Goal: Task Accomplishment & Management: Manage account settings

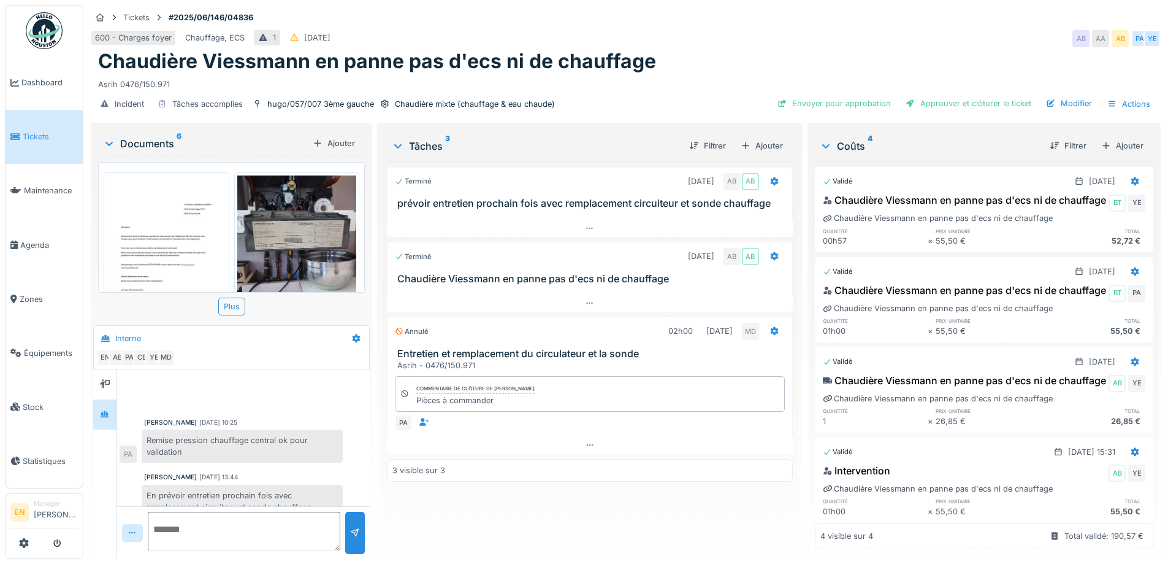
scroll to position [408, 0]
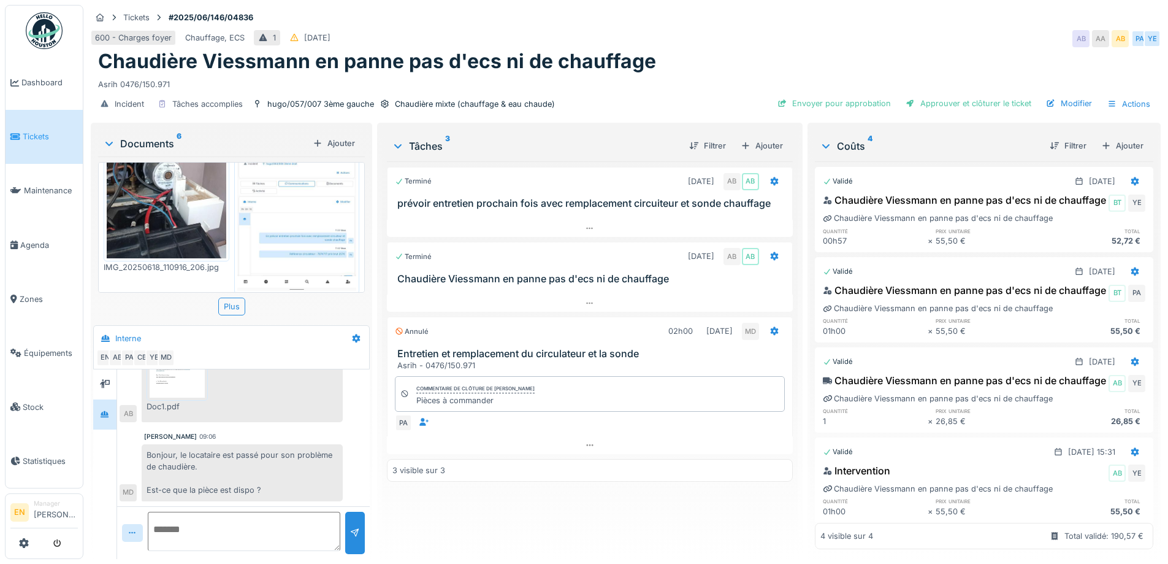
click at [802, 34] on div "600 - Charges foyer Chauffage, ECS 1 16/06/2025 AB AA AB PA YE" at bounding box center [626, 39] width 1070 height 22
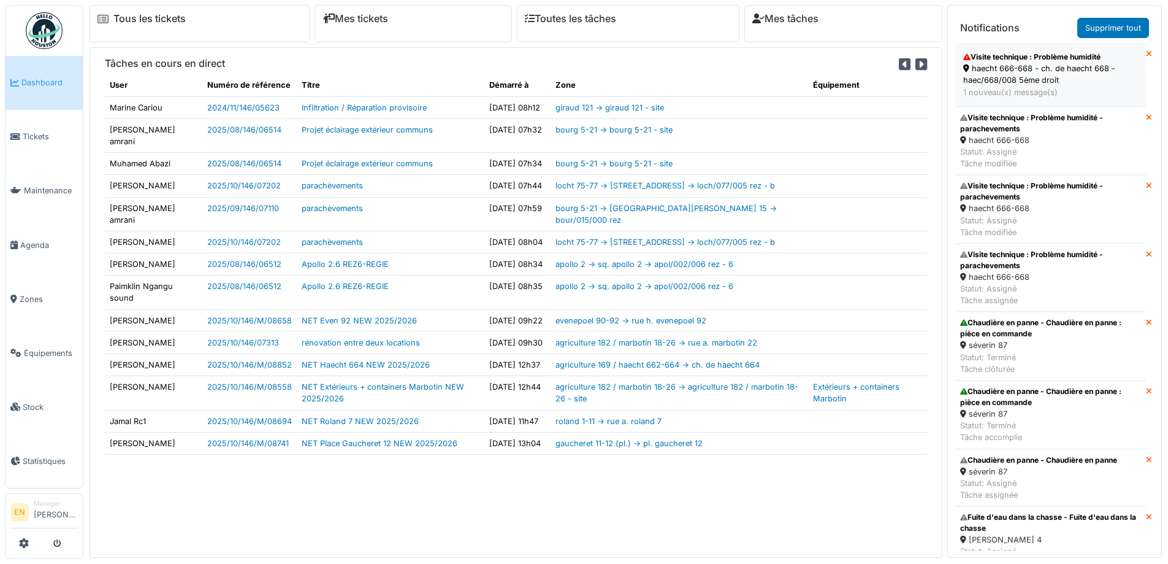
click at [1010, 66] on div "haecht 666-668 - ch. de haecht 668 - haec/668/008 5ème droit" at bounding box center [1050, 74] width 175 height 23
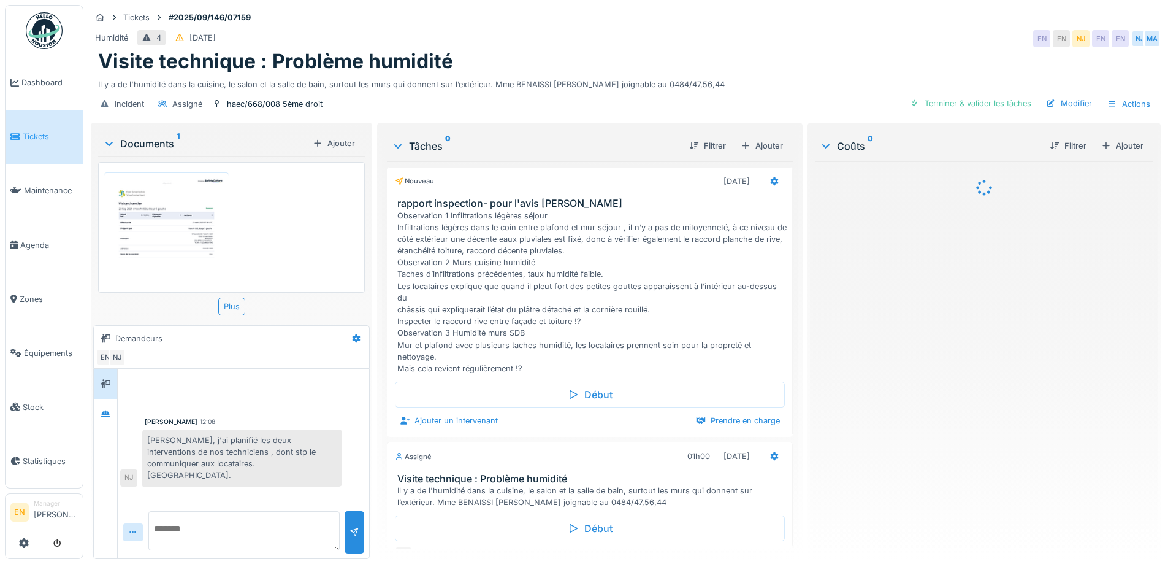
click at [729, 40] on div "Humidité 4 16/09/2025 EN EN NJ EN EN NJ MA" at bounding box center [626, 39] width 1070 height 22
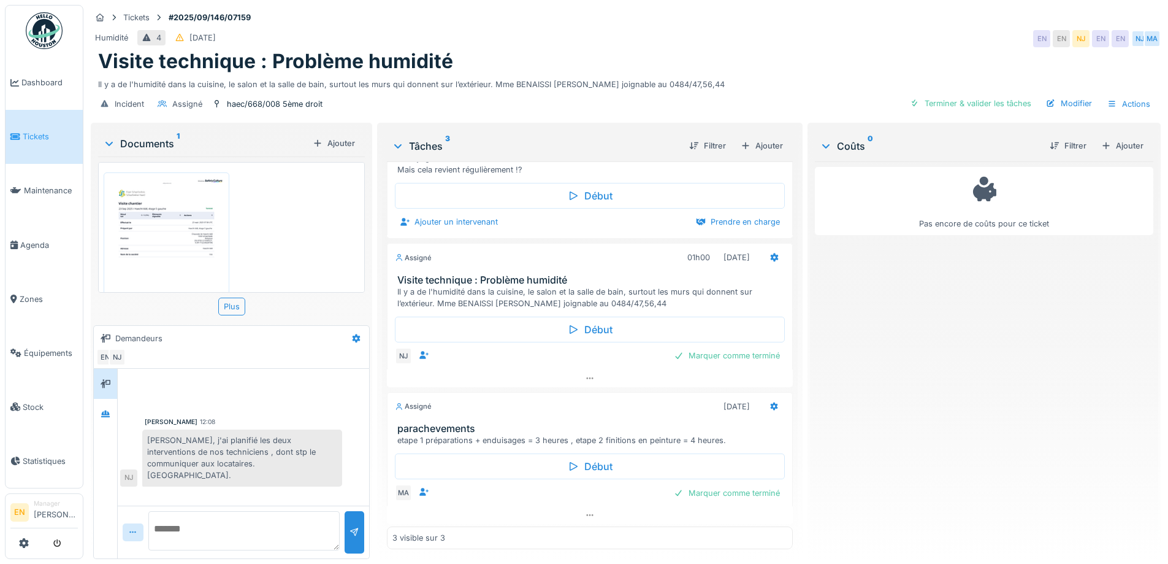
scroll to position [238, 0]
click at [825, 31] on div "Humidité 4 16/09/2025 EN EN NJ EN EN NJ MA" at bounding box center [626, 39] width 1070 height 22
click at [261, 526] on textarea at bounding box center [243, 530] width 191 height 39
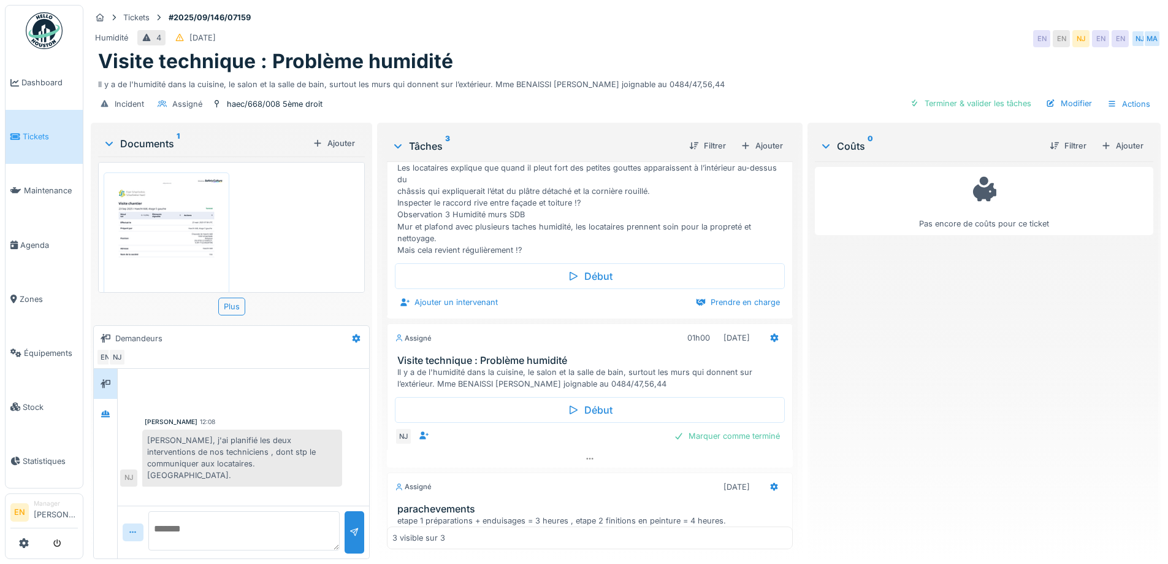
scroll to position [184, 0]
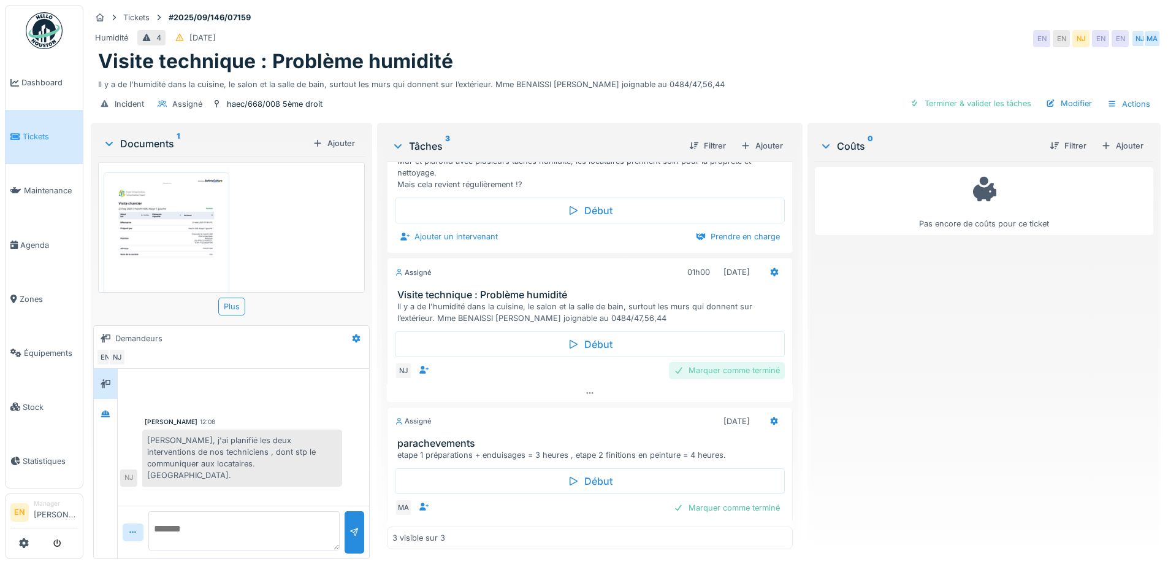
click at [691, 378] on div "Marquer comme terminé" at bounding box center [727, 370] width 116 height 17
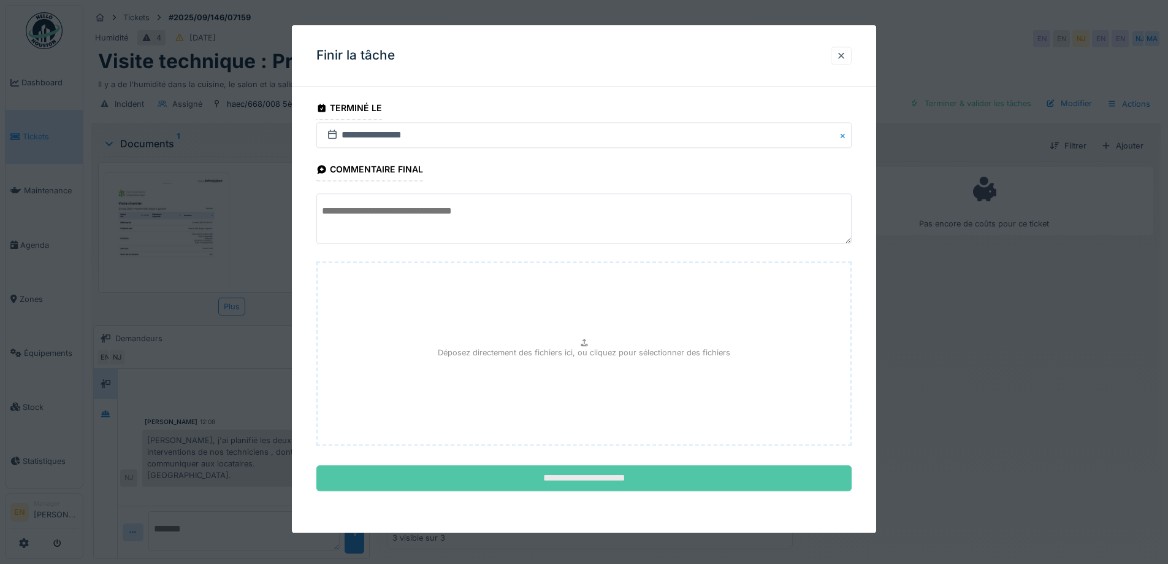
click at [588, 476] on input "**********" at bounding box center [583, 478] width 535 height 26
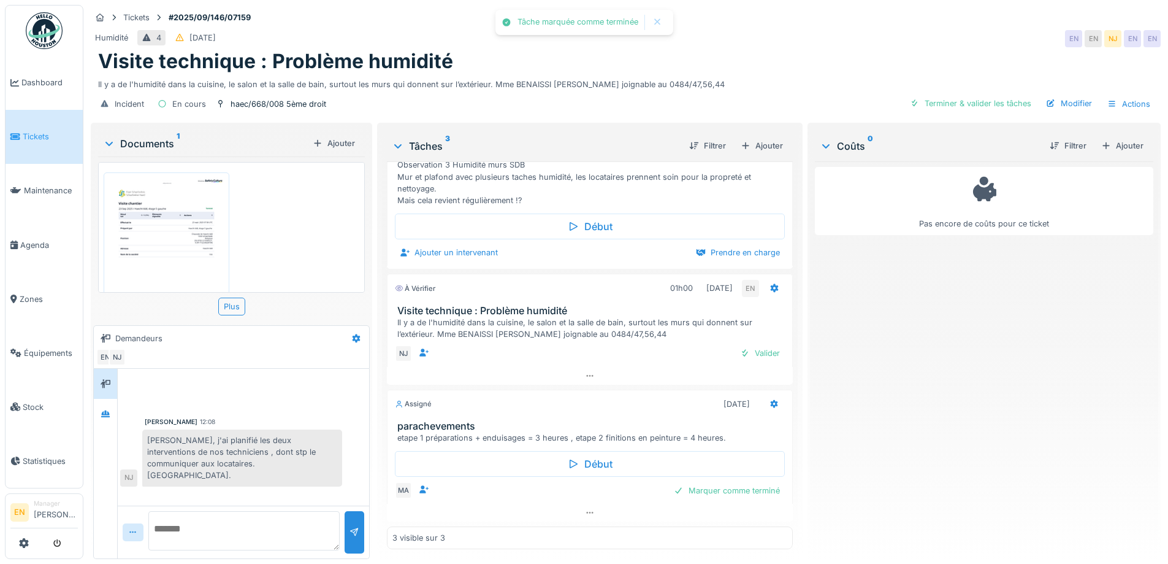
scroll to position [205, 0]
click at [752, 345] on div "Valider" at bounding box center [760, 353] width 50 height 17
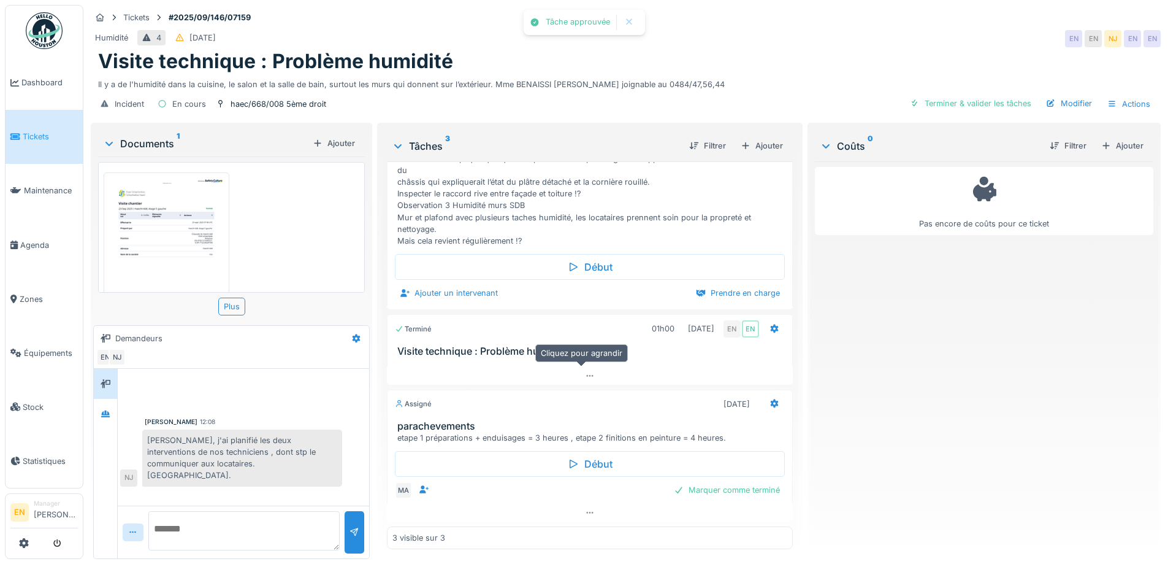
scroll to position [164, 0]
click at [243, 524] on textarea at bounding box center [243, 530] width 191 height 39
type textarea "**********"
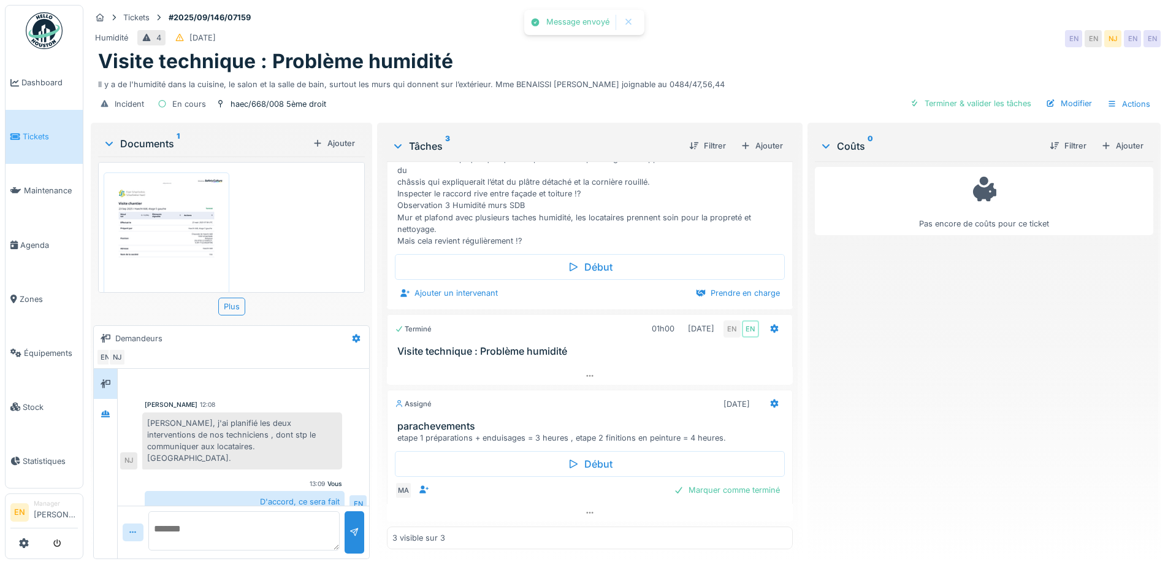
click at [908, 386] on div "Pas encore de coûts pour ce ticket" at bounding box center [984, 355] width 339 height 388
click at [896, 50] on div "Visite technique : Problème humidité" at bounding box center [625, 61] width 1055 height 23
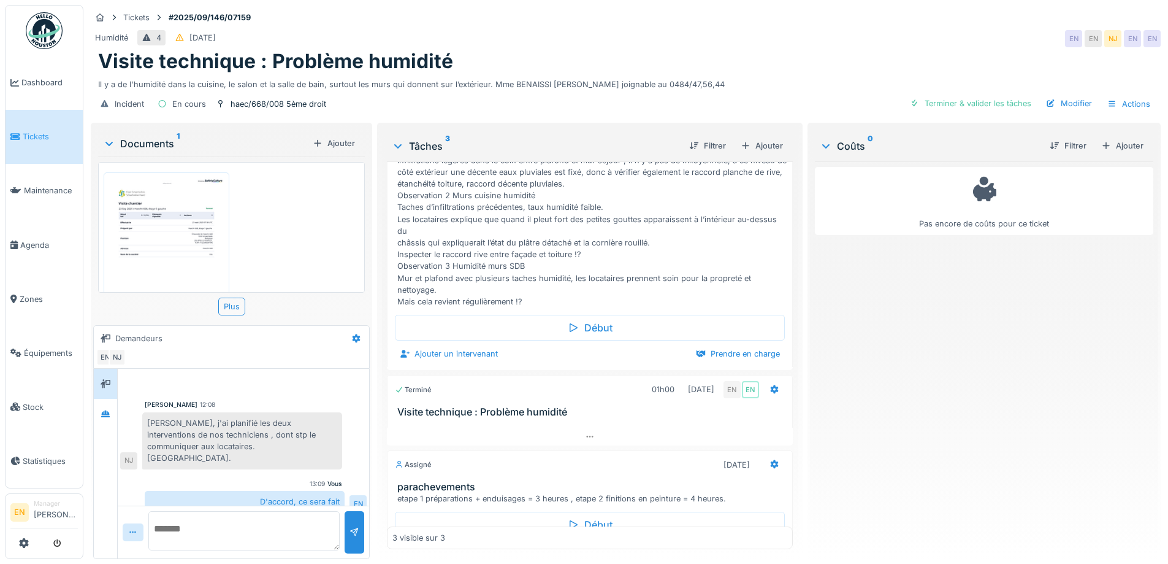
scroll to position [164, 0]
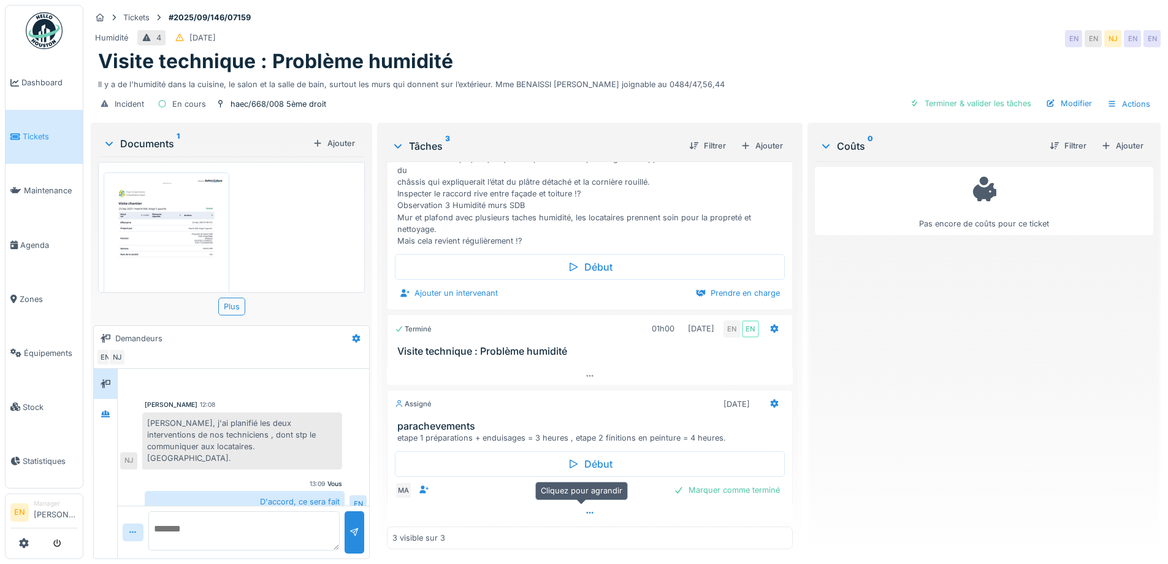
click at [585, 508] on icon at bounding box center [590, 512] width 10 height 8
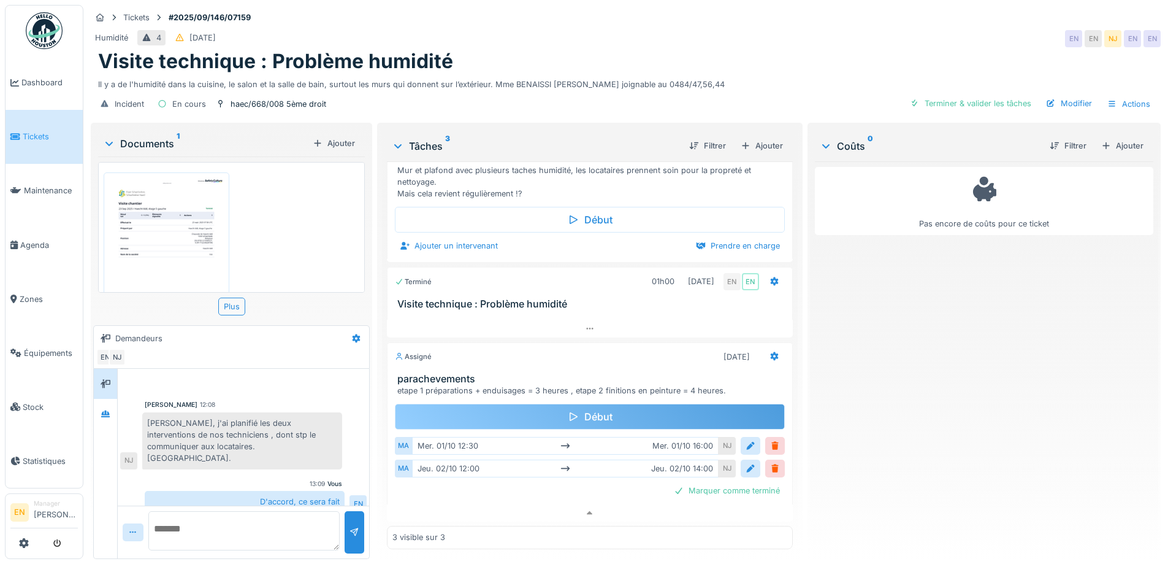
scroll to position [212, 0]
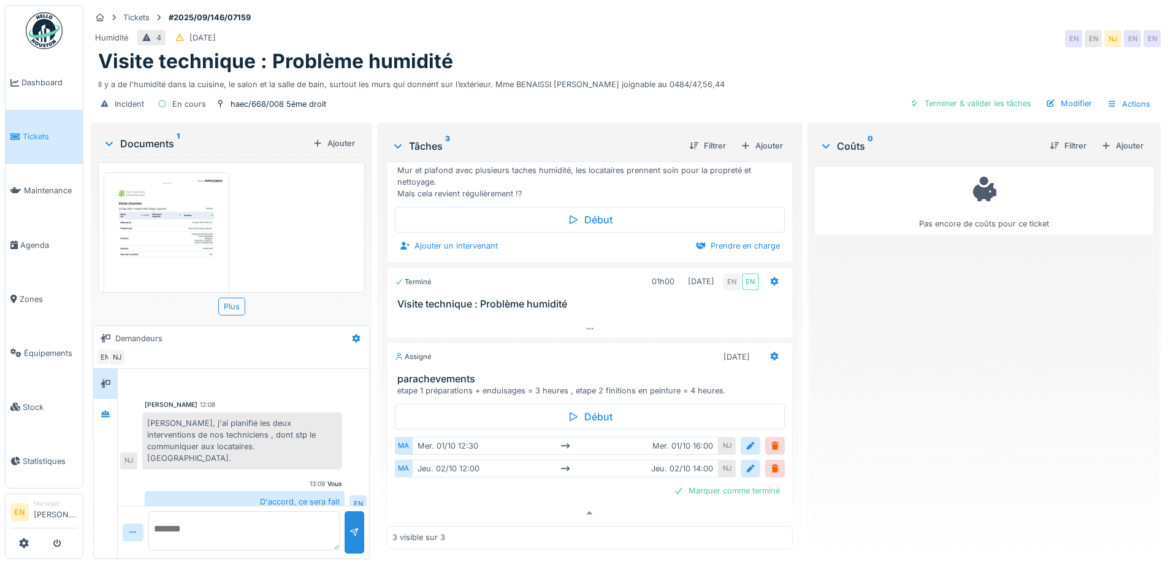
drag, startPoint x: 1039, startPoint y: 331, endPoint x: 970, endPoint y: 160, distance: 184.0
click at [1034, 320] on div "Pas encore de coûts pour ce ticket" at bounding box center [984, 355] width 339 height 388
click at [768, 50] on div "Visite technique : Problème humidité" at bounding box center [625, 61] width 1055 height 23
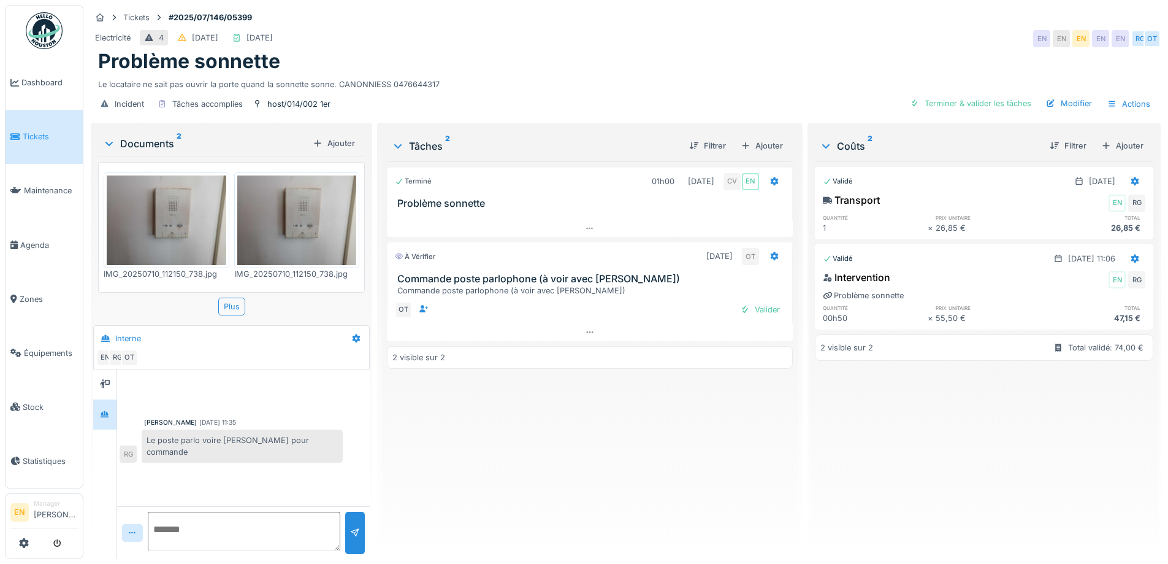
click at [606, 454] on div "Terminé 01h00 10/07/2025 CV EN Problème sonnette À vérifier 25/08/2025 OT Comma…" at bounding box center [589, 355] width 405 height 388
click at [771, 62] on div "Problème sonnette" at bounding box center [625, 61] width 1055 height 23
click at [464, 444] on div "Terminé 01h00 10/07/2025 CV EN Problème sonnette À vérifier 25/08/2025 OT Comma…" at bounding box center [589, 355] width 405 height 388
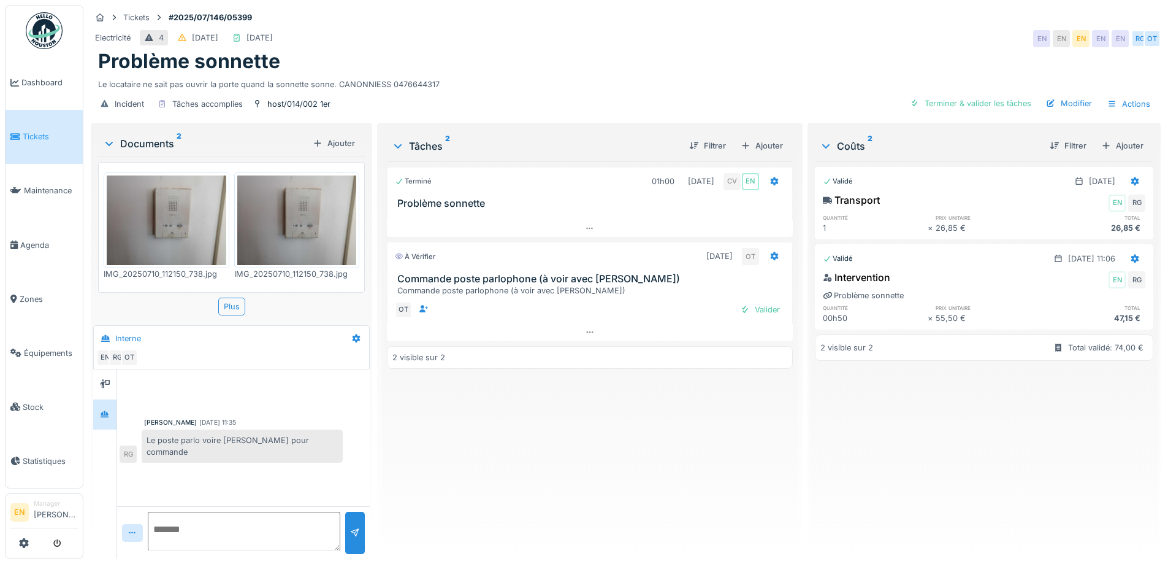
click at [959, 11] on div "Tickets #2025/07/146/05399" at bounding box center [626, 17] width 1070 height 15
drag, startPoint x: 747, startPoint y: 59, endPoint x: 736, endPoint y: 49, distance: 14.8
click at [744, 52] on div "Problème sonnette" at bounding box center [625, 61] width 1055 height 23
click at [527, 90] on div "Incident Tâches accomplies host/014/002 1er Terminer & valider les tâches Modif…" at bounding box center [626, 104] width 1070 height 28
click at [538, 74] on div "Le locataire ne sait pas ouvrir la porte quand la sonnette sonne. CANONNIESS 04…" at bounding box center [625, 82] width 1055 height 17
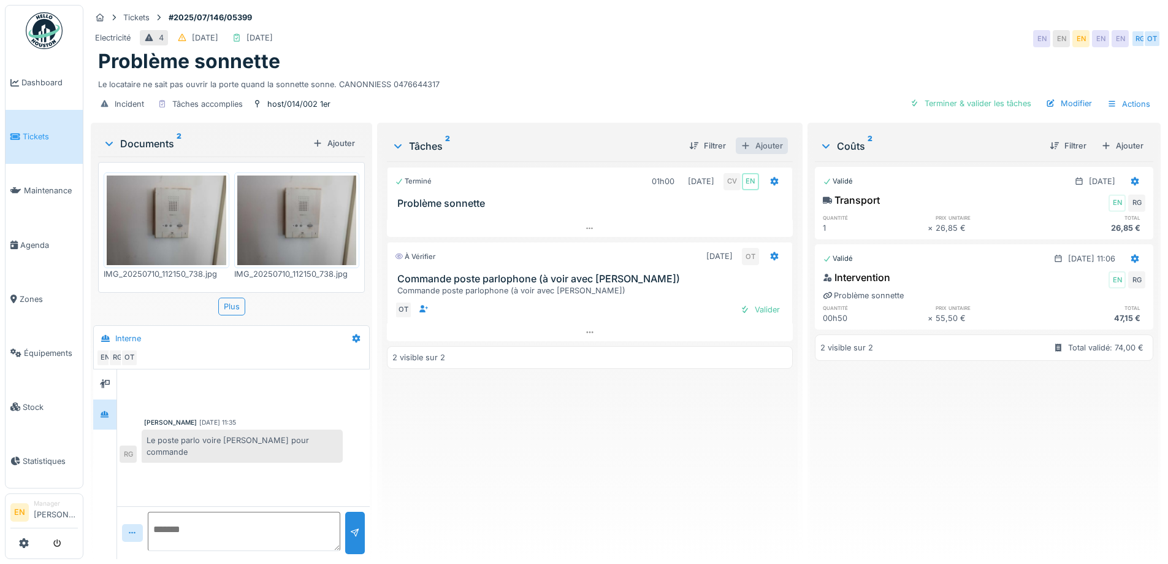
click at [770, 139] on div "Ajouter" at bounding box center [762, 145] width 52 height 17
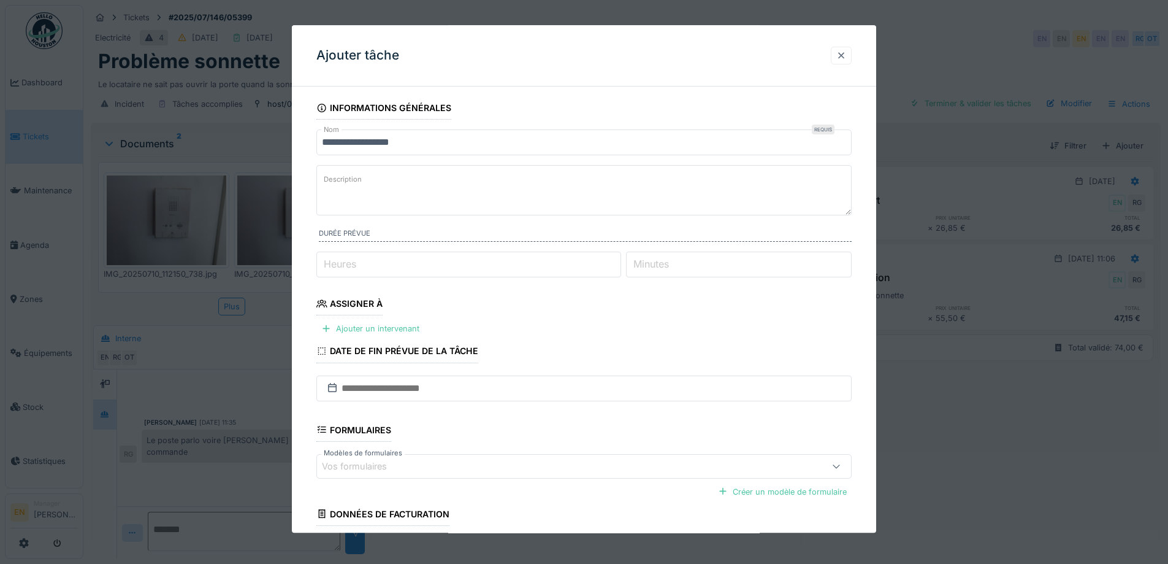
click at [842, 57] on div at bounding box center [841, 56] width 10 height 12
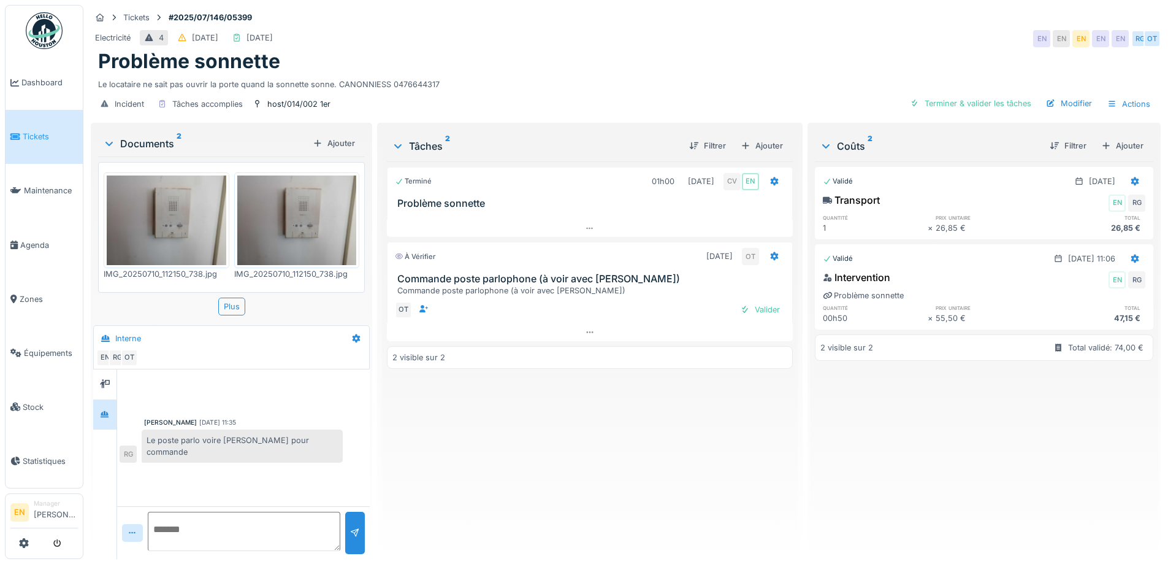
click at [450, 445] on div "Terminé 01h00 10/07/2025 CV EN Problème sonnette À vérifier 25/08/2025 OT Comma…" at bounding box center [589, 355] width 405 height 388
click at [934, 28] on div "Electricité 4 12/07/2025 17/09/2025 EN EN EN EN EN RG OT" at bounding box center [626, 39] width 1070 height 22
drag, startPoint x: 143, startPoint y: 432, endPoint x: 202, endPoint y: 437, distance: 59.6
click at [202, 437] on div "Le poste parlo voire Omar pour commande" at bounding box center [242, 445] width 201 height 33
copy div "Le poste parlo"
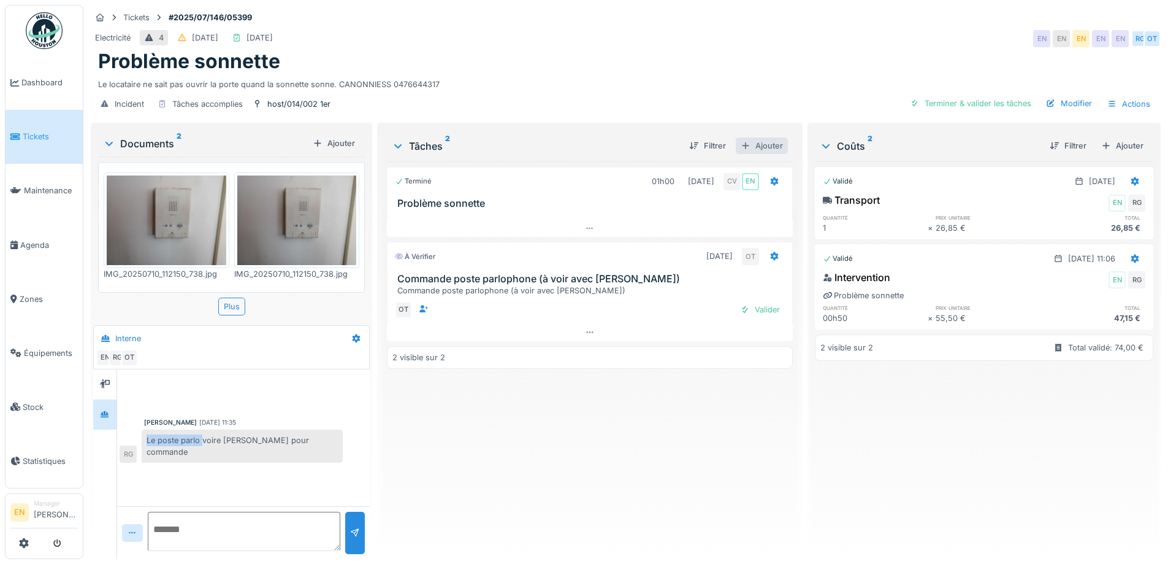
click at [770, 137] on div "Ajouter" at bounding box center [762, 145] width 52 height 17
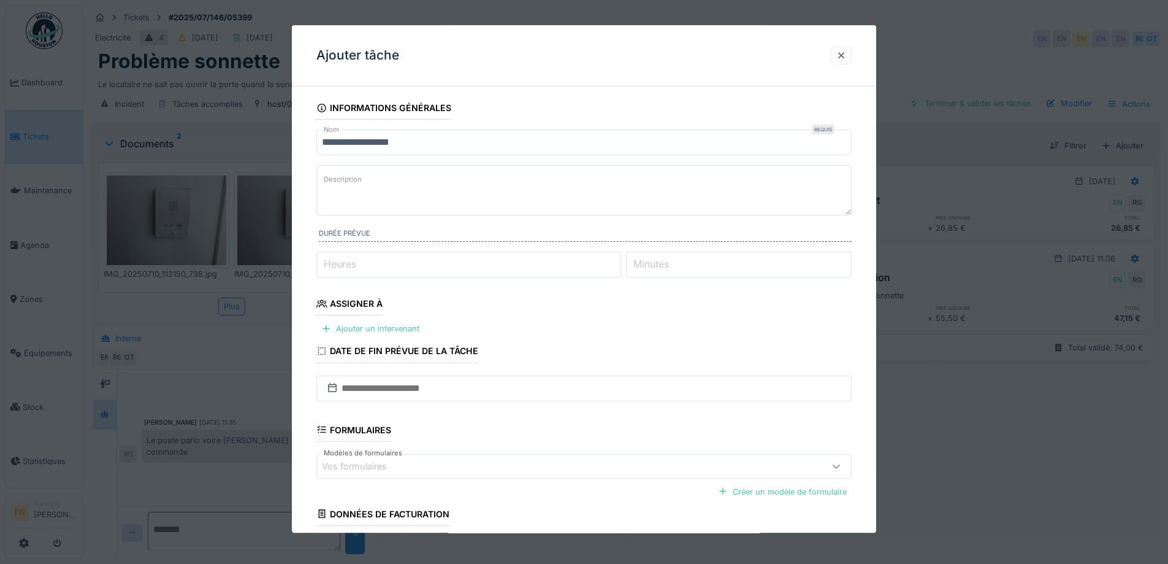
click at [418, 193] on textarea "Description" at bounding box center [583, 190] width 535 height 50
paste textarea "**********"
type textarea "**********"
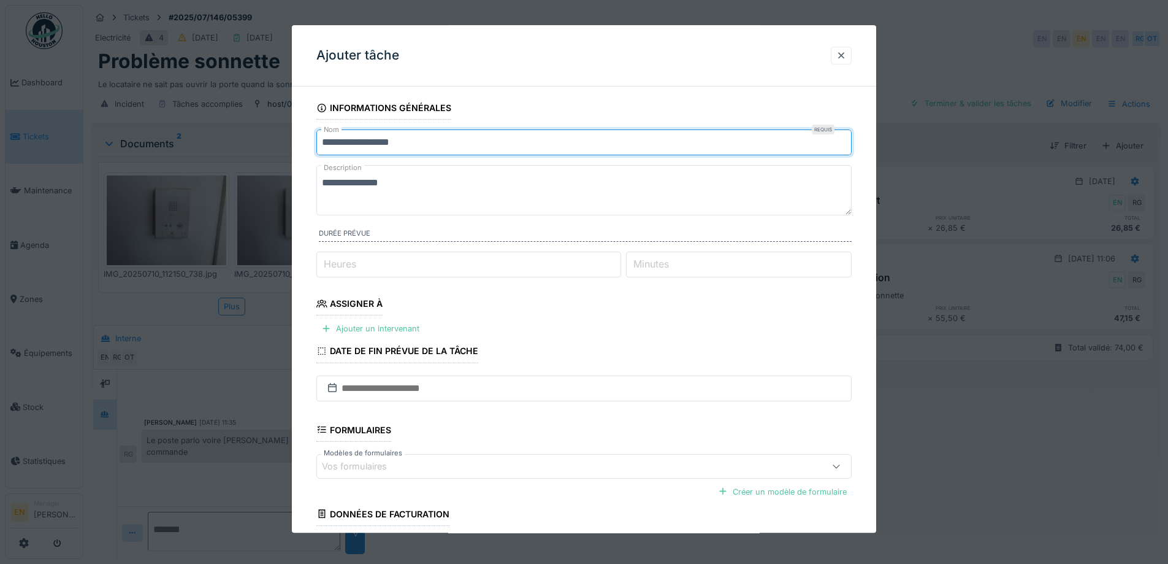
drag, startPoint x: 324, startPoint y: 142, endPoint x: 430, endPoint y: 136, distance: 106.3
click at [430, 136] on input "**********" at bounding box center [583, 142] width 535 height 26
paste input "text"
click at [335, 143] on input "**********" at bounding box center [583, 142] width 535 height 26
click at [453, 141] on input "**********" at bounding box center [583, 142] width 535 height 26
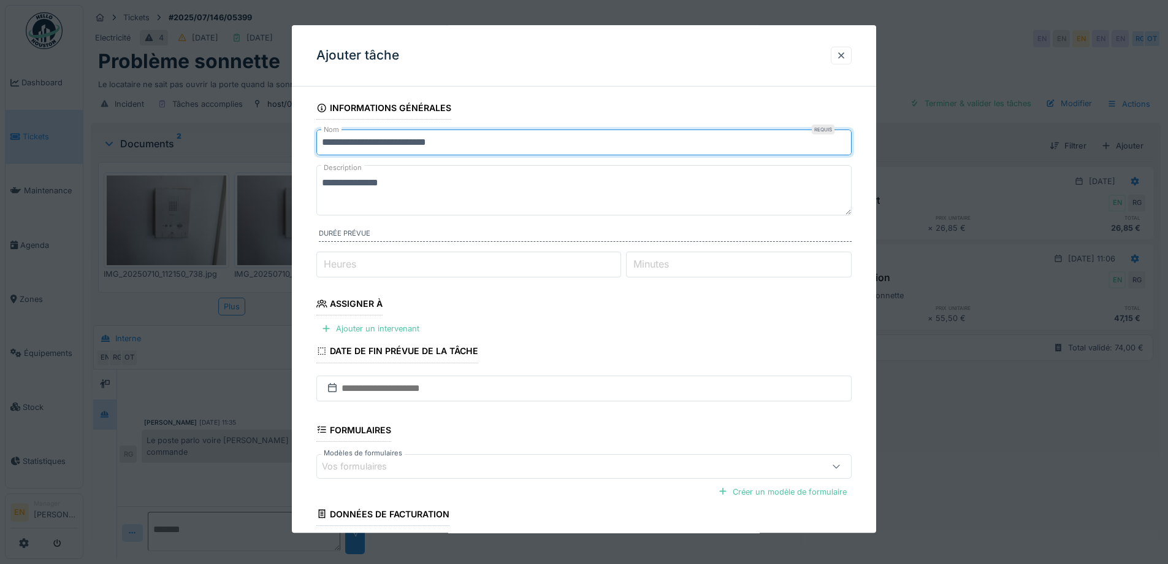
type input "**********"
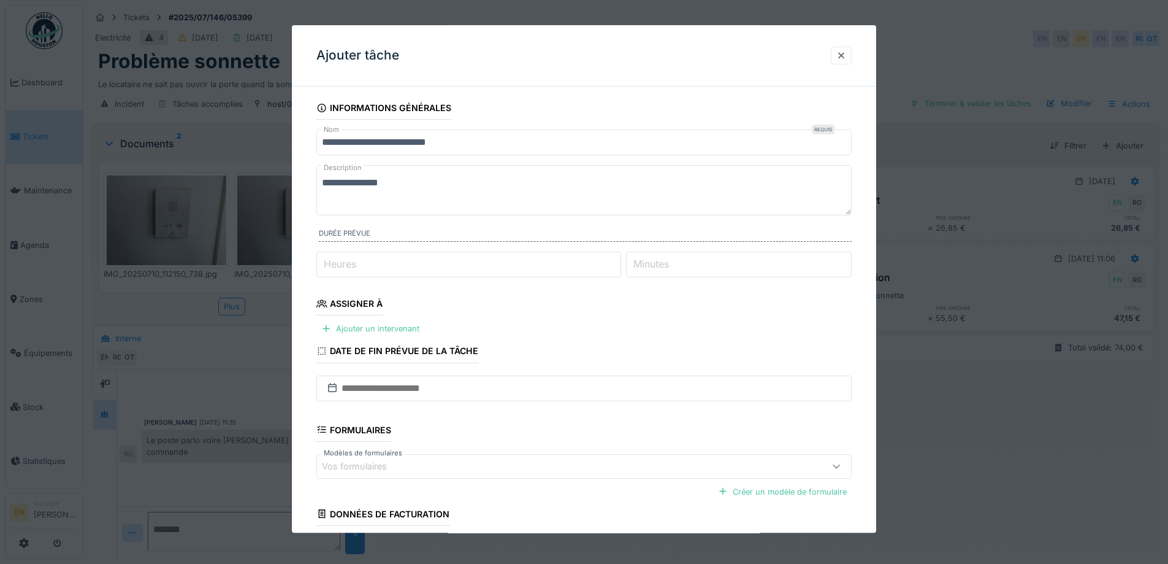
scroll to position [0, 0]
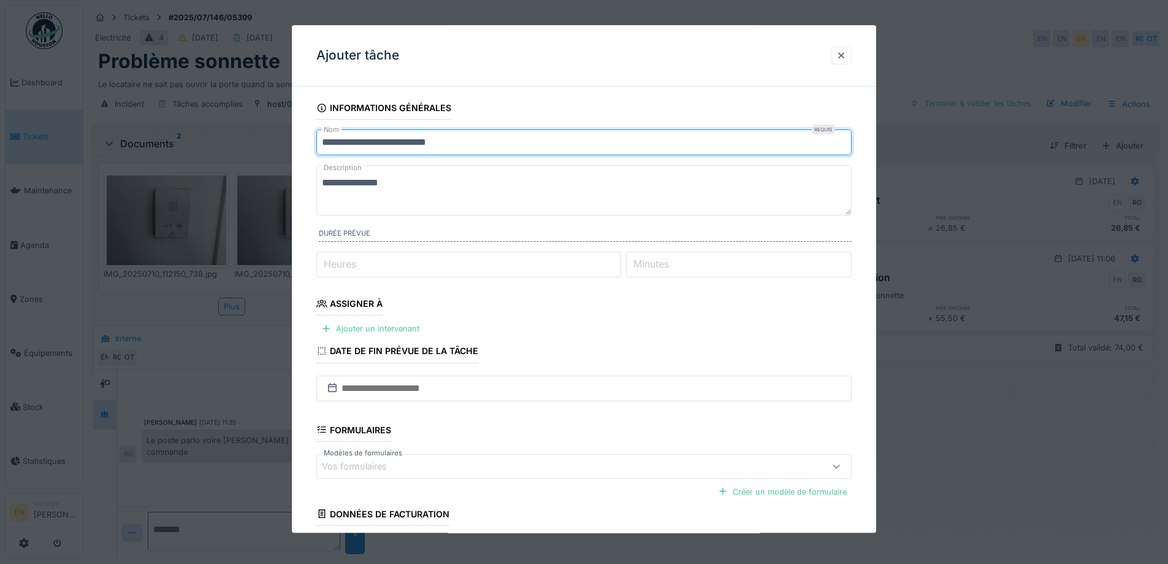
drag, startPoint x: 475, startPoint y: 146, endPoint x: 311, endPoint y: 152, distance: 163.9
click at [311, 152] on div "**********" at bounding box center [584, 364] width 584 height 536
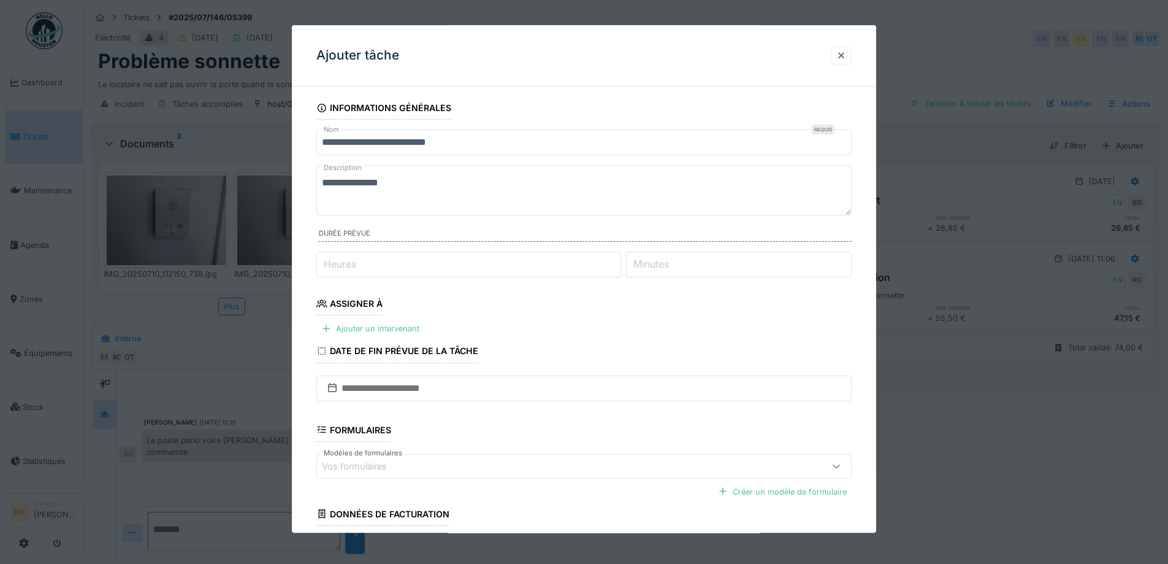
drag, startPoint x: 389, startPoint y: 191, endPoint x: 215, endPoint y: 182, distance: 175.0
click at [215, 182] on div "**********" at bounding box center [625, 282] width 1085 height 564
paste textarea "**********"
type textarea "**********"
type input "*"
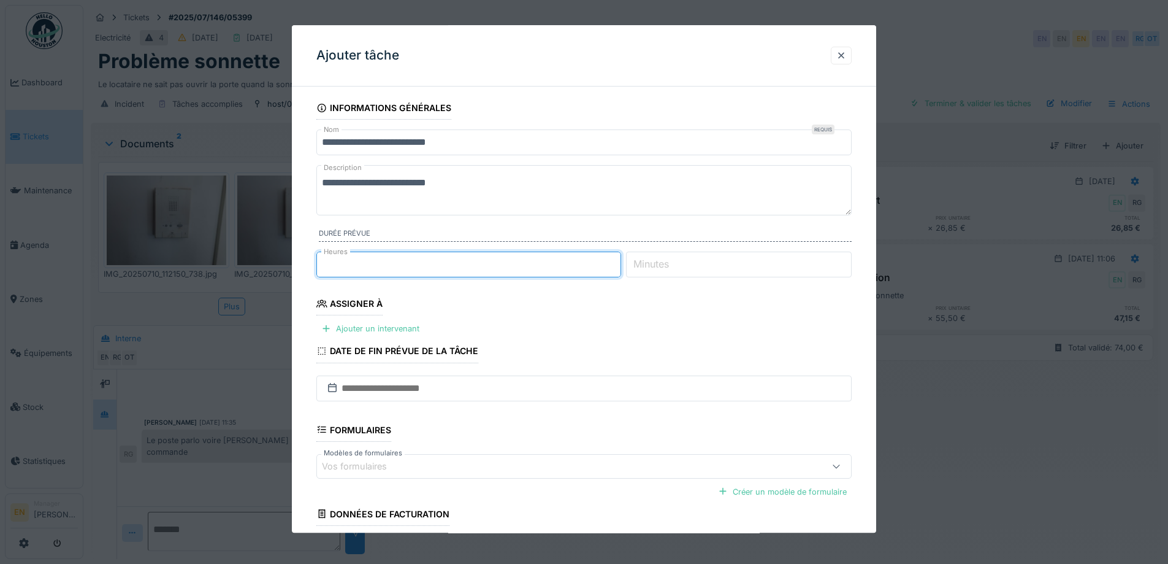
click at [619, 260] on input "*" at bounding box center [468, 264] width 305 height 26
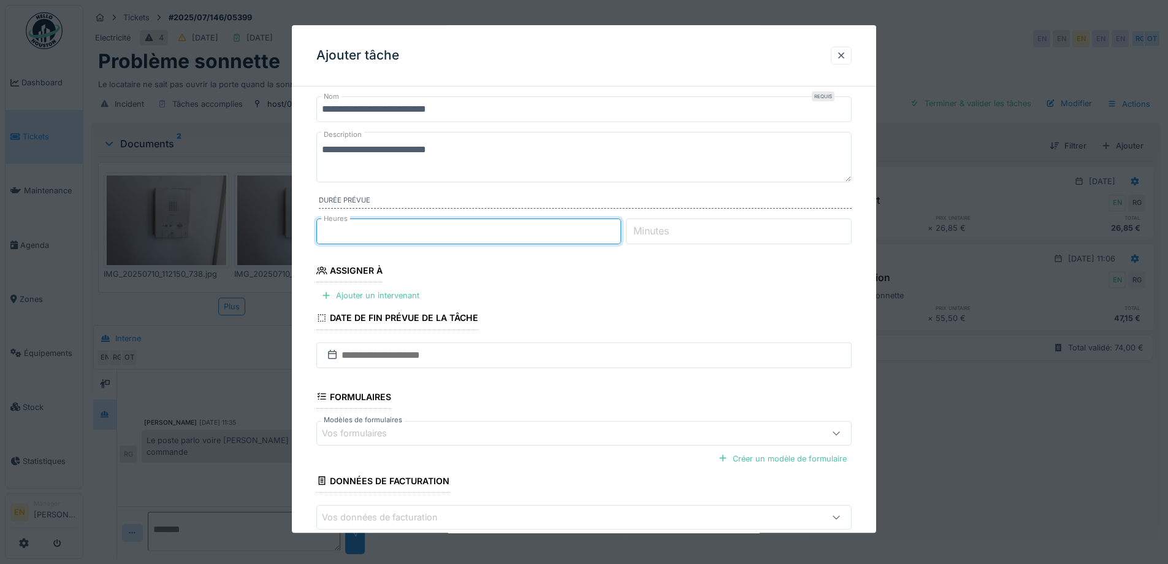
scroll to position [100, 0]
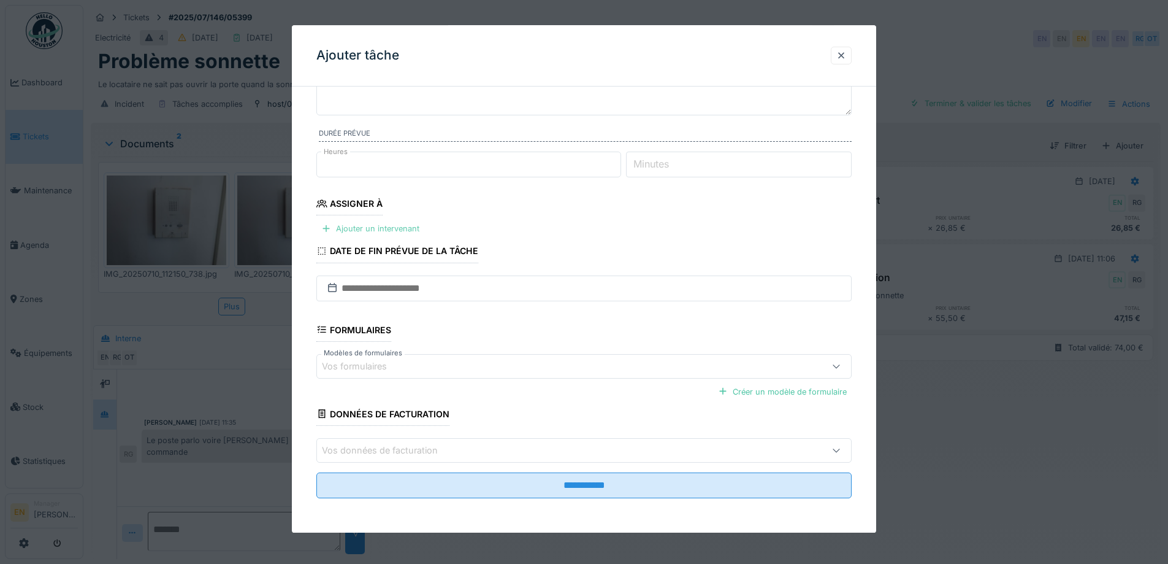
click at [388, 234] on div "Ajouter un intervenant" at bounding box center [370, 229] width 108 height 17
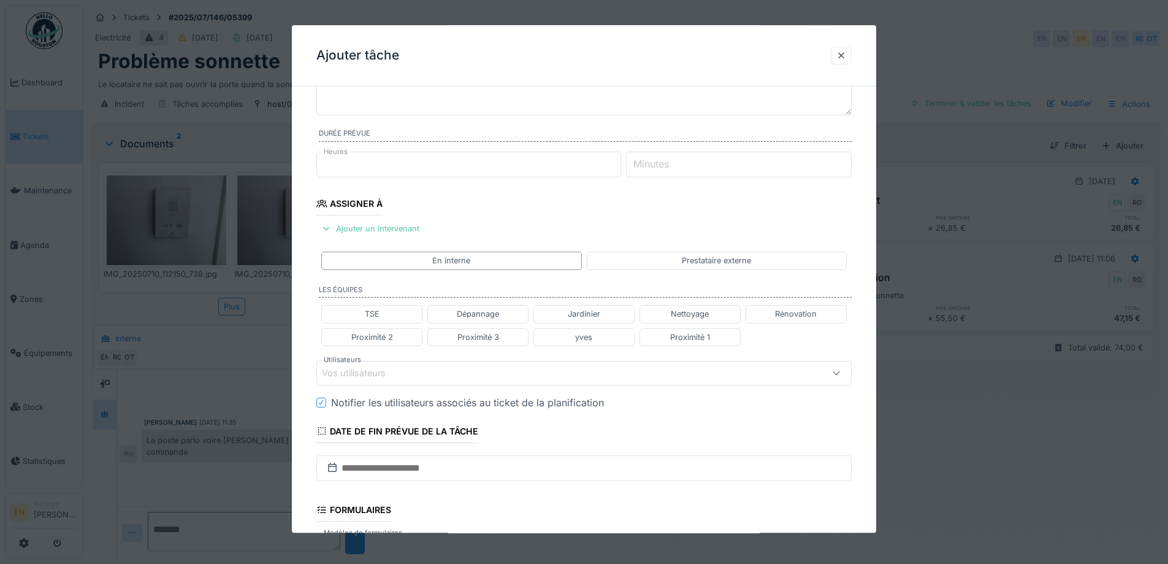
click at [455, 376] on div "Vos utilisateurs" at bounding box center [553, 372] width 462 height 13
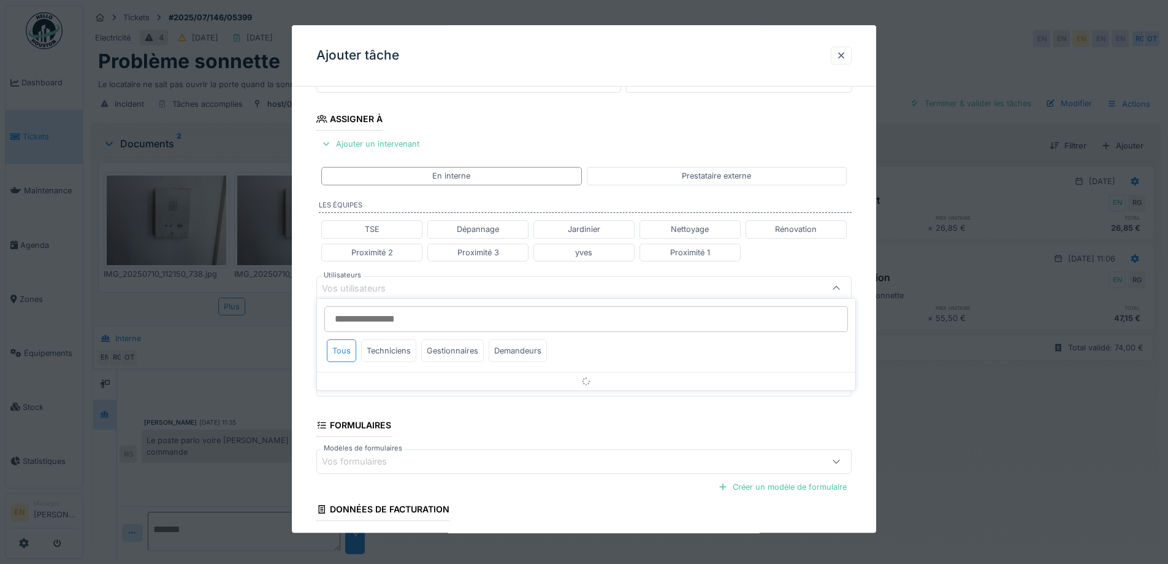
scroll to position [194, 0]
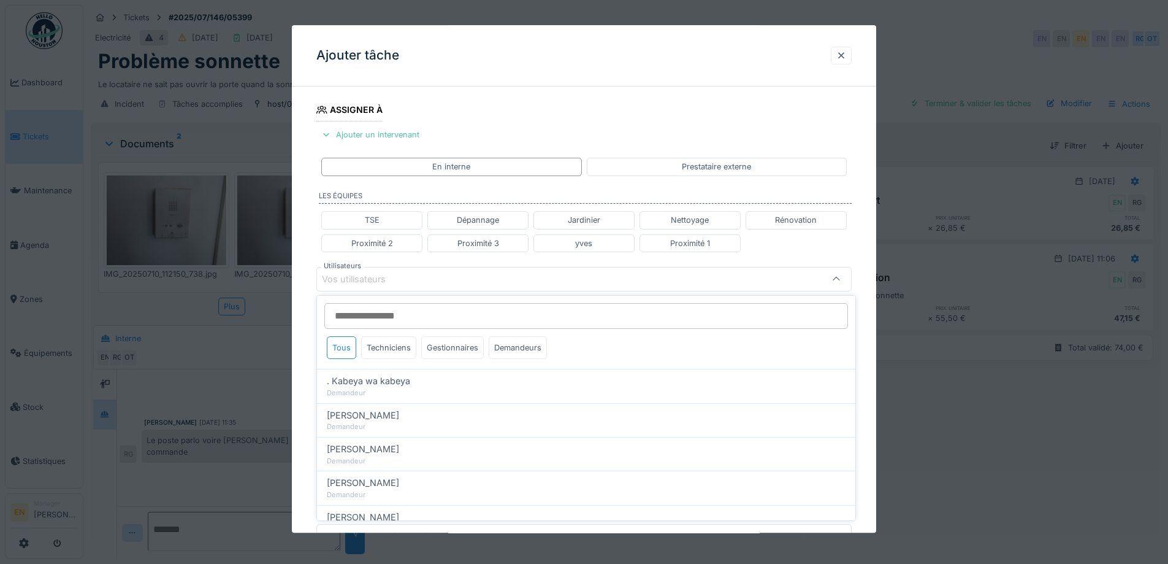
click at [446, 313] on input "Utilisateurs" at bounding box center [586, 316] width 524 height 26
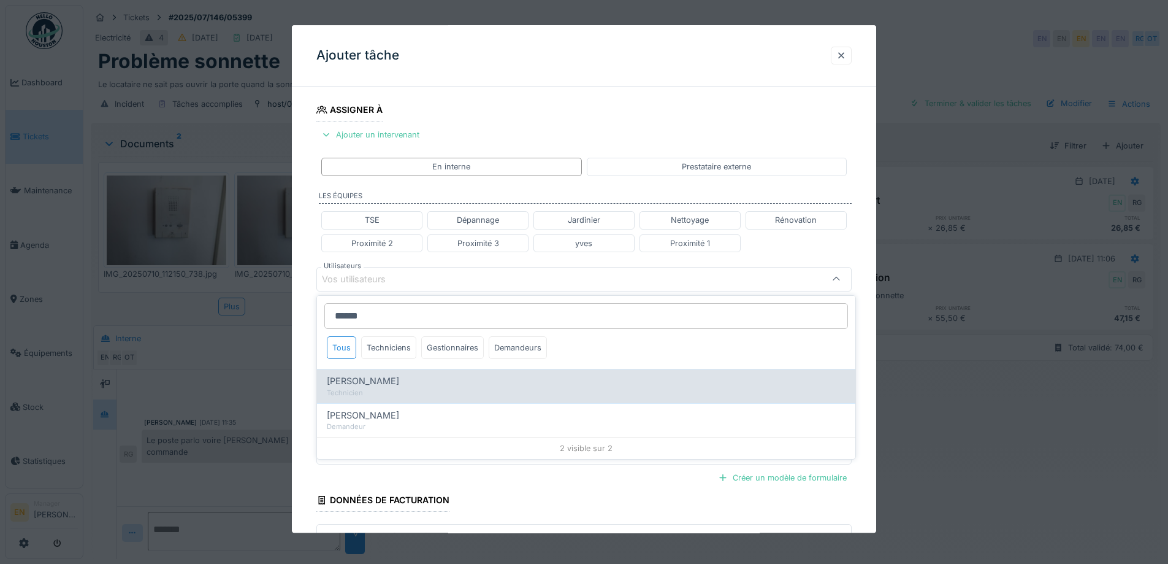
type input "******"
click at [396, 381] on div "Robert Gaspar" at bounding box center [586, 380] width 519 height 13
type input "****"
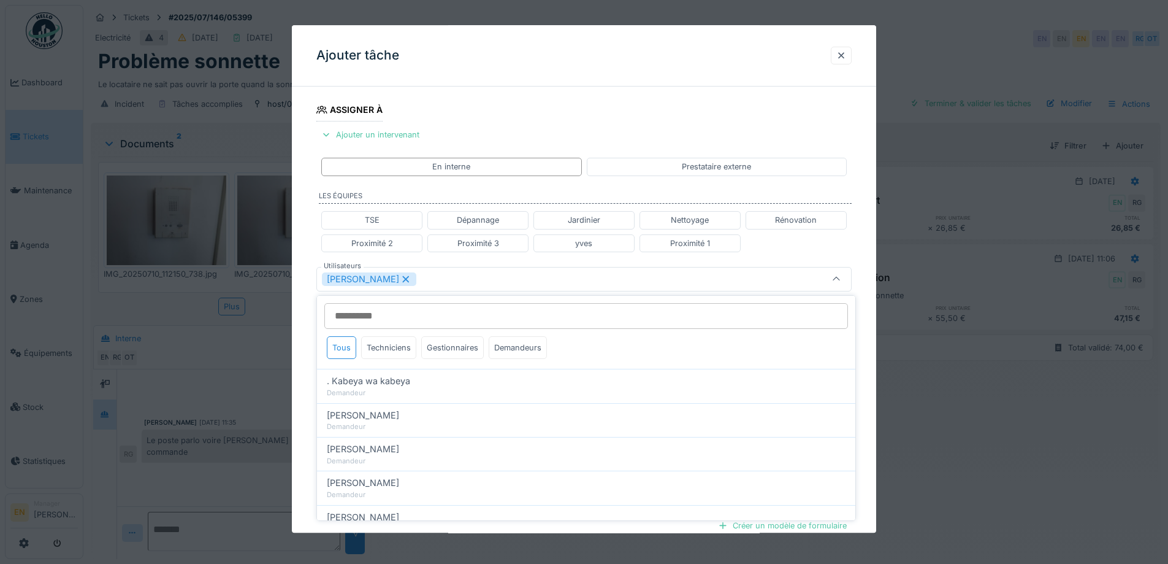
click at [872, 409] on div "**********" at bounding box center [584, 283] width 584 height 763
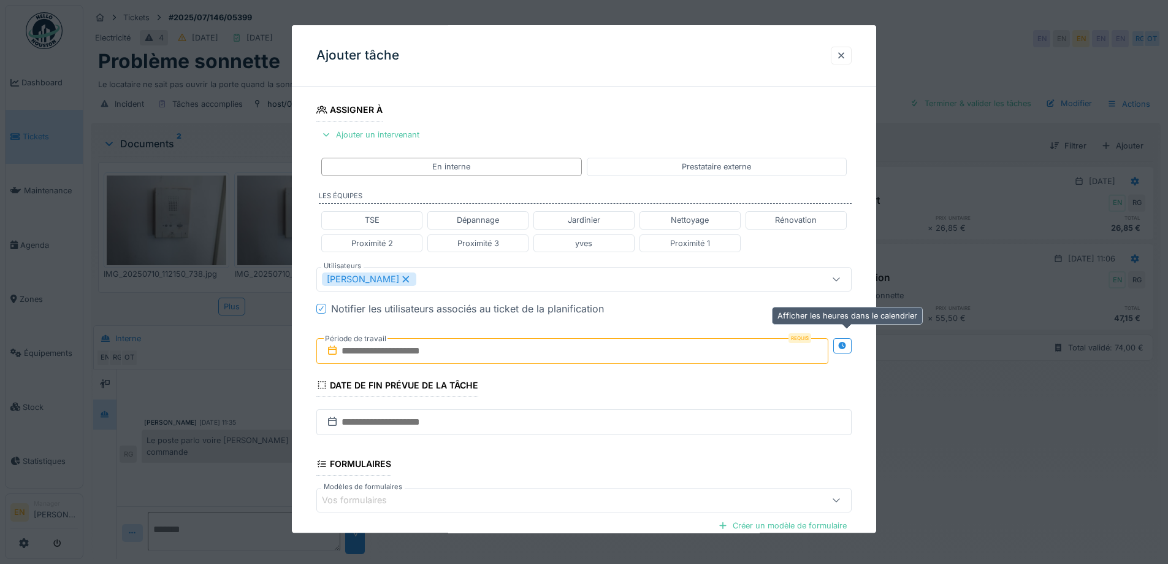
click at [845, 349] on icon at bounding box center [843, 346] width 10 height 8
click at [411, 349] on input "text" at bounding box center [439, 351] width 247 height 26
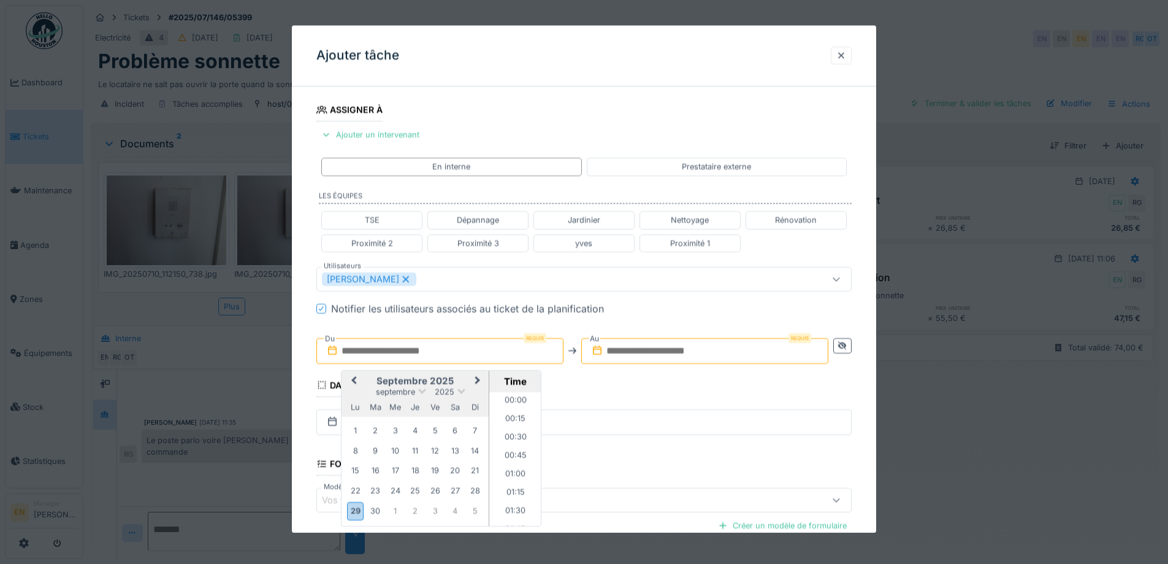
scroll to position [917, 0]
click at [478, 380] on span "Next Month" at bounding box center [478, 380] width 0 height 15
click at [374, 453] on div "7" at bounding box center [375, 451] width 17 height 17
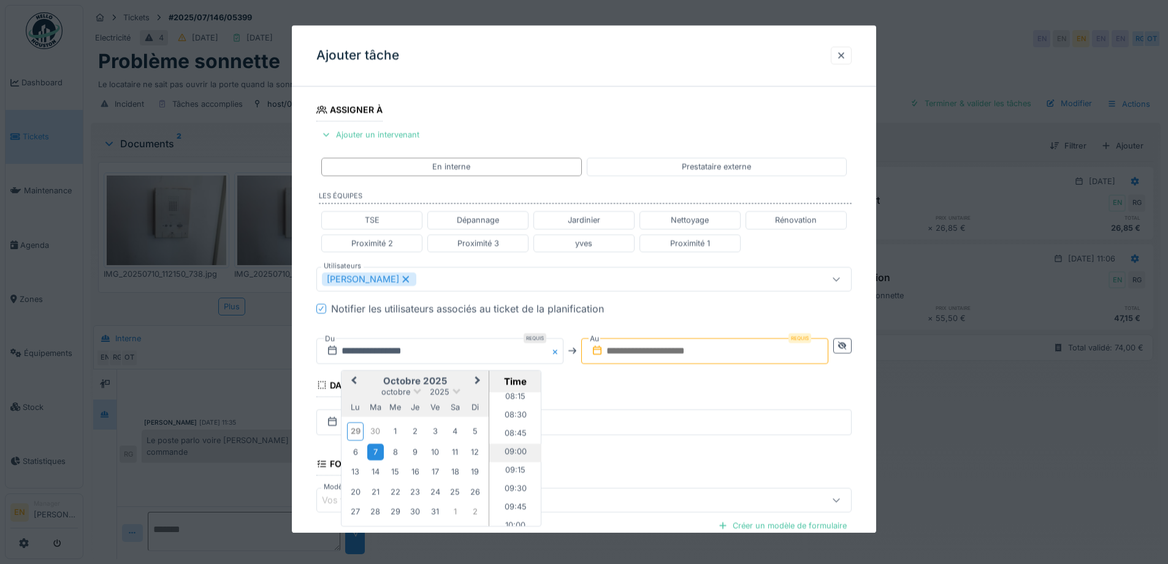
click at [516, 450] on li "09:00" at bounding box center [515, 452] width 52 height 18
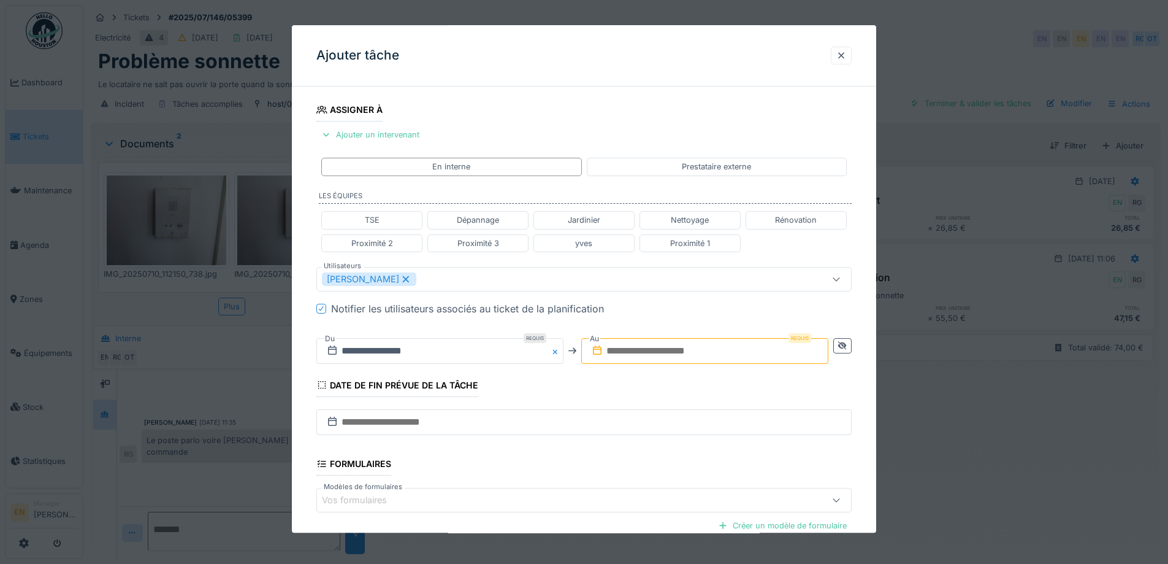
click at [675, 343] on input "text" at bounding box center [704, 351] width 247 height 26
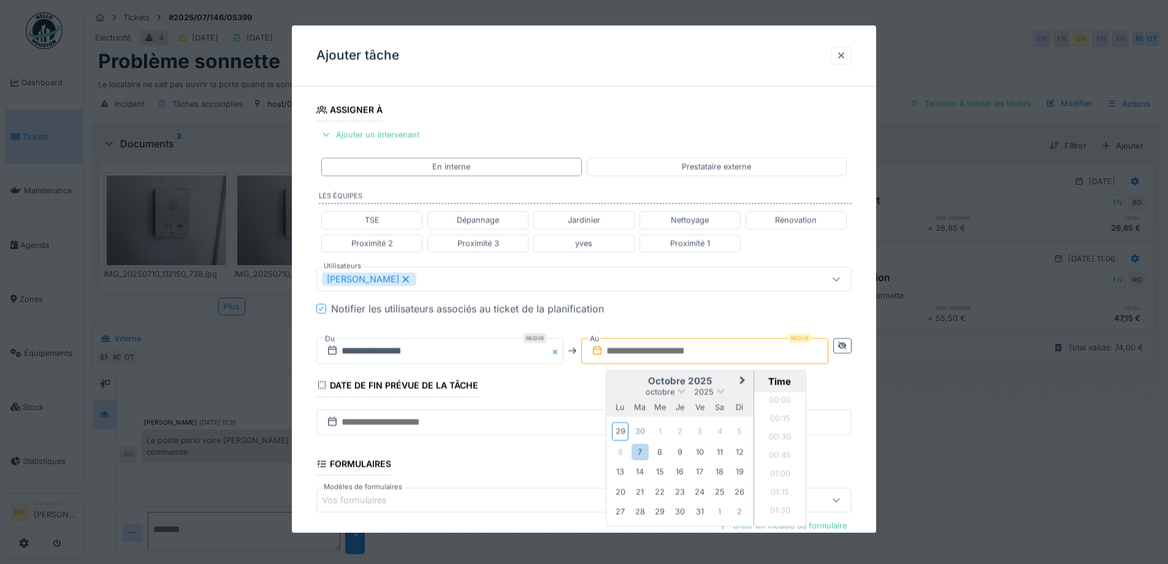
scroll to position [917, 0]
click at [636, 453] on div "7" at bounding box center [640, 451] width 17 height 17
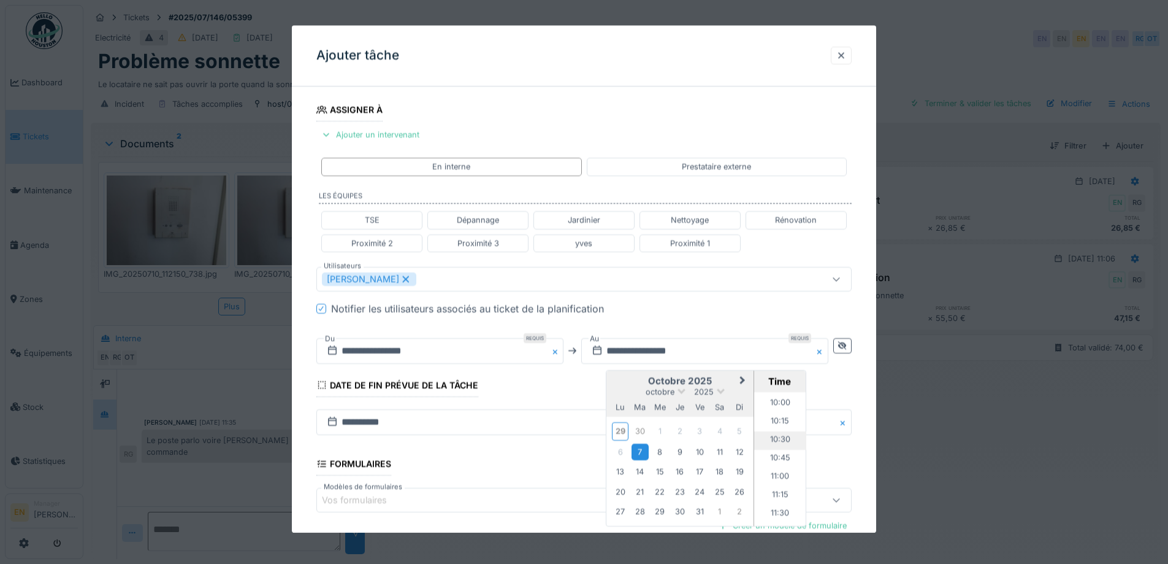
scroll to position [672, 0]
click at [781, 467] on li "10:00" at bounding box center [780, 465] width 52 height 18
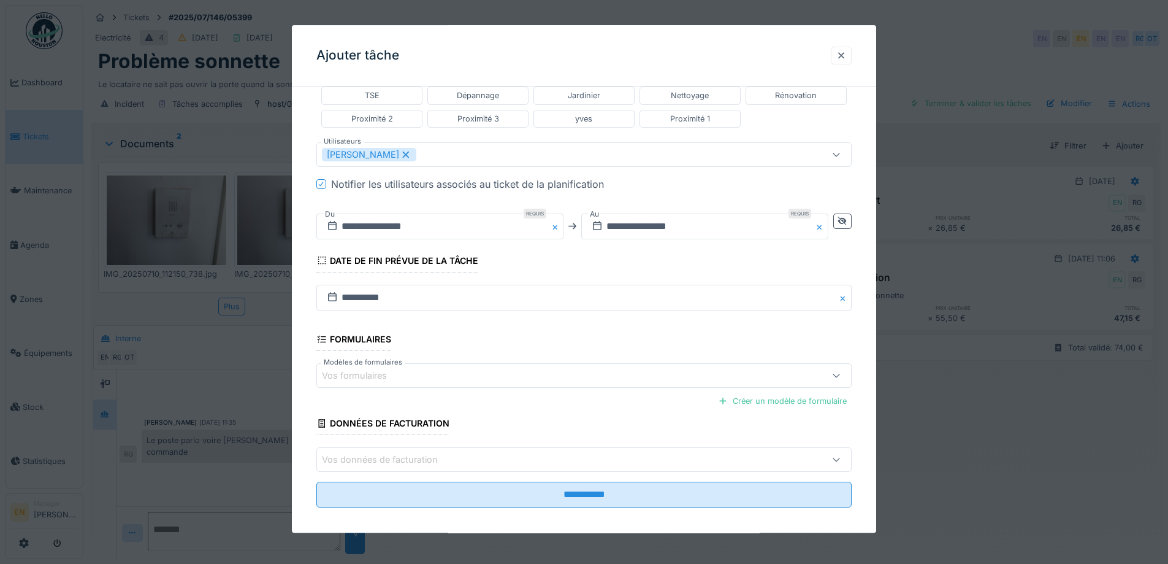
scroll to position [327, 0]
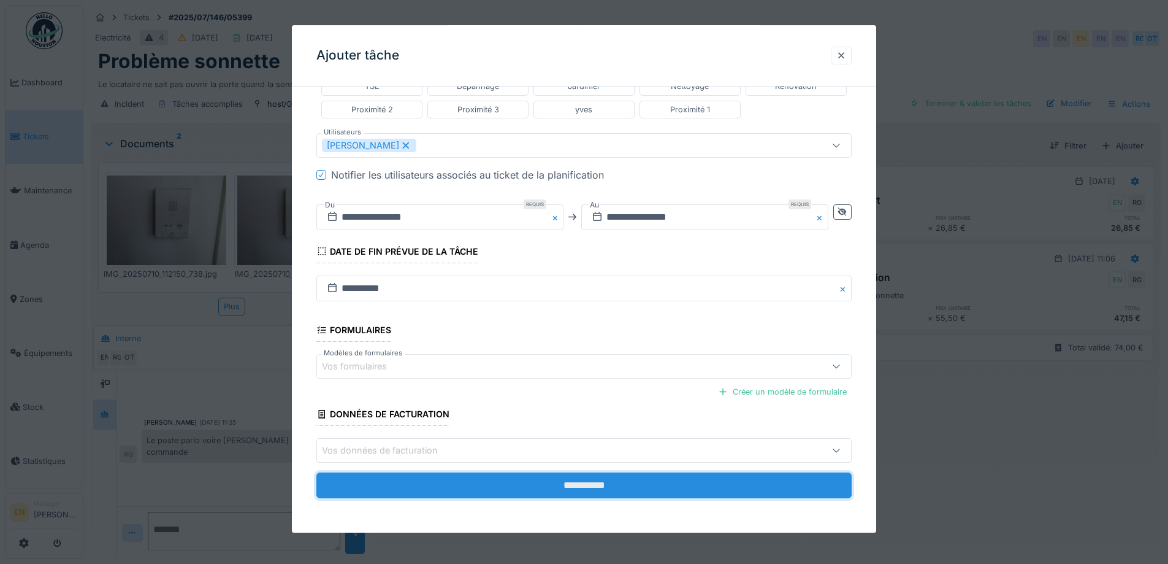
click at [611, 491] on input "**********" at bounding box center [583, 486] width 535 height 26
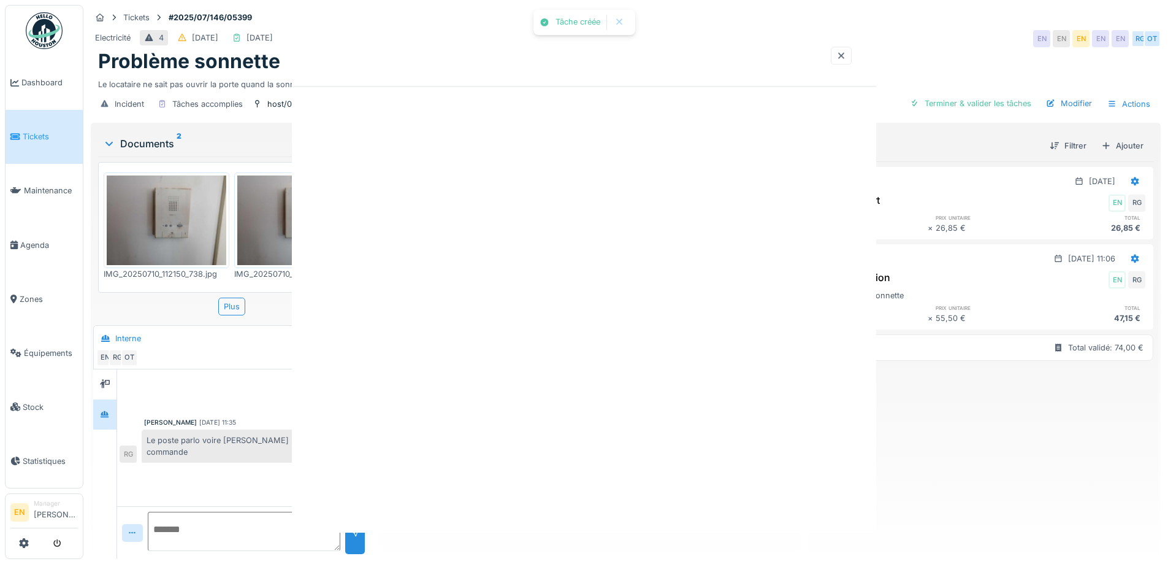
scroll to position [0, 0]
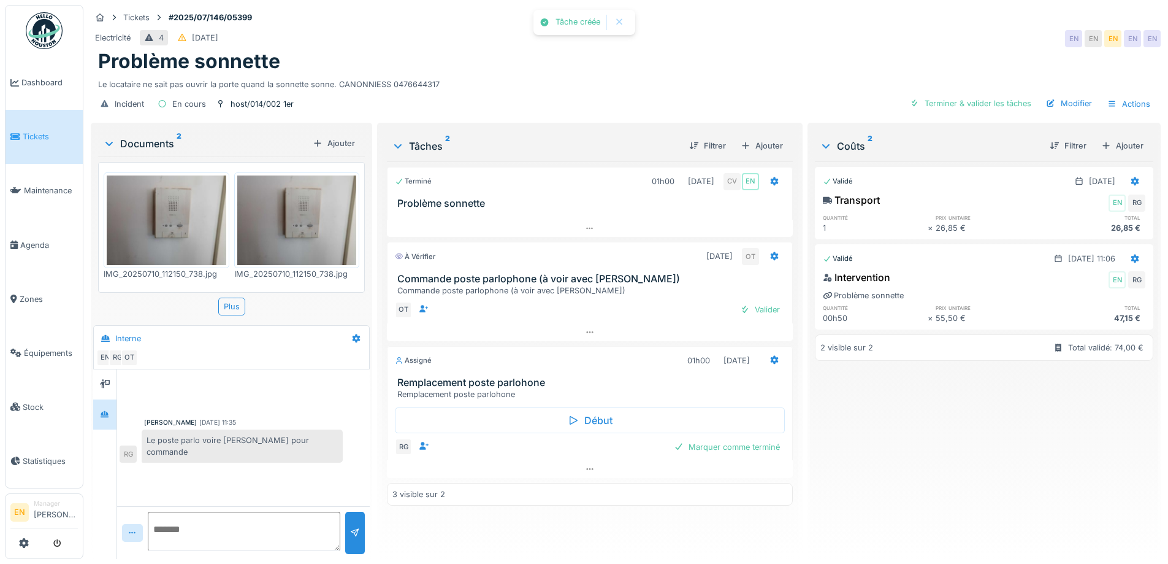
click at [752, 42] on div "Electricité 4 12/07/2025 EN EN EN EN EN" at bounding box center [626, 39] width 1070 height 22
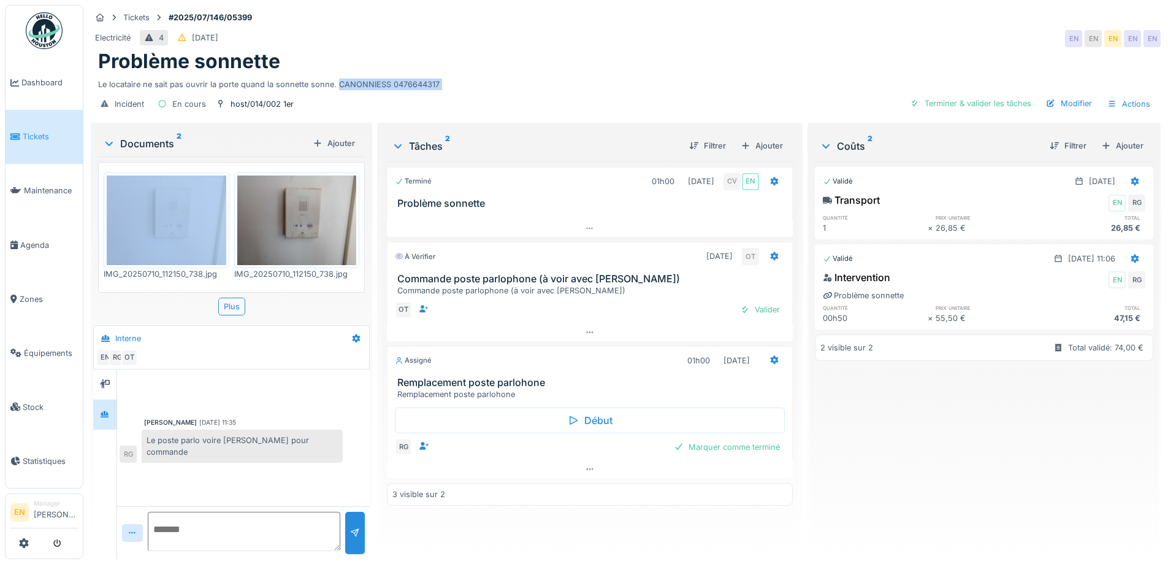
drag, startPoint x: 337, startPoint y: 83, endPoint x: 437, endPoint y: 91, distance: 100.9
click at [437, 91] on div "Tickets #2025/07/146/05399 Electricité 4 12/07/2025 EN EN EN EN EN Problème son…" at bounding box center [625, 62] width 1075 height 115
copy div "CANONNIESS 0476644317 Incident En cours host/014/002 1er Terminer & valider les…"
click at [774, 365] on div at bounding box center [774, 360] width 21 height 18
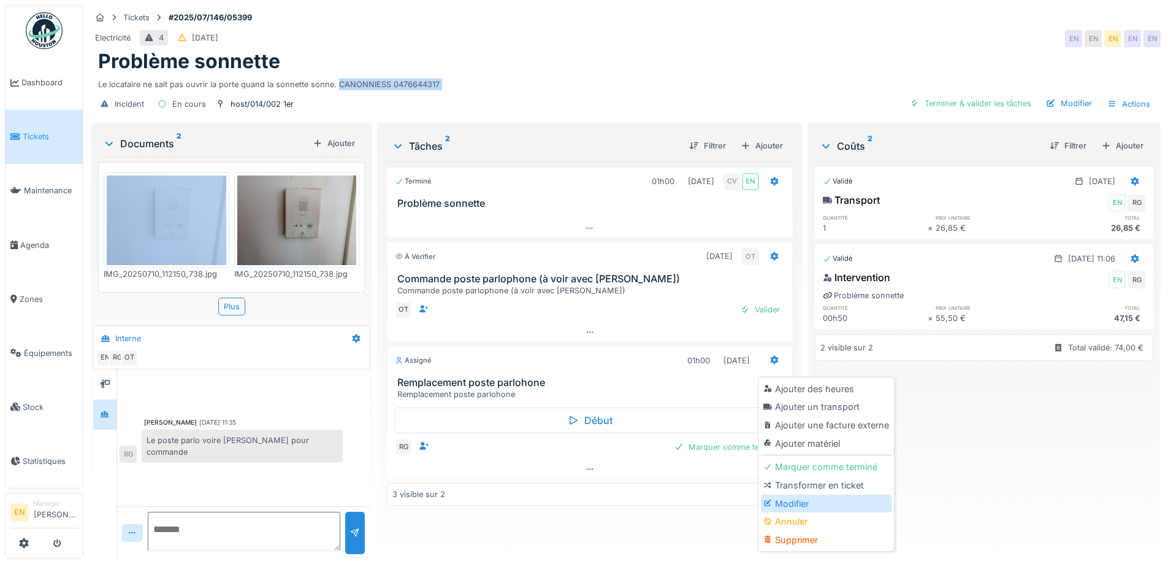
click at [812, 507] on div "Modifier" at bounding box center [826, 503] width 131 height 18
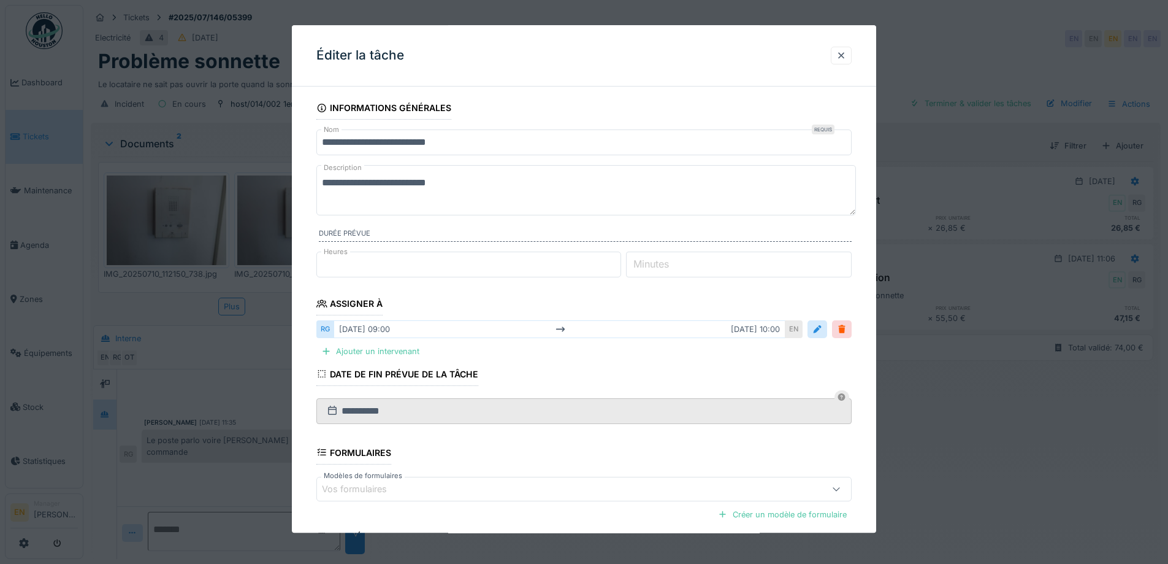
click at [475, 192] on textarea "**********" at bounding box center [586, 190] width 540 height 50
paste textarea "**********"
click at [446, 188] on textarea "**********" at bounding box center [586, 190] width 540 height 50
type textarea "**********"
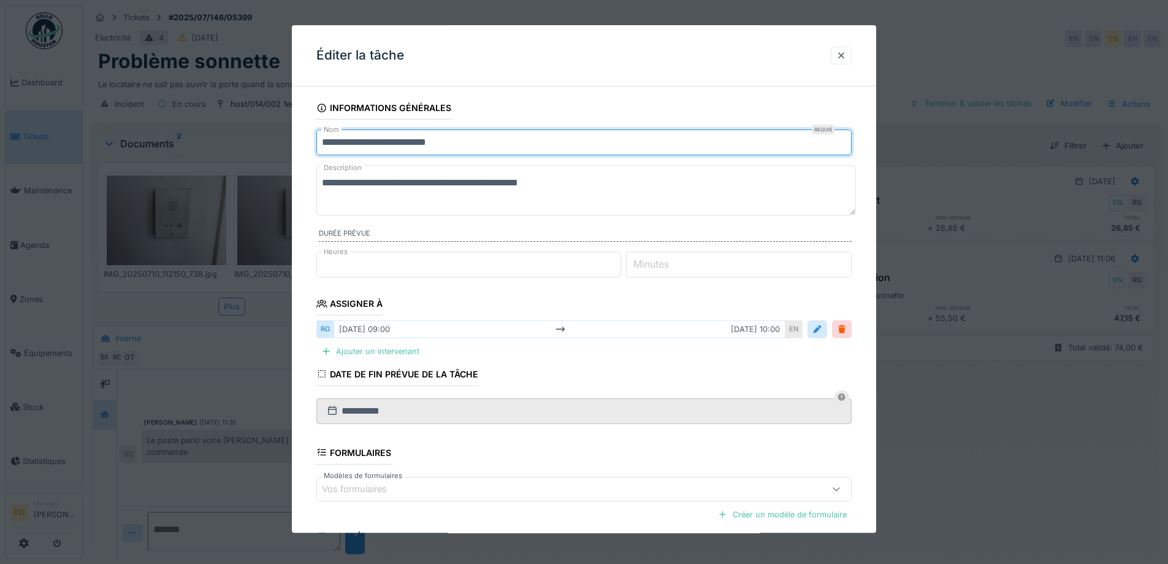
click at [446, 141] on input "**********" at bounding box center [583, 142] width 535 height 26
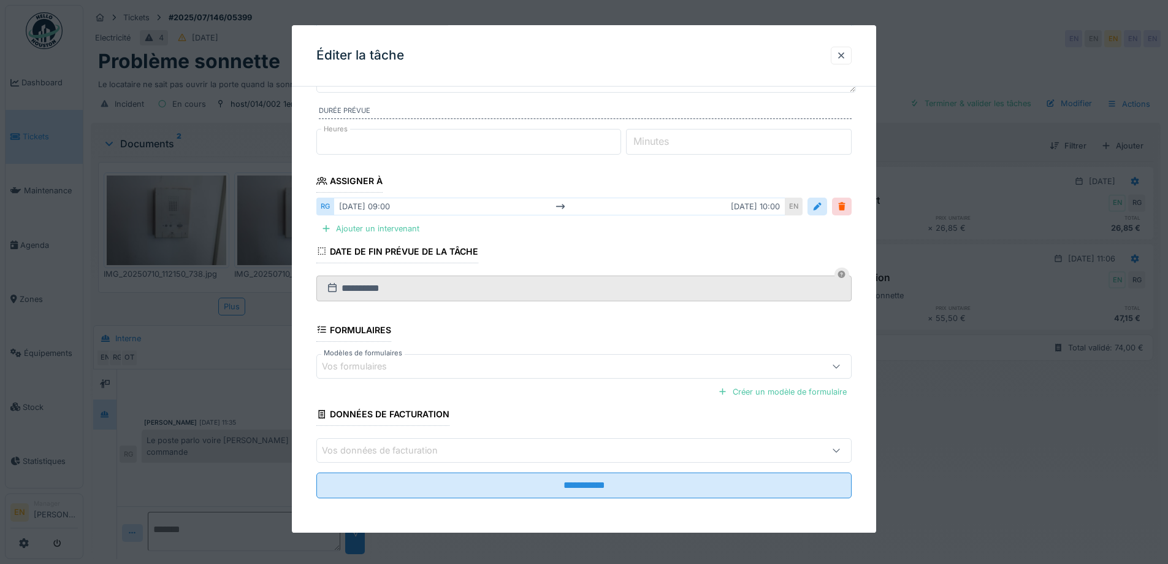
type input "**********"
click at [624, 500] on fieldset "**********" at bounding box center [583, 241] width 535 height 534
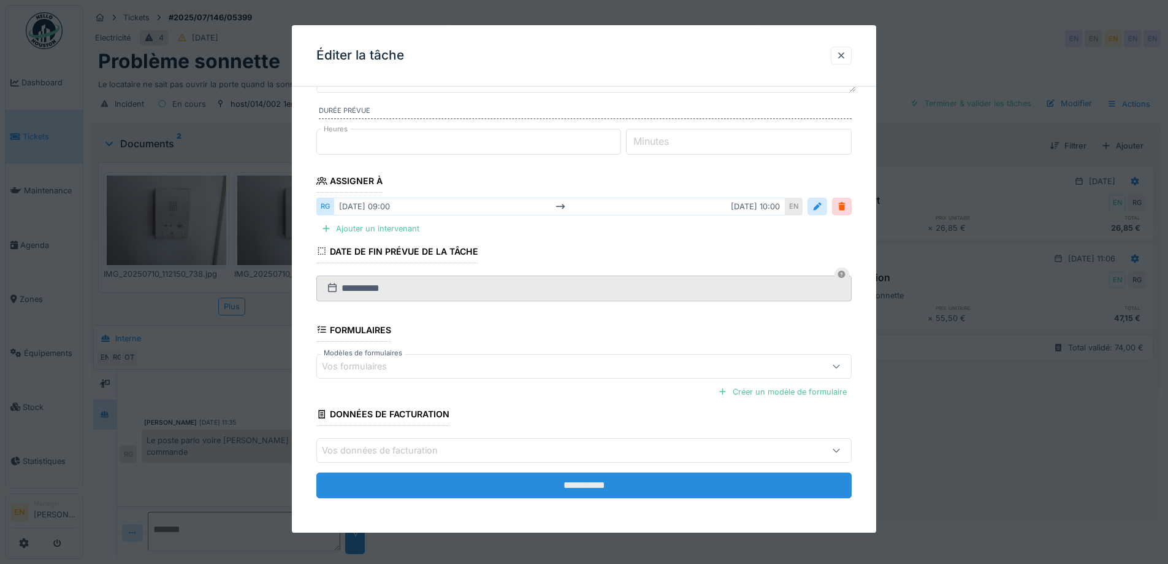
click at [621, 479] on input "**********" at bounding box center [583, 485] width 535 height 26
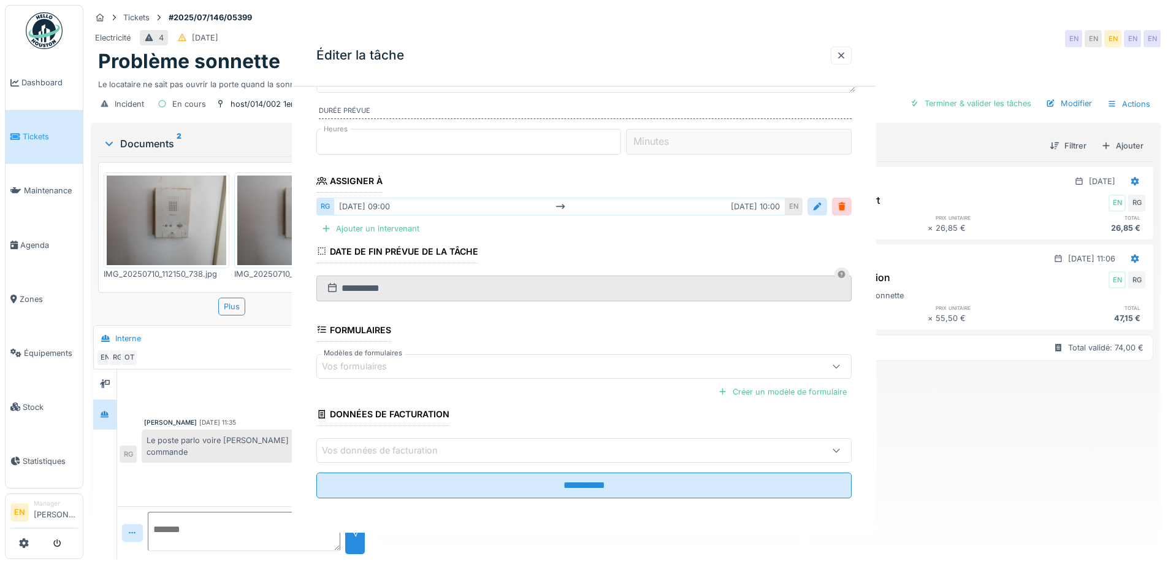
scroll to position [0, 0]
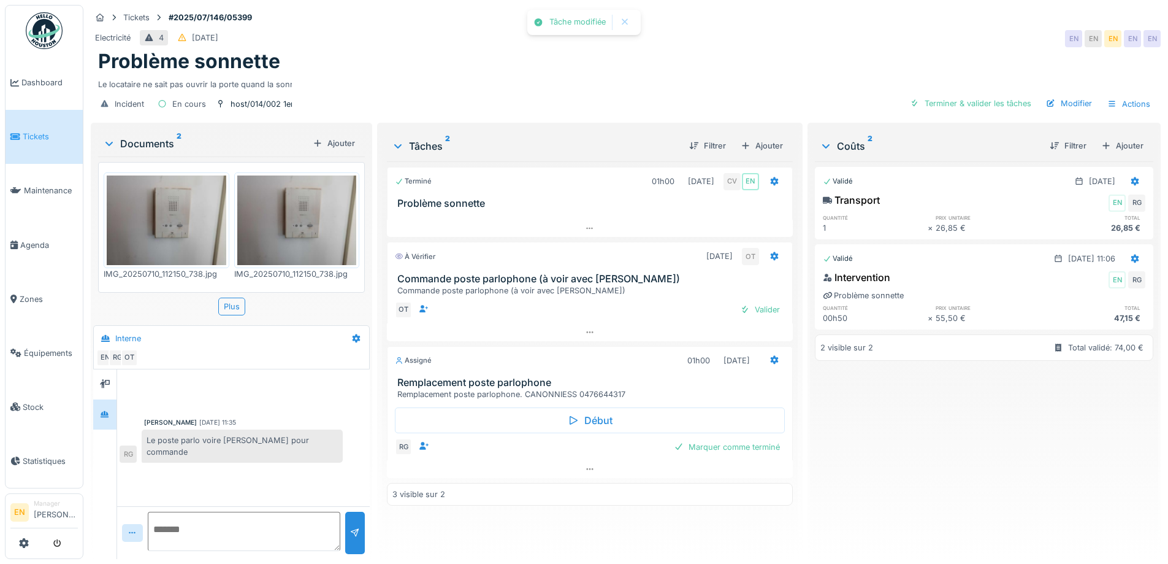
click at [622, 489] on div at bounding box center [584, 282] width 1168 height 564
click at [972, 478] on div "Validé 10/07/2025 Transport EN RG quantité prix unitaire total 1 × 26,85 € 26,8…" at bounding box center [984, 355] width 339 height 388
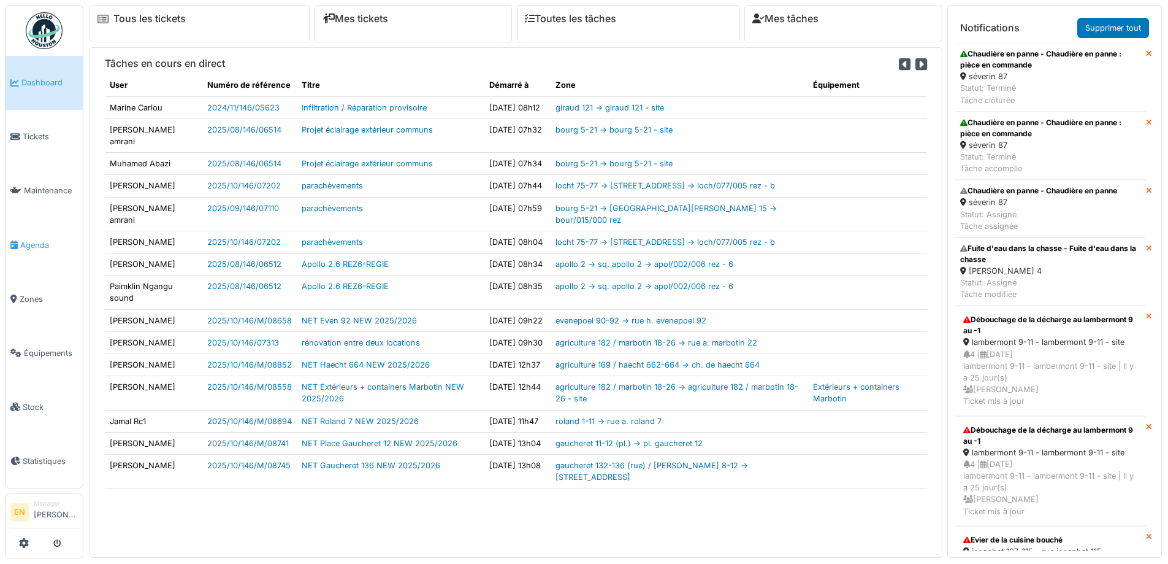
click at [38, 240] on span "Agenda" at bounding box center [49, 245] width 58 height 12
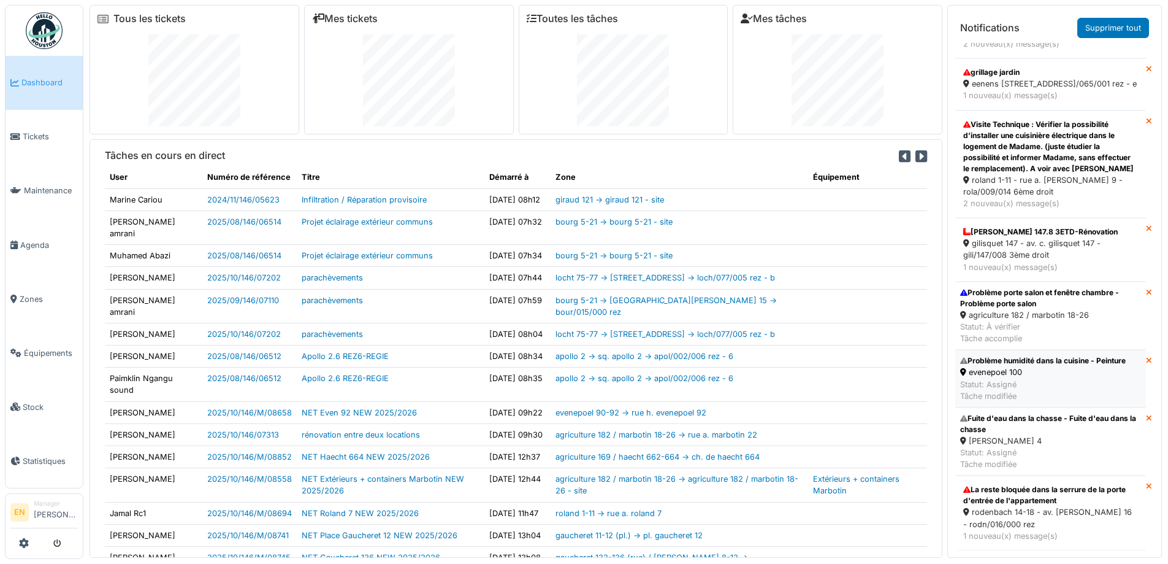
scroll to position [1111, 0]
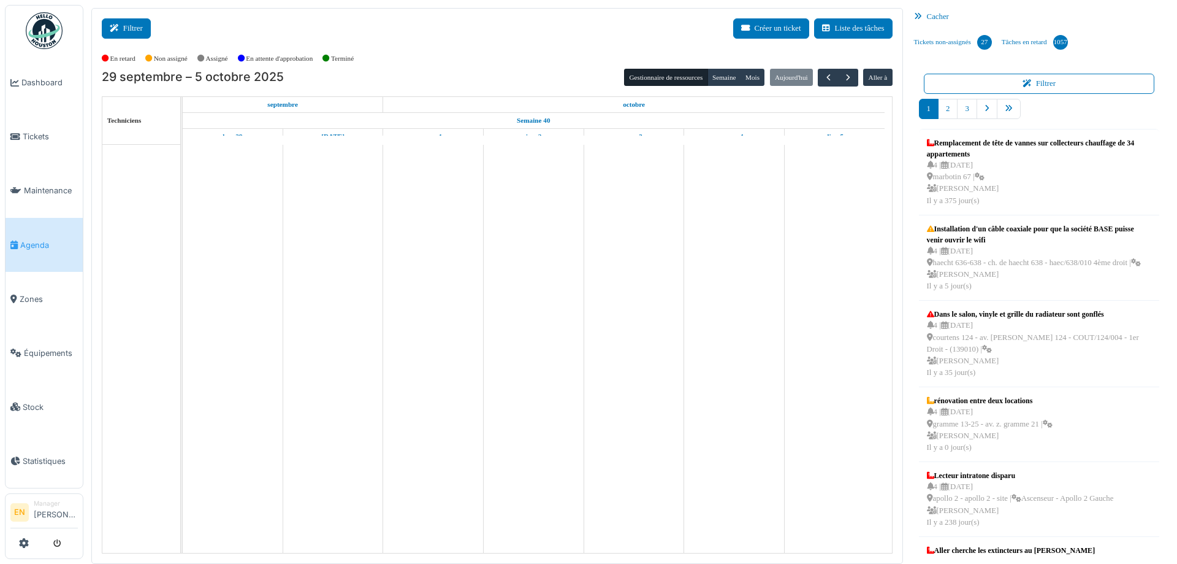
click at [126, 33] on button "Filtrer" at bounding box center [126, 28] width 49 height 20
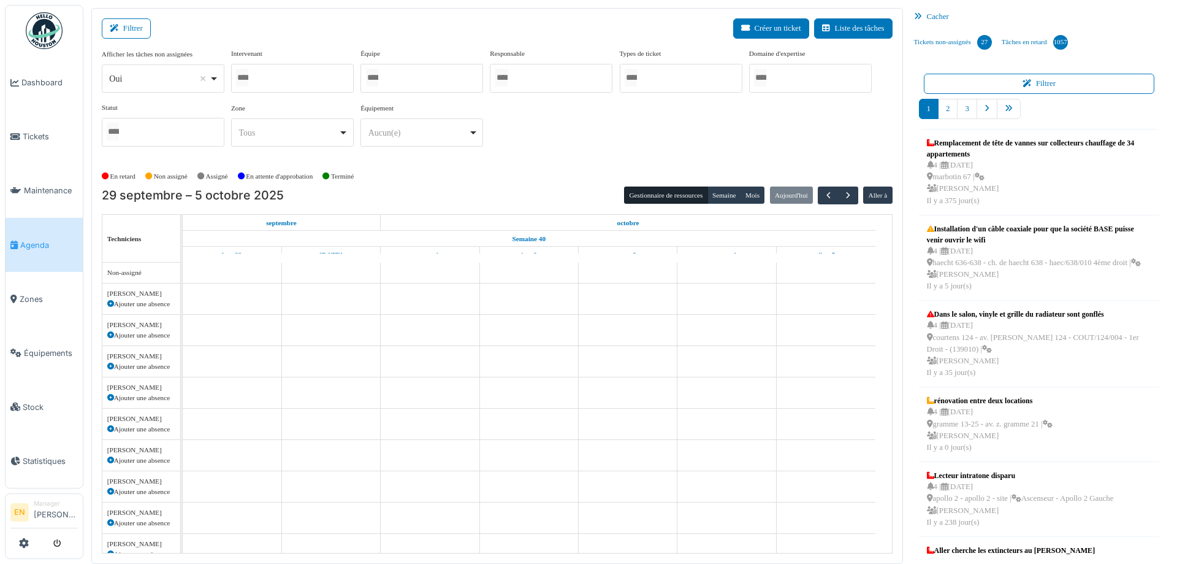
click at [220, 84] on div "*** Oui Remove item" at bounding box center [163, 78] width 123 height 28
select select "**"
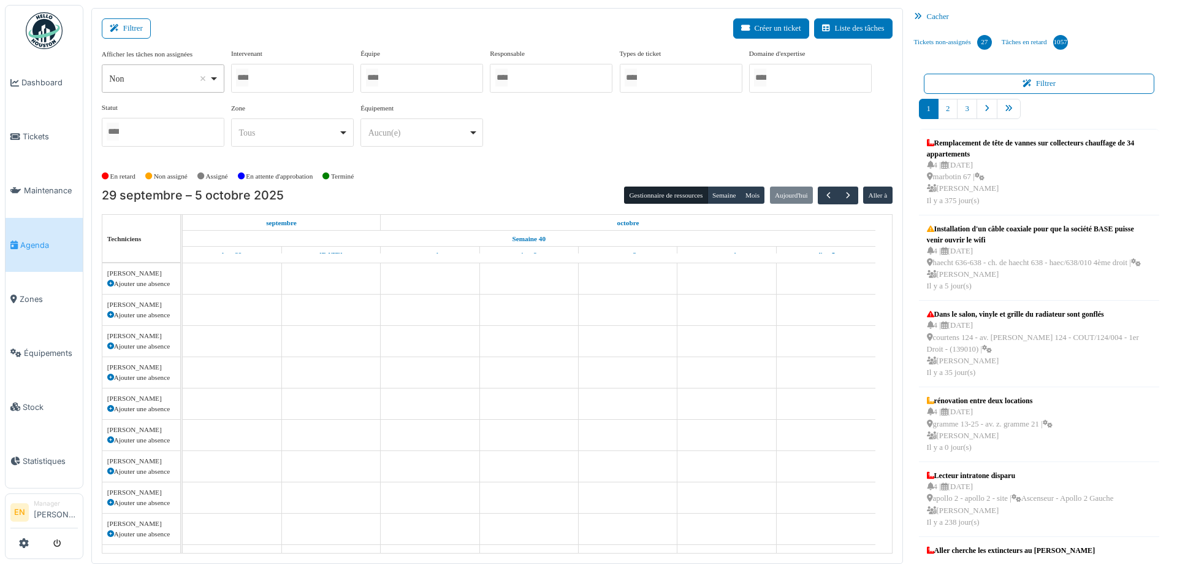
click at [302, 73] on div at bounding box center [292, 78] width 123 height 29
type input "******"
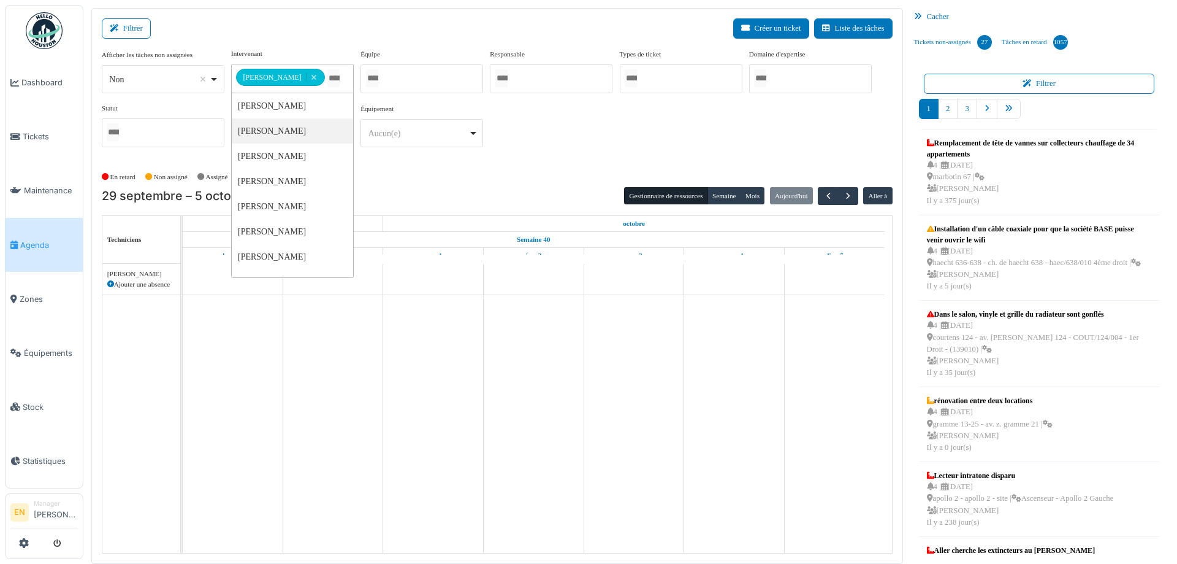
click at [549, 139] on div "**********" at bounding box center [497, 102] width 791 height 109
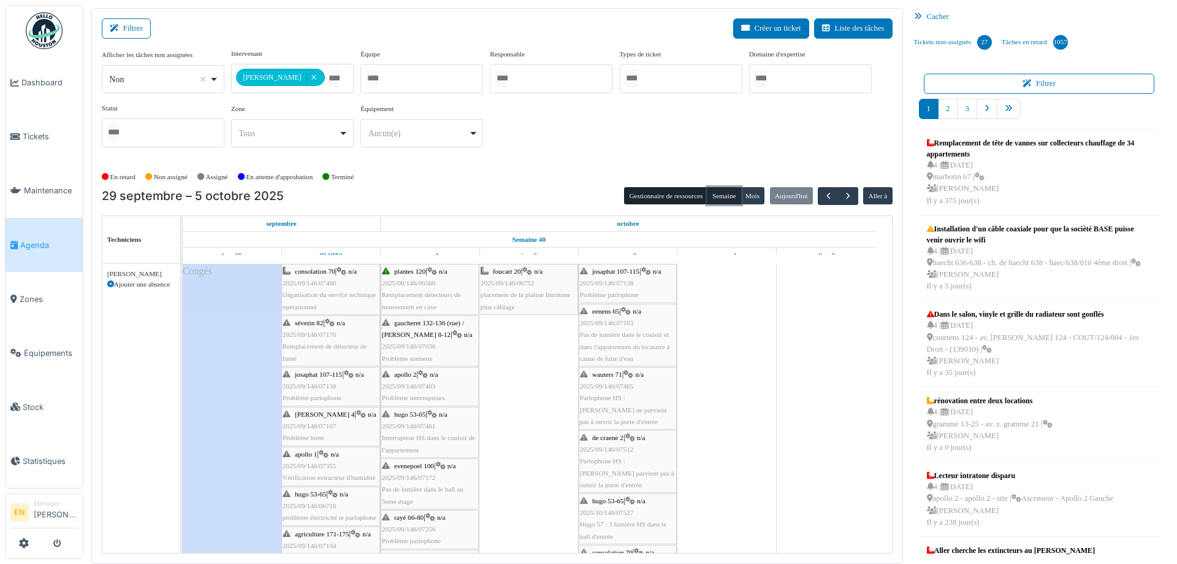
click at [718, 196] on button "Semaine" at bounding box center [725, 195] width 34 height 17
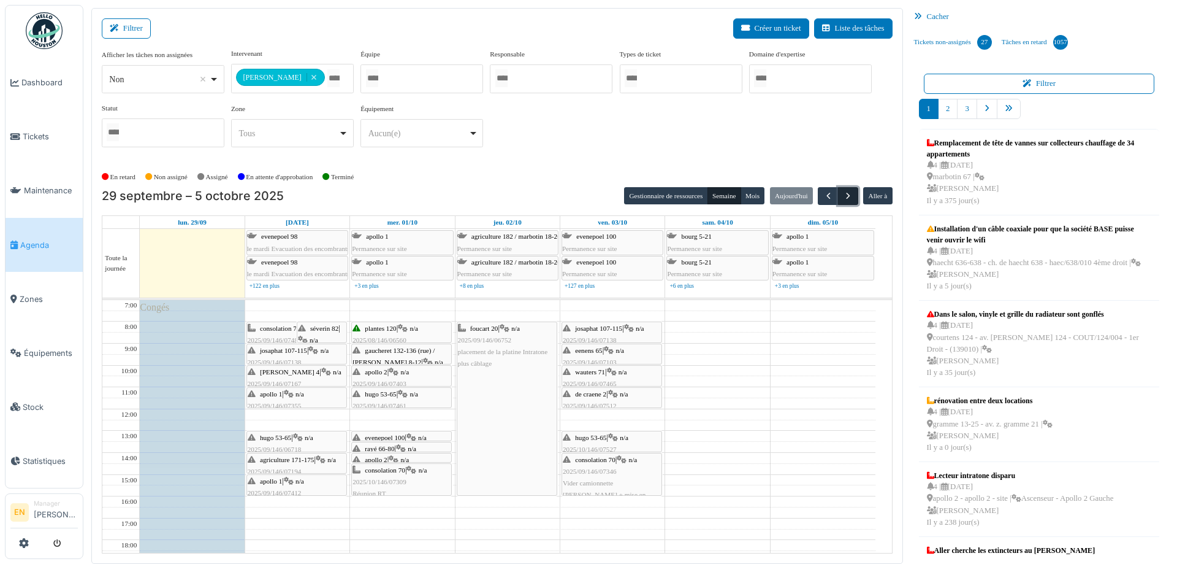
click at [843, 198] on span "button" at bounding box center [848, 196] width 10 height 10
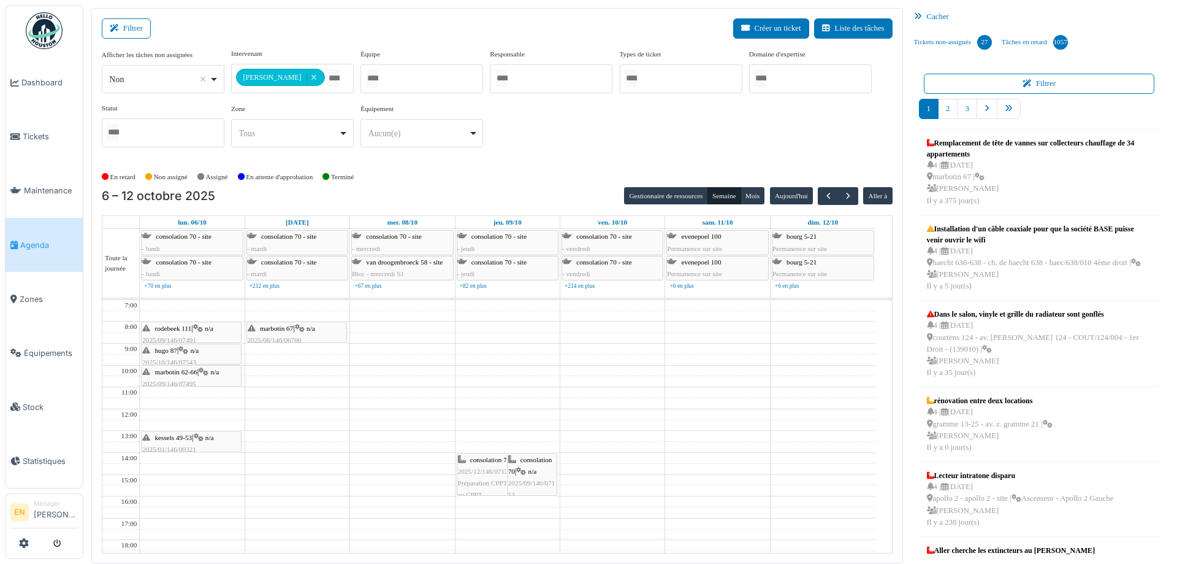
click at [432, 185] on div "En retard Non assigné Assigné En attente d'approbation Terminé" at bounding box center [497, 177] width 791 height 20
click at [827, 197] on button "button" at bounding box center [828, 196] width 20 height 18
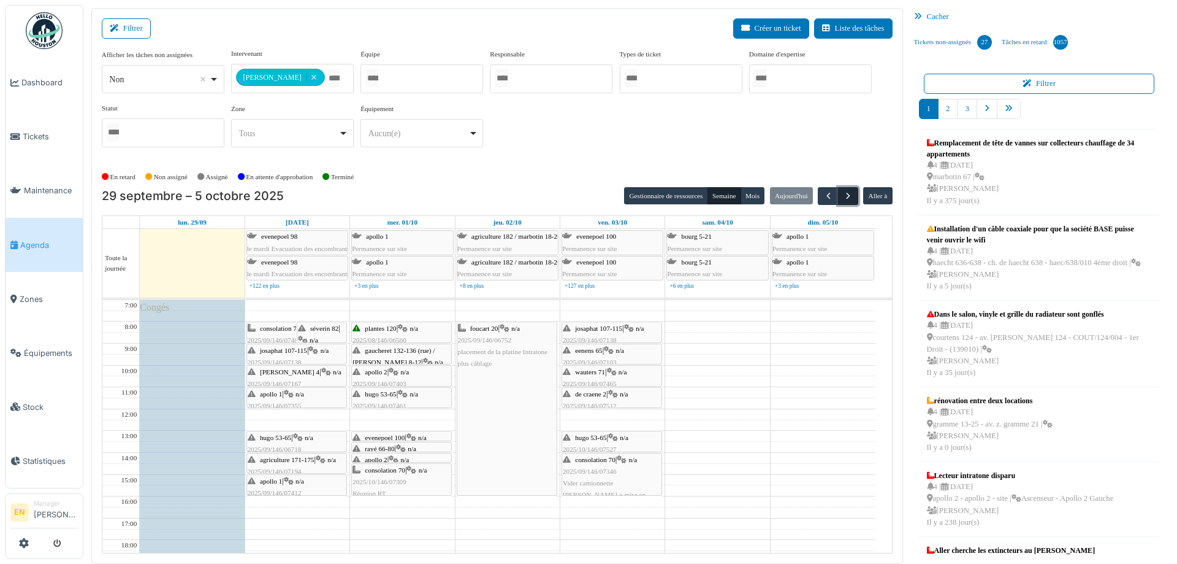
click at [843, 194] on span "button" at bounding box center [848, 196] width 10 height 10
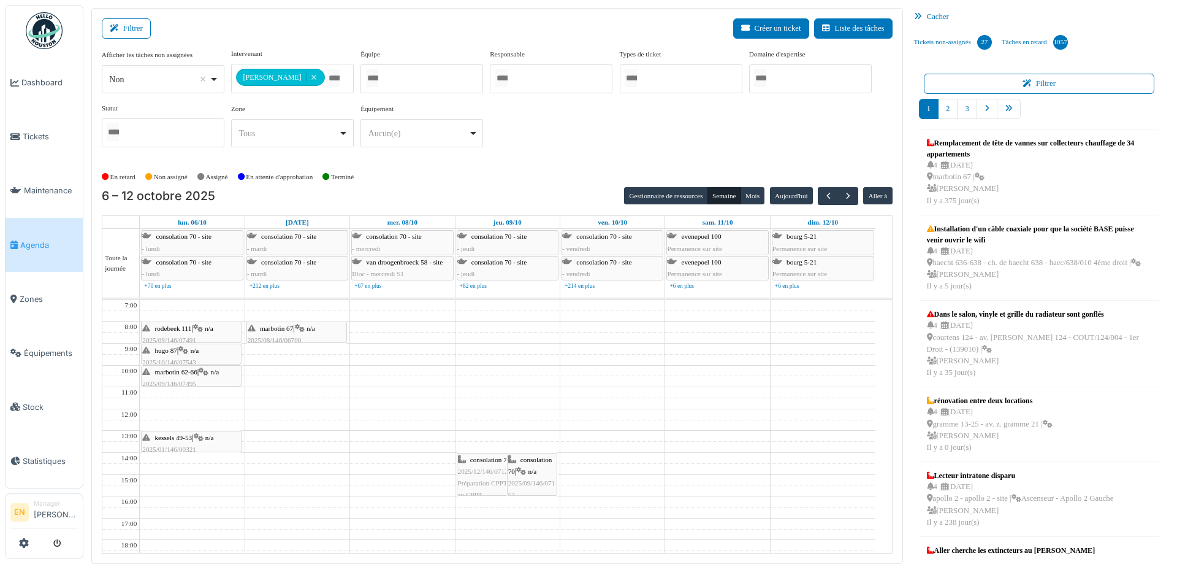
click at [550, 170] on div "En retard Non assigné Assigné En attente d'approbation Terminé" at bounding box center [497, 177] width 791 height 20
click at [844, 199] on span "button" at bounding box center [848, 196] width 10 height 10
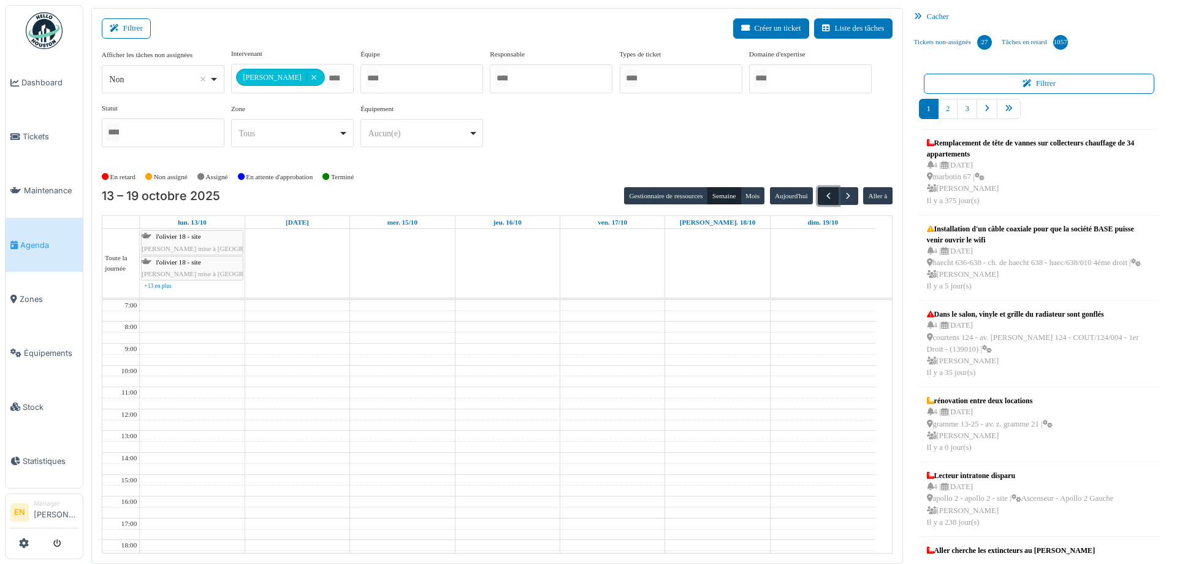
click at [824, 199] on span "button" at bounding box center [829, 196] width 10 height 10
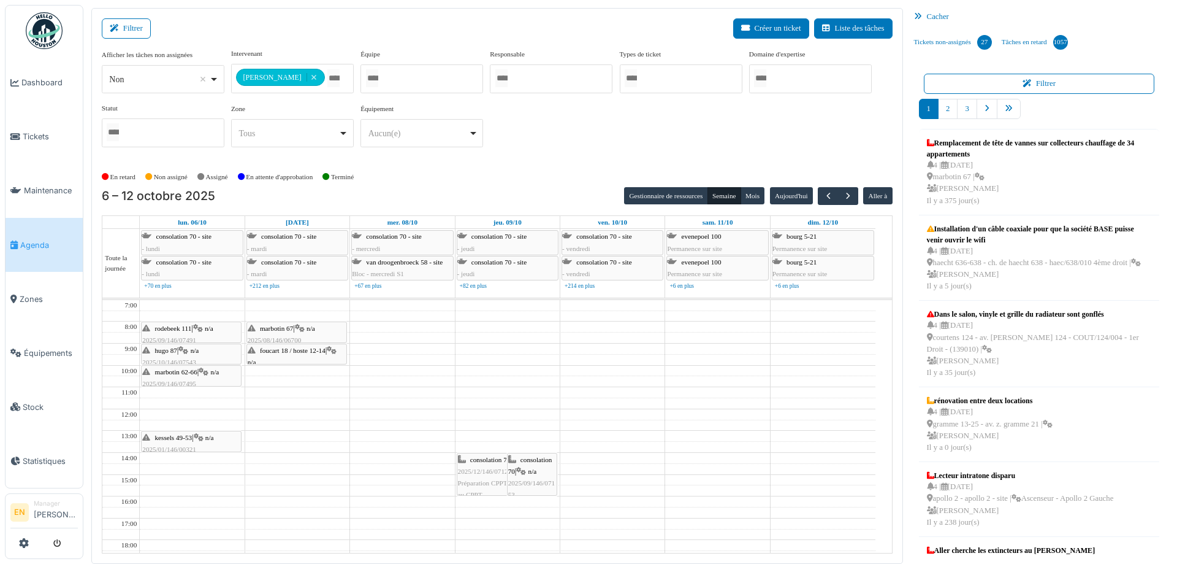
click at [538, 155] on div "**********" at bounding box center [497, 102] width 791 height 109
click at [576, 163] on div "**********" at bounding box center [497, 107] width 791 height 118
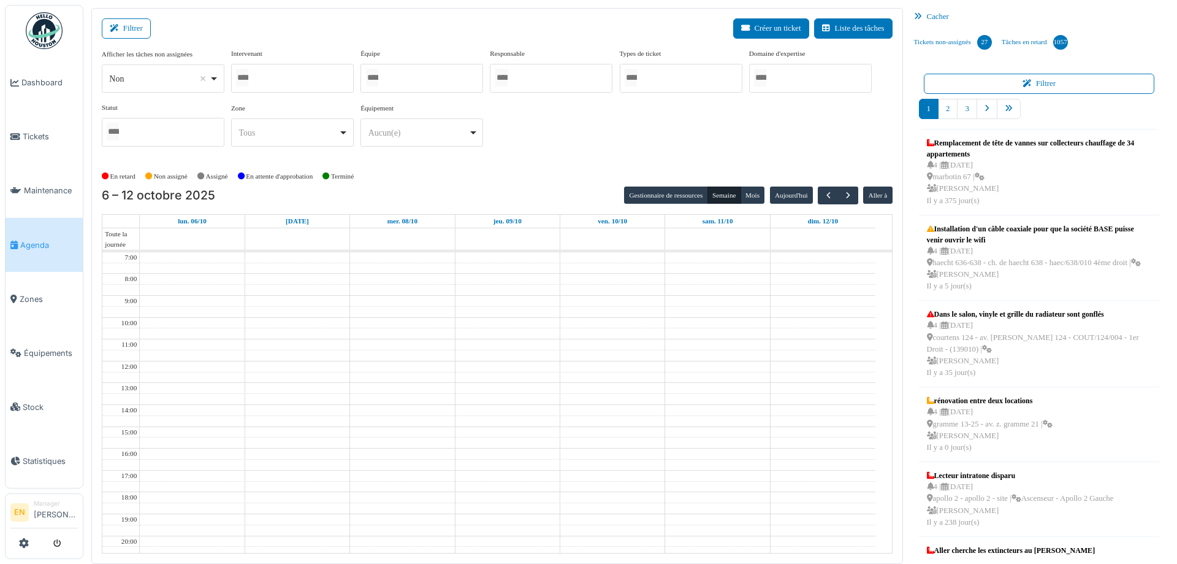
click at [286, 80] on div at bounding box center [292, 78] width 123 height 29
type input "****"
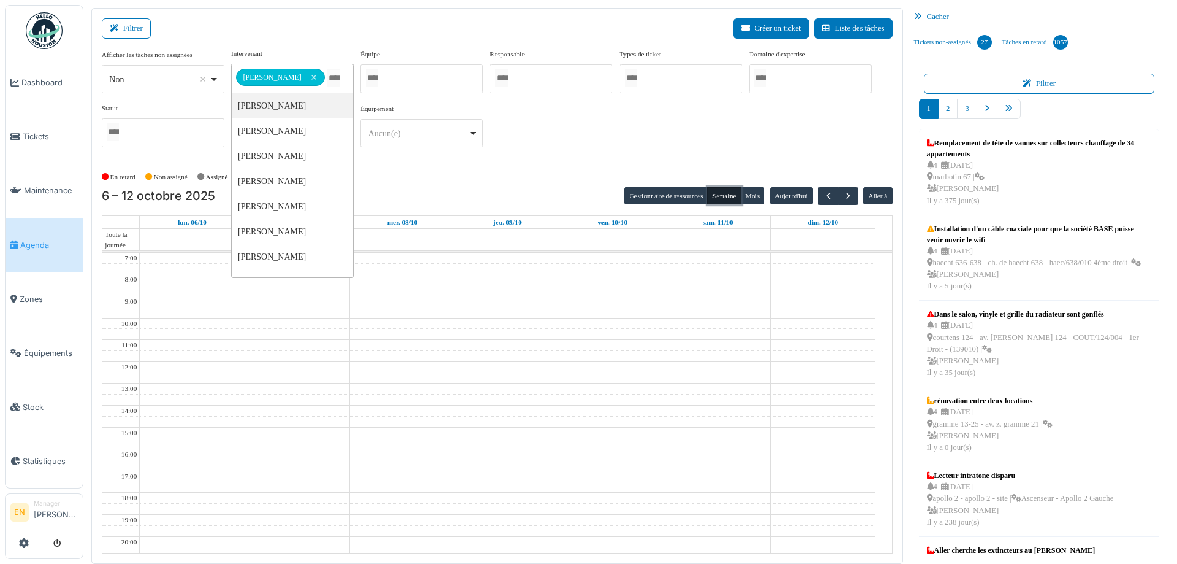
click at [719, 195] on button "Semaine" at bounding box center [725, 195] width 34 height 17
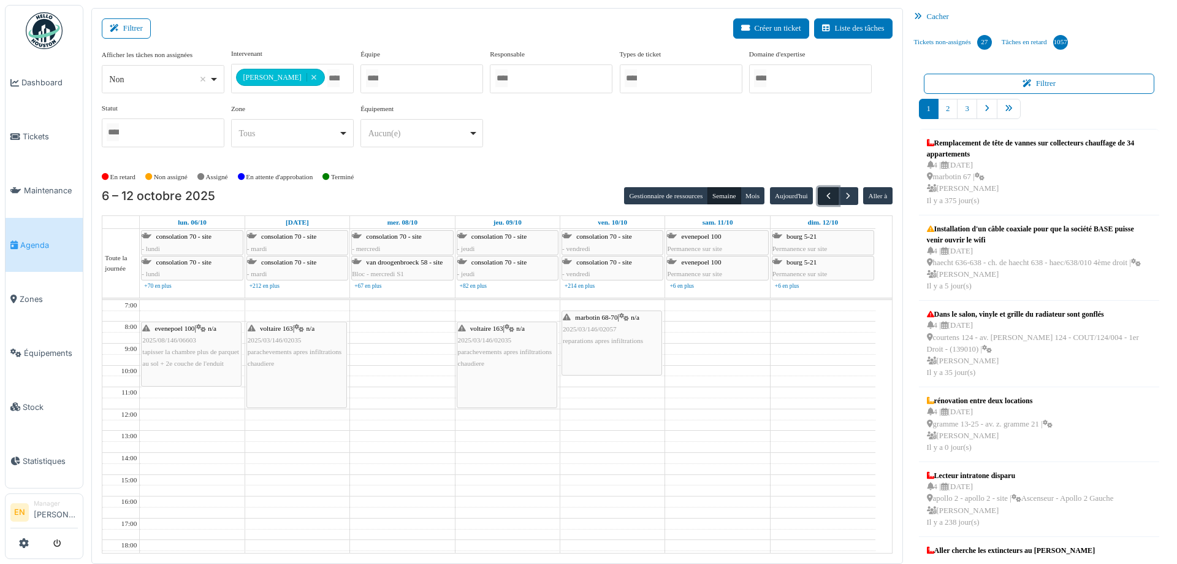
click at [824, 197] on span "button" at bounding box center [829, 196] width 10 height 10
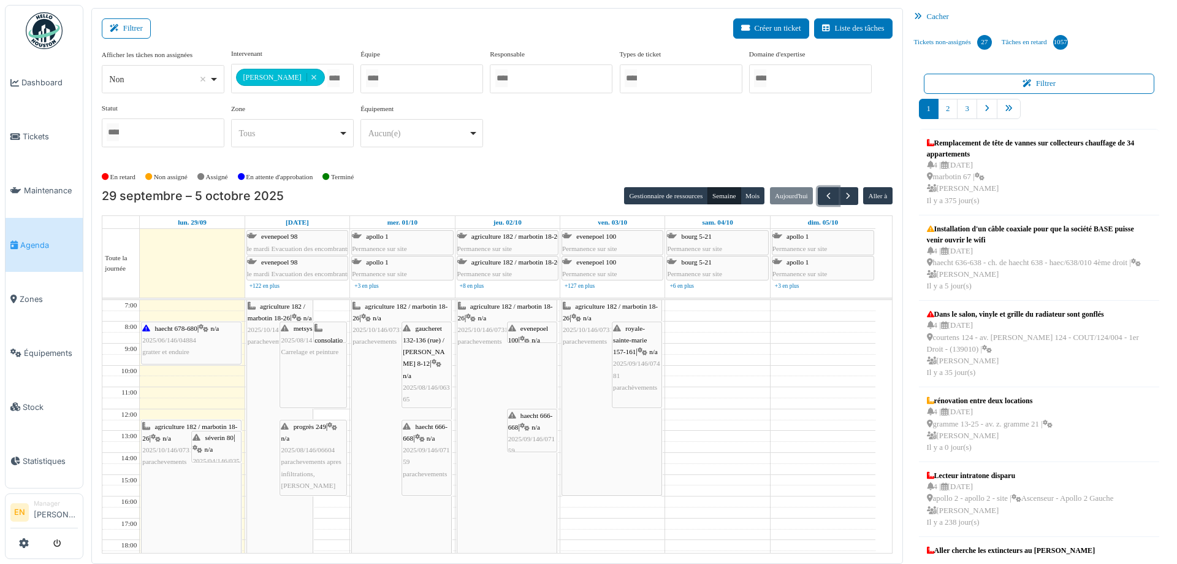
click at [213, 445] on span "n/a" at bounding box center [209, 448] width 9 height 7
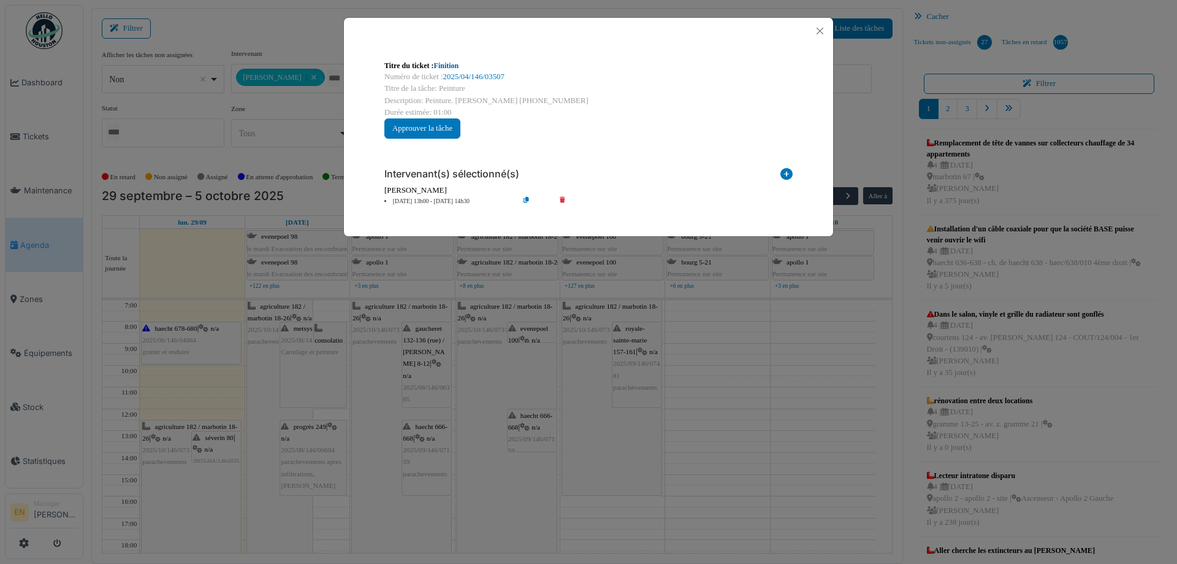
click at [454, 67] on link "Finition" at bounding box center [446, 65] width 25 height 9
click at [821, 33] on button "Close" at bounding box center [820, 31] width 17 height 17
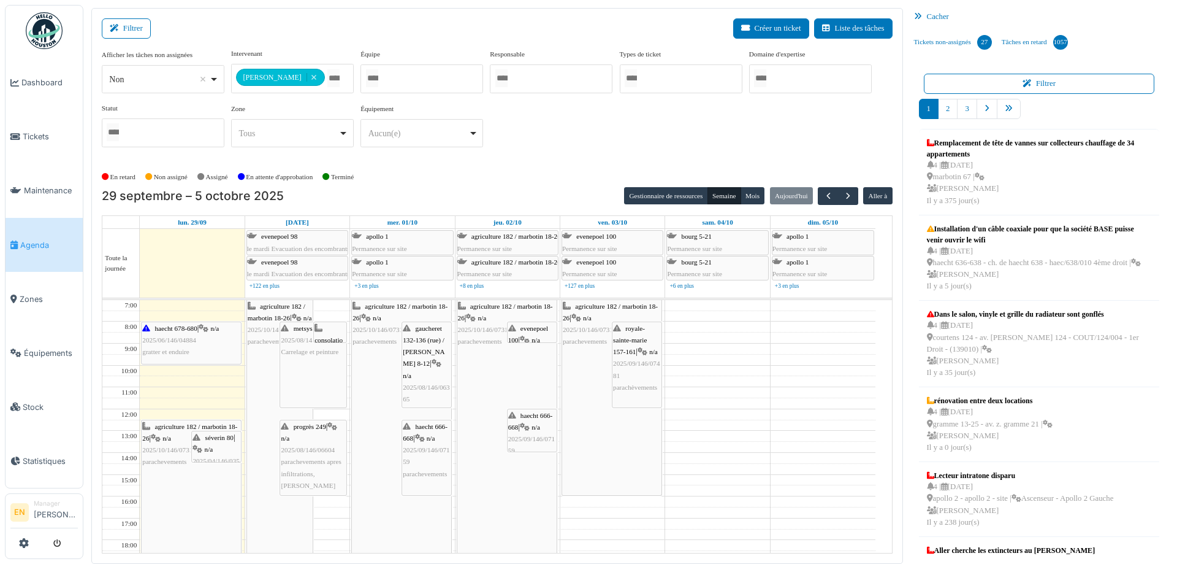
click at [306, 436] on div "progrès 249 | n/a 2025/08/146/06604 parachevements apres infiltrations, Mahfoud" at bounding box center [313, 456] width 64 height 71
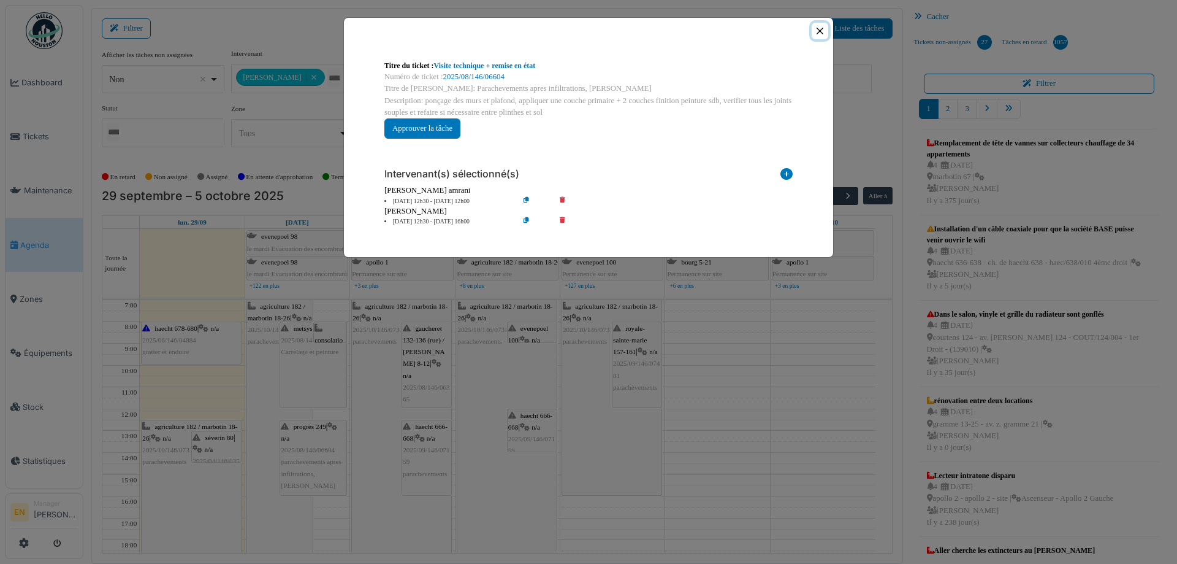
click at [821, 28] on button "Close" at bounding box center [820, 31] width 17 height 17
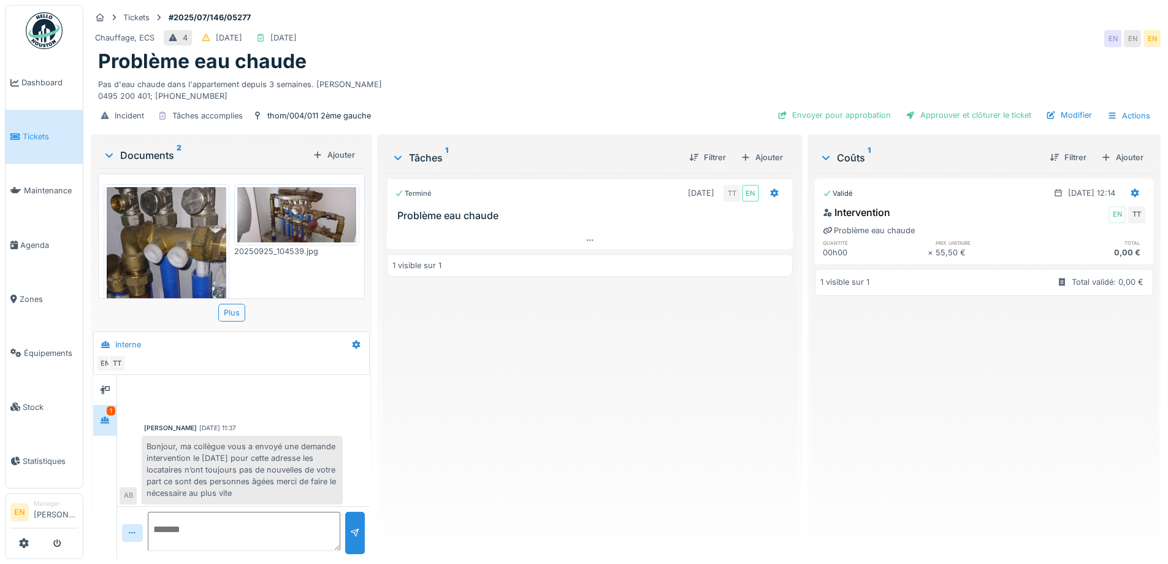
scroll to position [58, 0]
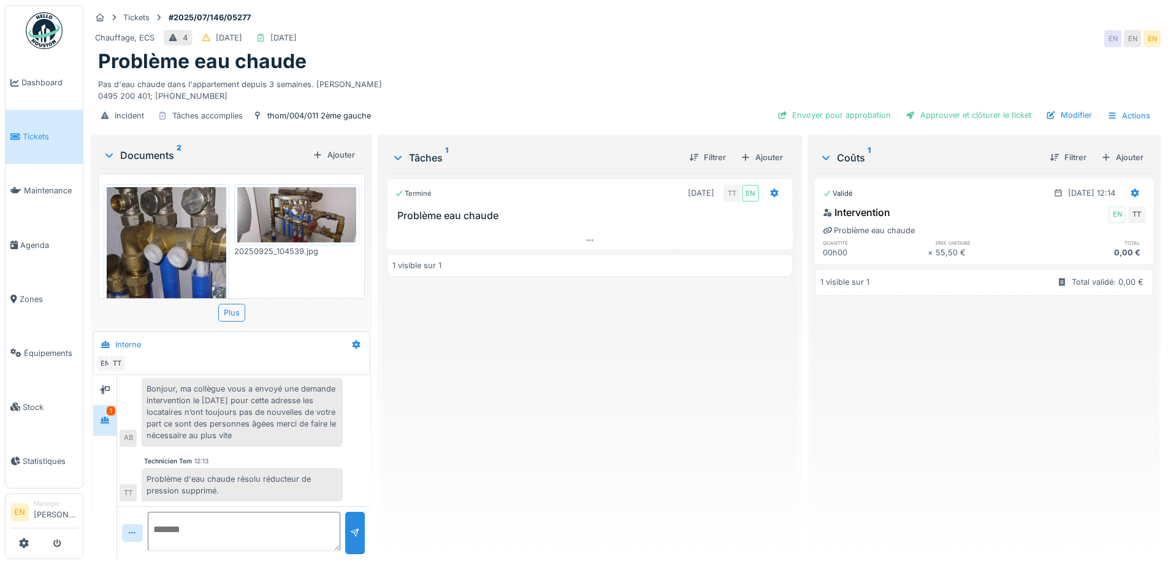
click at [527, 394] on div "Terminé [DATE] TT EN Problème eau chaude 1 visible sur 1" at bounding box center [589, 361] width 405 height 376
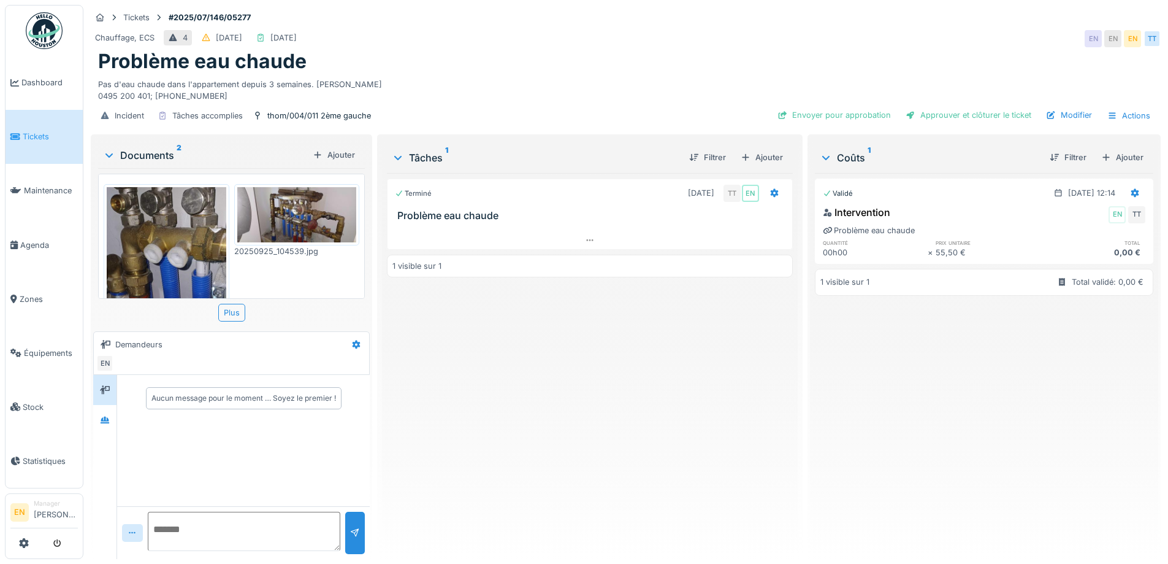
drag, startPoint x: 657, startPoint y: 410, endPoint x: 334, endPoint y: 423, distance: 324.1
click at [645, 411] on div "Terminé [DATE] TT EN Problème eau chaude 1 visible sur 1" at bounding box center [589, 361] width 405 height 376
click at [108, 424] on div at bounding box center [105, 420] width 10 height 12
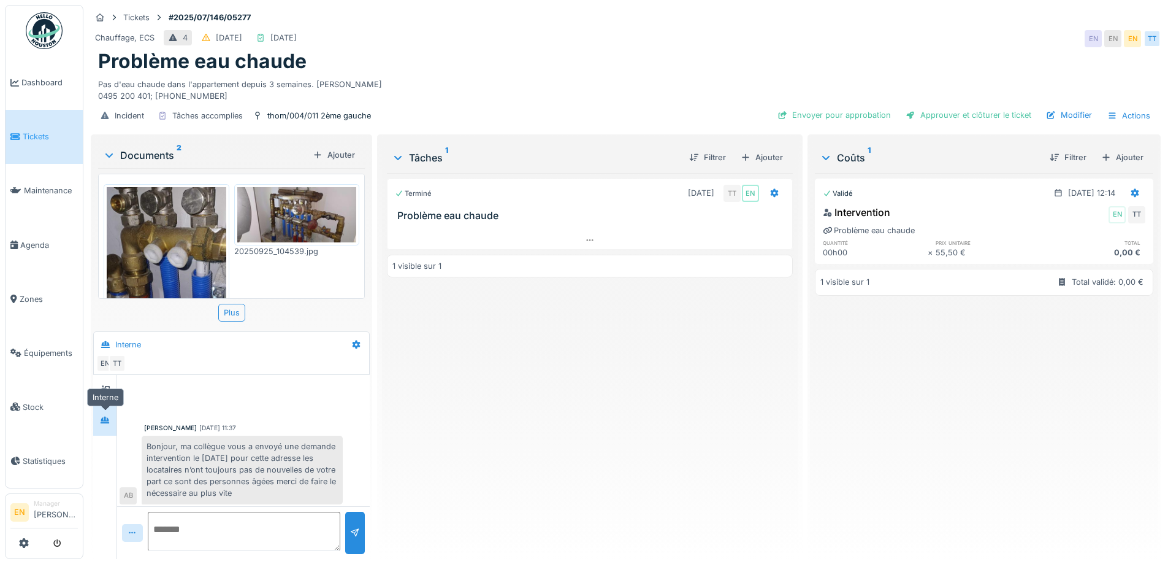
scroll to position [58, 0]
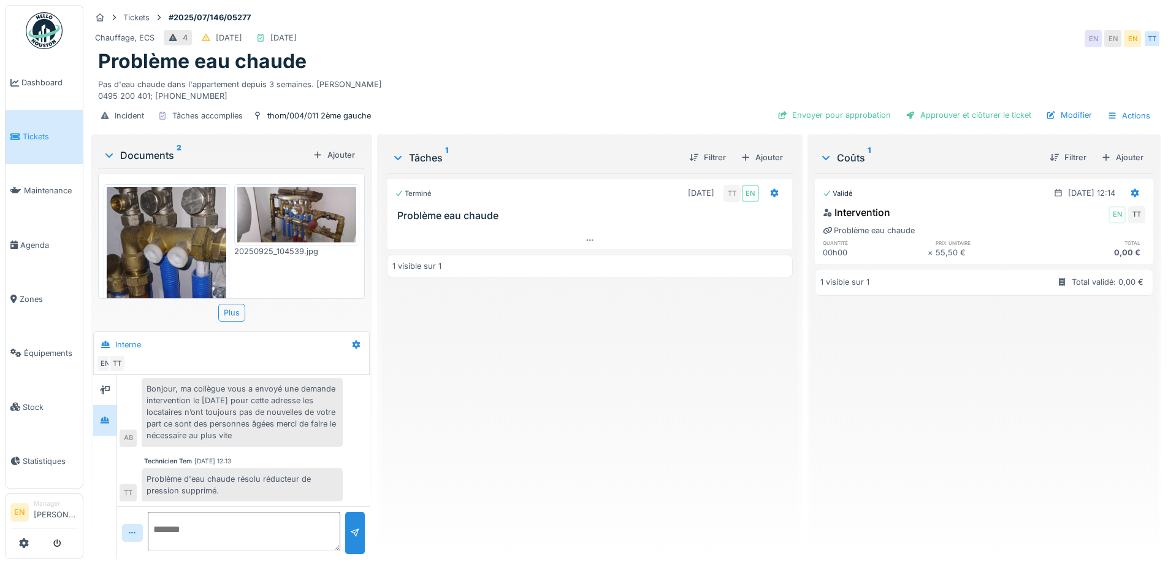
click at [515, 438] on div "Terminé [DATE] TT EN Problème eau chaude 1 visible sur 1" at bounding box center [589, 361] width 405 height 376
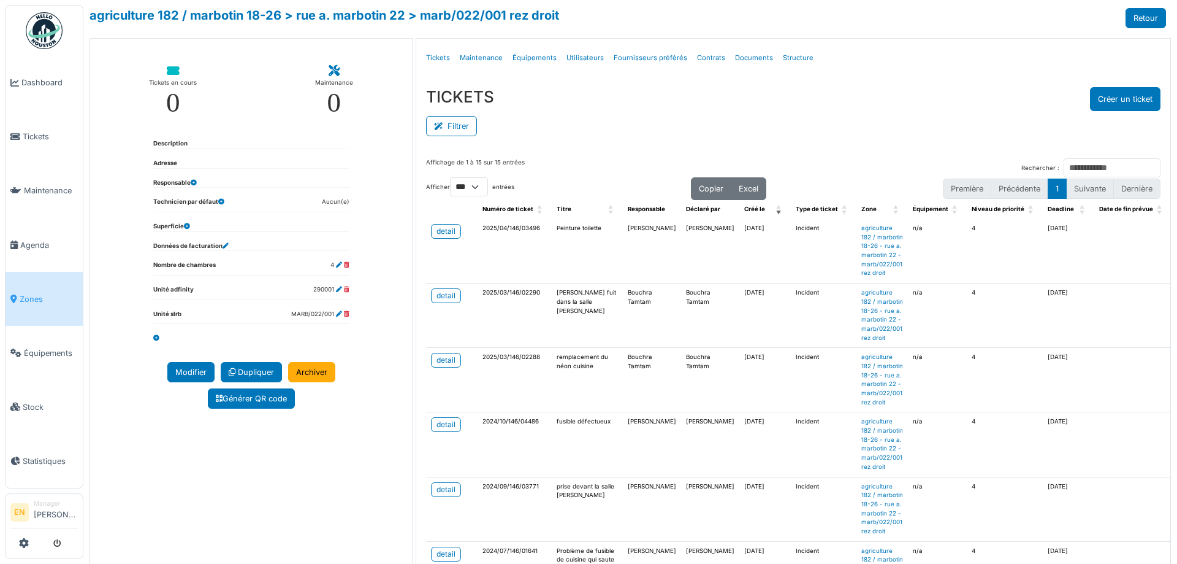
select select "***"
click at [584, 75] on div "Menu Détails Tickets Maintenance Équipements Utilisateurs Fournisseurs préférés…" at bounding box center [793, 58] width 754 height 39
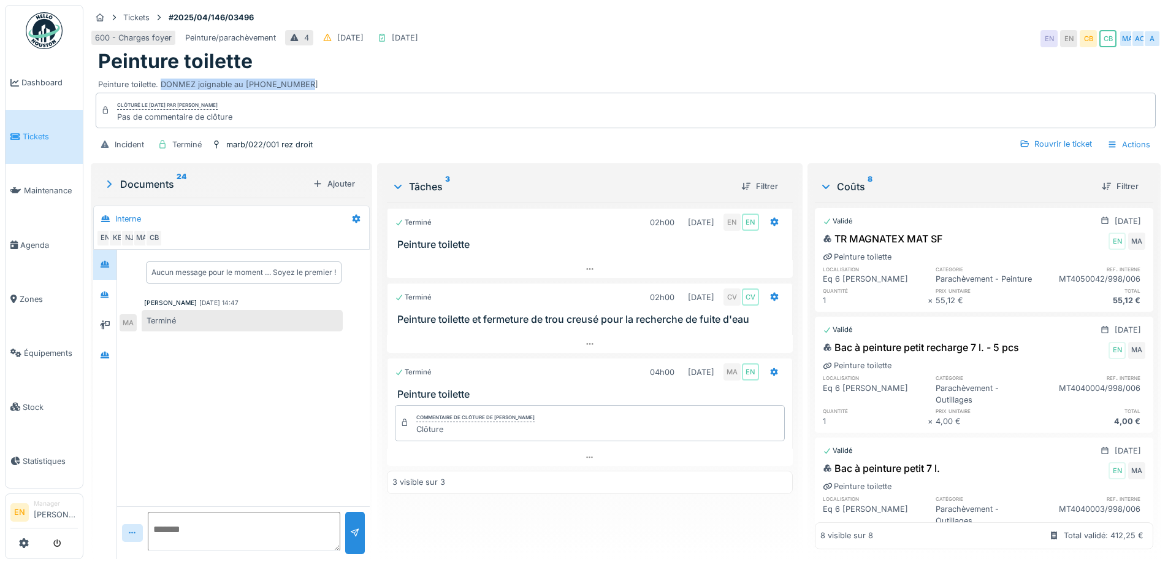
drag, startPoint x: 161, startPoint y: 83, endPoint x: 297, endPoint y: 86, distance: 135.6
click at [297, 86] on div "Peinture toilette. DONMEZ joignable au [PHONE_NUMBER]" at bounding box center [625, 82] width 1055 height 17
copy div "DONMEZ joignable au [PHONE_NUMBER]"
click at [700, 75] on div "Peinture toilette. DONMEZ joignable au [PHONE_NUMBER]" at bounding box center [625, 82] width 1055 height 17
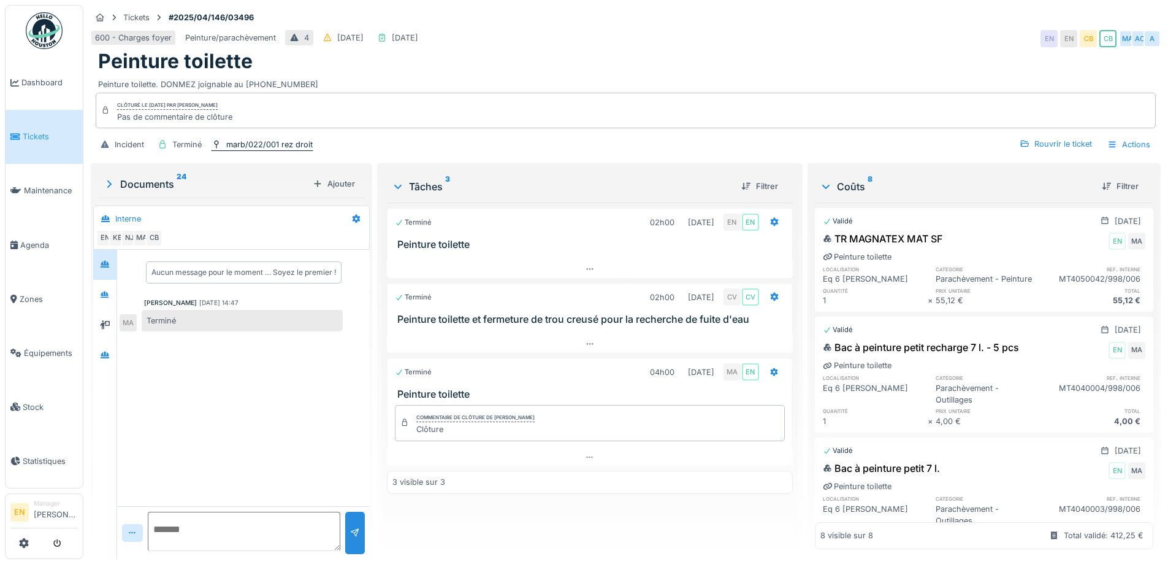
click at [253, 146] on div "marb/022/001 rez droit" at bounding box center [269, 145] width 86 height 12
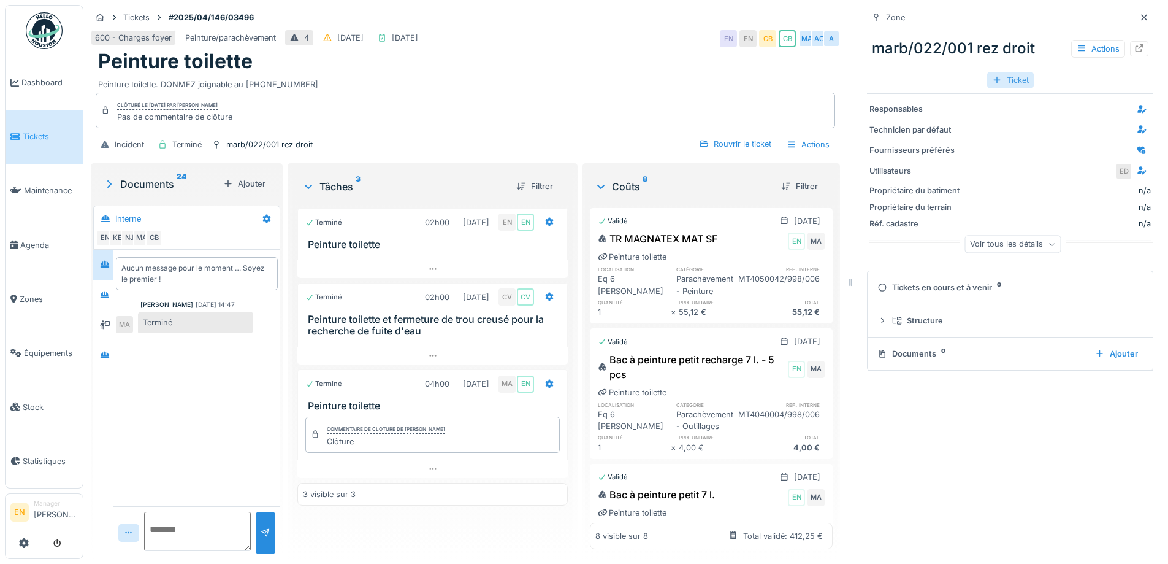
click at [1019, 79] on div "Ticket" at bounding box center [1010, 80] width 47 height 17
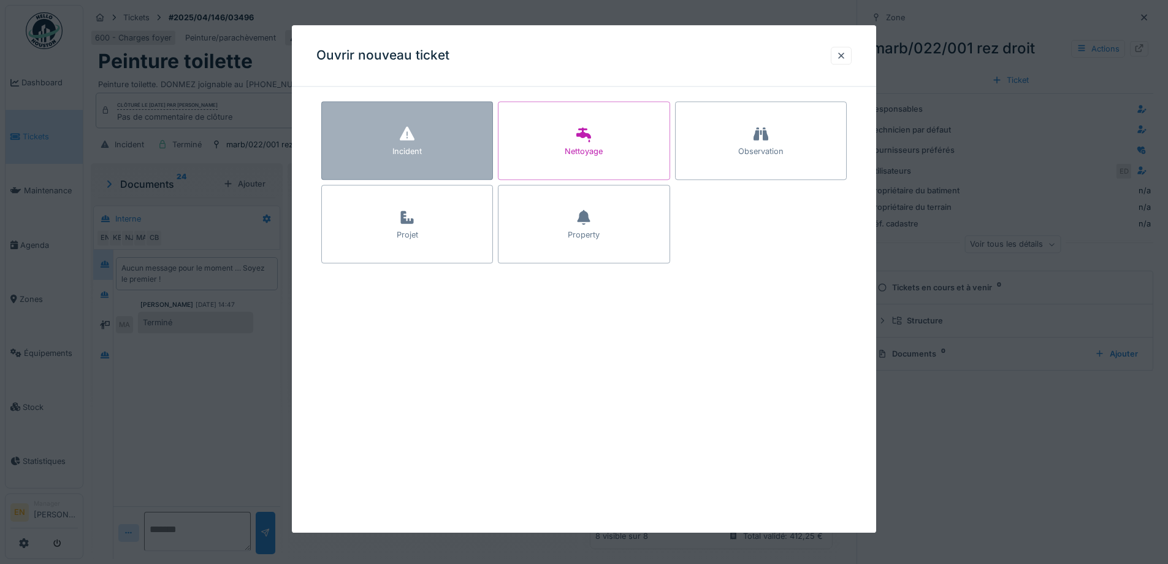
click at [396, 141] on div "Incident" at bounding box center [407, 140] width 172 height 78
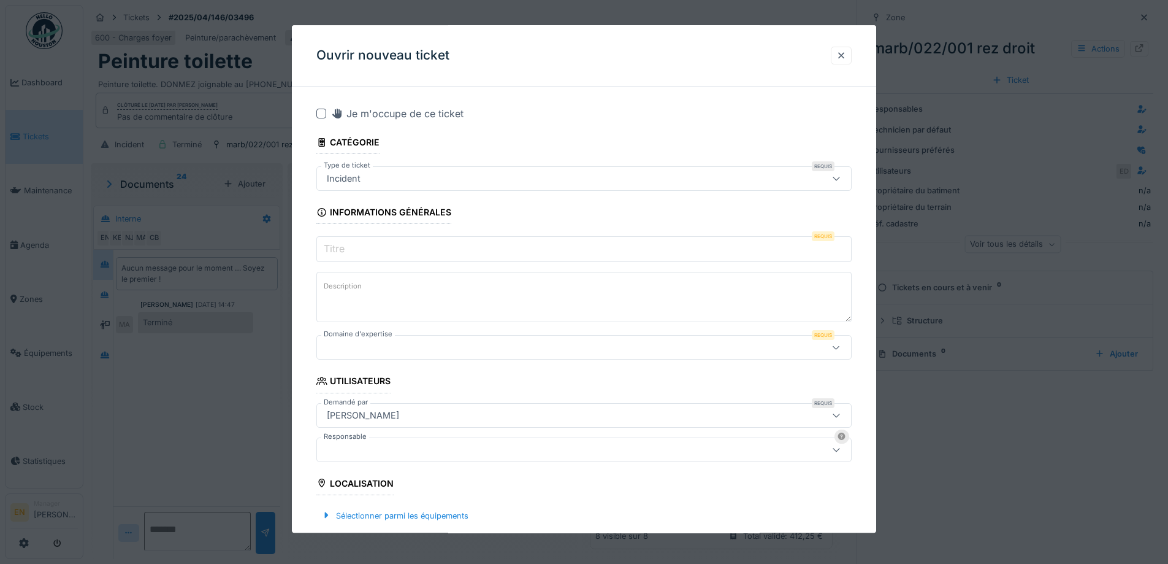
click at [434, 251] on input "Titre" at bounding box center [583, 250] width 535 height 26
click at [424, 291] on textarea "Description" at bounding box center [583, 297] width 535 height 50
paste textarea "**********"
type textarea "**********"
click at [400, 247] on input "Titre" at bounding box center [583, 250] width 535 height 26
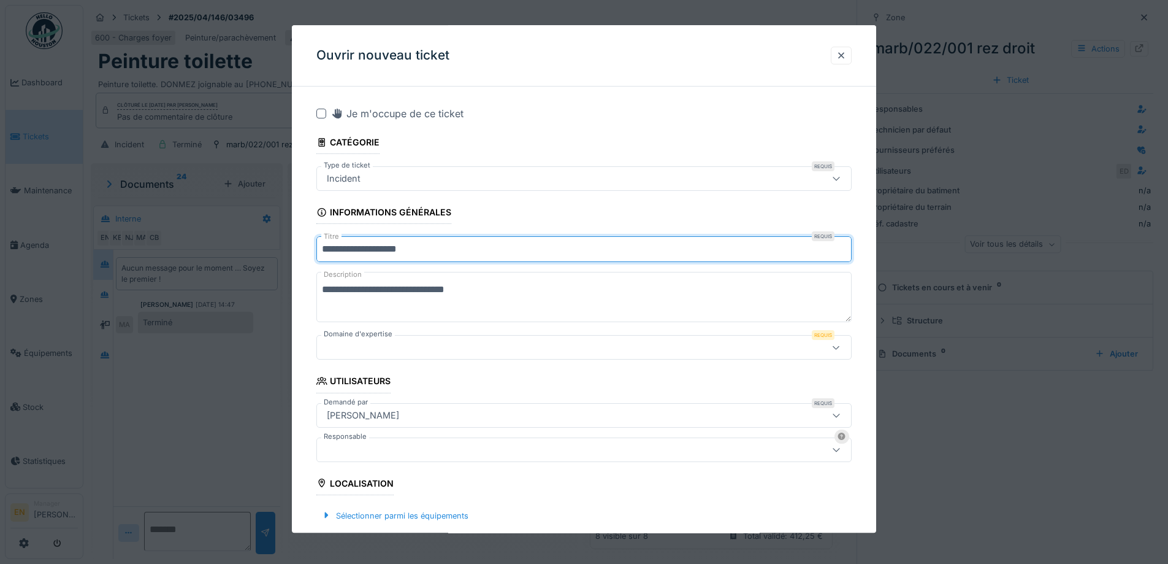
type input "**********"
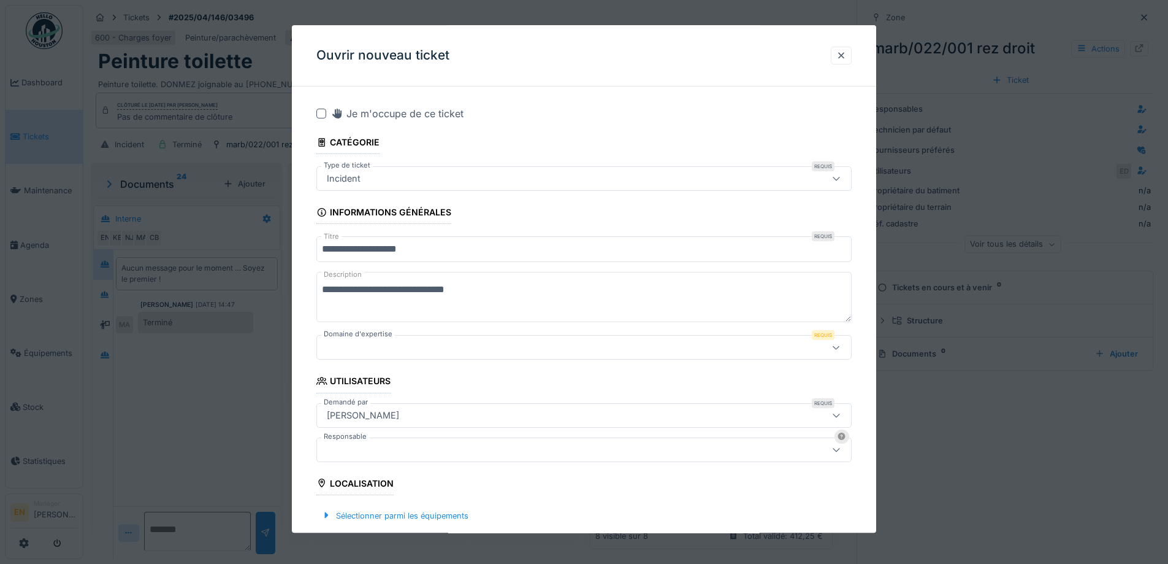
click at [841, 348] on icon at bounding box center [837, 347] width 10 height 8
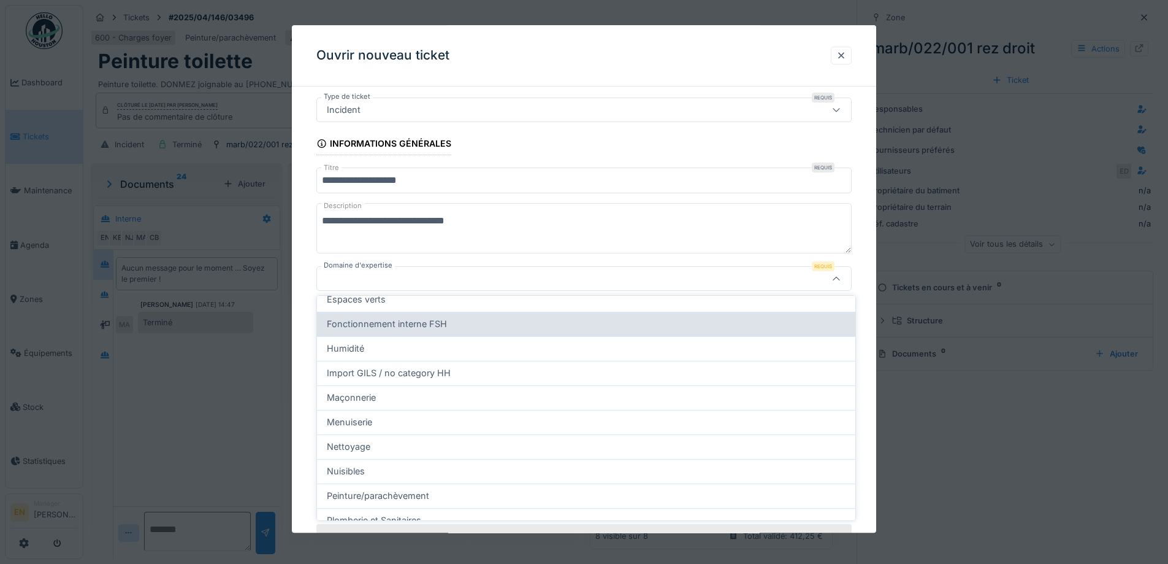
scroll to position [307, 0]
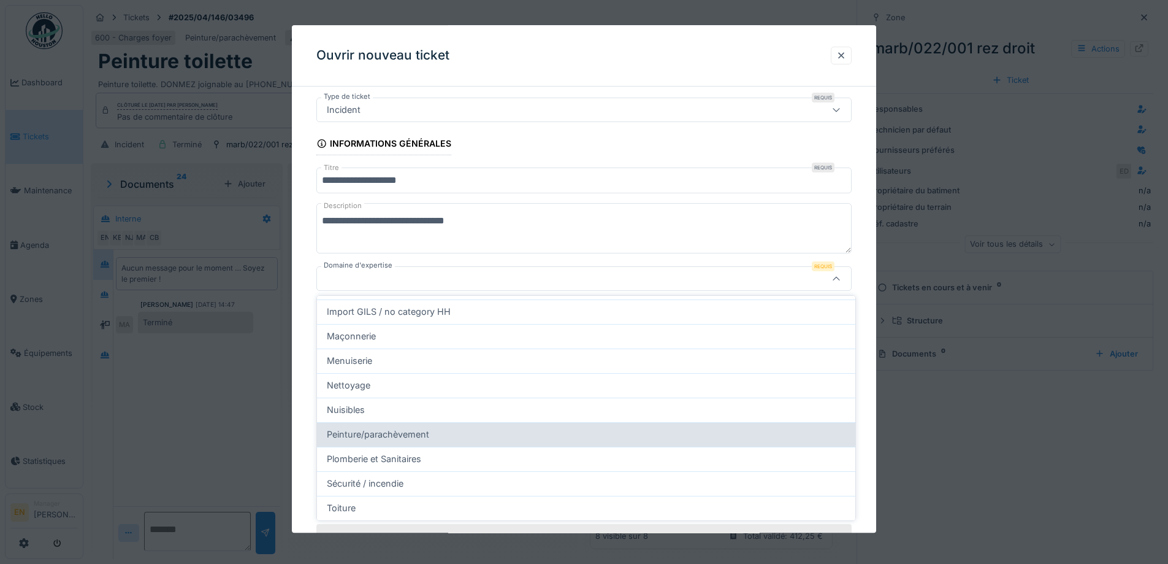
click at [394, 431] on span "Peinture/parachèvement" at bounding box center [378, 433] width 102 height 13
type input "***"
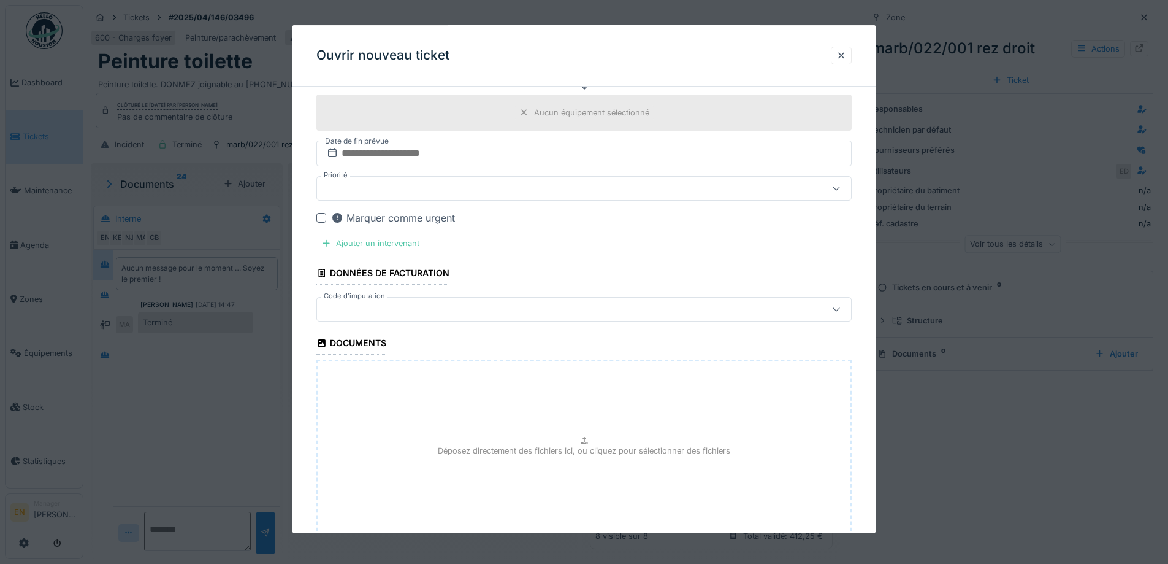
scroll to position [589, 0]
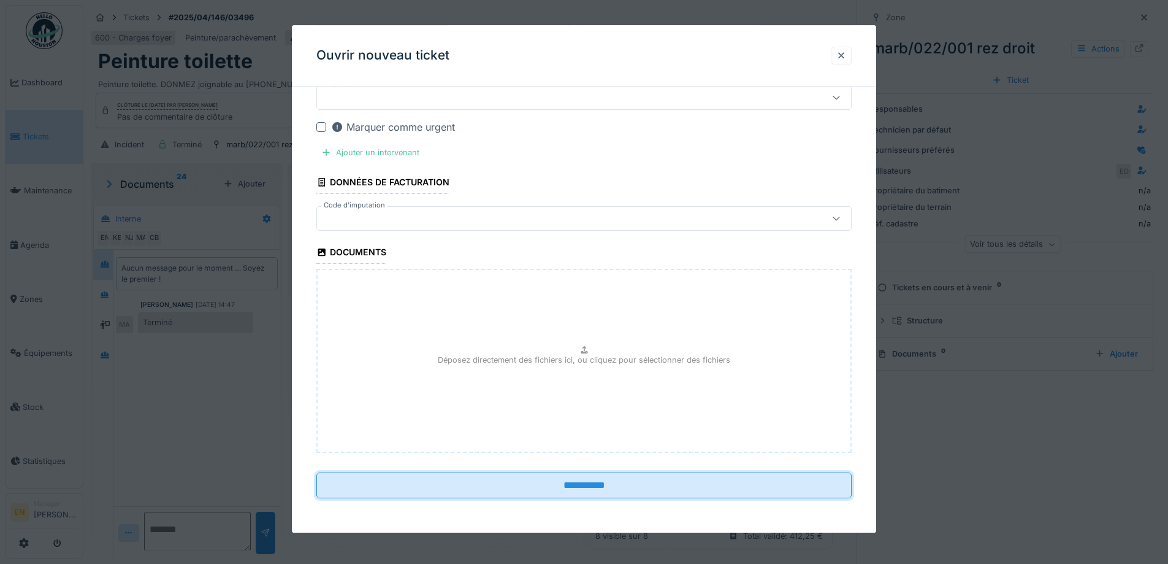
click at [603, 485] on input "**********" at bounding box center [583, 486] width 535 height 26
click at [842, 58] on div at bounding box center [841, 56] width 10 height 12
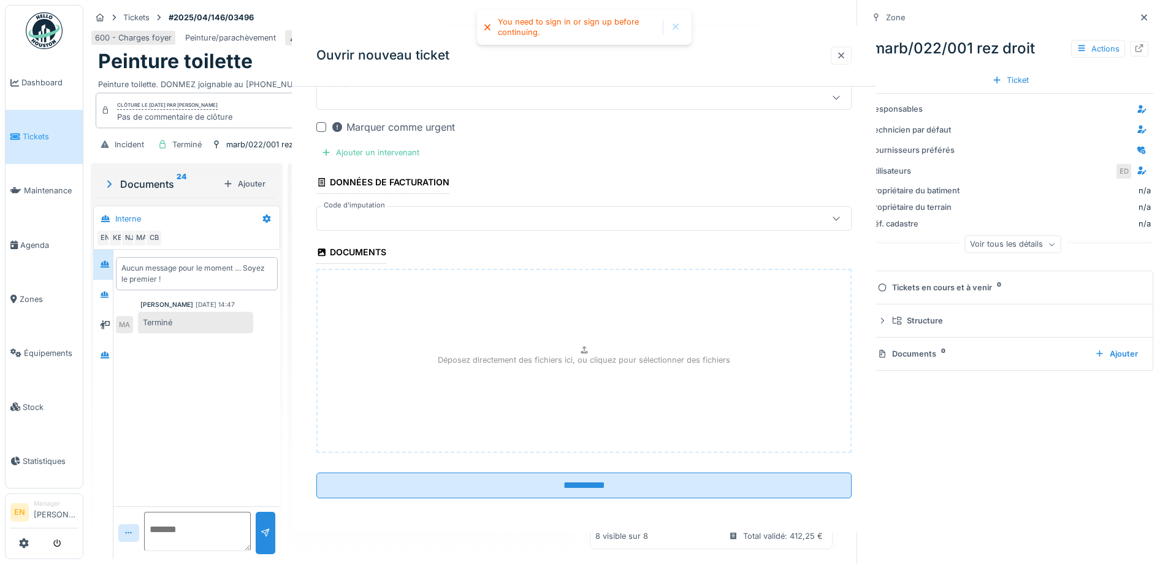
scroll to position [0, 0]
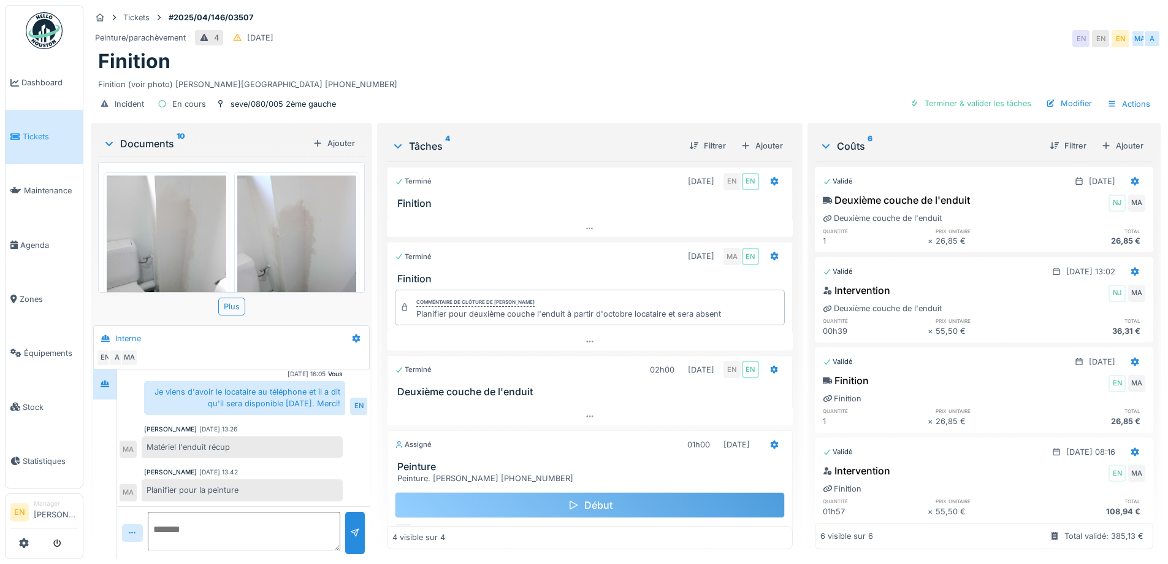
scroll to position [43, 0]
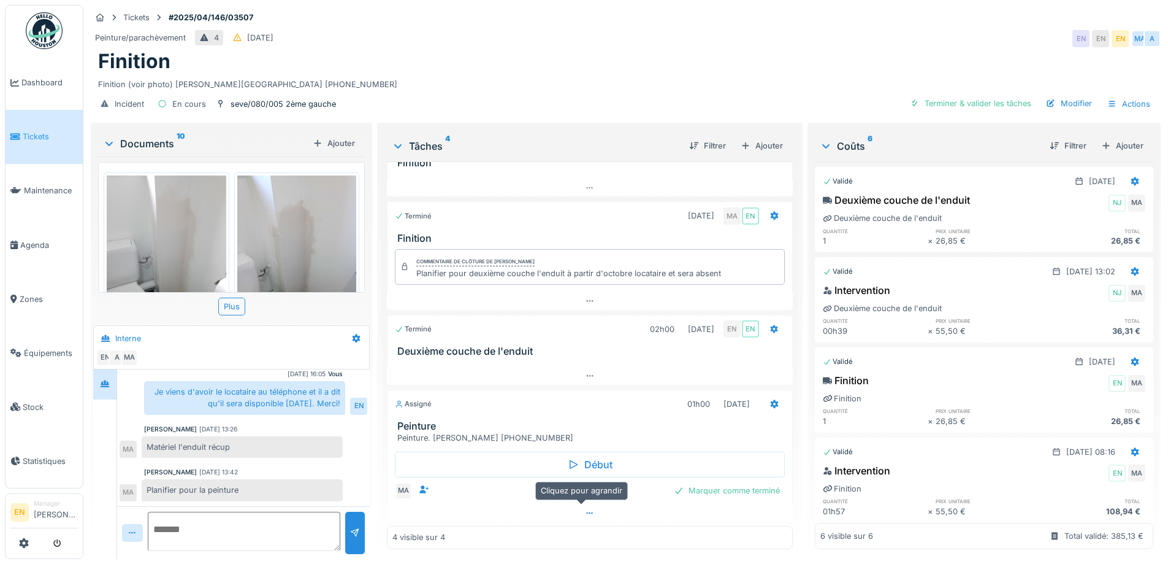
click at [585, 509] on icon at bounding box center [590, 513] width 10 height 8
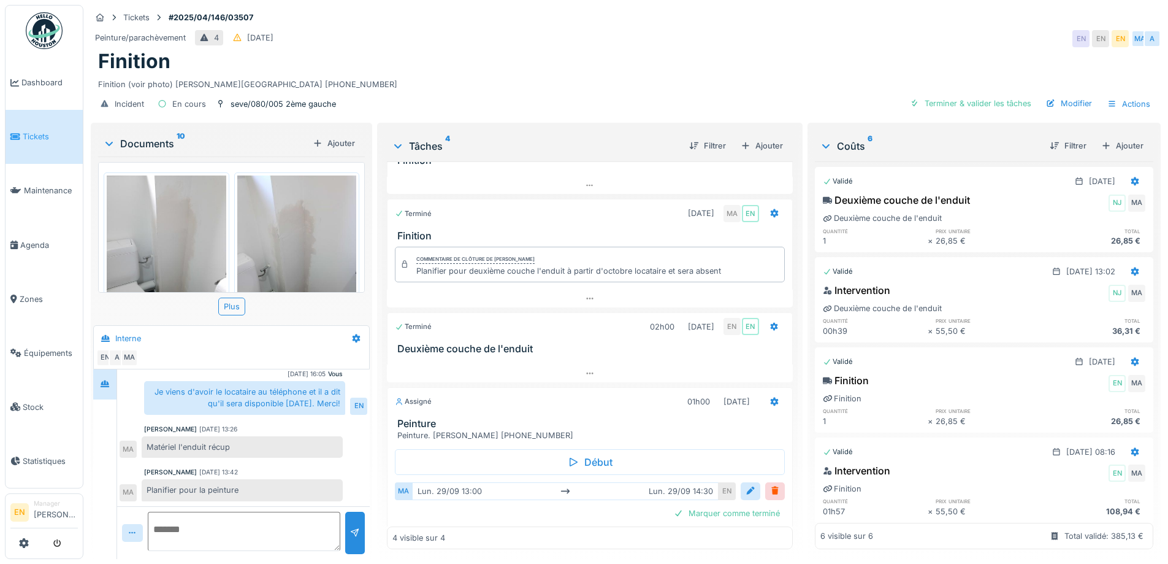
click at [801, 50] on div "Finition" at bounding box center [625, 61] width 1055 height 23
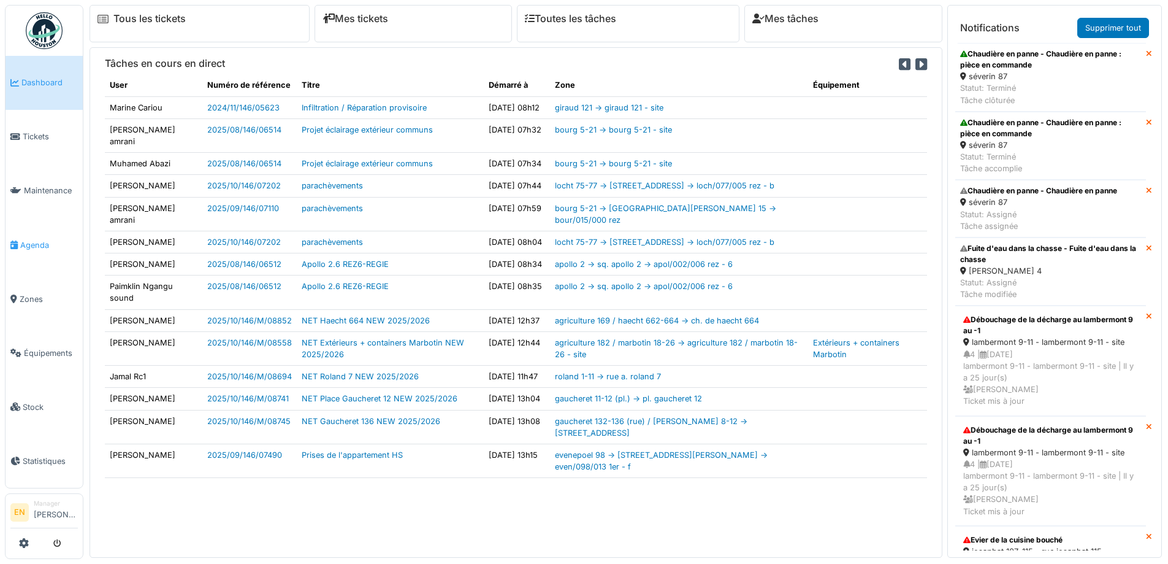
click at [39, 239] on span "Agenda" at bounding box center [49, 245] width 58 height 12
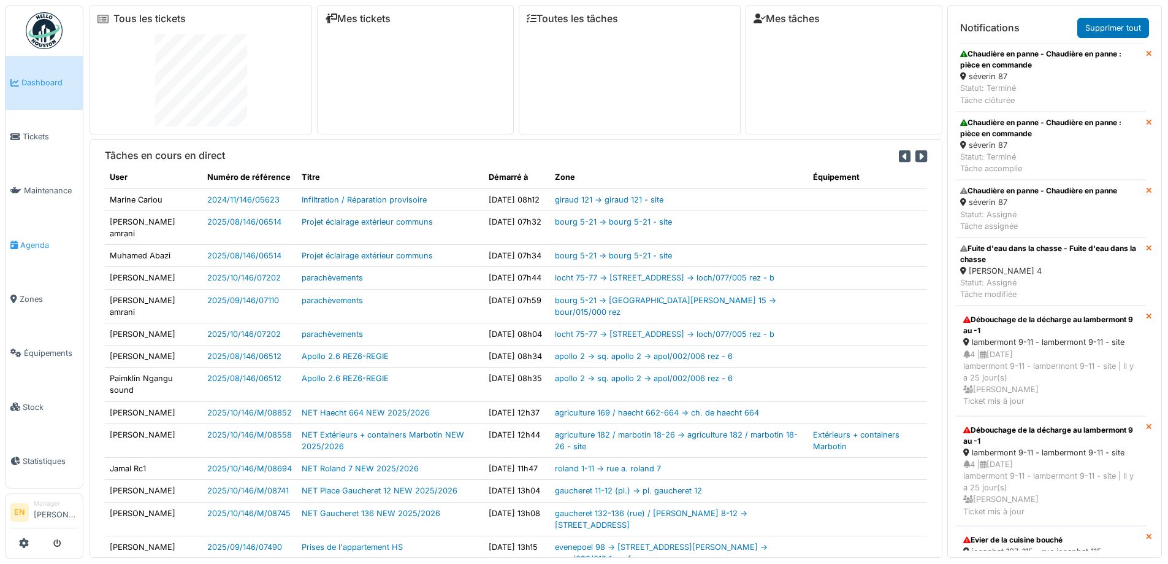
click at [39, 239] on span "Agenda" at bounding box center [49, 245] width 58 height 12
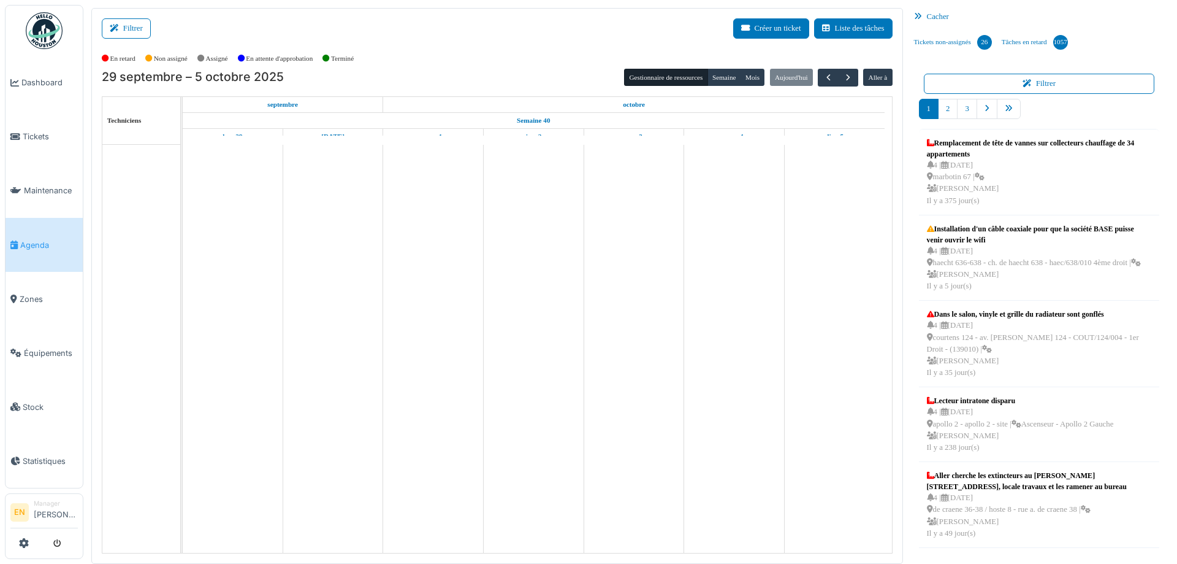
click at [122, 25] on icon at bounding box center [116, 29] width 13 height 8
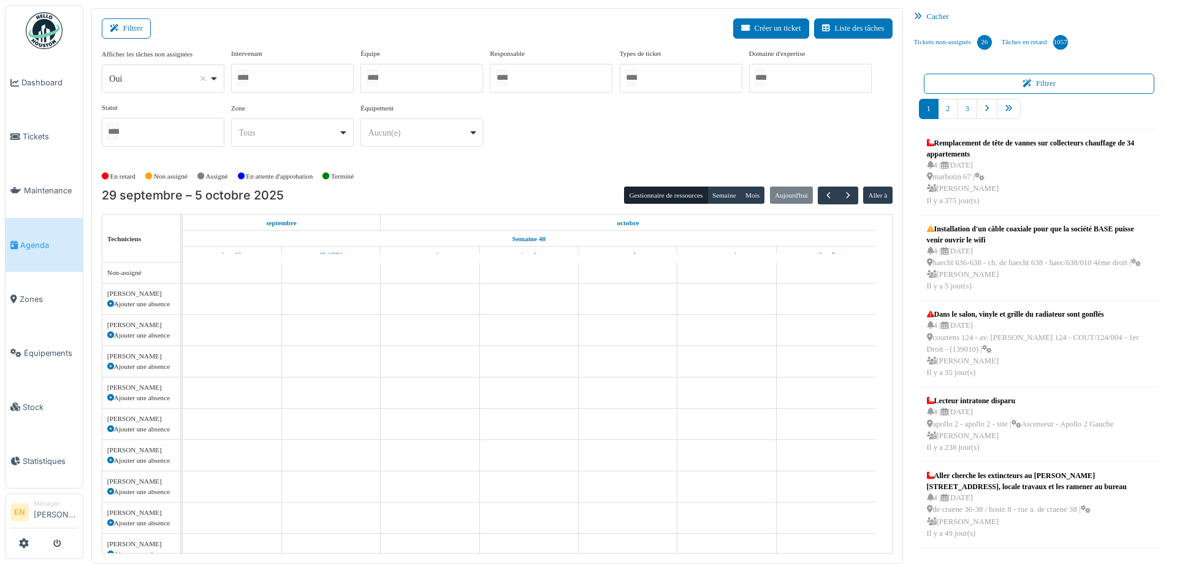
click at [217, 78] on div "Oui Remove item" at bounding box center [163, 79] width 112 height 18
select select "**"
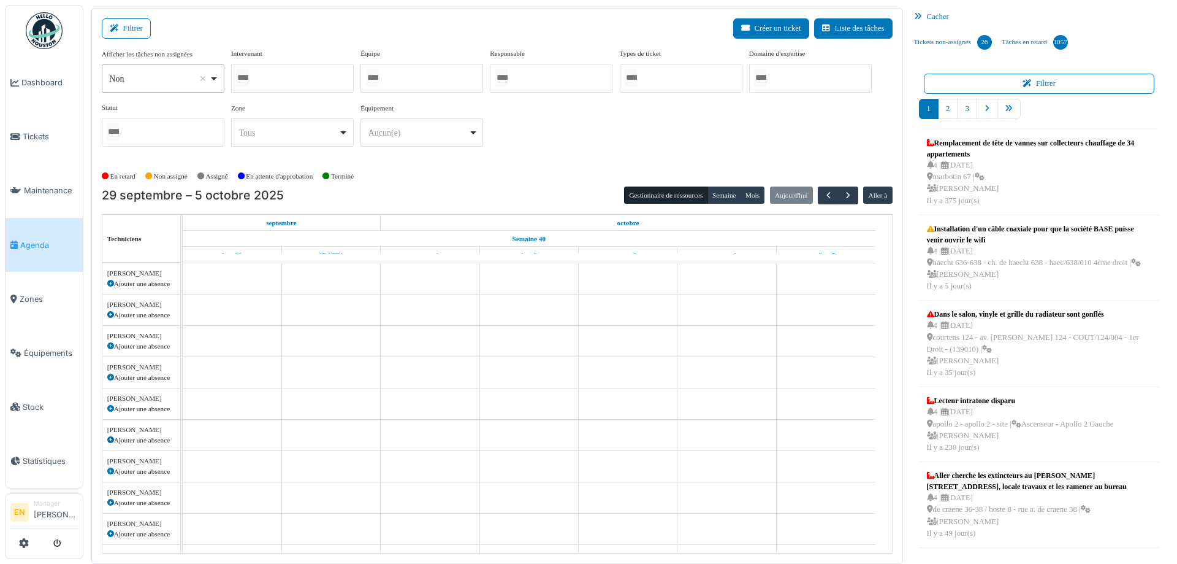
click at [296, 71] on div at bounding box center [292, 78] width 123 height 29
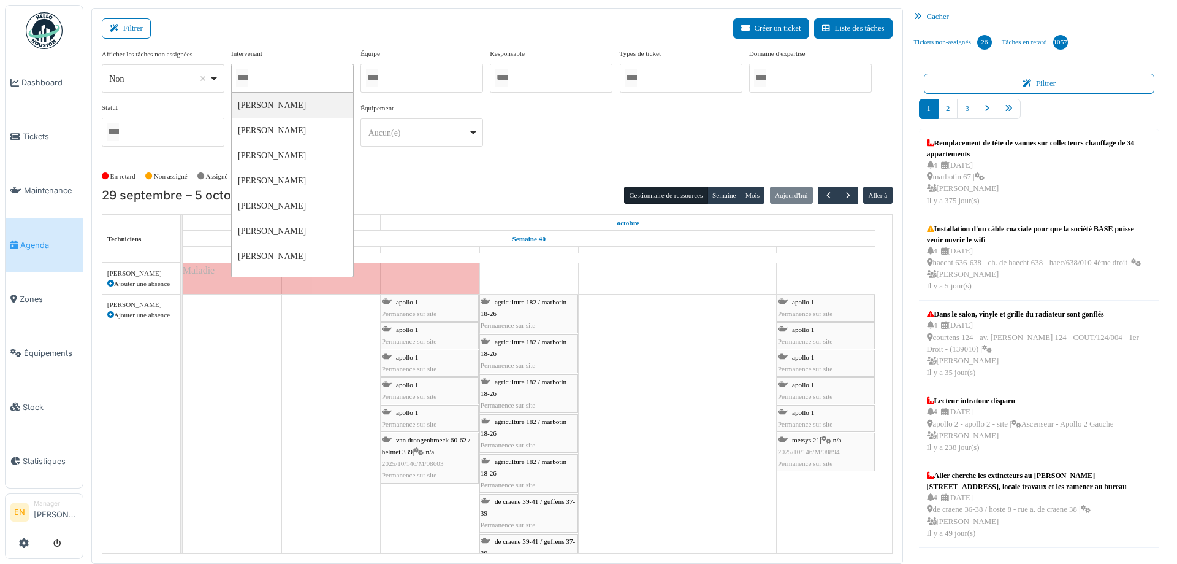
click at [274, 75] on div at bounding box center [292, 78] width 123 height 29
click at [272, 76] on div at bounding box center [292, 78] width 123 height 29
type input "*****"
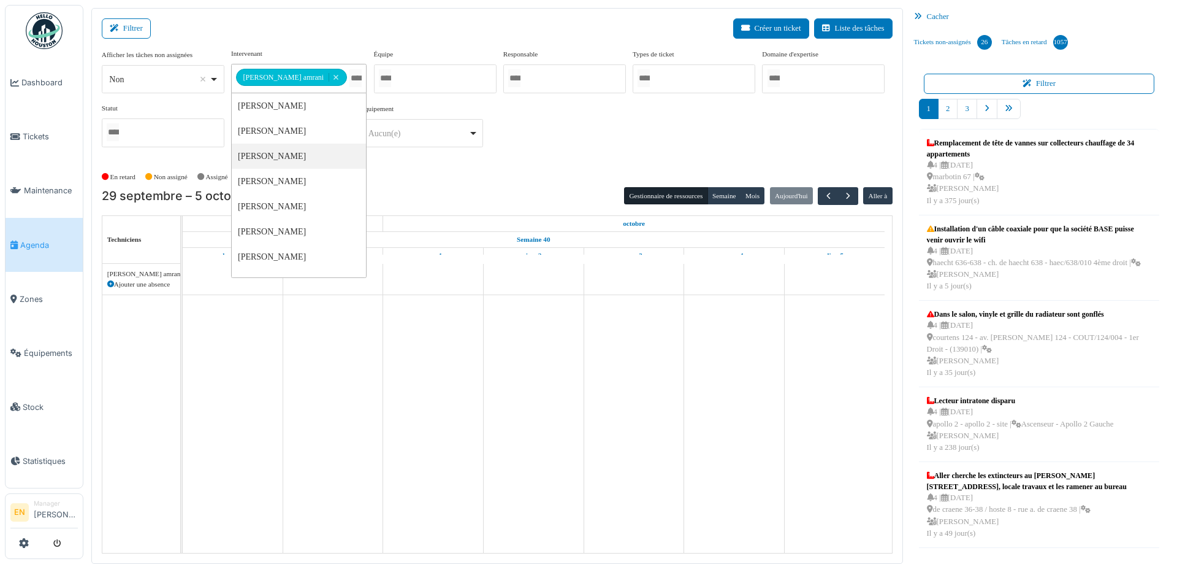
click at [545, 154] on div "**********" at bounding box center [497, 102] width 791 height 109
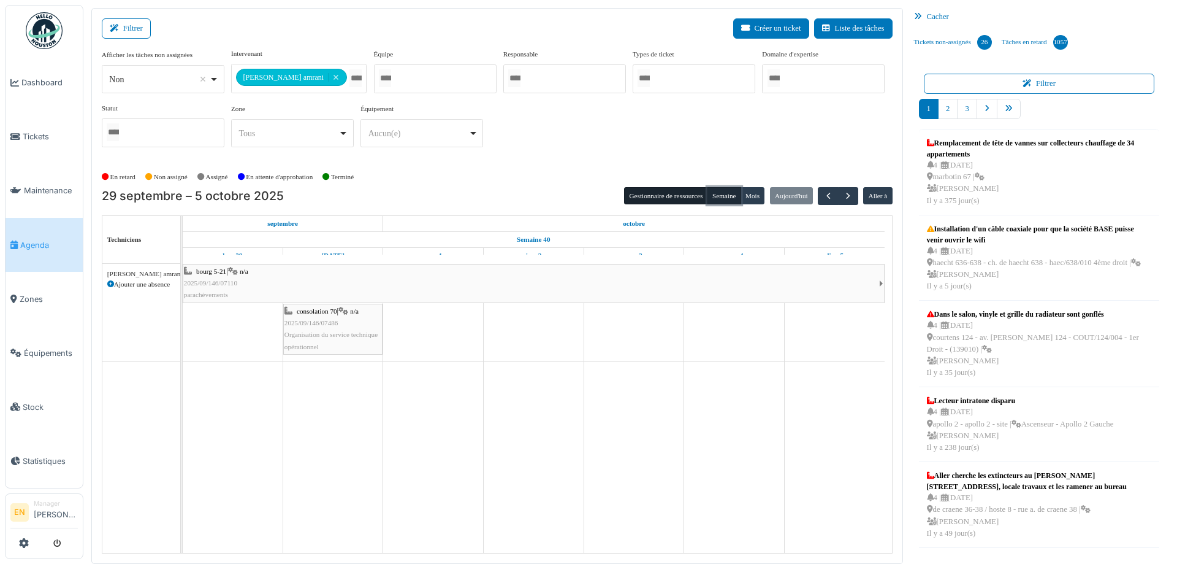
click at [713, 194] on button "Semaine" at bounding box center [725, 195] width 34 height 17
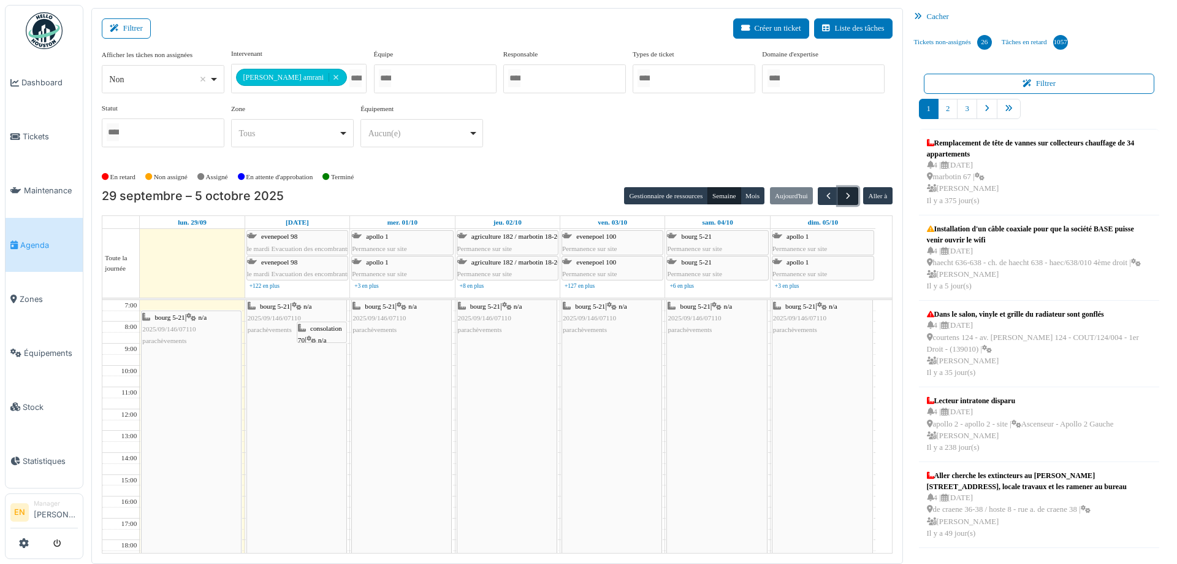
click at [840, 188] on button "button" at bounding box center [848, 196] width 20 height 18
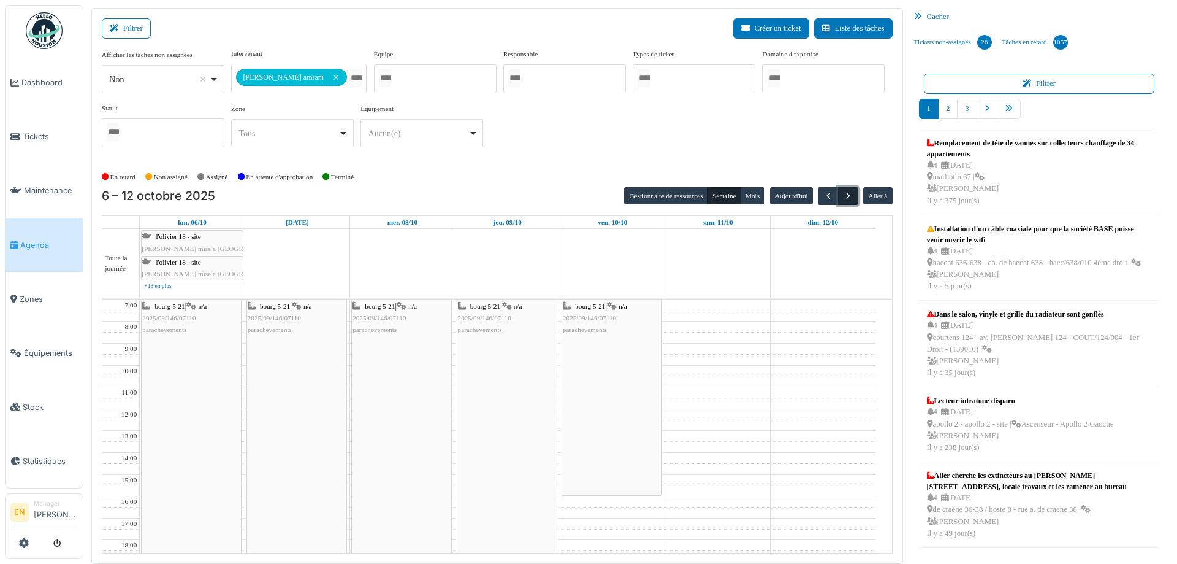
click at [845, 193] on span "button" at bounding box center [848, 196] width 10 height 10
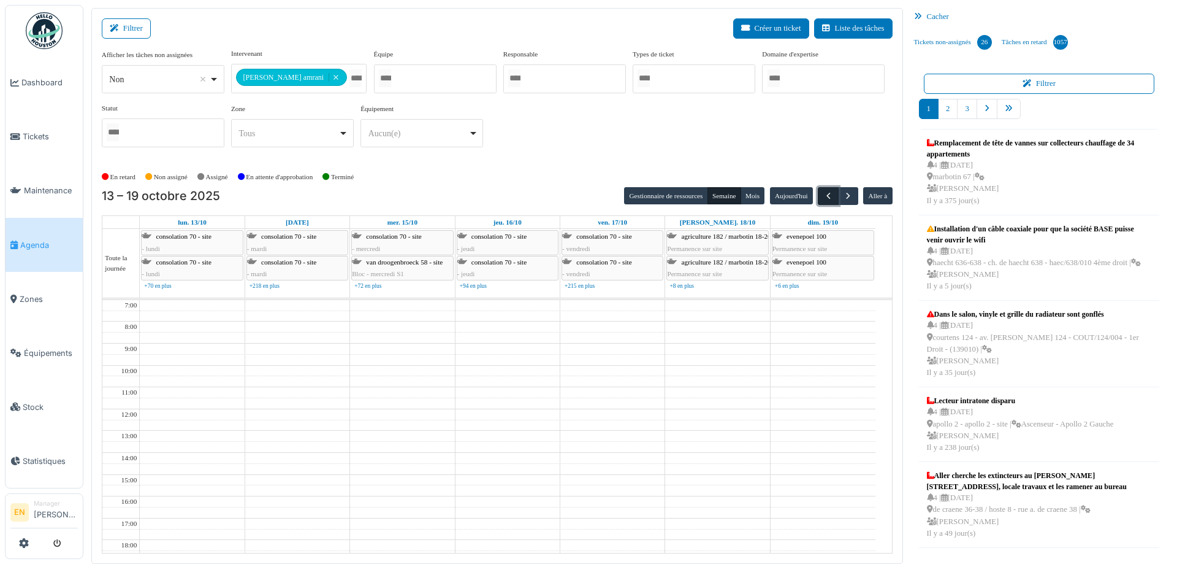
click at [824, 199] on span "button" at bounding box center [829, 196] width 10 height 10
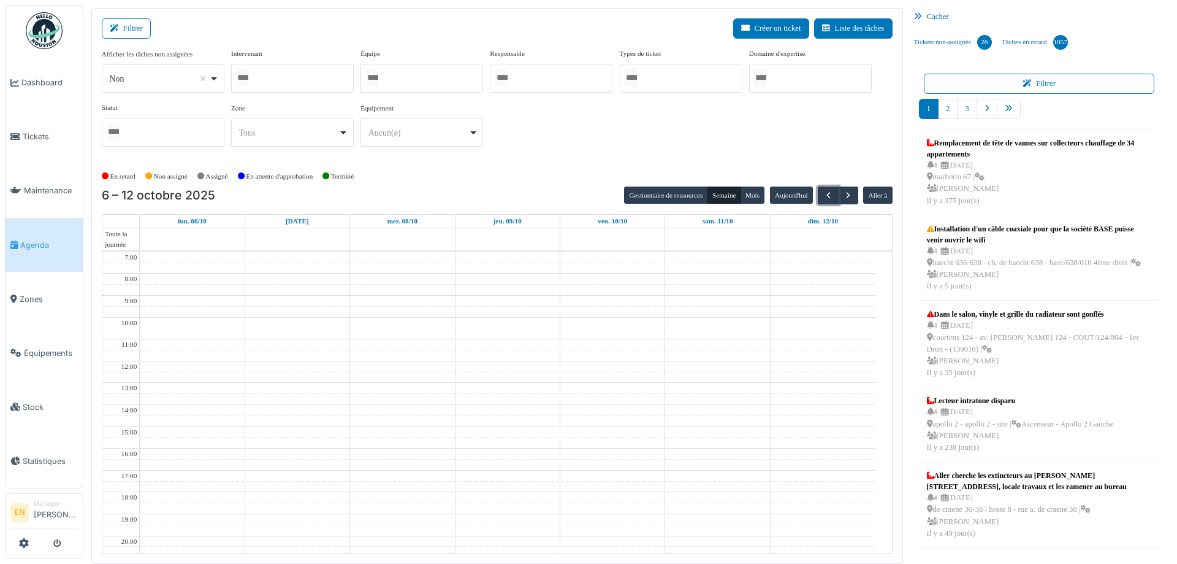
click at [281, 80] on div at bounding box center [292, 78] width 123 height 29
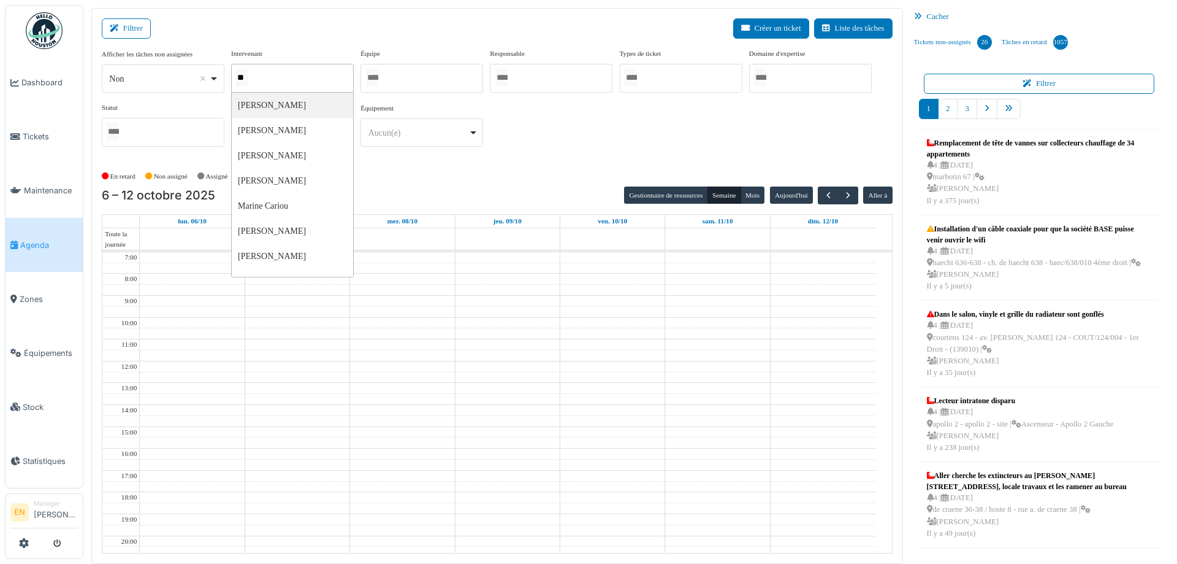
type input "***"
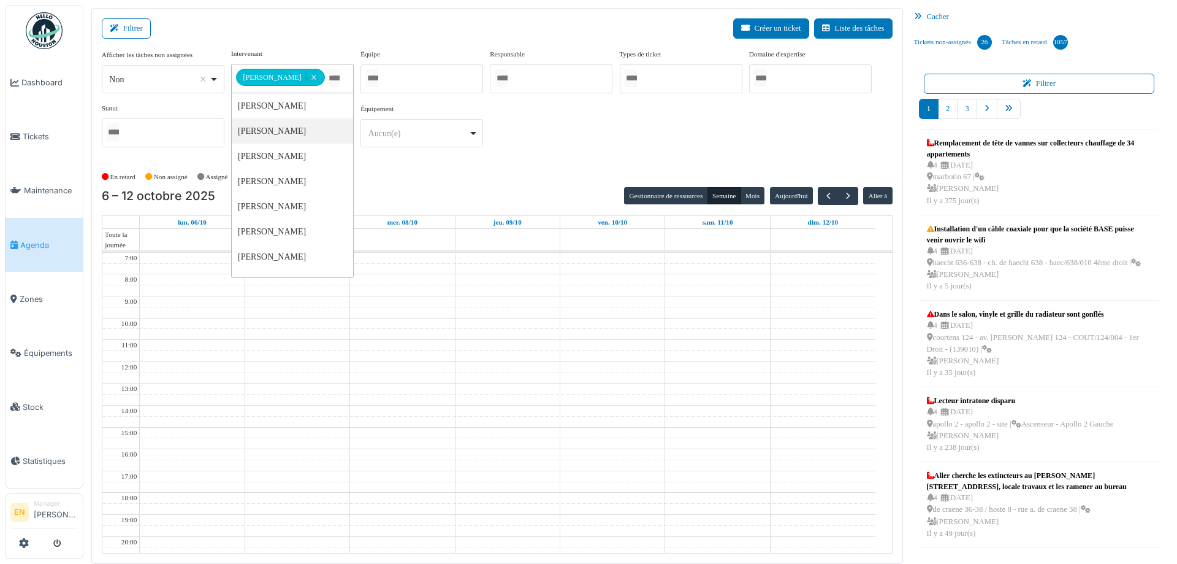
click at [550, 191] on div "6 – 12 octobre 2025 Gestionnaire de ressources Semaine Mois Aujourd'hui Aller à" at bounding box center [497, 196] width 791 height 18
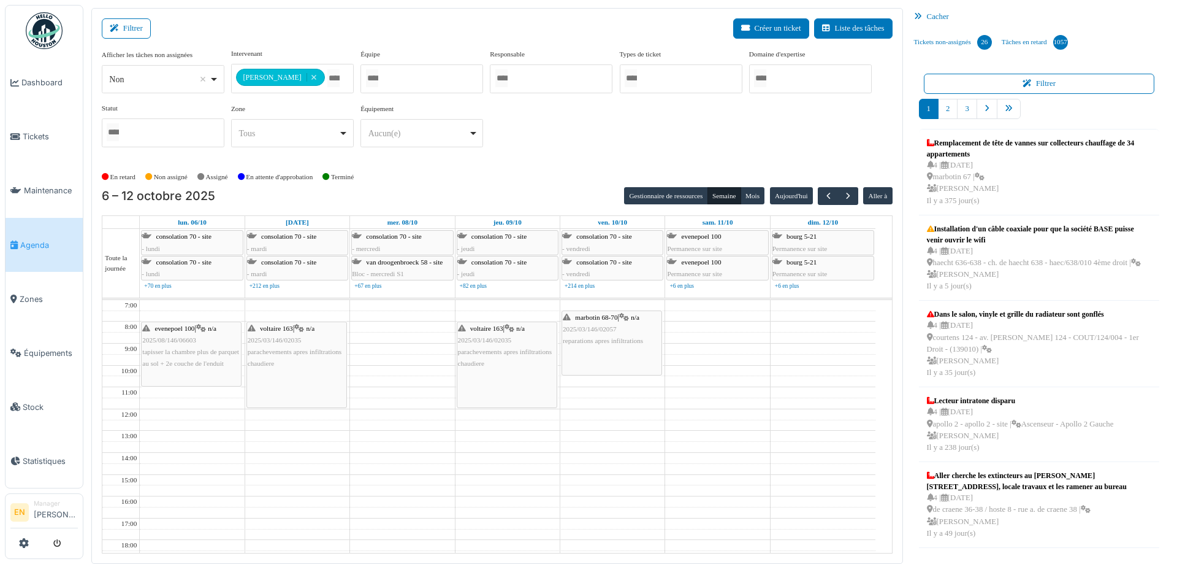
click at [602, 341] on span "reparations apres infiltrations" at bounding box center [603, 340] width 80 height 7
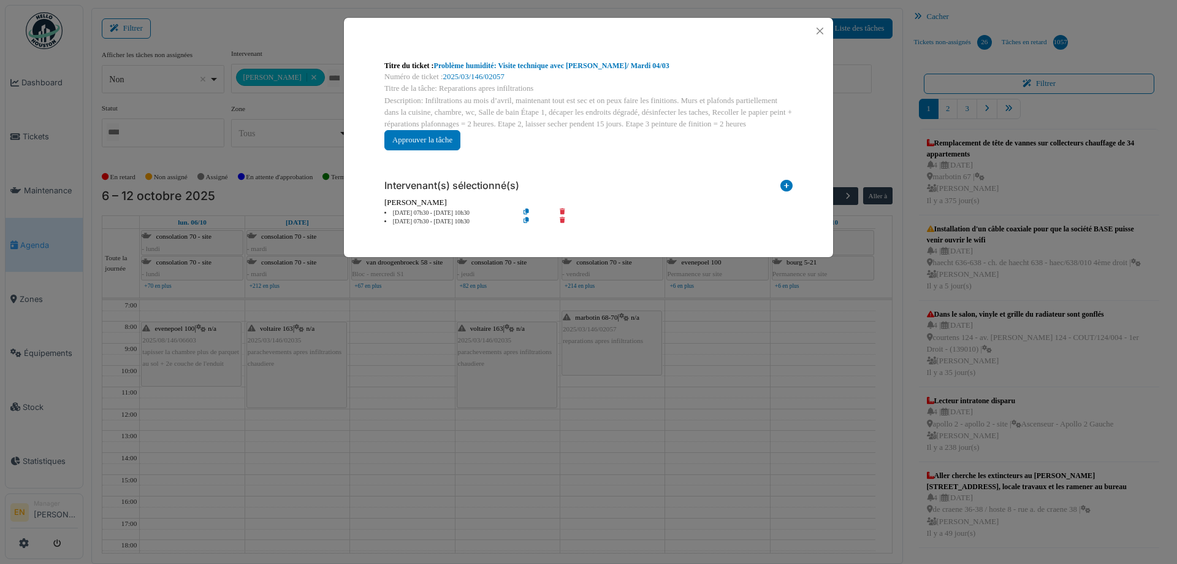
click at [564, 60] on div "Titre du ticket : Problème humidité: Visite technique avec Christian/ Mardi 04/…" at bounding box center [589, 65] width 408 height 11
click at [579, 69] on link "Problème humidité: Visite technique avec Christian/ Mardi 04/03" at bounding box center [551, 65] width 235 height 9
click at [536, 63] on link "Problème humidité: Visite technique avec Christian/ Mardi 04/03" at bounding box center [551, 65] width 235 height 9
click at [819, 35] on button "Close" at bounding box center [820, 31] width 17 height 17
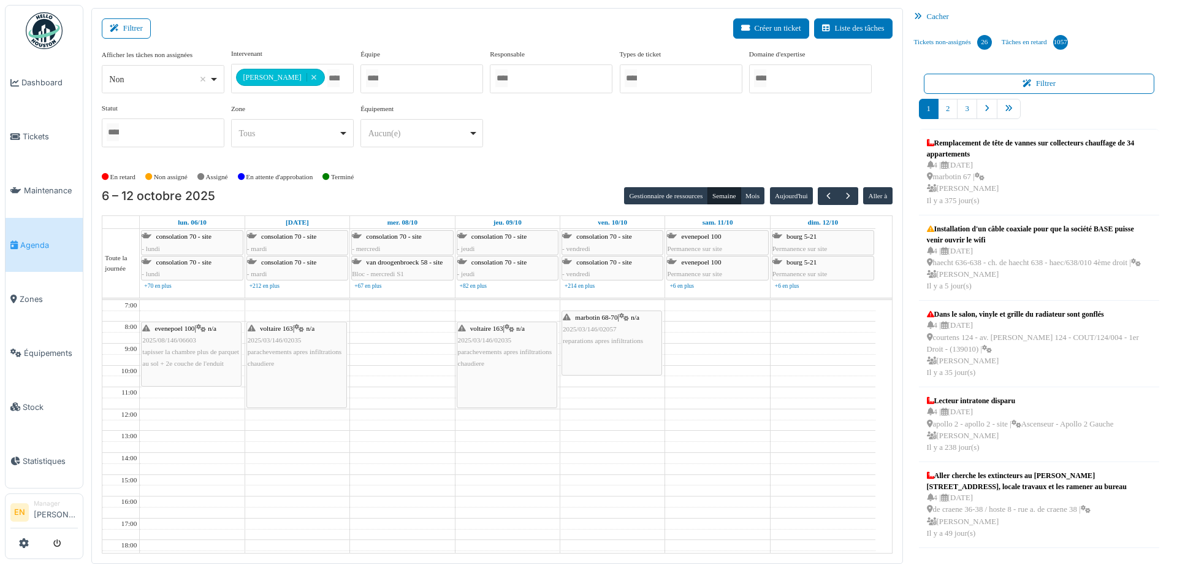
click at [592, 151] on div "**********" at bounding box center [497, 102] width 791 height 109
click at [824, 196] on span "button" at bounding box center [829, 196] width 10 height 10
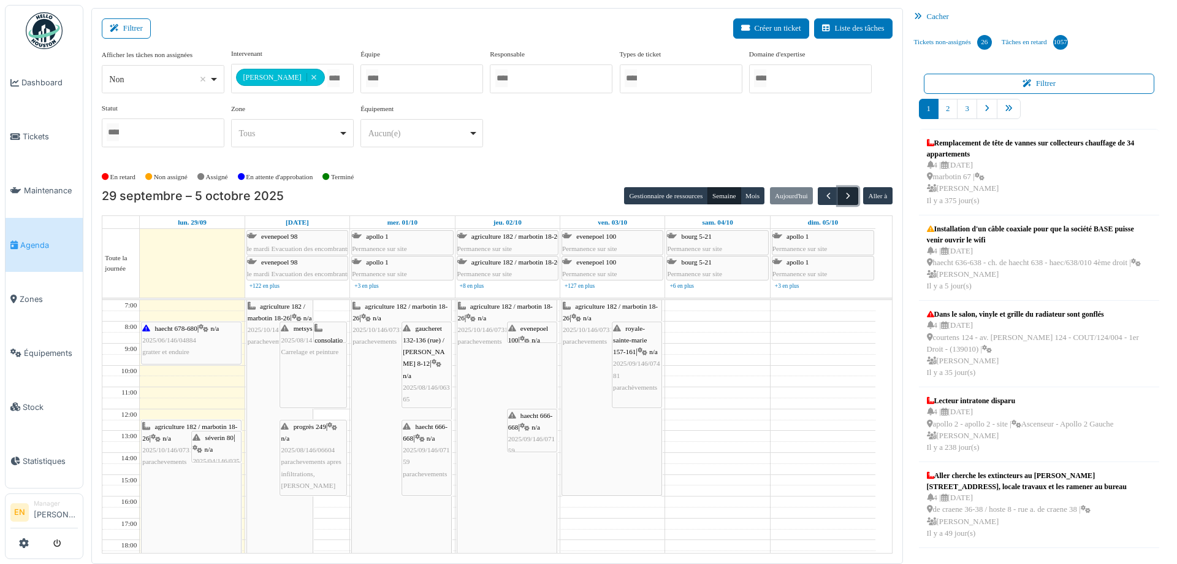
click at [843, 196] on span "button" at bounding box center [848, 196] width 10 height 10
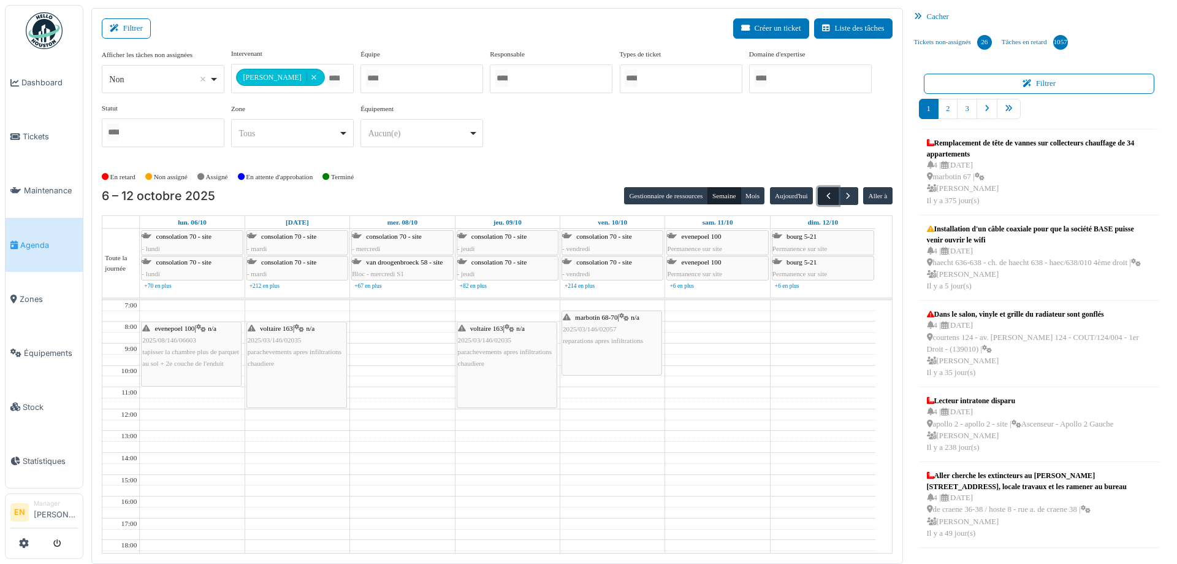
click at [825, 197] on span "button" at bounding box center [829, 196] width 10 height 10
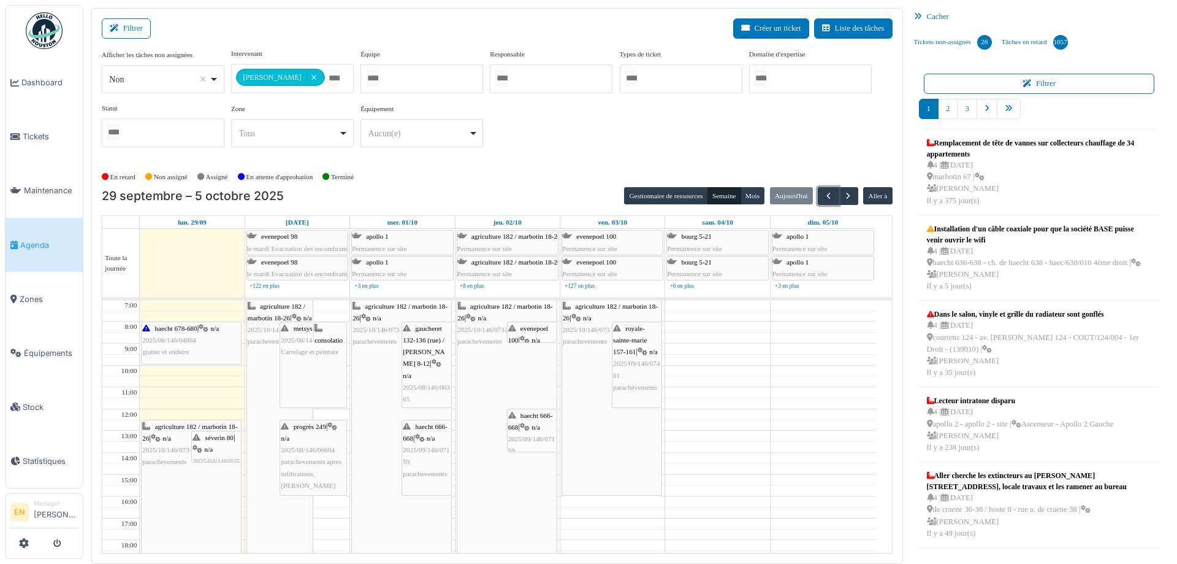
click at [300, 358] on div "metsys 21 | n/a 2025/08/146/06653 Carrelage et peinture" at bounding box center [313, 341] width 64 height 36
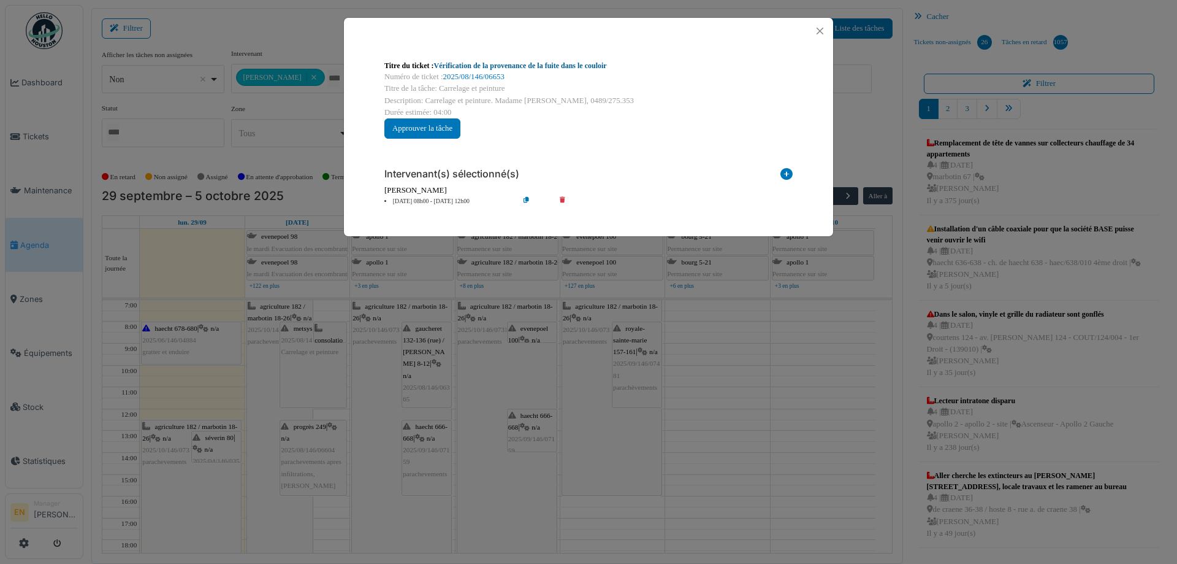
click at [573, 62] on link "Vérification de la provenance de la fuite dans le couloir" at bounding box center [520, 65] width 173 height 9
click at [821, 28] on button "Close" at bounding box center [820, 31] width 17 height 17
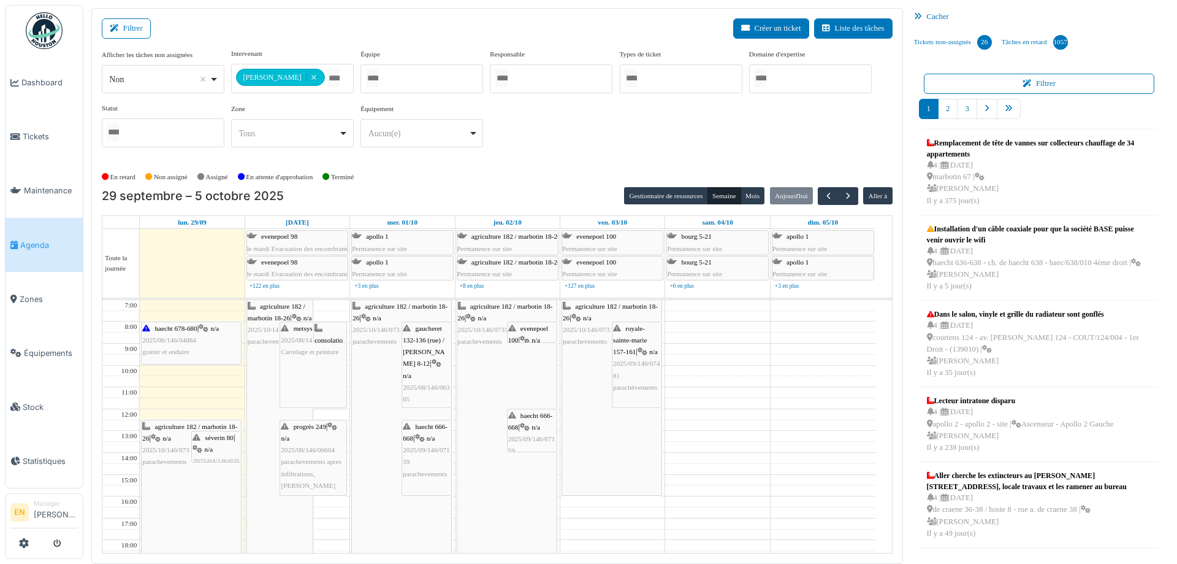
click at [202, 451] on div "séverin 80 | n/a 2025/04/146/03507 Peinture" at bounding box center [217, 461] width 48 height 59
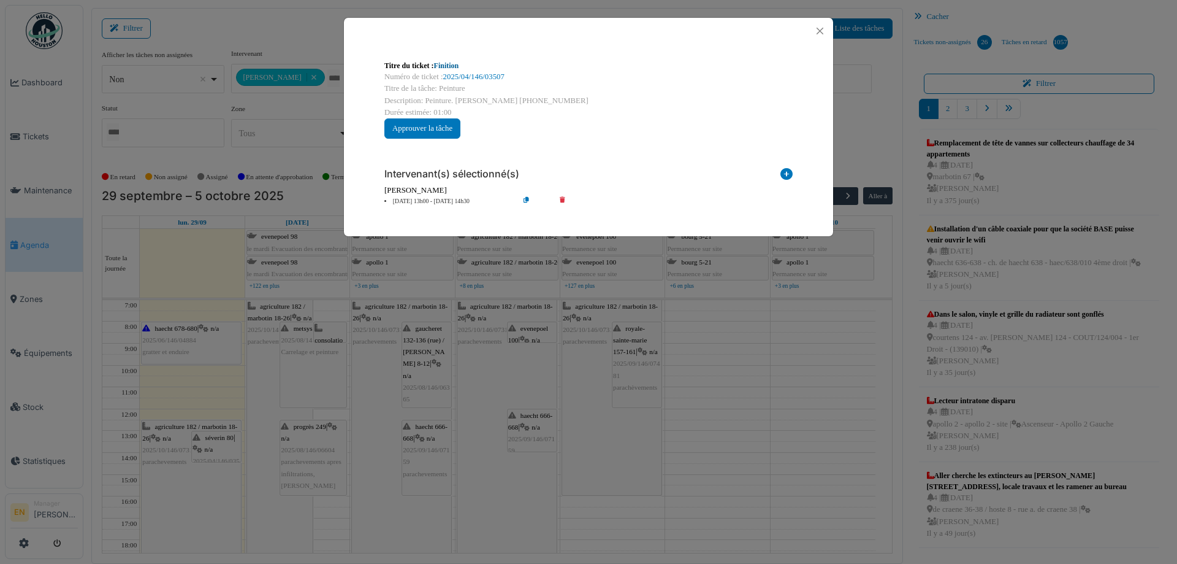
click at [455, 66] on link "Finition" at bounding box center [446, 65] width 25 height 9
click at [821, 31] on button "Close" at bounding box center [820, 31] width 17 height 17
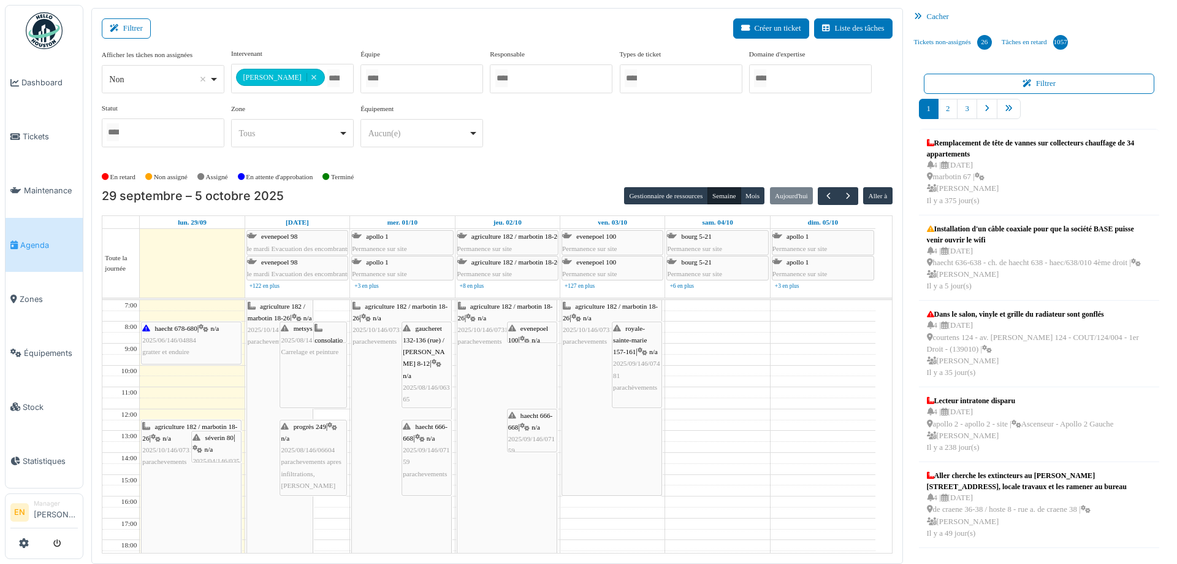
click at [546, 175] on div "En retard Non assigné Assigné En attente d'approbation Terminé" at bounding box center [497, 177] width 791 height 20
click at [526, 133] on div "**********" at bounding box center [497, 102] width 791 height 109
click at [547, 180] on div "En retard Non assigné Assigné En attente d'approbation Terminé" at bounding box center [497, 177] width 791 height 20
click at [551, 151] on div "**********" at bounding box center [497, 102] width 791 height 109
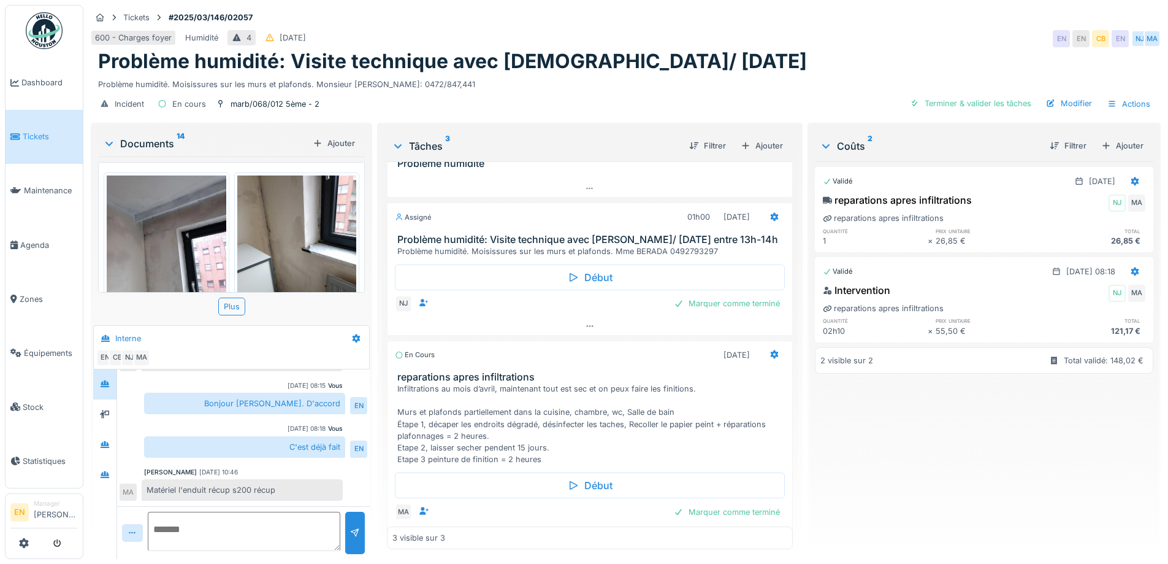
scroll to position [62, 0]
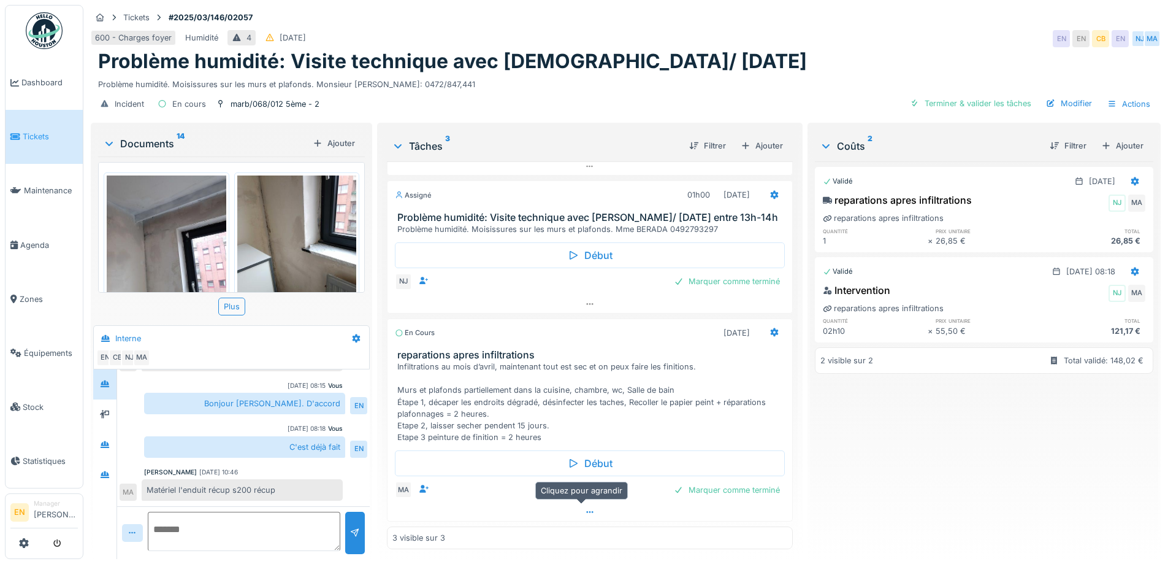
click at [586, 513] on icon at bounding box center [589, 512] width 7 height 2
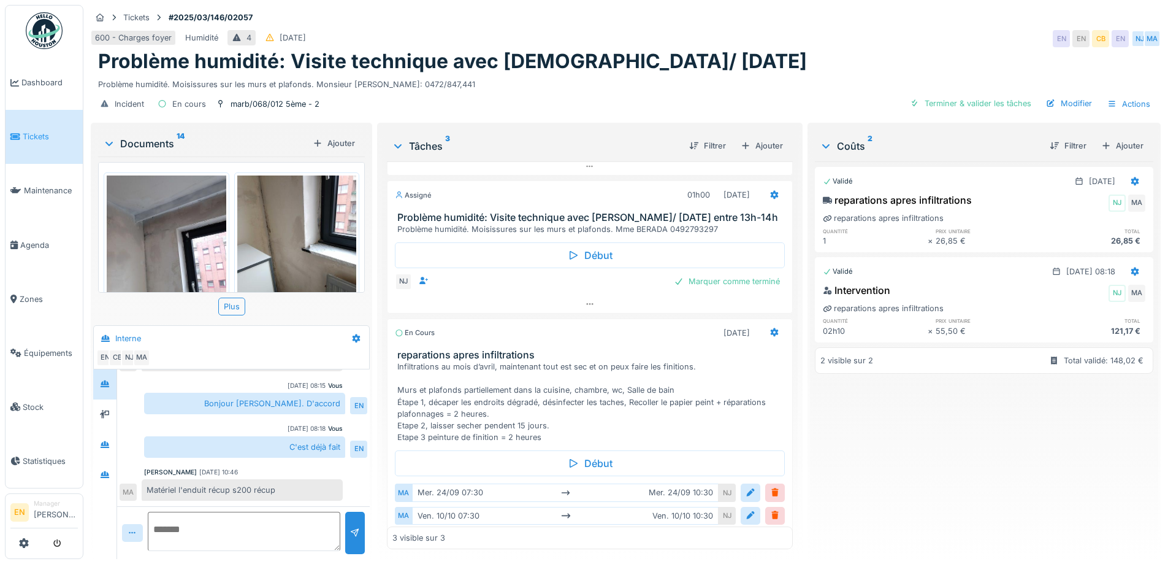
drag, startPoint x: 951, startPoint y: 451, endPoint x: 965, endPoint y: 372, distance: 80.5
click at [951, 451] on div "Validé 24/09/2025 reparations apres infiltrations NJ MA reparations apres infil…" at bounding box center [984, 355] width 339 height 388
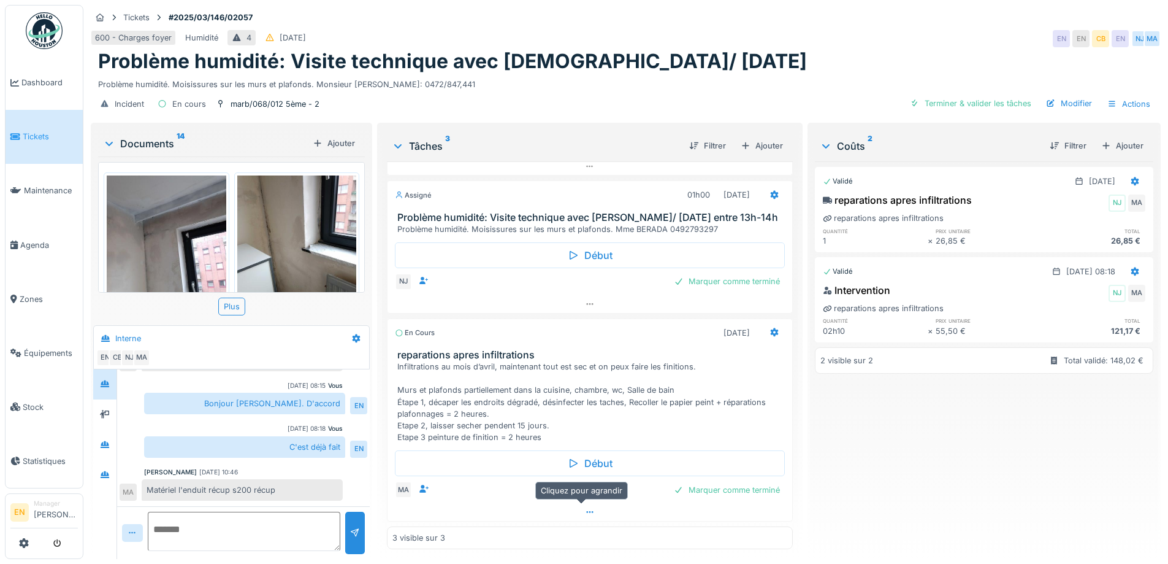
click at [587, 514] on div at bounding box center [590, 512] width 404 height 18
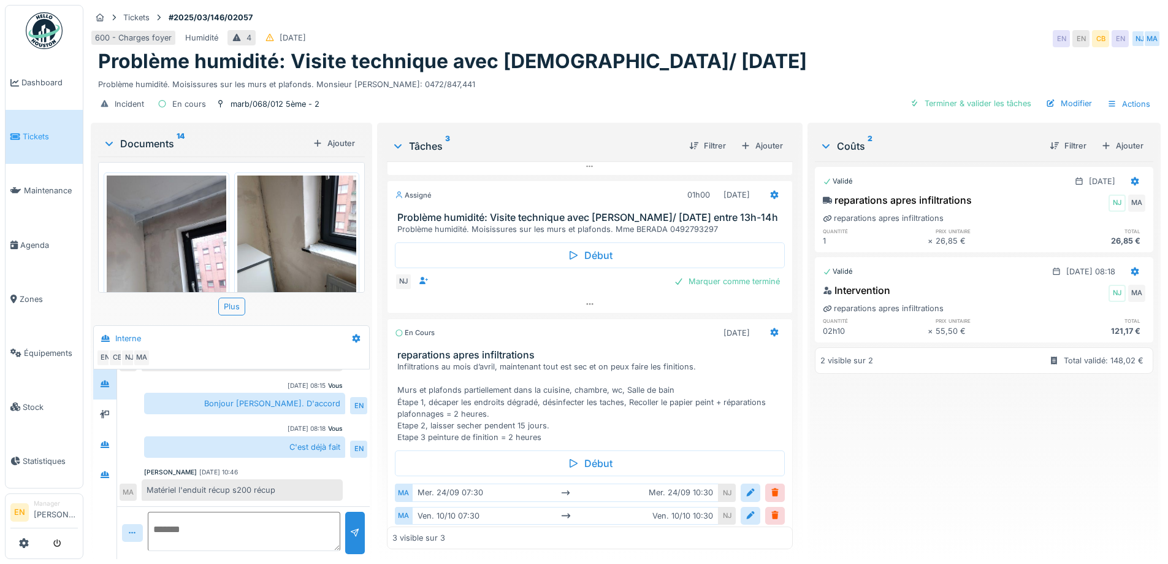
click at [938, 475] on div "Validé [DATE] reparations apres infiltrations NJ MA reparations apres infiltrat…" at bounding box center [984, 355] width 339 height 388
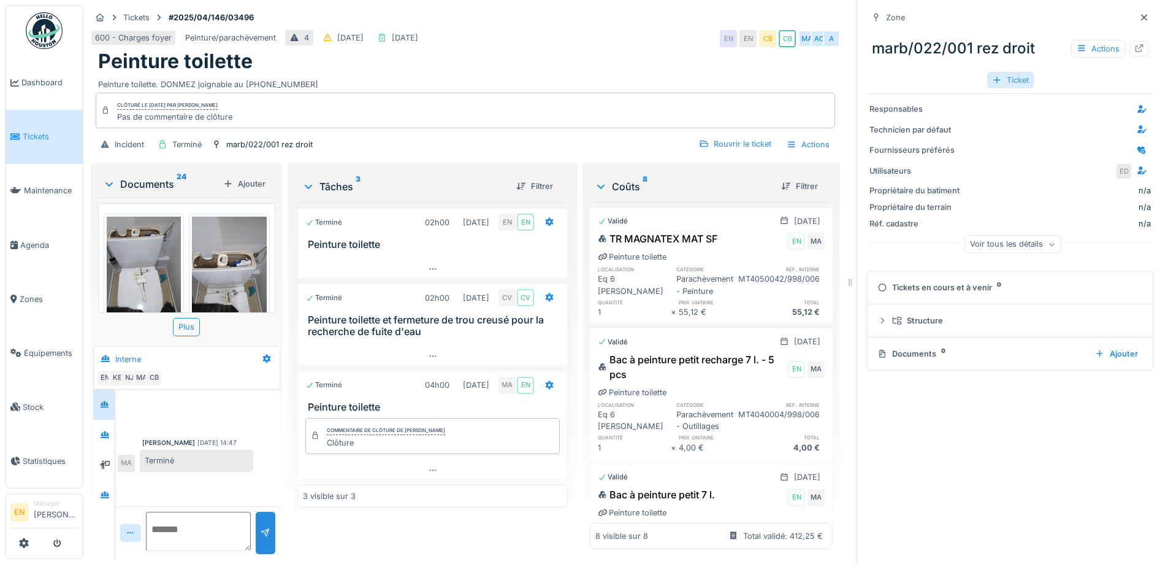
click at [1007, 82] on div "Ticket" at bounding box center [1010, 80] width 47 height 17
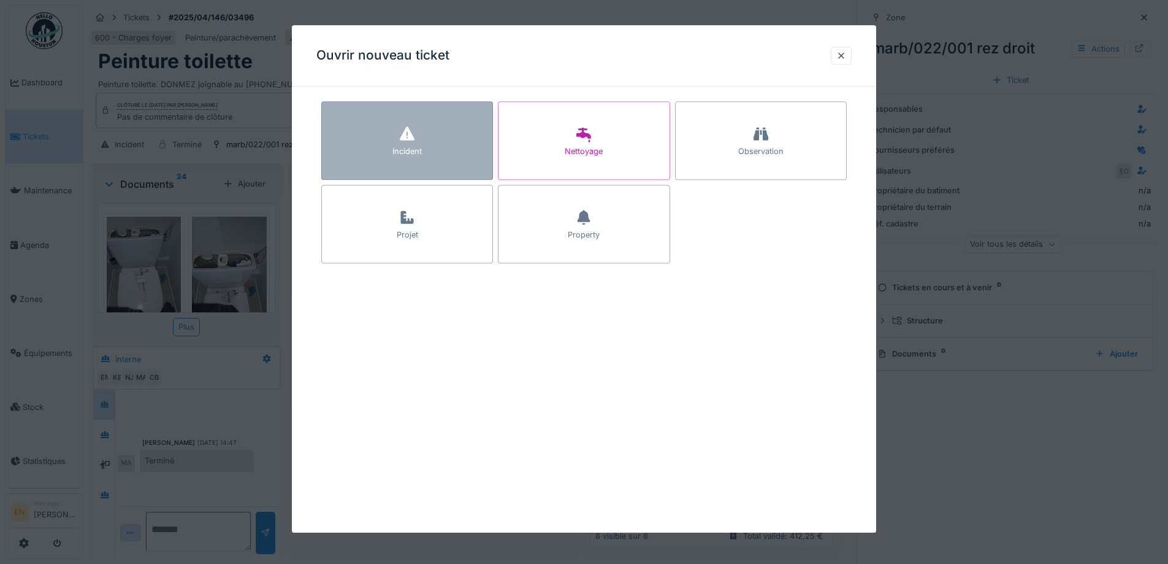
click at [396, 140] on div "Incident" at bounding box center [407, 140] width 172 height 78
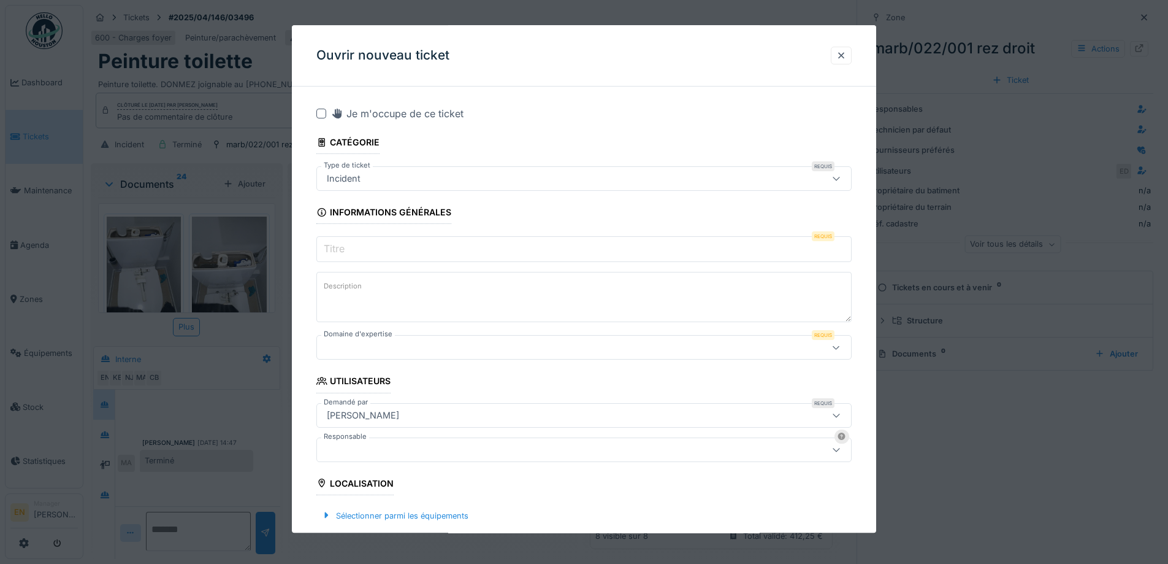
click at [396, 286] on textarea "Description" at bounding box center [583, 297] width 535 height 50
paste textarea "**********"
type textarea "**********"
drag, startPoint x: 444, startPoint y: 247, endPoint x: 446, endPoint y: 235, distance: 12.4
click at [445, 247] on input "Titre" at bounding box center [583, 250] width 535 height 26
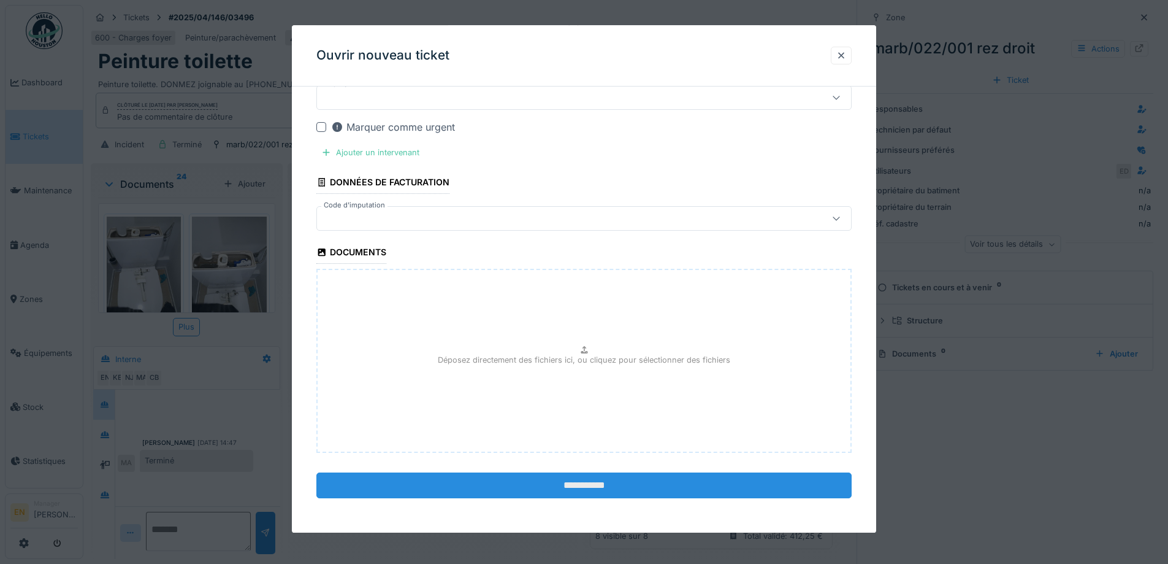
type input "**********"
click at [603, 481] on input "**********" at bounding box center [583, 486] width 535 height 26
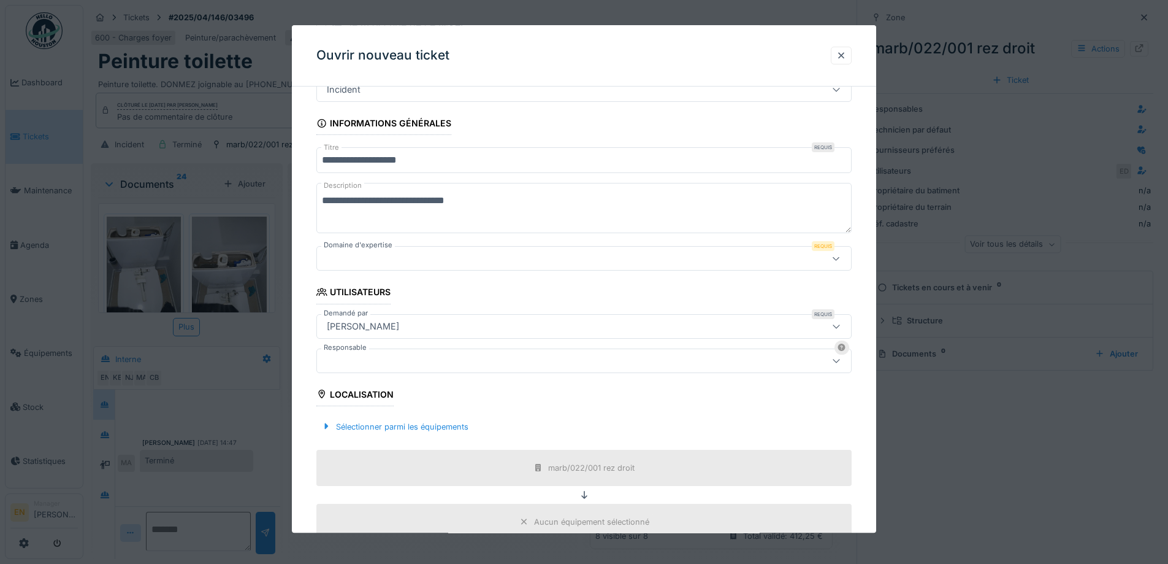
scroll to position [74, 0]
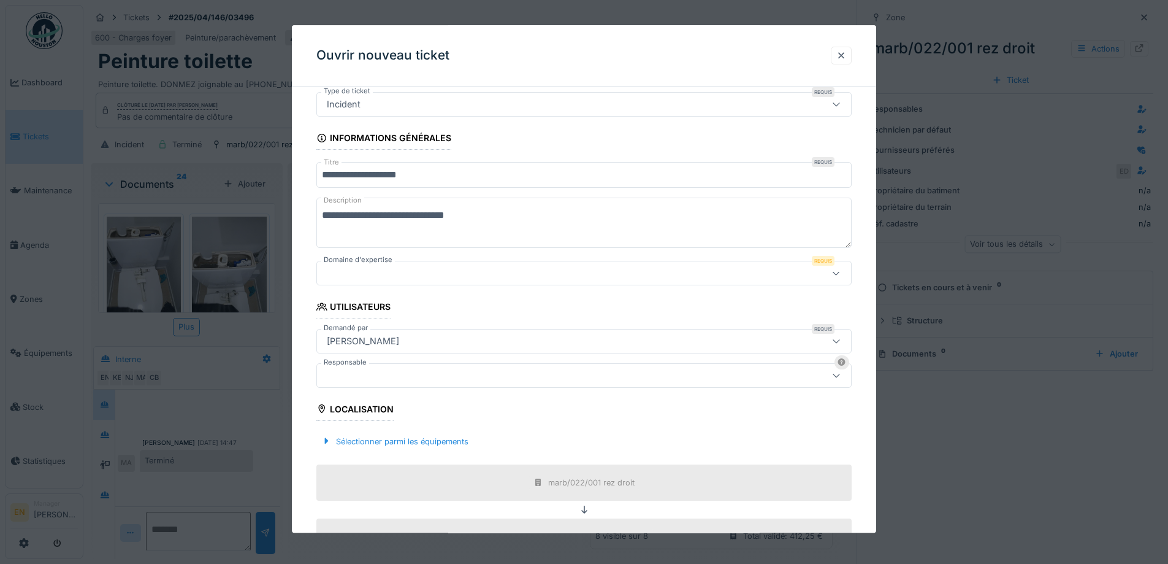
click at [509, 275] on div at bounding box center [553, 273] width 462 height 13
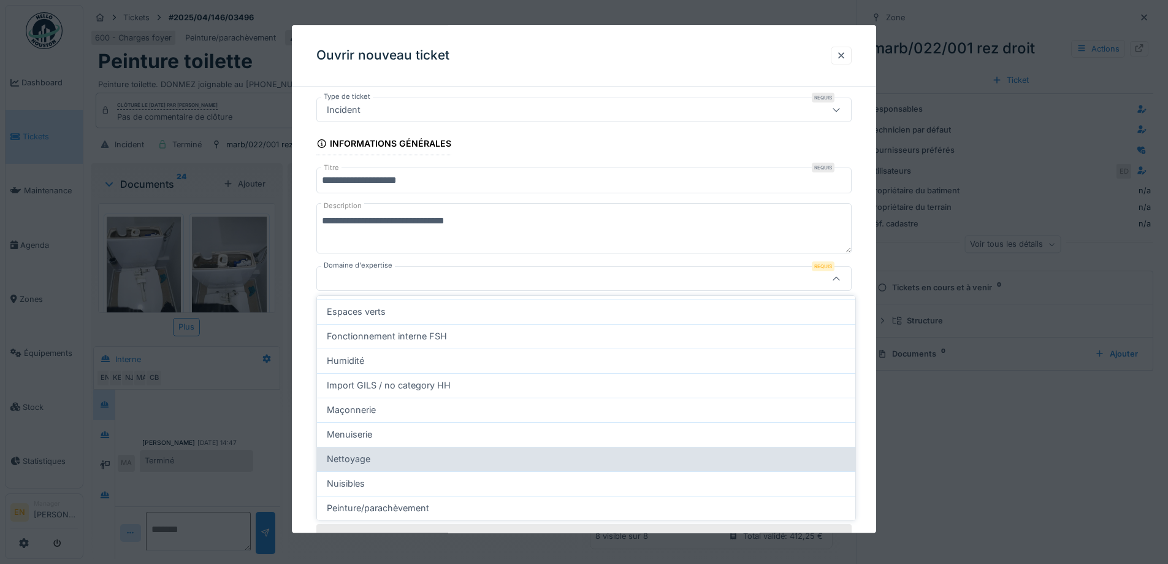
scroll to position [245, 0]
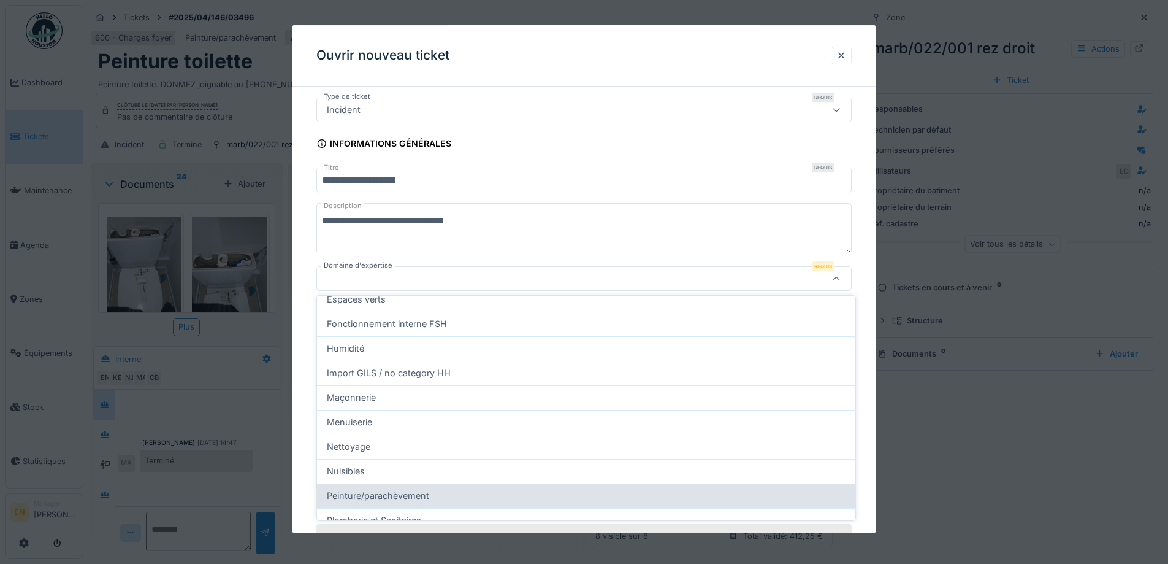
click at [397, 491] on span "Peinture/parachèvement" at bounding box center [378, 495] width 102 height 13
type input "***"
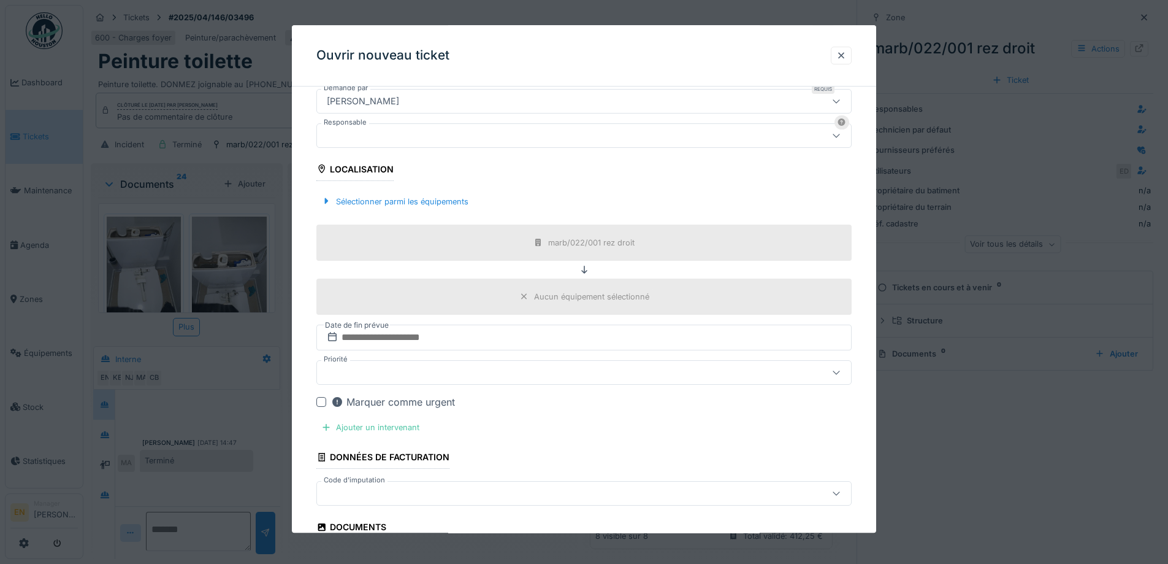
scroll to position [589, 0]
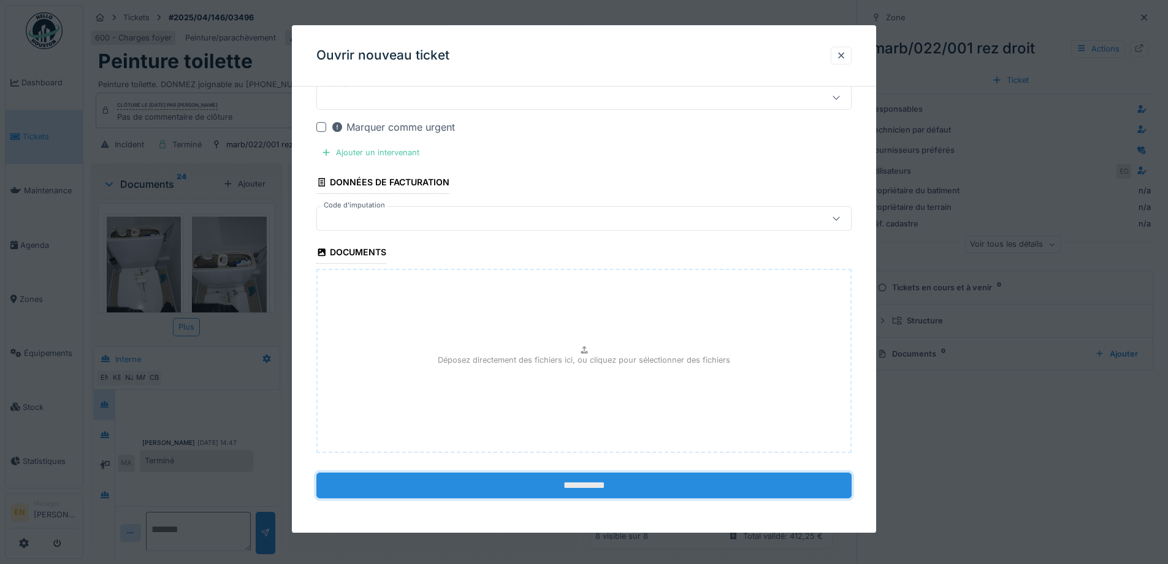
click at [578, 491] on input "**********" at bounding box center [583, 486] width 535 height 26
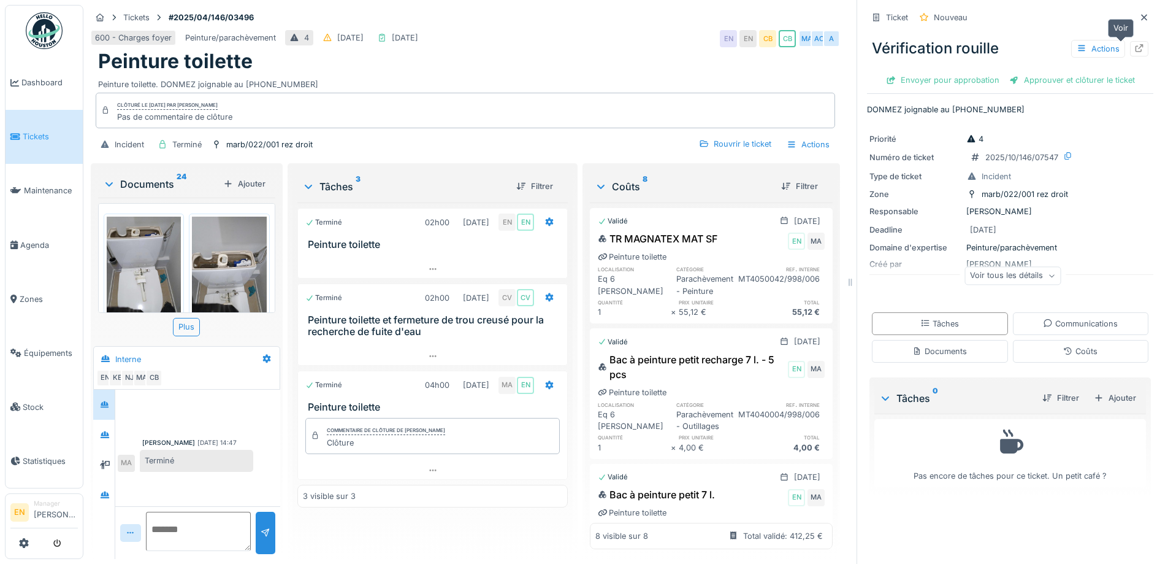
click at [1135, 49] on icon at bounding box center [1140, 48] width 10 height 8
click at [1139, 20] on icon at bounding box center [1144, 17] width 10 height 8
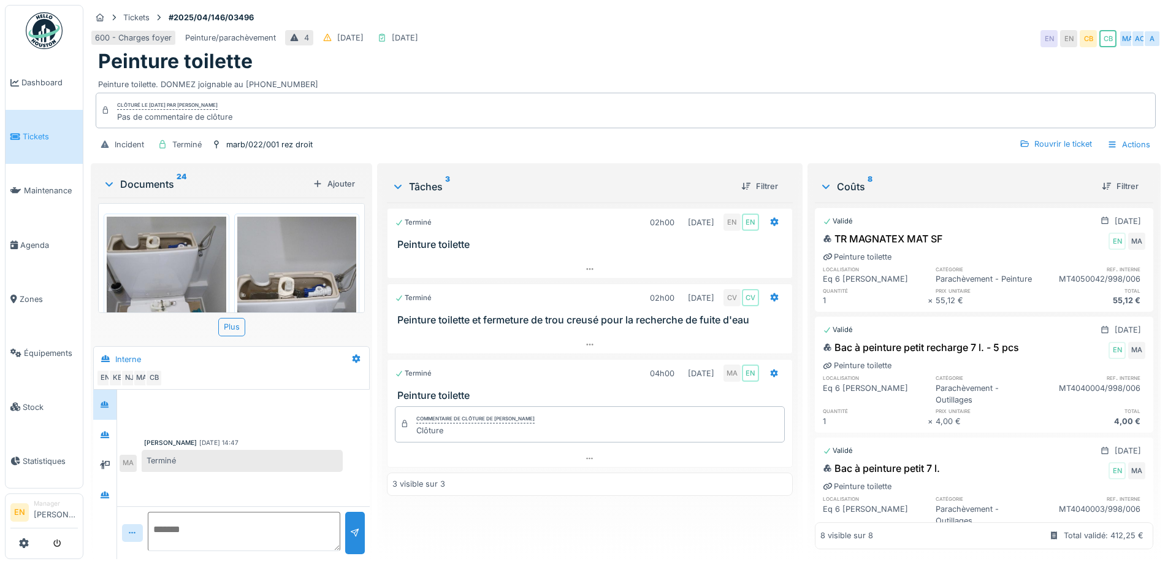
click at [825, 54] on div "Peinture toilette" at bounding box center [625, 61] width 1055 height 23
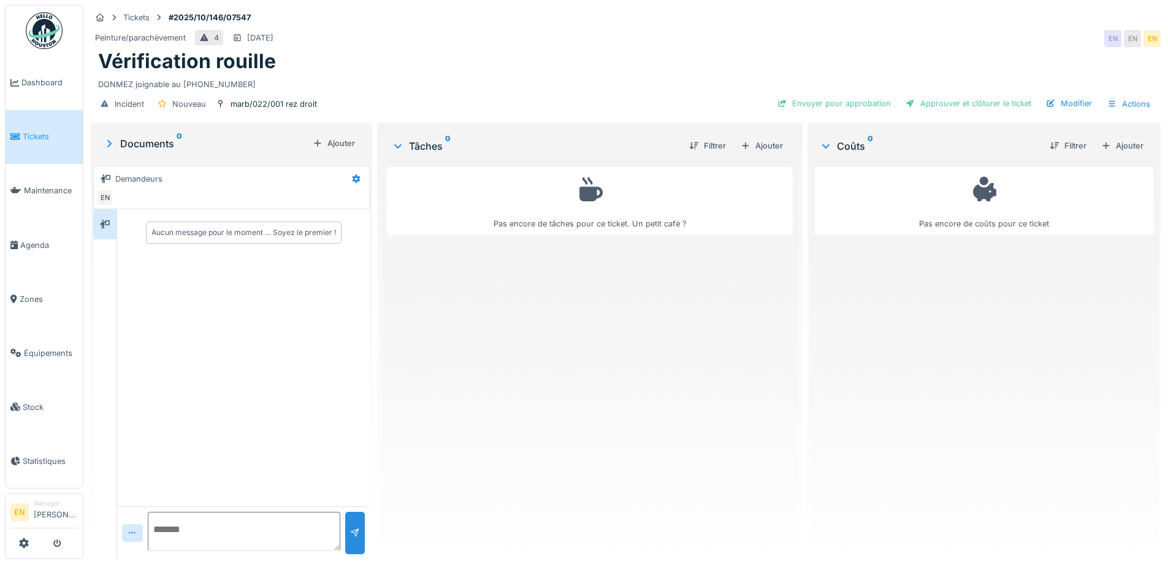
click at [570, 324] on div "Pas encore de tâches pour ce ticket. Un petit café ?" at bounding box center [589, 355] width 405 height 388
click at [784, 60] on div "Vérification rouille" at bounding box center [625, 61] width 1055 height 23
click at [696, 58] on div "Vérification rouille" at bounding box center [625, 61] width 1055 height 23
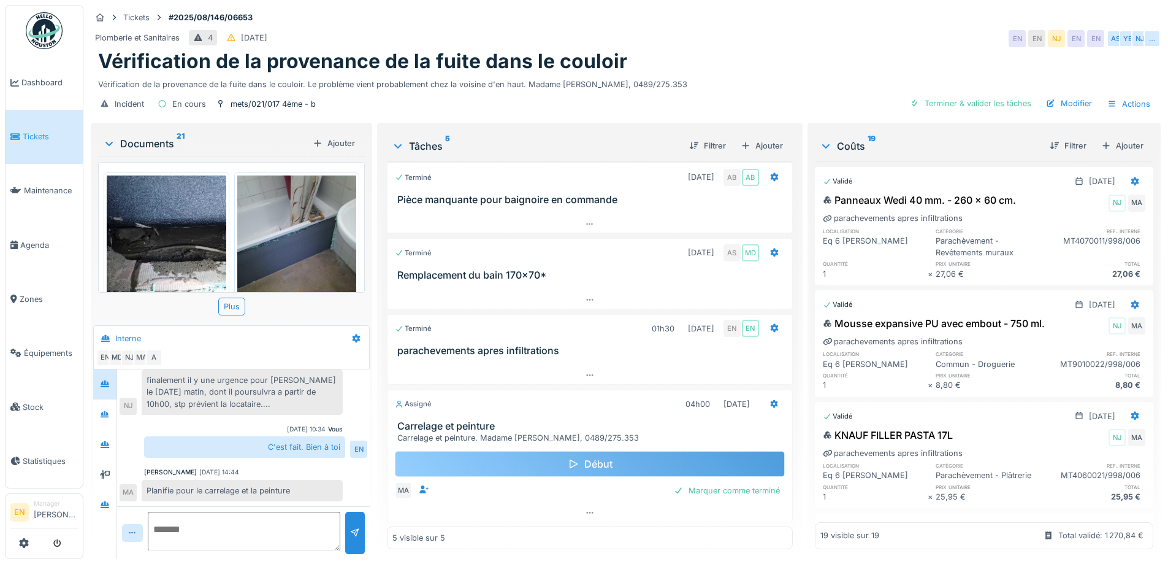
scroll to position [80, 0]
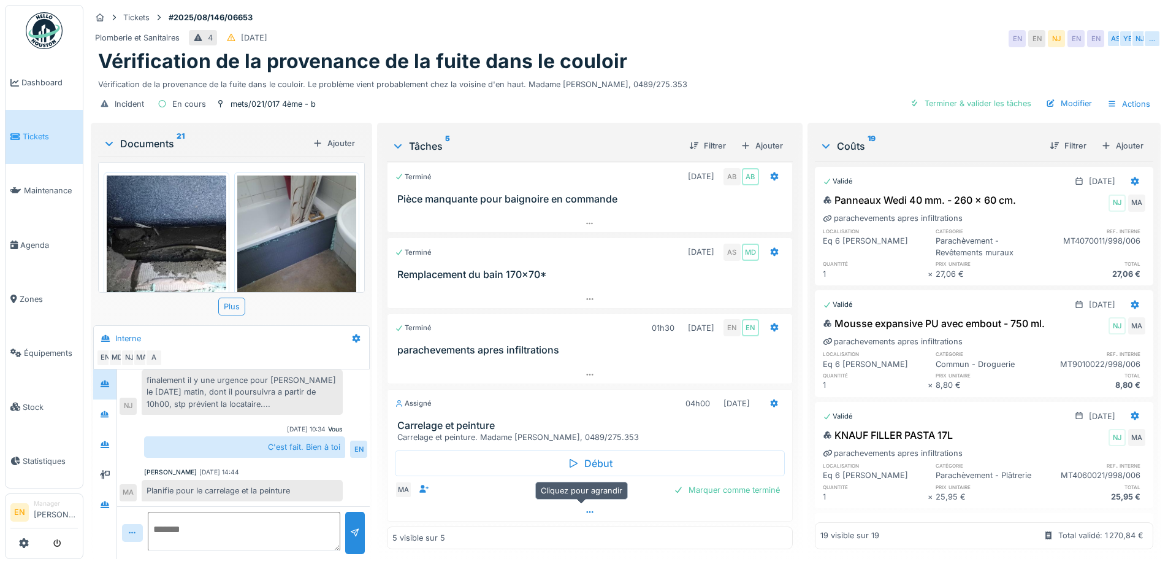
click at [585, 512] on icon at bounding box center [590, 512] width 10 height 8
click at [809, 53] on div "Vérification de la provenance de la fuite dans le couloir" at bounding box center [625, 61] width 1055 height 23
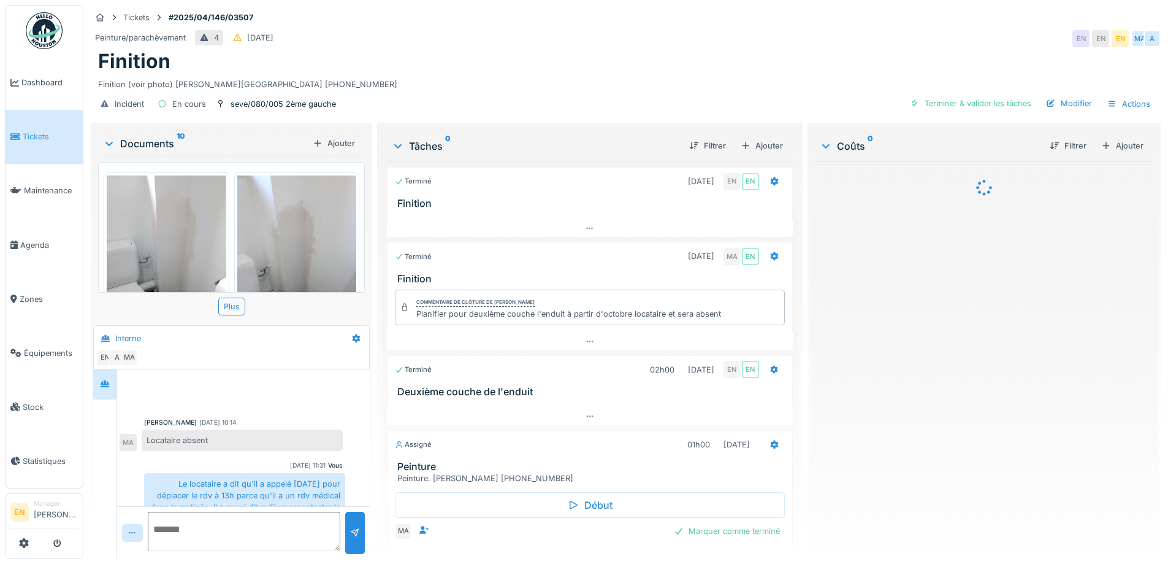
scroll to position [434, 0]
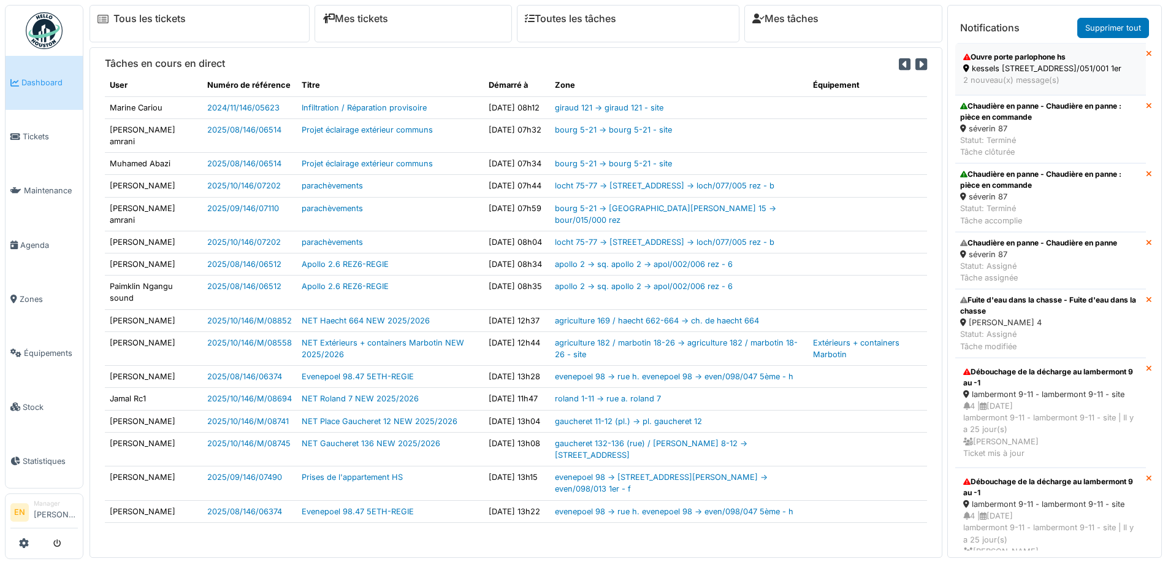
click at [994, 72] on div "kessels 49-53 - rue kessels 51 - kess/051/001 1er" at bounding box center [1050, 69] width 175 height 12
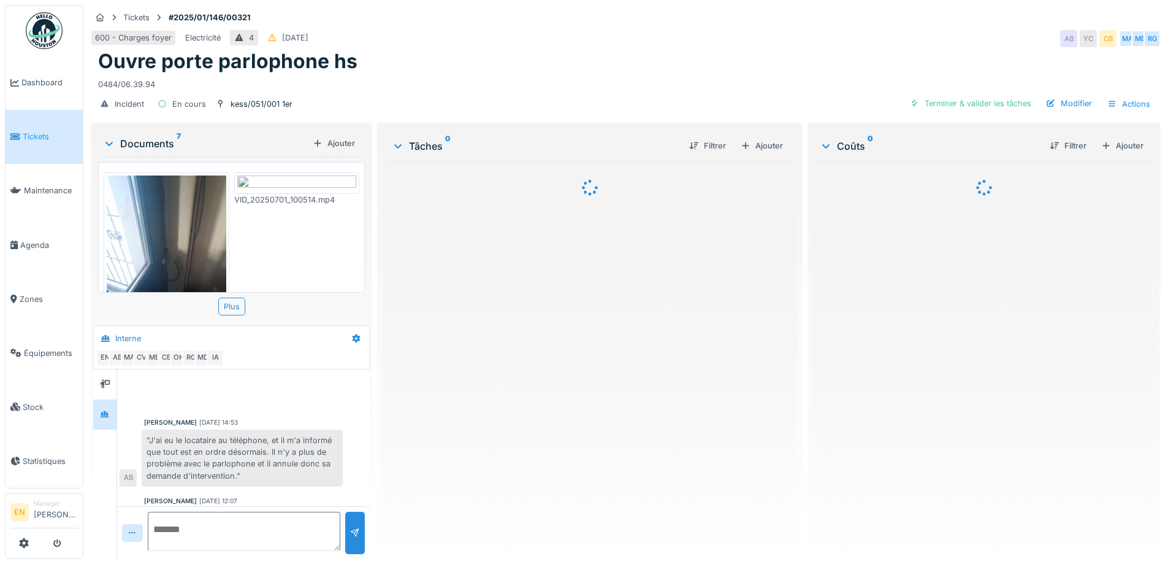
scroll to position [492, 0]
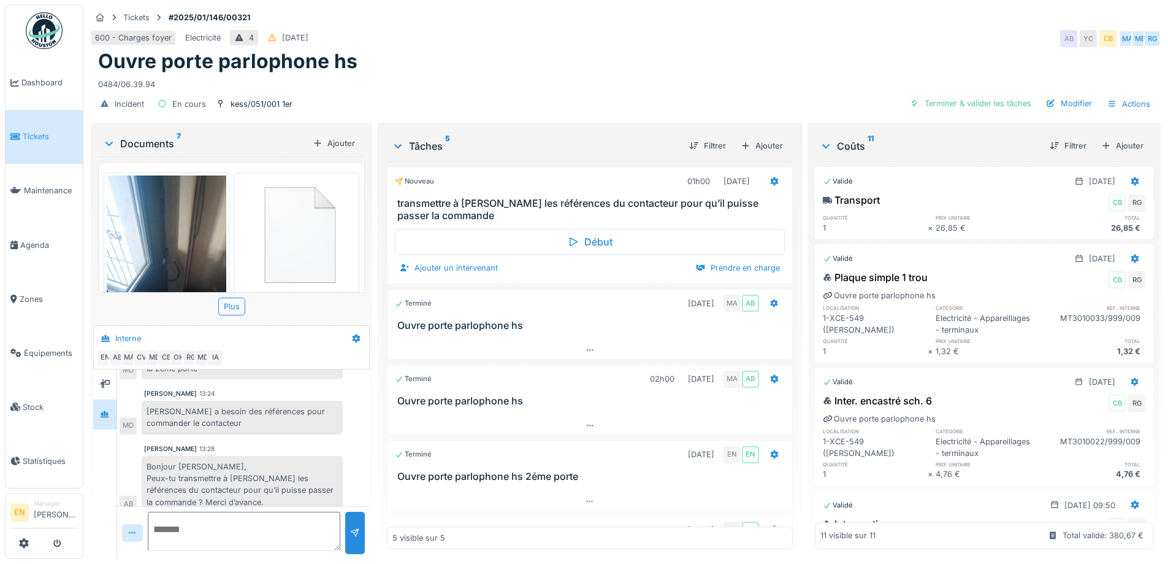
click at [50, 24] on img at bounding box center [44, 30] width 37 height 37
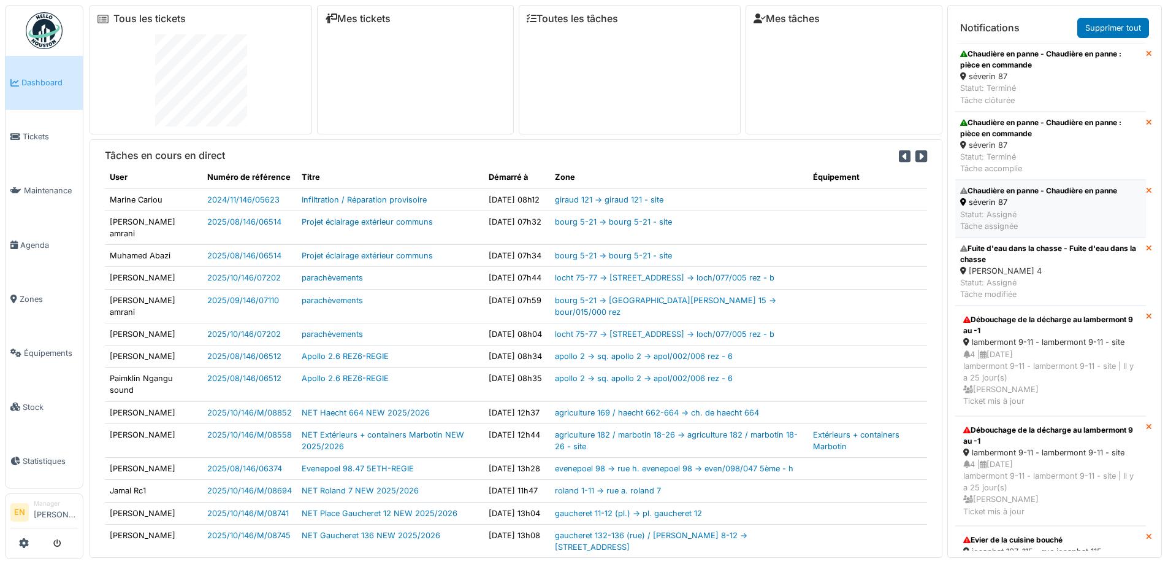
click at [1003, 202] on div "séverin 87" at bounding box center [1038, 202] width 157 height 12
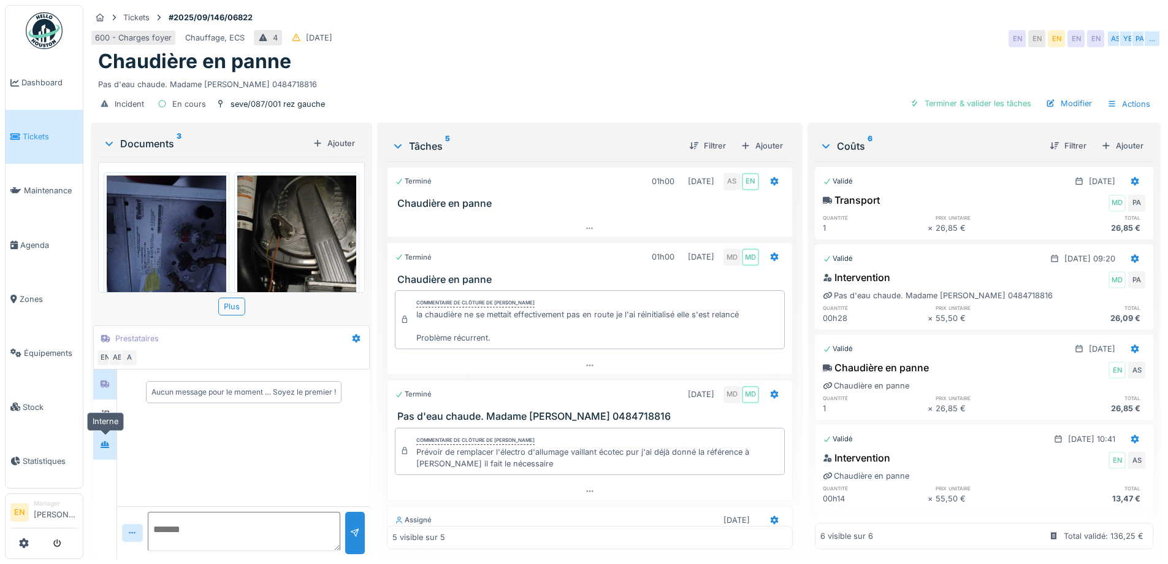
click at [108, 443] on icon at bounding box center [105, 444] width 9 height 7
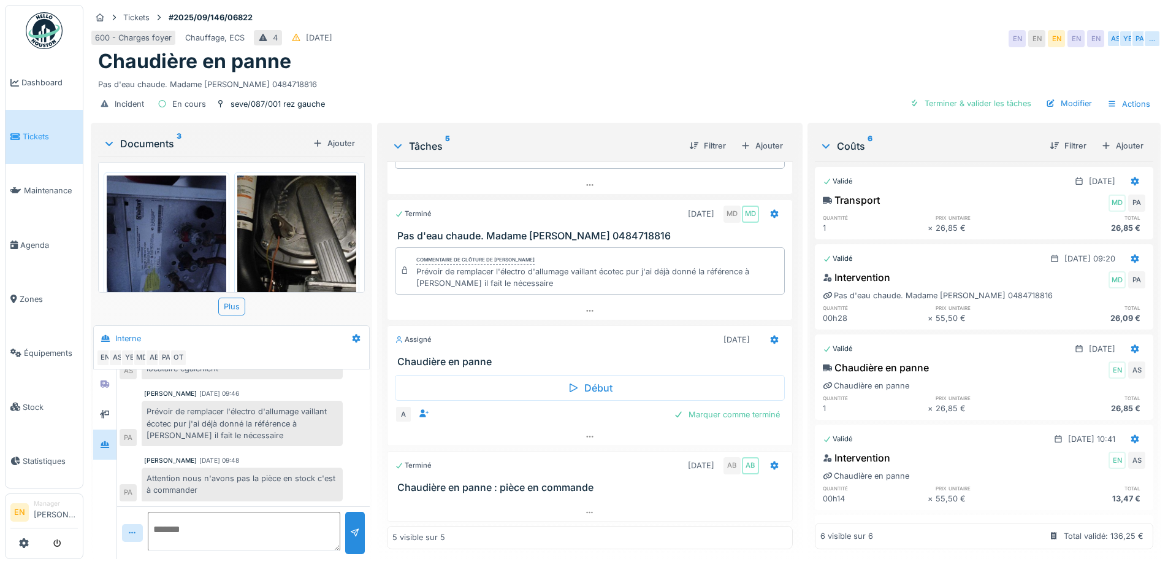
scroll to position [9, 0]
click at [585, 508] on icon at bounding box center [590, 512] width 10 height 8
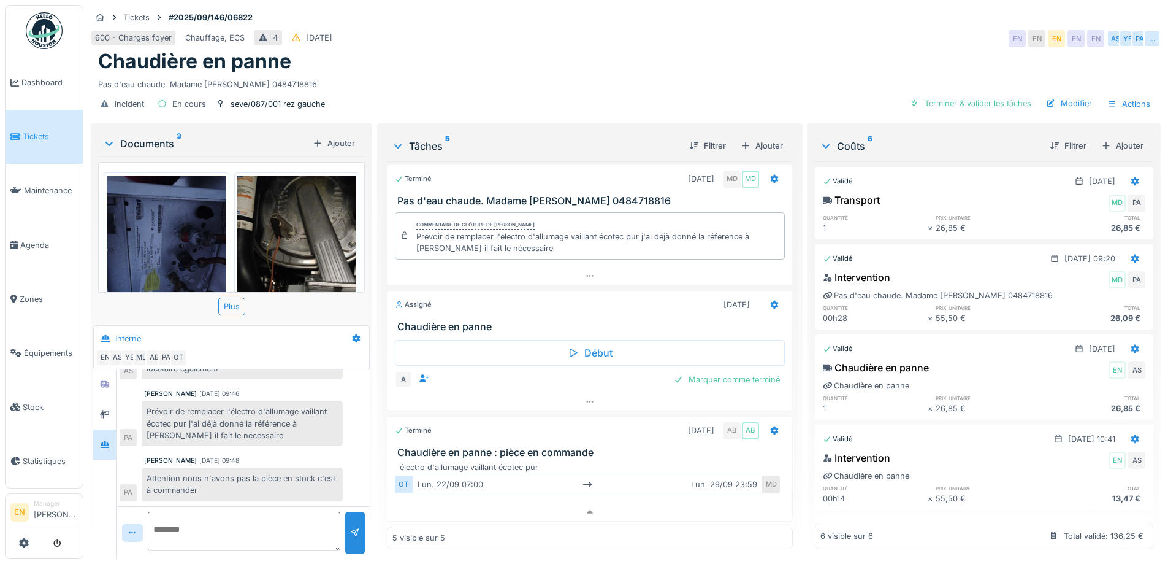
click at [53, 36] on img at bounding box center [44, 30] width 37 height 37
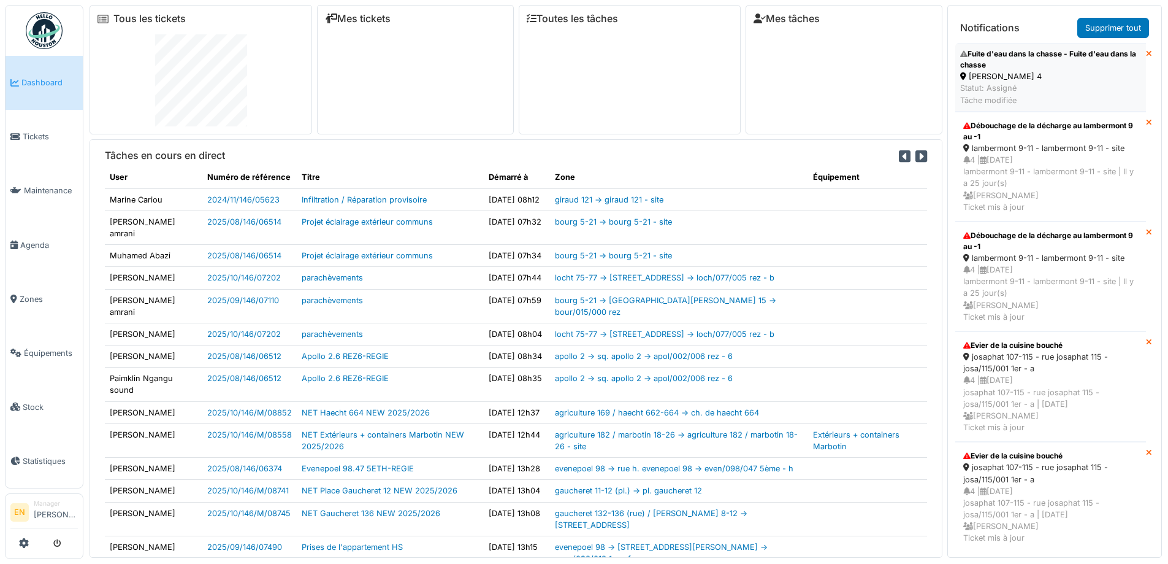
click at [1008, 69] on div "Fuite d'eau dans la chasse - Fuite d'eau dans la chasse" at bounding box center [1050, 59] width 181 height 22
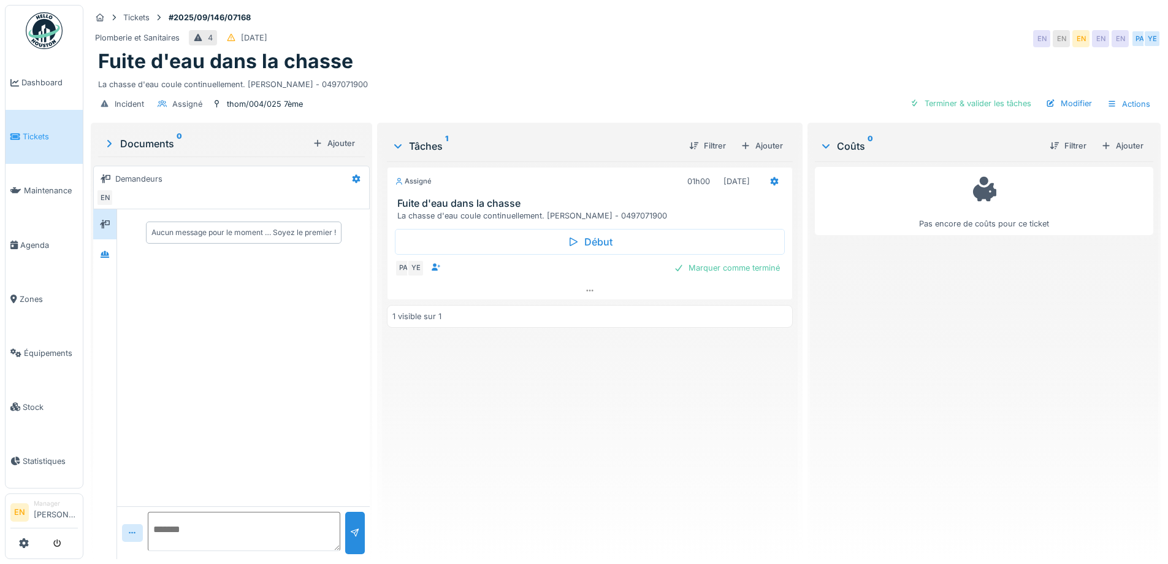
click at [596, 413] on div "Assigné 01h00 29/09/2025 Fuite d'eau dans la chasse La chasse d'eau coule conti…" at bounding box center [589, 355] width 405 height 388
click at [590, 286] on icon at bounding box center [590, 290] width 10 height 8
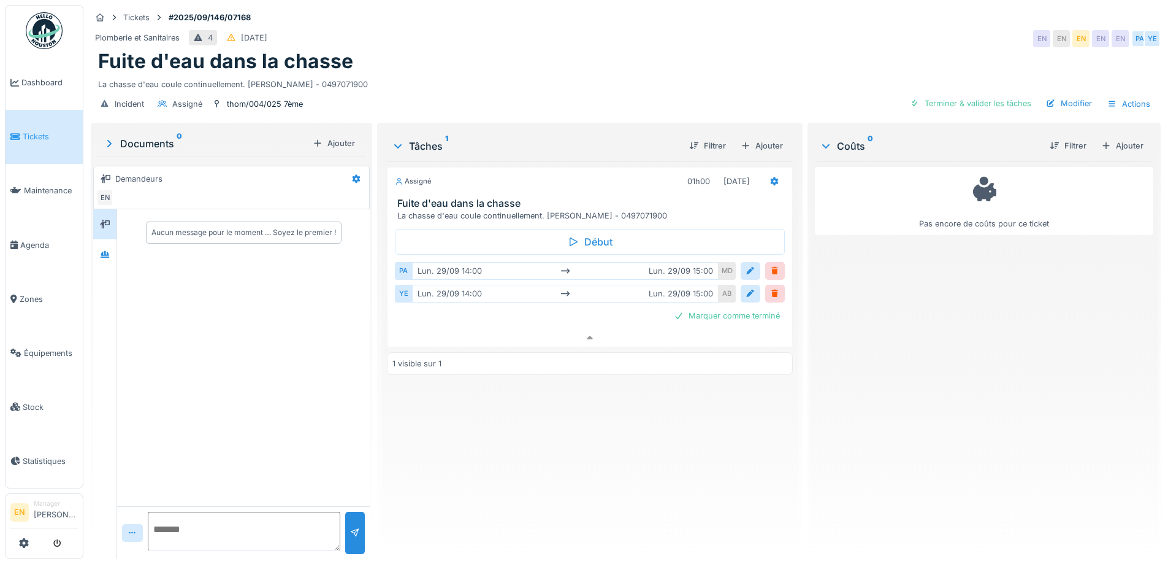
click at [44, 36] on img at bounding box center [44, 30] width 37 height 37
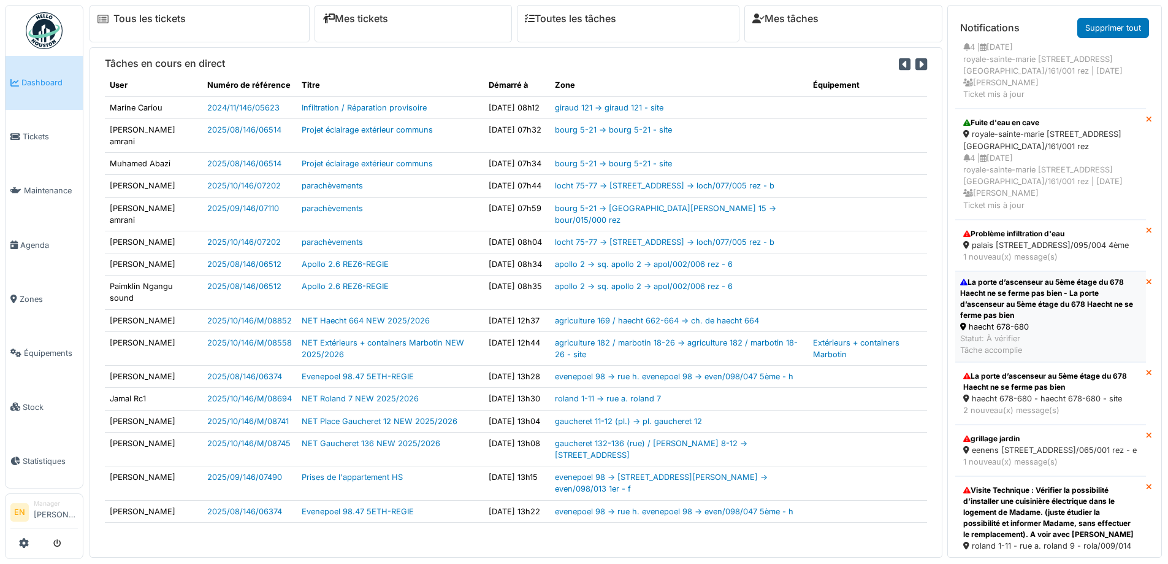
scroll to position [491, 0]
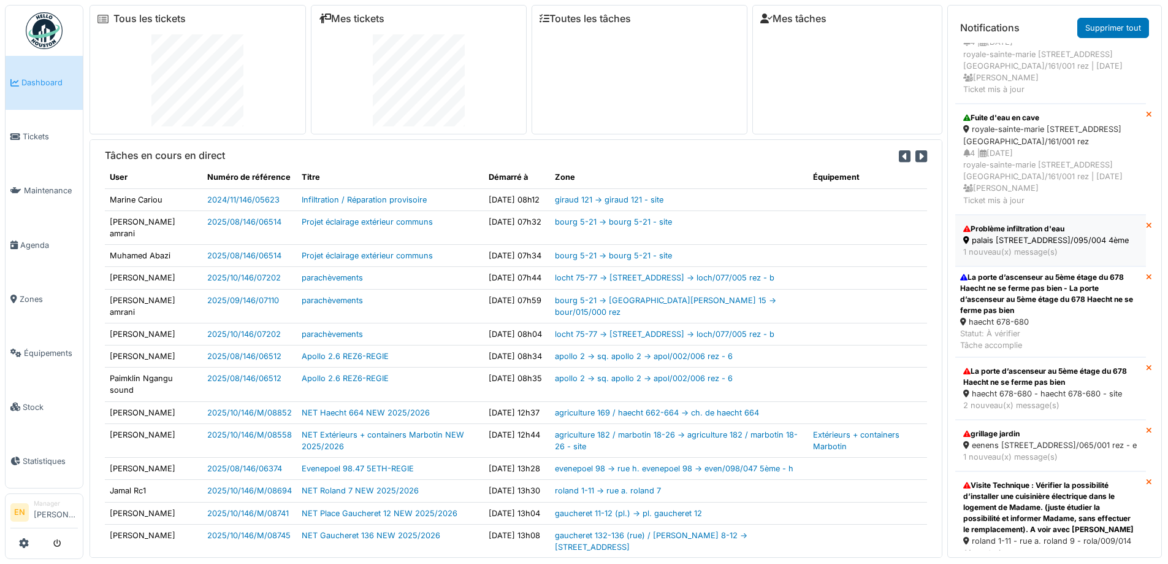
click at [1015, 246] on div "palais 95 - rue des palais 95 - pala/095/004 4ème" at bounding box center [1050, 240] width 175 height 12
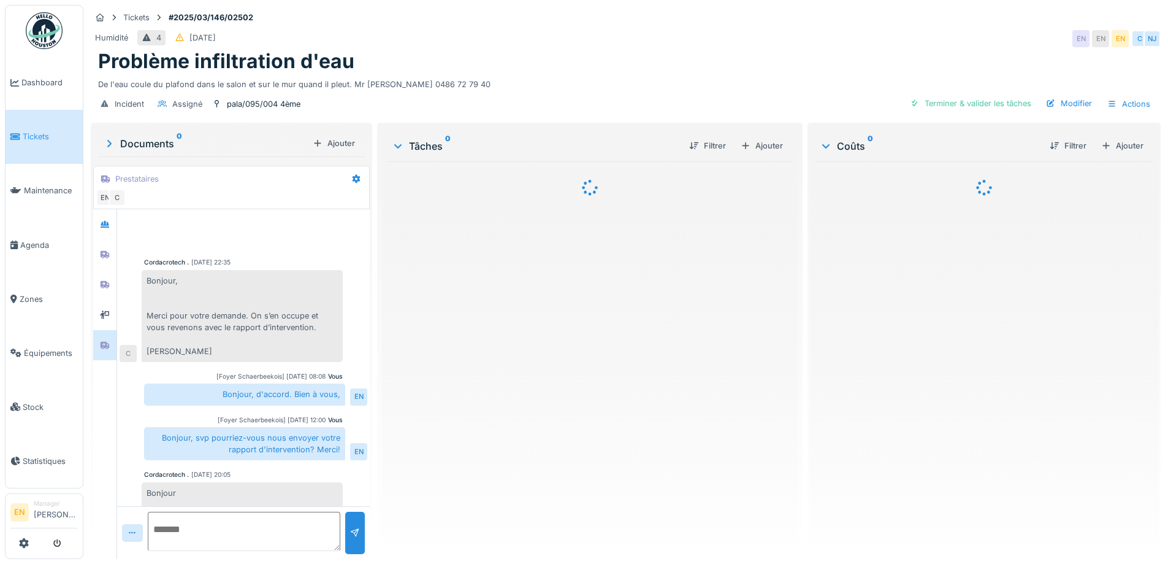
scroll to position [62, 0]
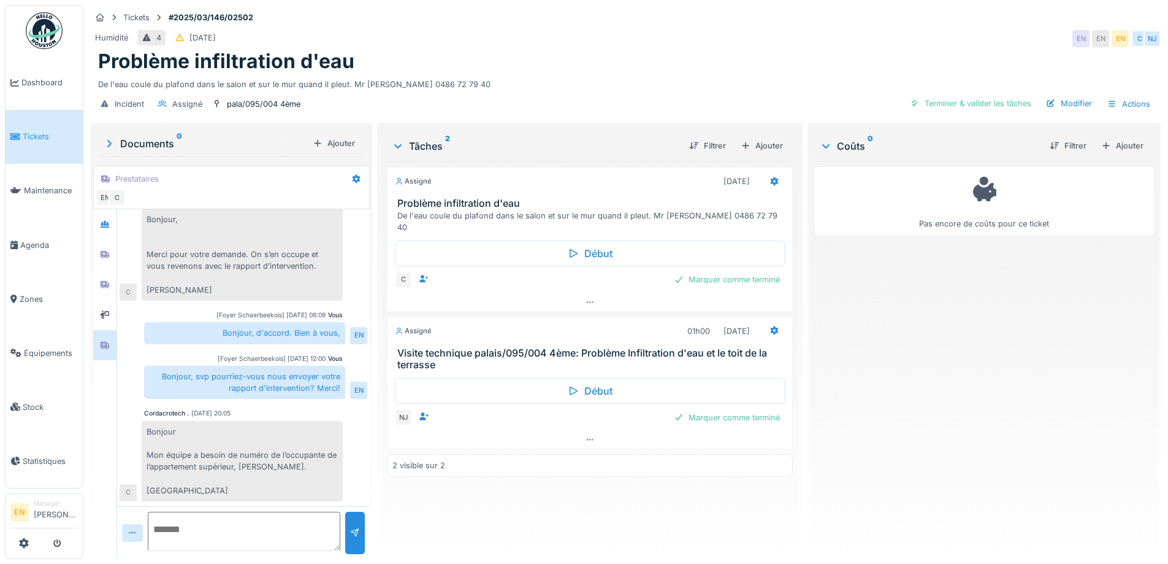
click at [460, 499] on div "Assigné [DATE] Problème infiltration d'eau De l'eau coule du plafond dans le sa…" at bounding box center [589, 355] width 405 height 388
drag, startPoint x: 296, startPoint y: 467, endPoint x: 316, endPoint y: 467, distance: 20.2
click at [316, 467] on div "Bonjour Mon équipe a besoin de numéro de l’occupante de l’appartement supérieur…" at bounding box center [242, 461] width 201 height 80
copy div "Ozgur"
click at [260, 474] on div "Bonjour Mon équipe a besoin de numéro de l’occupante de l’appartement supérieur…" at bounding box center [242, 461] width 201 height 80
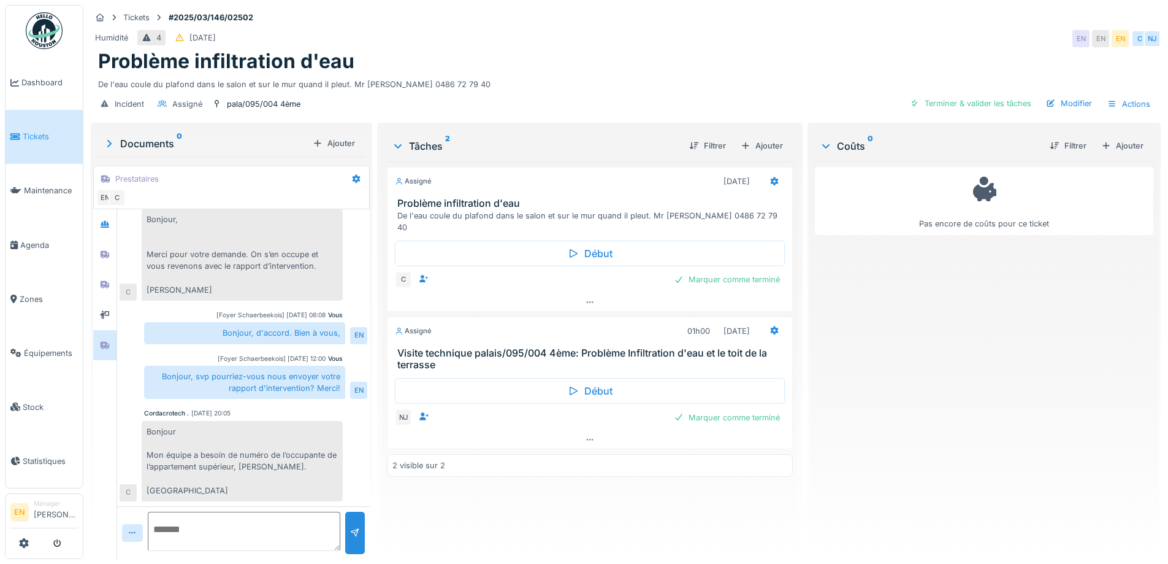
click at [223, 537] on textarea at bounding box center [244, 530] width 193 height 39
paste textarea "**********"
type textarea "**********"
click at [355, 530] on div at bounding box center [355, 533] width 10 height 12
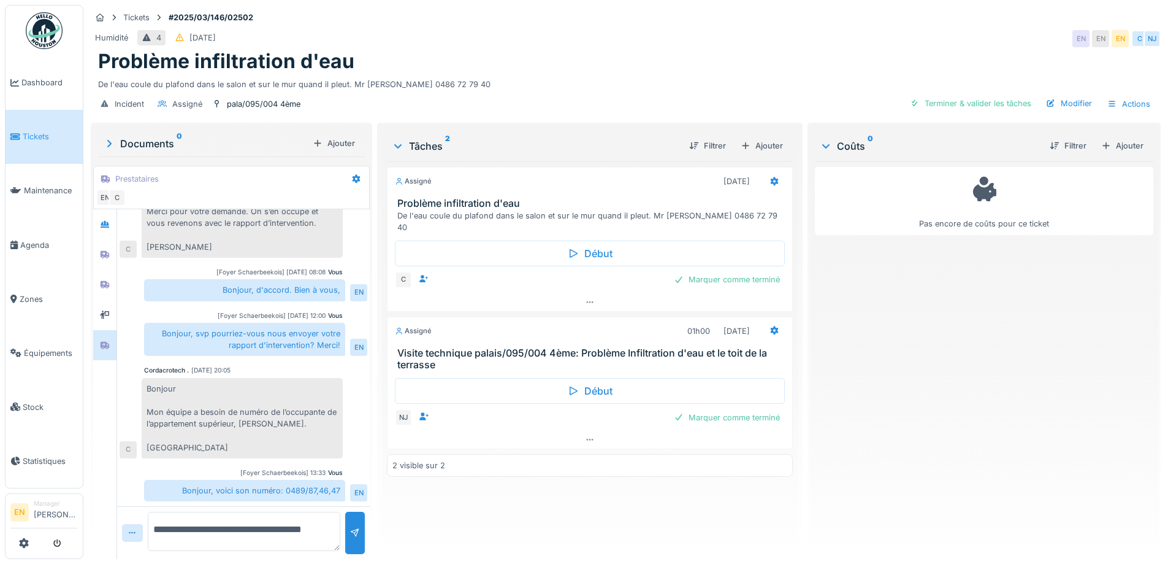
click at [786, 47] on div "Humidité 4 18/03/2025 EN EN EN C NJ" at bounding box center [626, 39] width 1070 height 22
click at [294, 523] on textarea "**********" at bounding box center [244, 530] width 193 height 39
paste textarea "**********"
type textarea "**********"
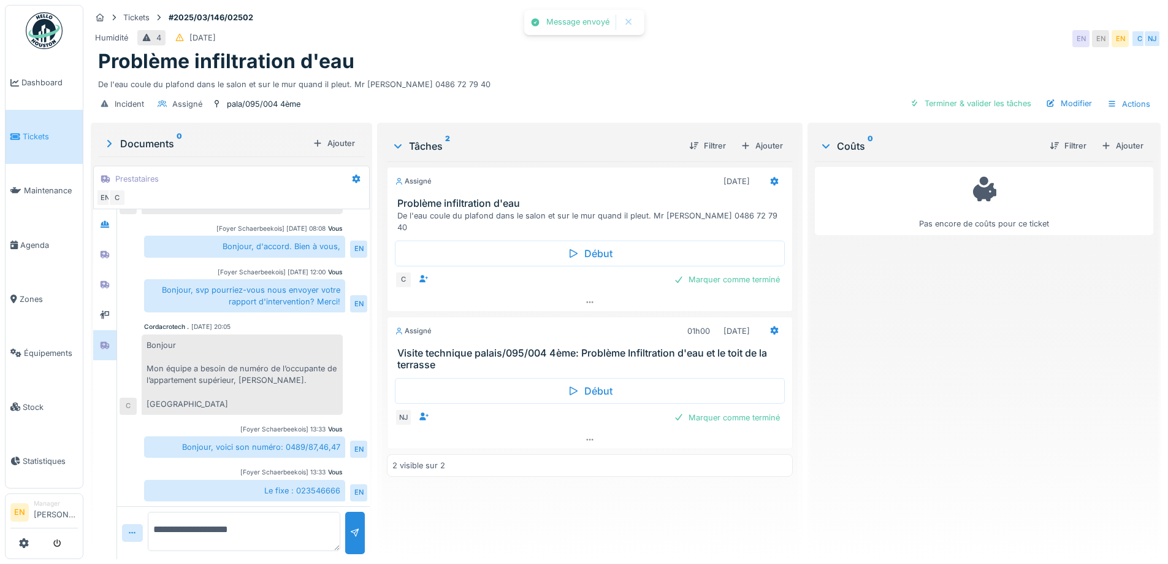
click at [991, 365] on div "Pas encore de coûts pour ce ticket" at bounding box center [984, 355] width 339 height 388
click at [959, 410] on div "Pas encore de coûts pour ce ticket" at bounding box center [984, 355] width 339 height 388
click at [936, 418] on div "Pas encore de coûts pour ce ticket" at bounding box center [984, 355] width 339 height 388
click at [770, 326] on icon at bounding box center [774, 330] width 8 height 9
click at [665, 507] on div "Assigné 08/09/2025 Problème infiltration d'eau De l'eau coule du plafond dans l…" at bounding box center [589, 355] width 405 height 388
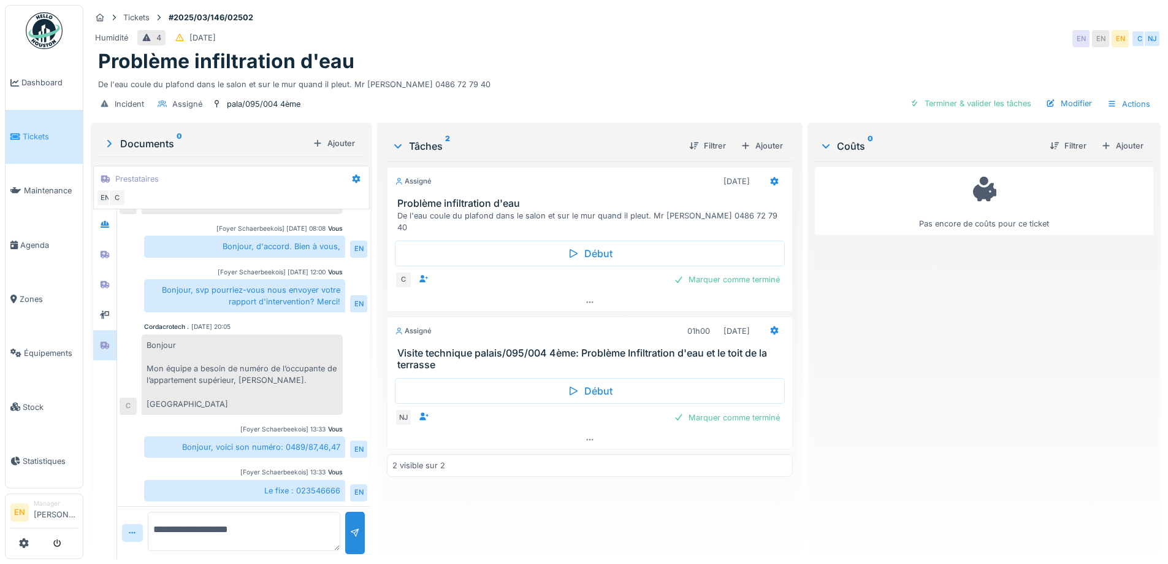
click at [42, 38] on img at bounding box center [44, 30] width 37 height 37
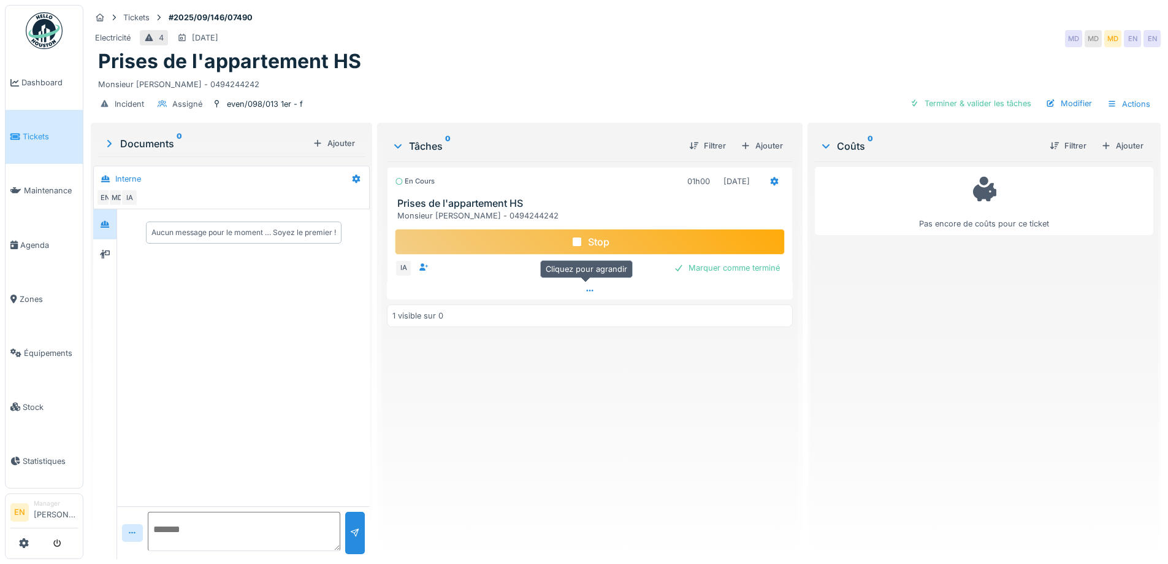
click at [587, 291] on icon at bounding box center [590, 290] width 10 height 8
click at [654, 34] on div "Electricité 4 [DATE] MD MD MD EN EN" at bounding box center [626, 39] width 1070 height 22
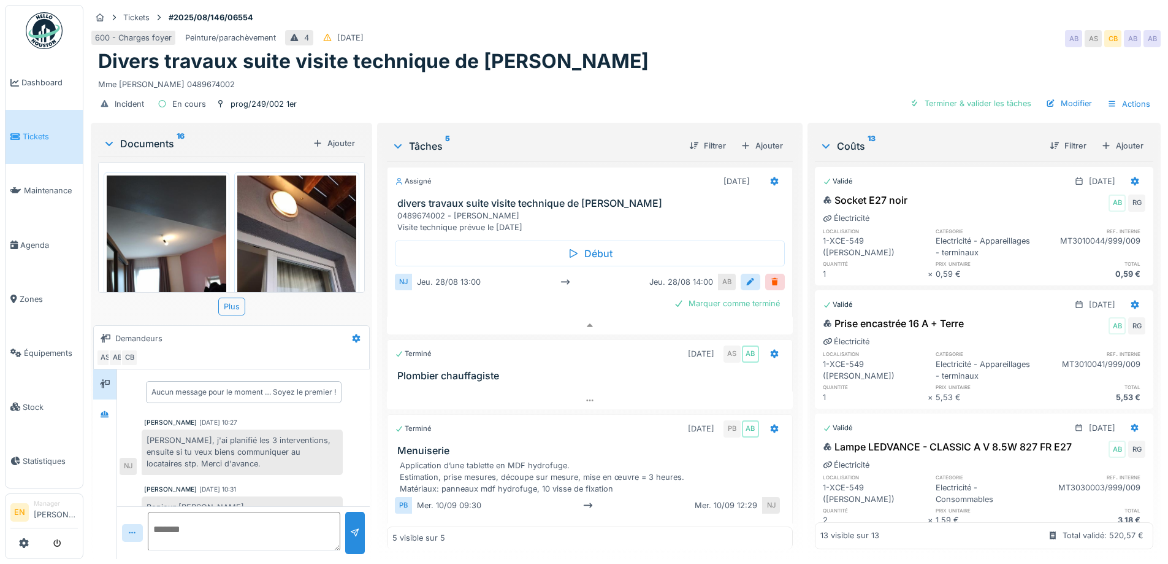
click at [735, 44] on div "600 - Charges foyer Peinture/parachèvement 4 25/08/2025 AB AS CB AB AB" at bounding box center [626, 39] width 1070 height 22
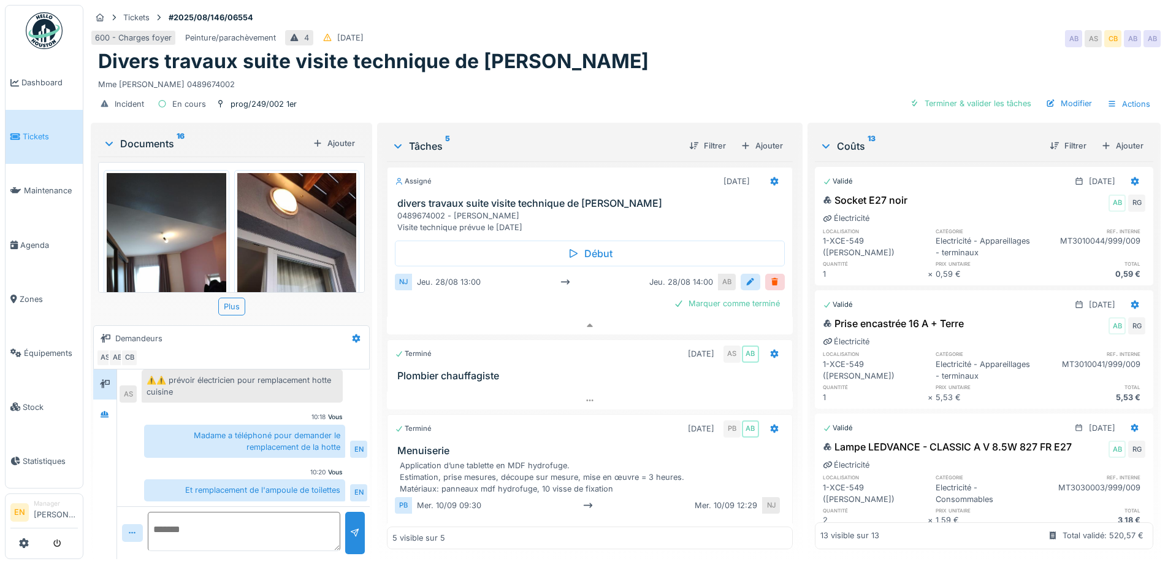
scroll to position [9, 0]
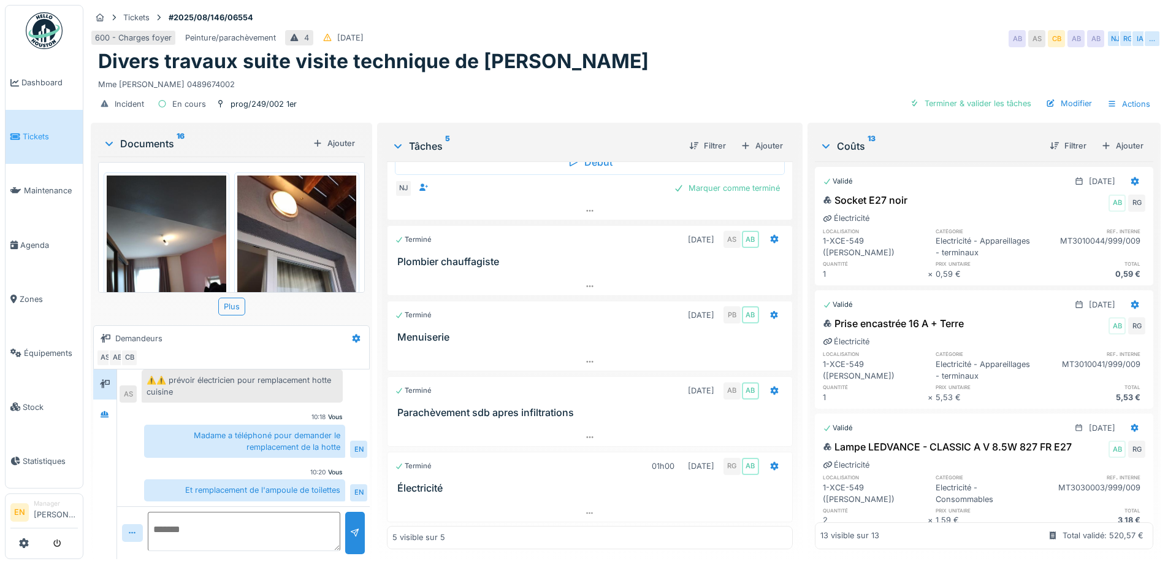
scroll to position [92, 0]
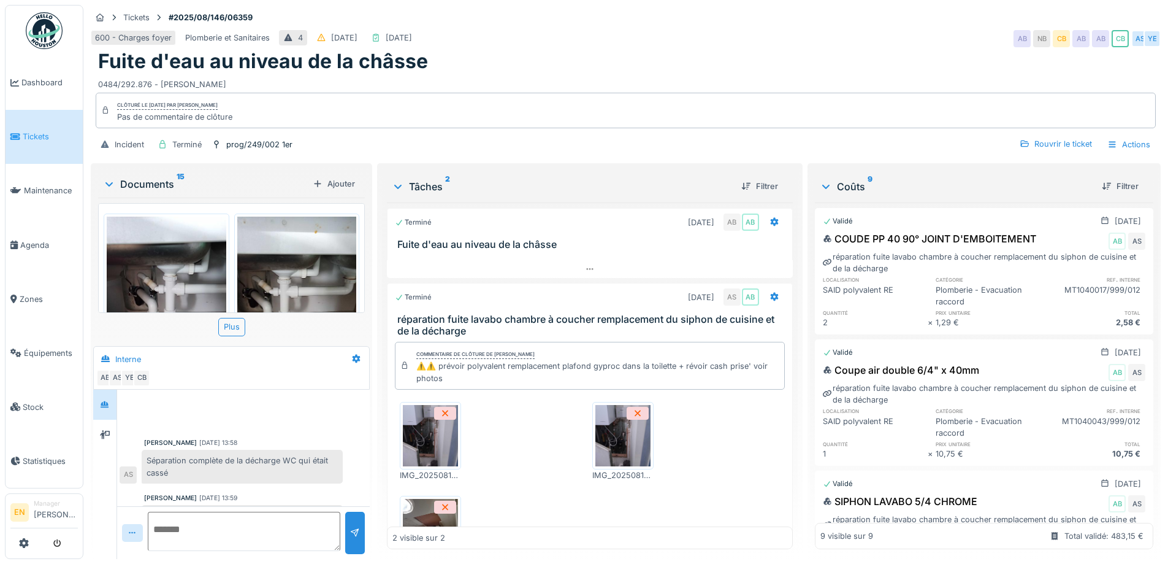
scroll to position [466, 0]
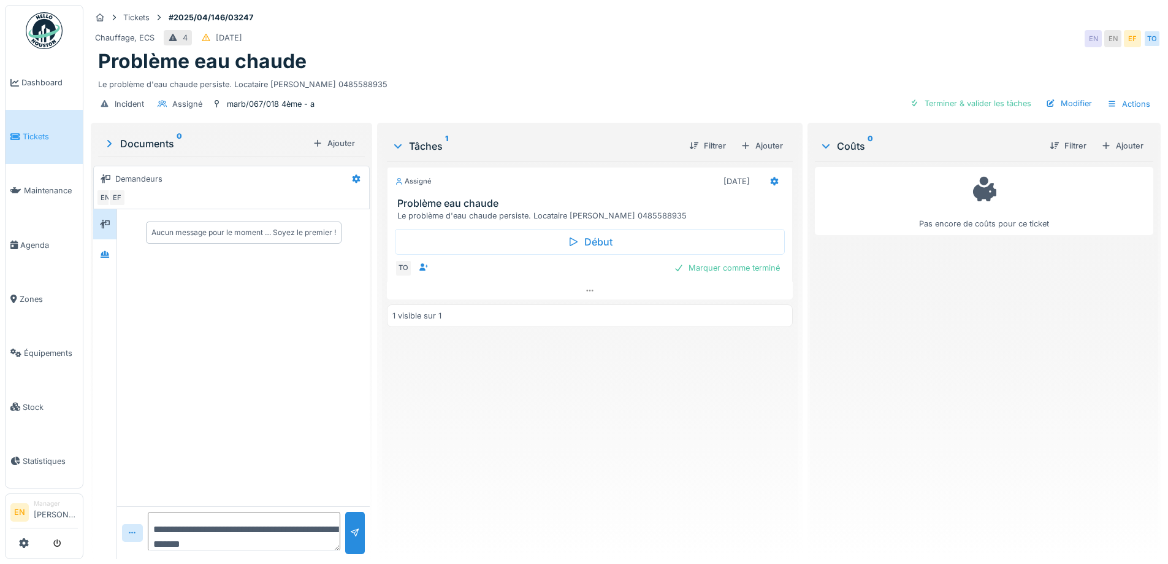
click at [459, 475] on div "Assigné [DATE] Problème eau chaude Le problème d'eau chaude persiste. Locataire…" at bounding box center [589, 355] width 405 height 388
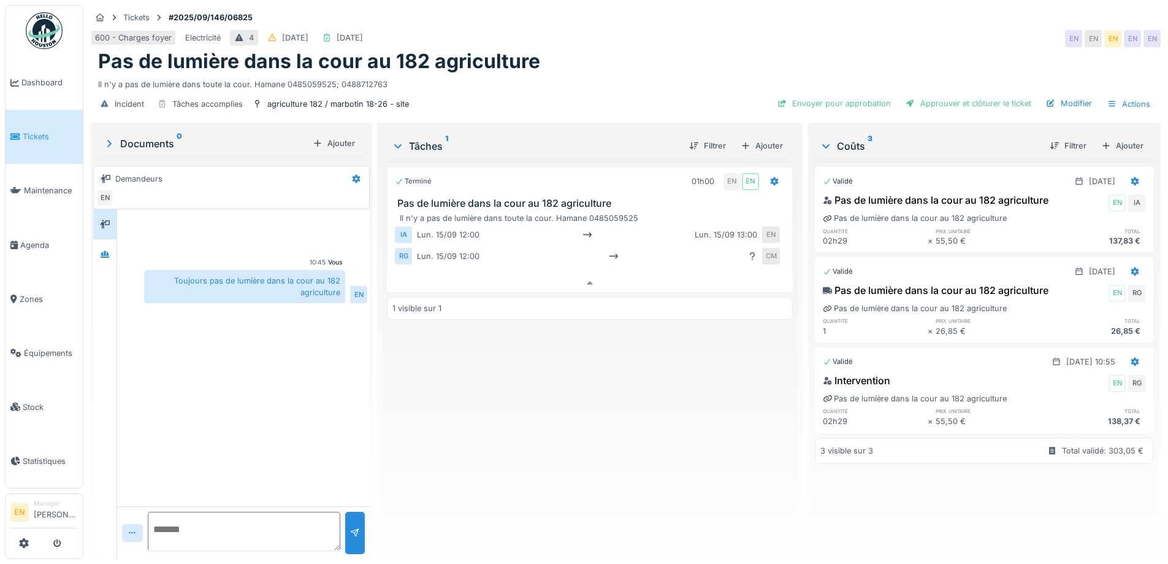
scroll to position [9, 0]
click at [553, 482] on div "Terminé 01h00 EN EN Pas de lumière dans la cour au 182 agriculture Il n'y a pas…" at bounding box center [589, 355] width 405 height 388
click at [558, 462] on div "Terminé 01h00 EN EN Pas de lumière dans la cour au 182 agriculture Il n'y a pas…" at bounding box center [589, 355] width 405 height 388
click at [548, 461] on div "Terminé 01h00 EN EN Pas de lumière dans la cour au 182 agriculture Il n'y a pas…" at bounding box center [589, 355] width 405 height 388
click at [586, 279] on icon at bounding box center [590, 283] width 10 height 8
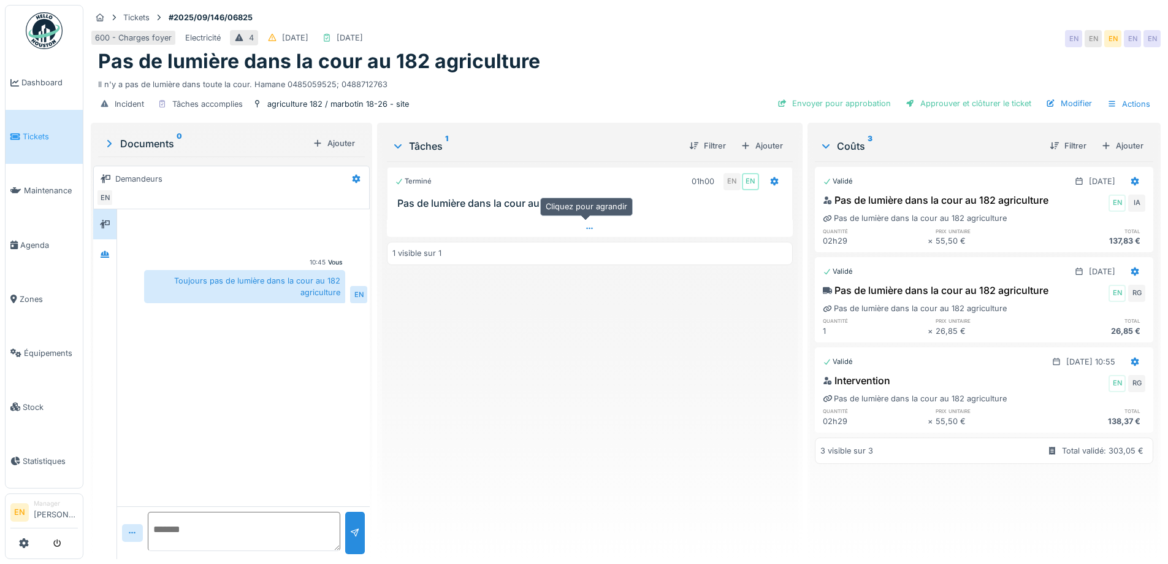
click at [580, 220] on div at bounding box center [589, 229] width 405 height 18
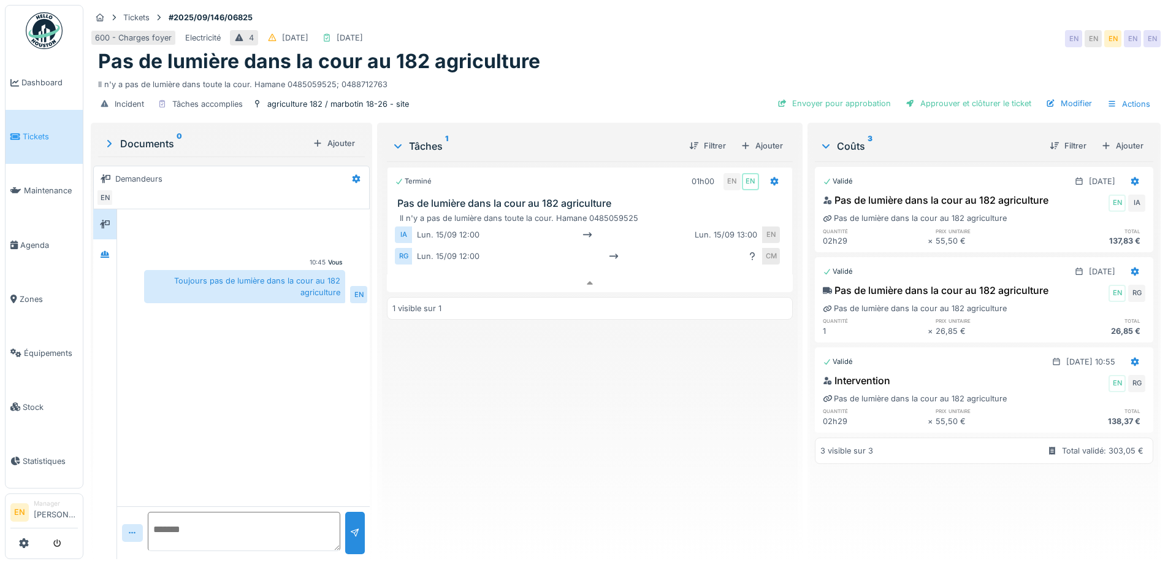
click at [597, 459] on div "Terminé 01h00 EN EN Pas de lumière dans la cour au 182 agriculture Il n'y a pas…" at bounding box center [589, 355] width 405 height 388
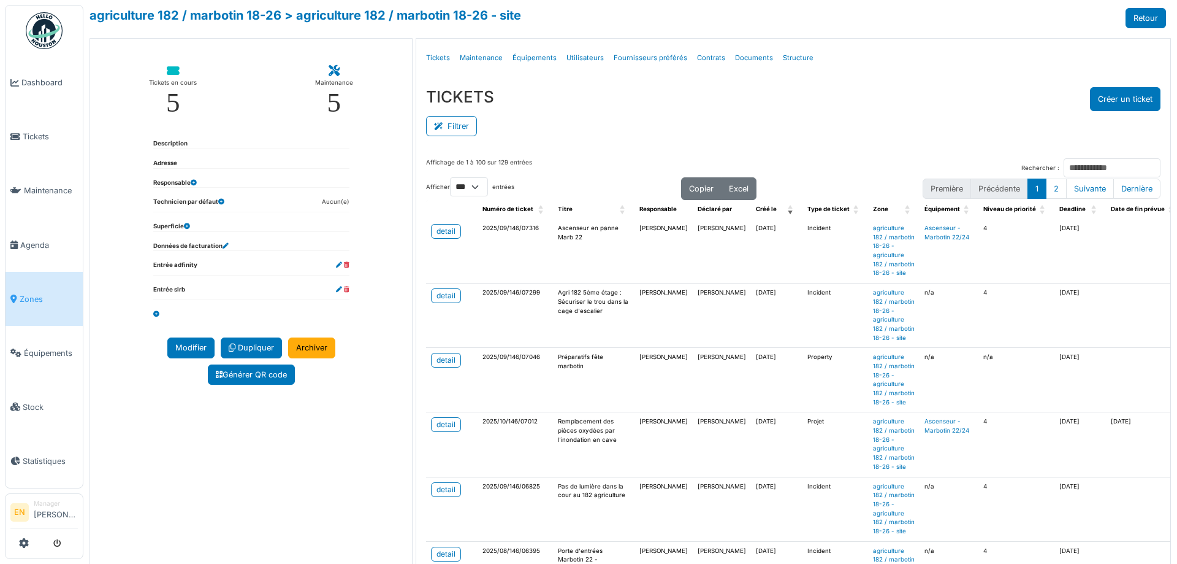
select select "***"
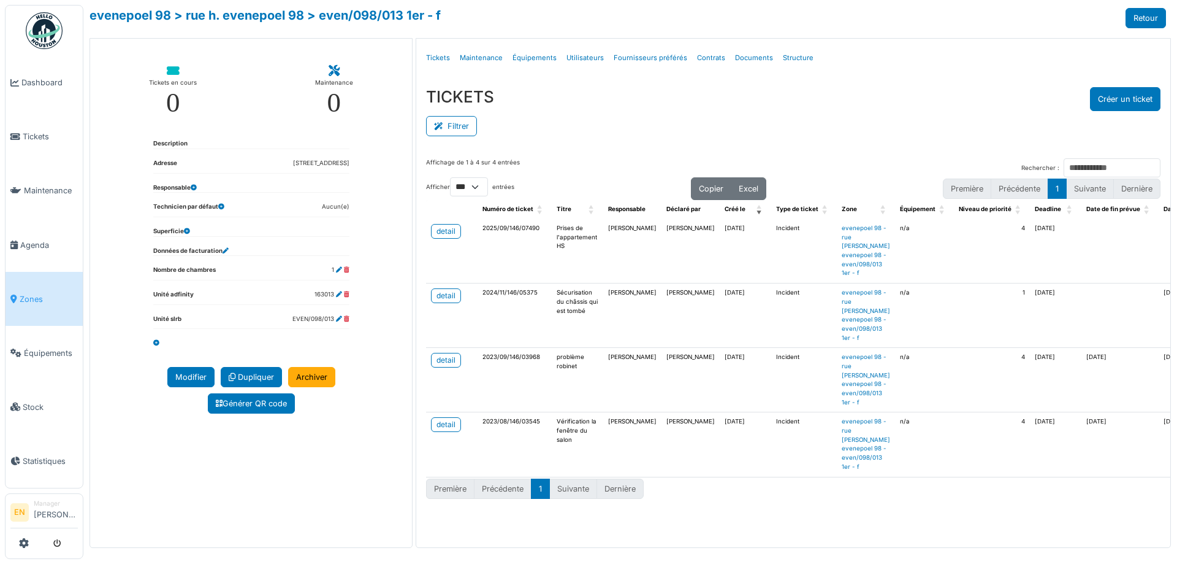
select select "***"
click at [804, 138] on div "Filtrer" at bounding box center [793, 125] width 735 height 28
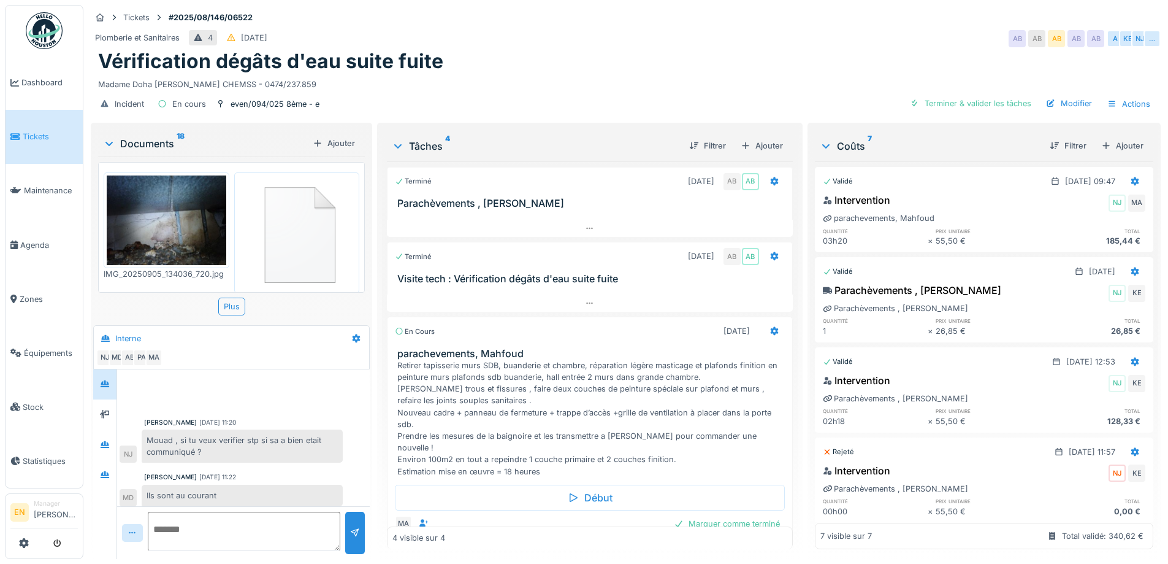
scroll to position [245, 0]
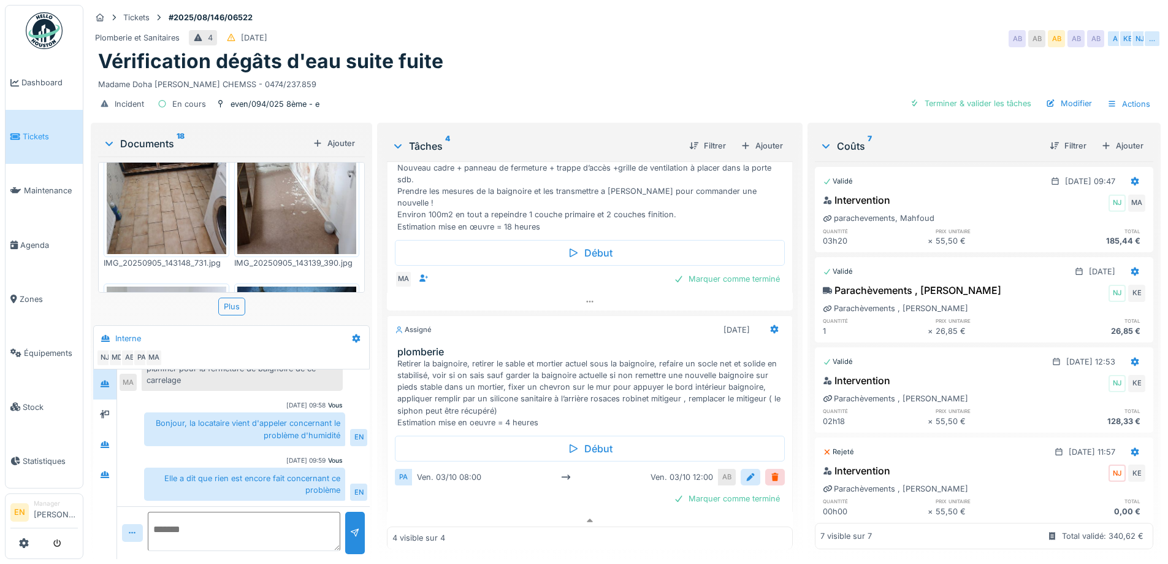
click at [759, 61] on div "Vérification dégâts d'eau suite fuite" at bounding box center [625, 61] width 1055 height 23
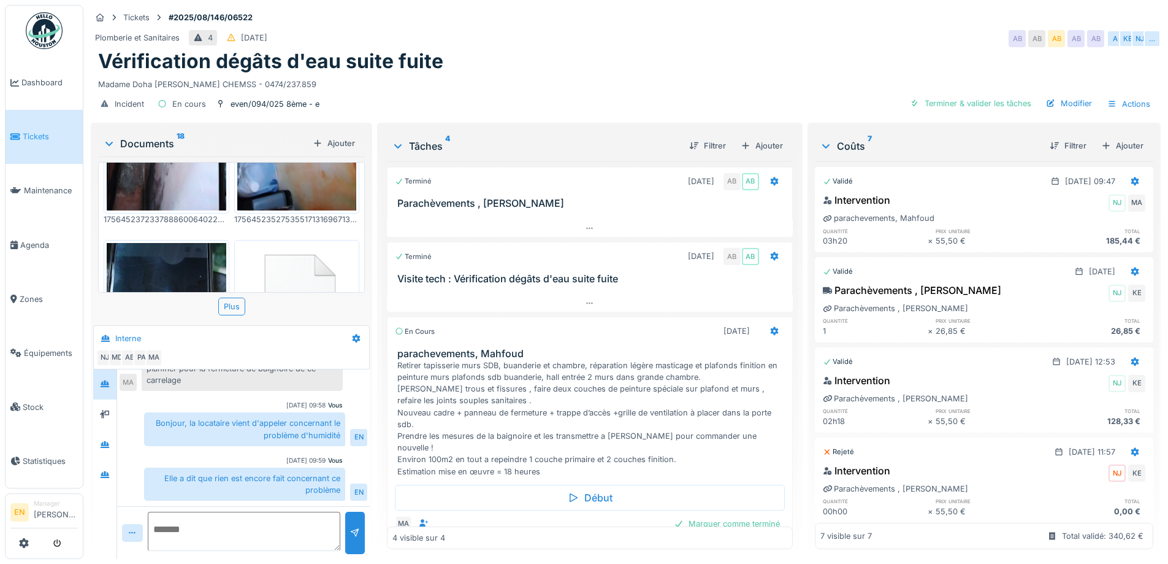
scroll to position [1498, 0]
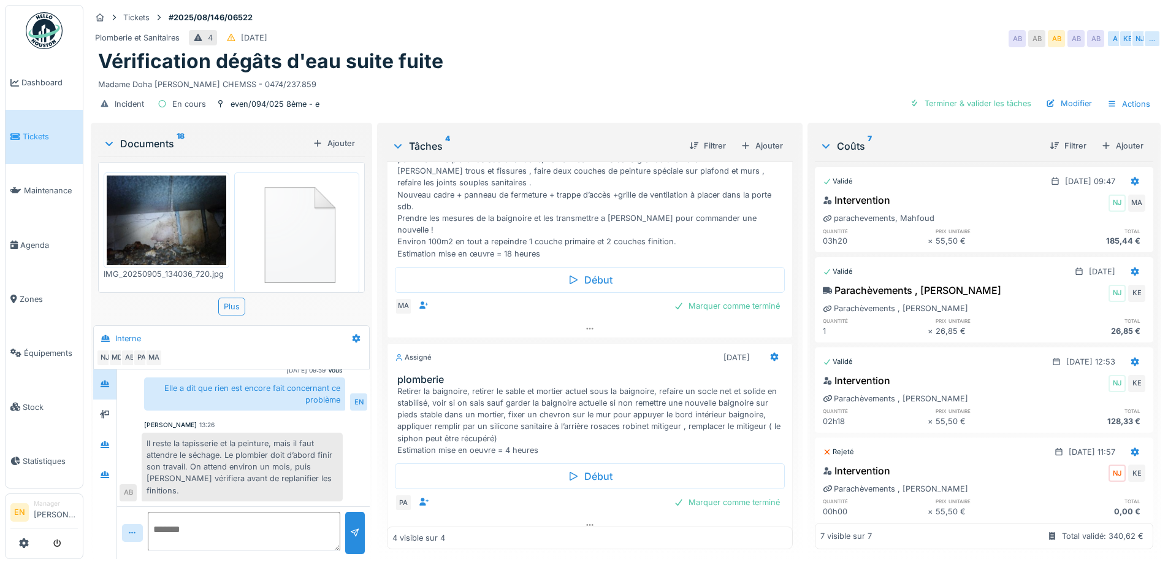
scroll to position [220, 0]
click at [585, 519] on icon at bounding box center [590, 523] width 10 height 8
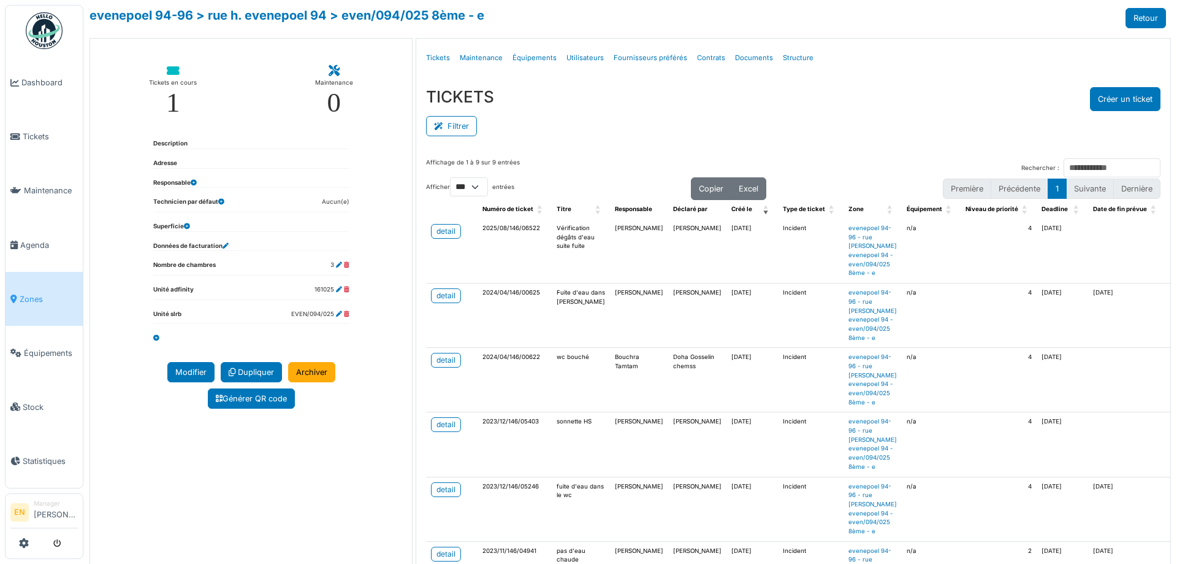
select select "***"
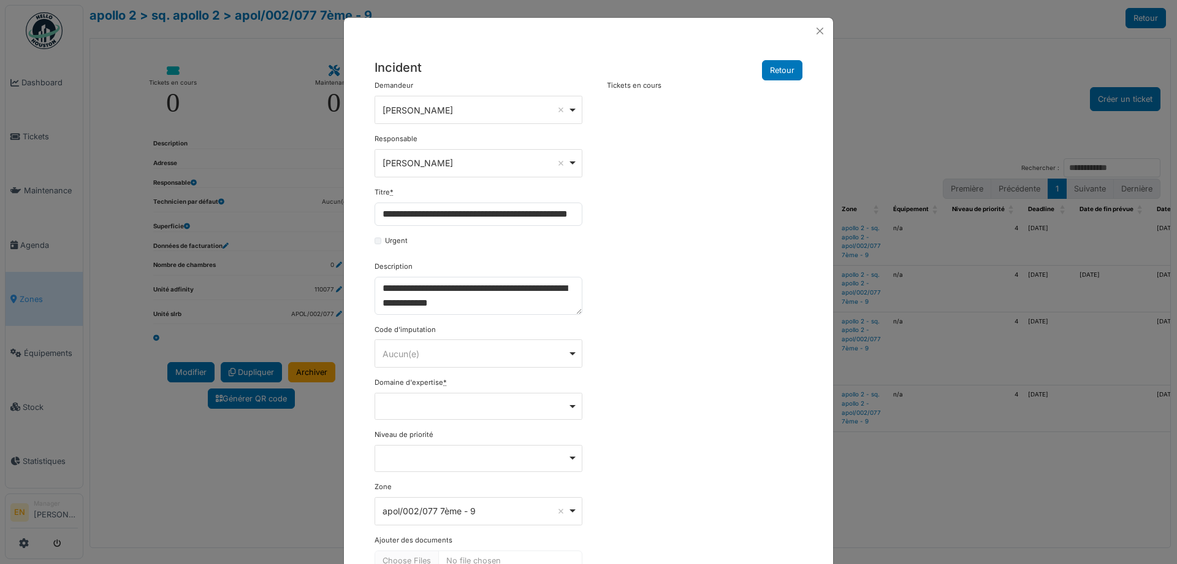
select select "***"
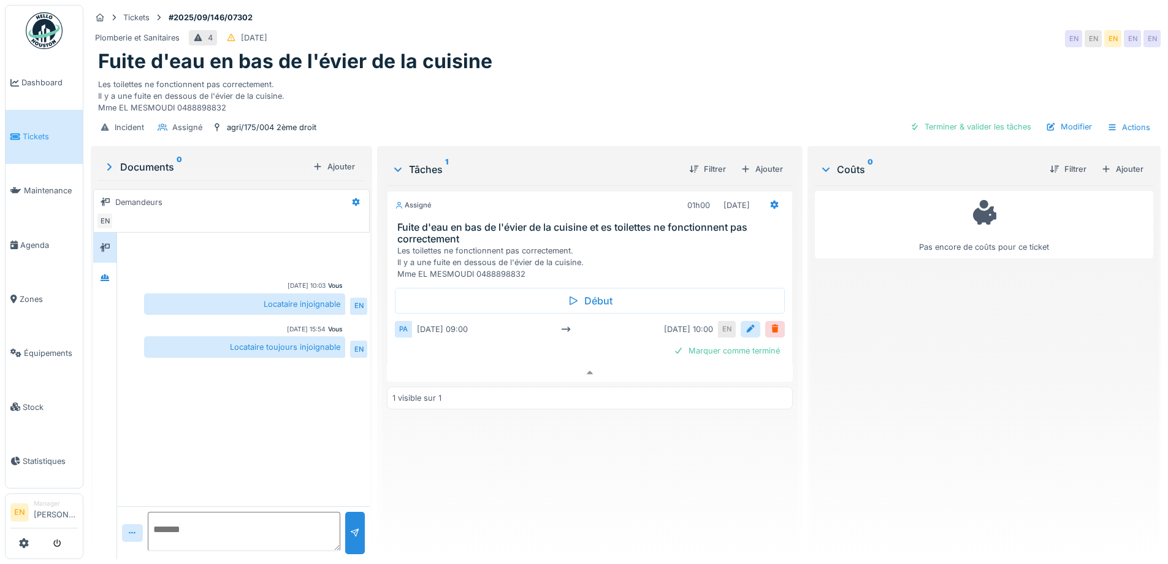
scroll to position [9, 0]
click at [567, 450] on div "Assigné 01h00 [DATE] Fuite d'eau en bas de l'évier de la cuisine et es toilette…" at bounding box center [589, 367] width 405 height 364
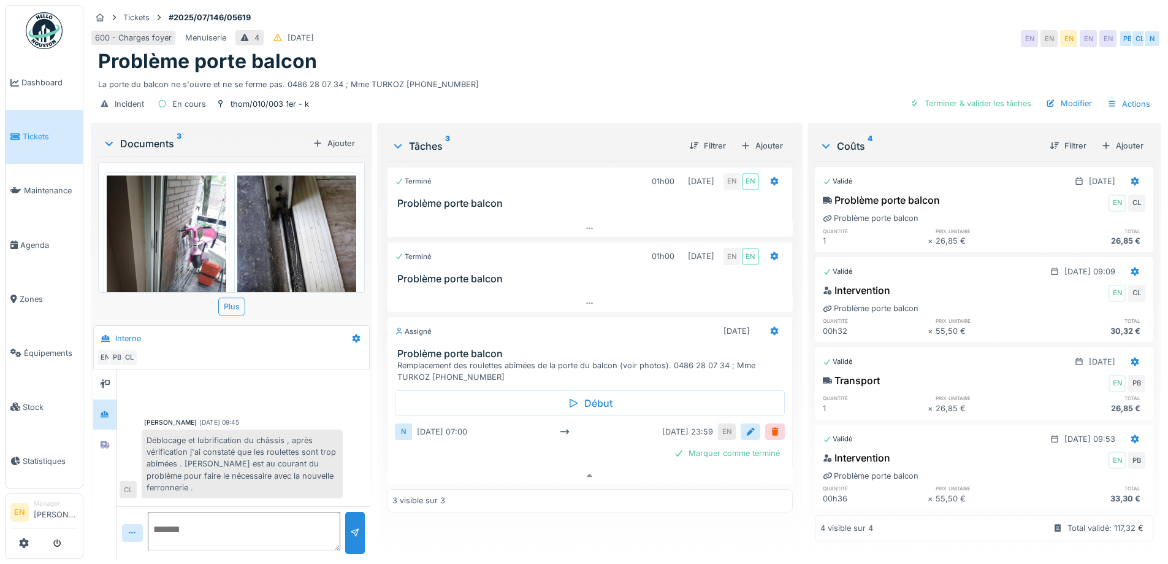
scroll to position [52, 0]
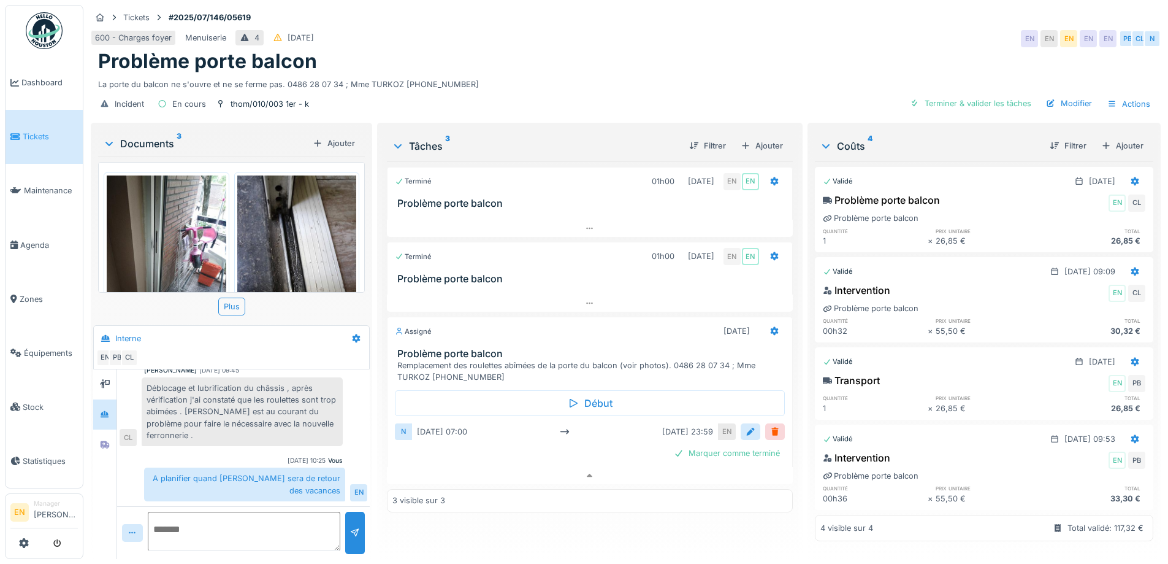
click at [719, 74] on div "La porte du balcon ne s'ouvre et ne se ferme pas. 0486 28 07 34 ; Mme TURKOZ 04…" at bounding box center [625, 82] width 1055 height 17
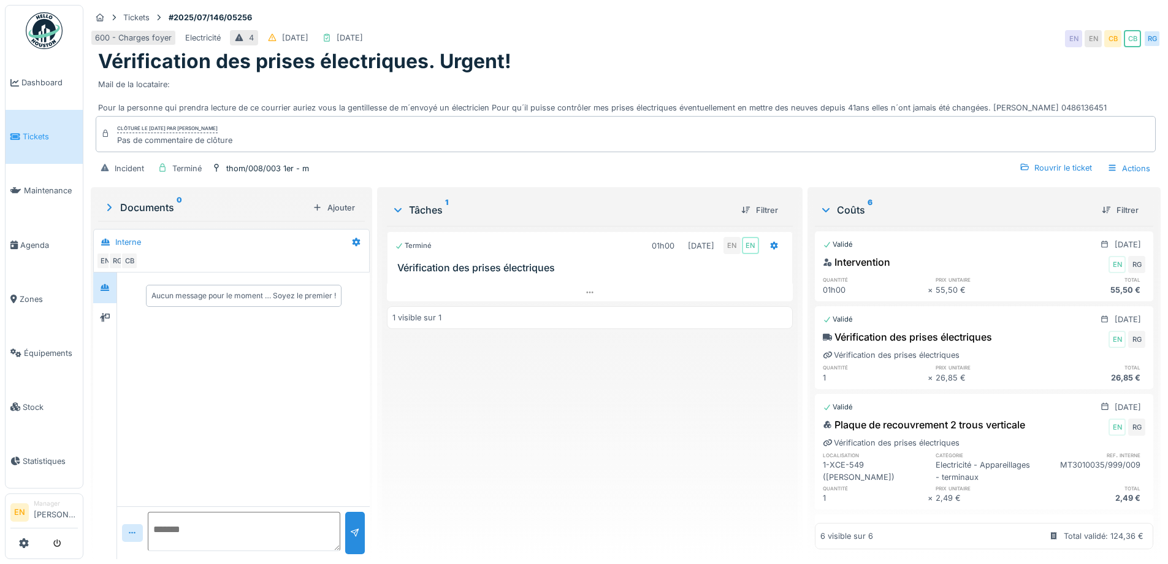
click at [518, 453] on div "Terminé 01h00 02/07/2025 EN EN Vérification des prises électriques 1 visible su…" at bounding box center [589, 387] width 405 height 323
click at [656, 409] on div "Terminé 01h00 02/07/2025 EN EN Vérification des prises électriques 1 visible su…" at bounding box center [589, 387] width 405 height 323
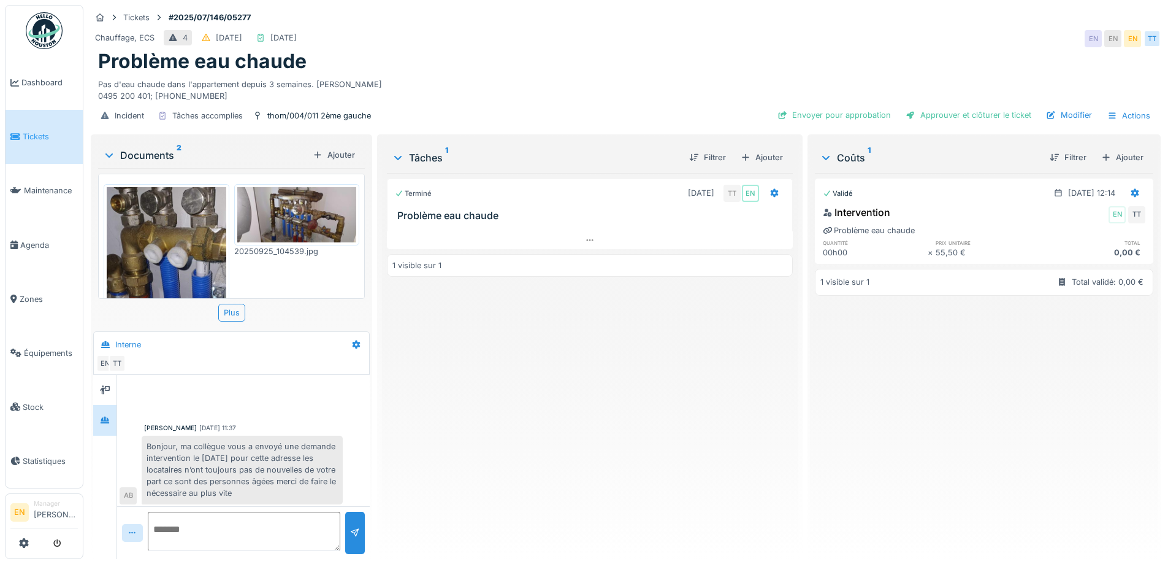
scroll to position [58, 0]
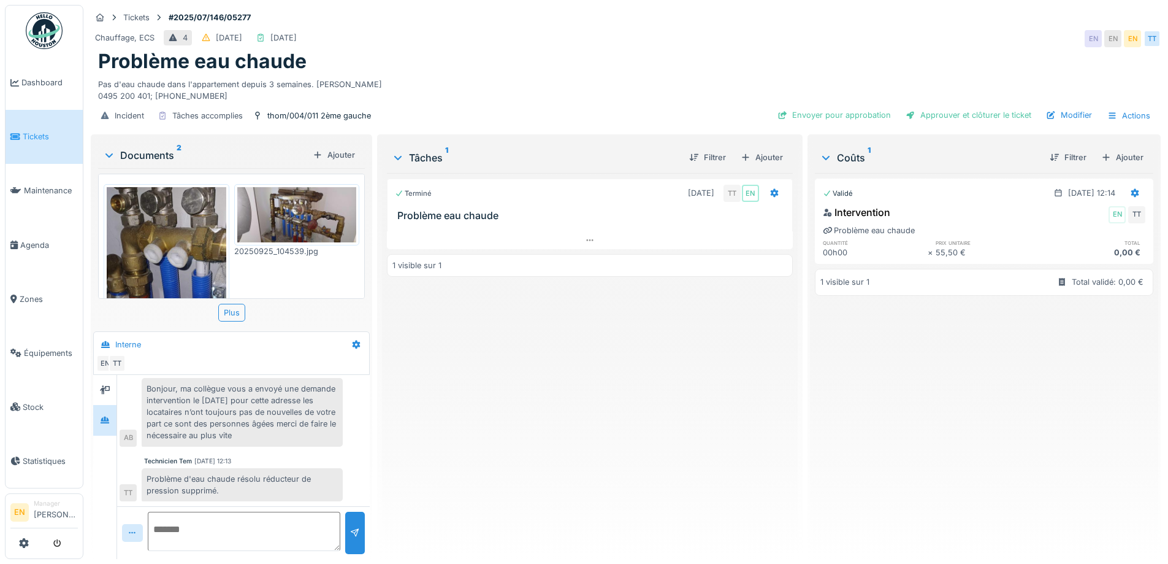
click at [652, 397] on div "Terminé [DATE] TT EN Problème eau chaude 1 visible sur 1" at bounding box center [589, 361] width 405 height 376
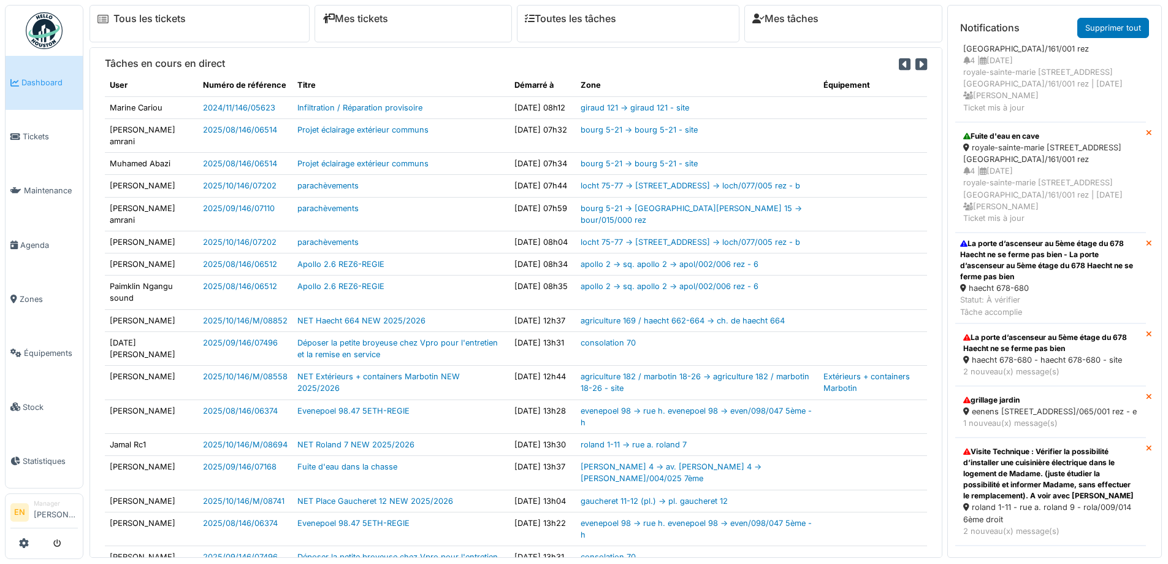
scroll to position [736, 0]
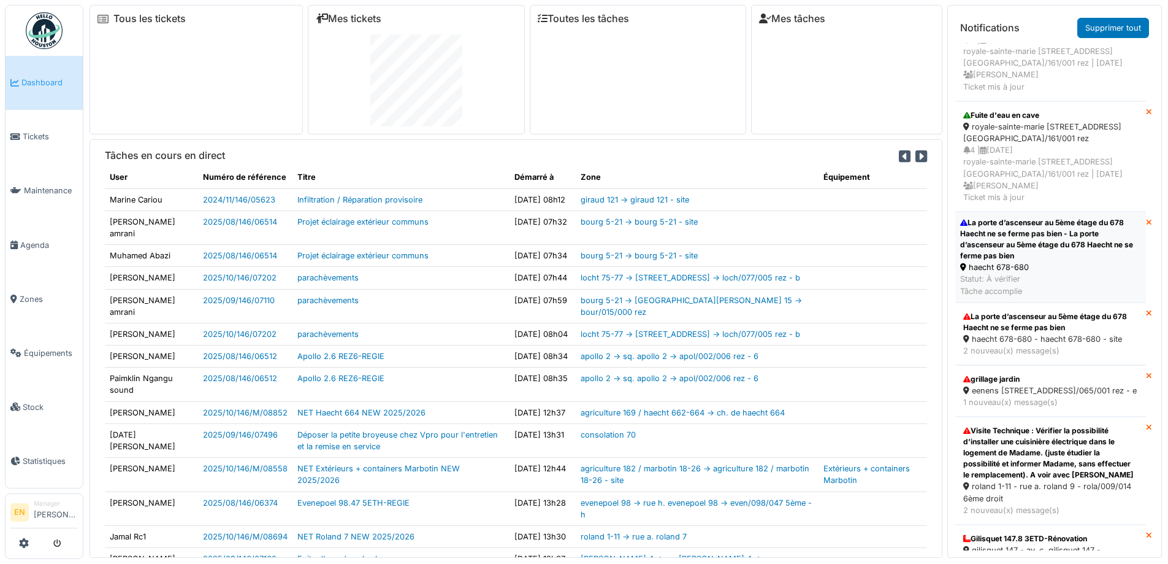
click at [1025, 261] on div "La porte d’ascenseur au 5ème étage du 678 Haecht ne se ferme pas bien - La port…" at bounding box center [1050, 239] width 181 height 44
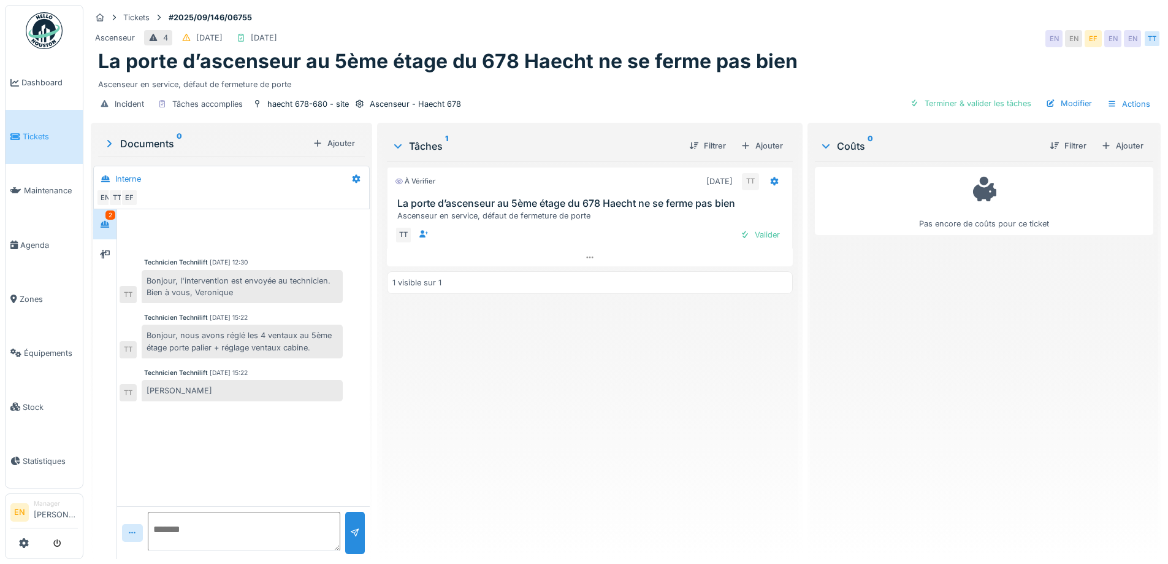
click at [39, 28] on img at bounding box center [44, 30] width 37 height 37
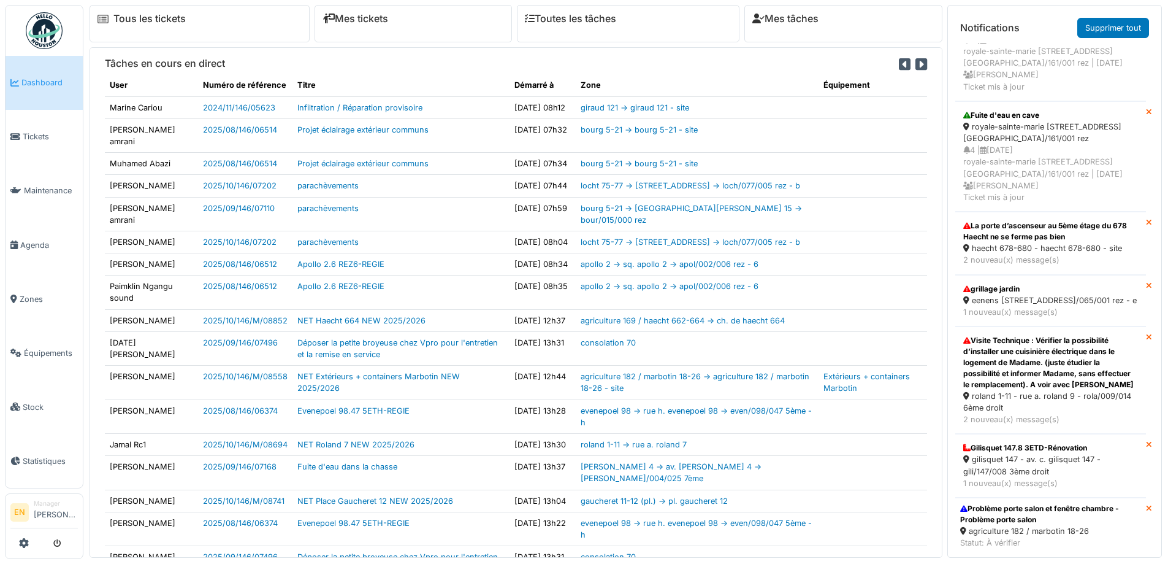
scroll to position [797, 0]
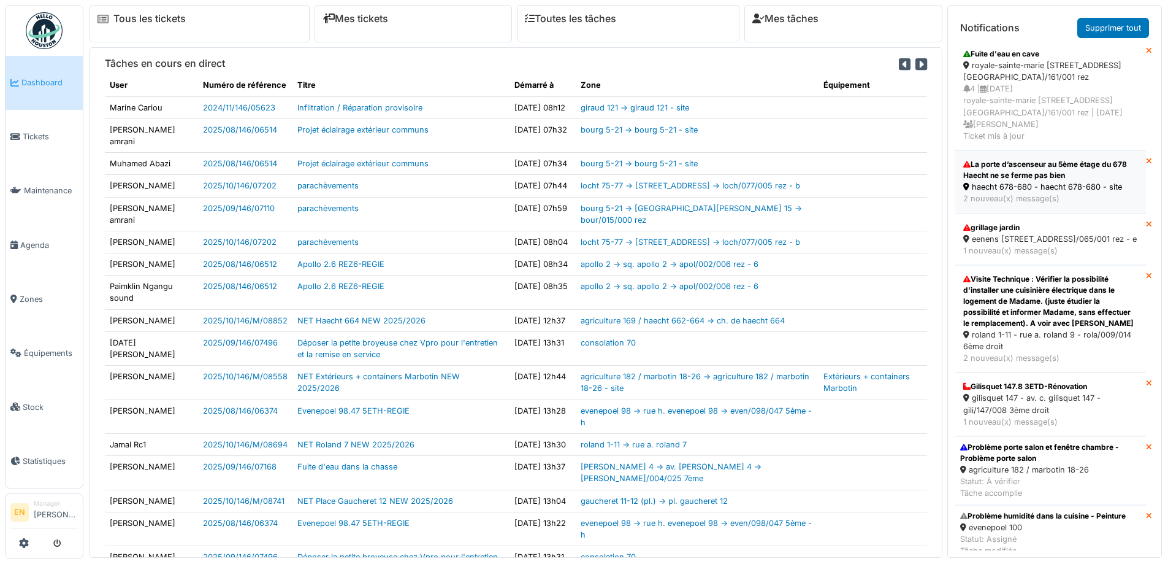
click at [1046, 181] on div "La porte d’ascenseur au 5ème étage du 678 Haecht ne se ferme pas bien" at bounding box center [1050, 170] width 175 height 22
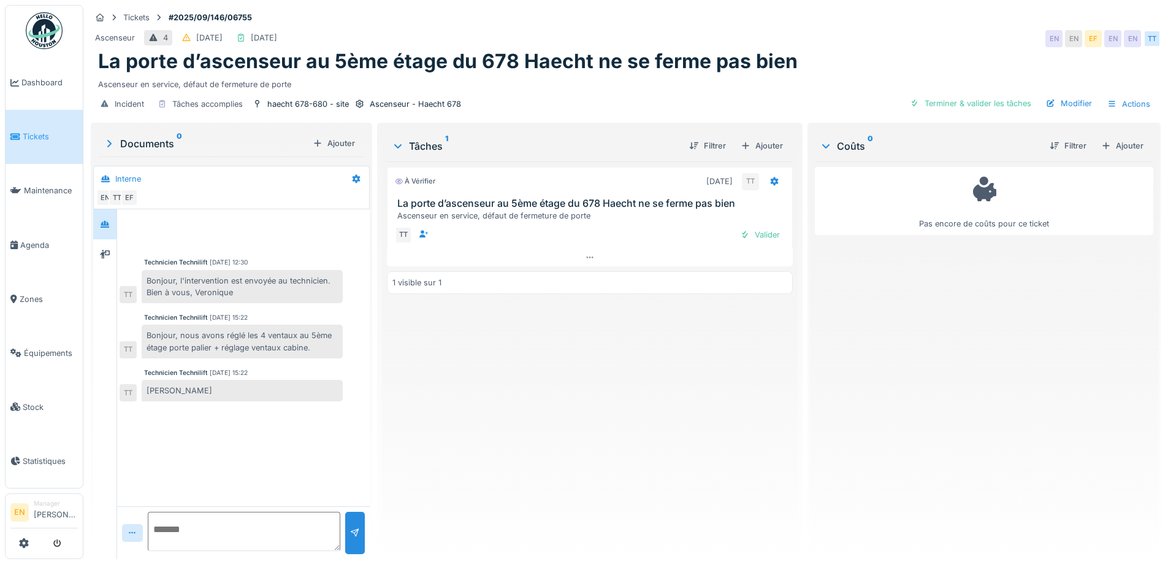
click at [37, 37] on img at bounding box center [44, 30] width 37 height 37
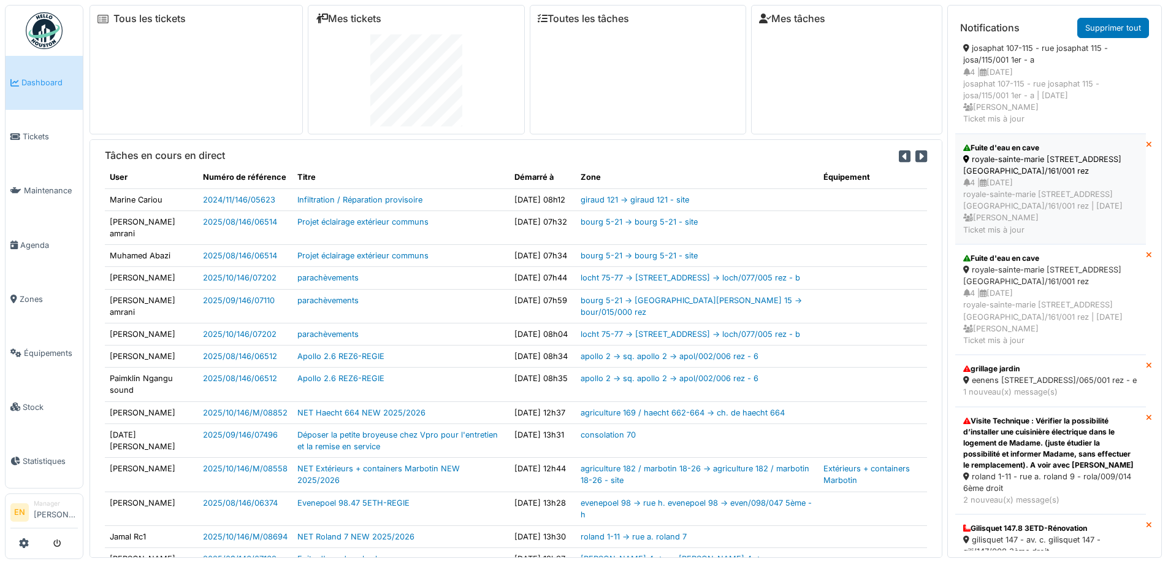
scroll to position [675, 0]
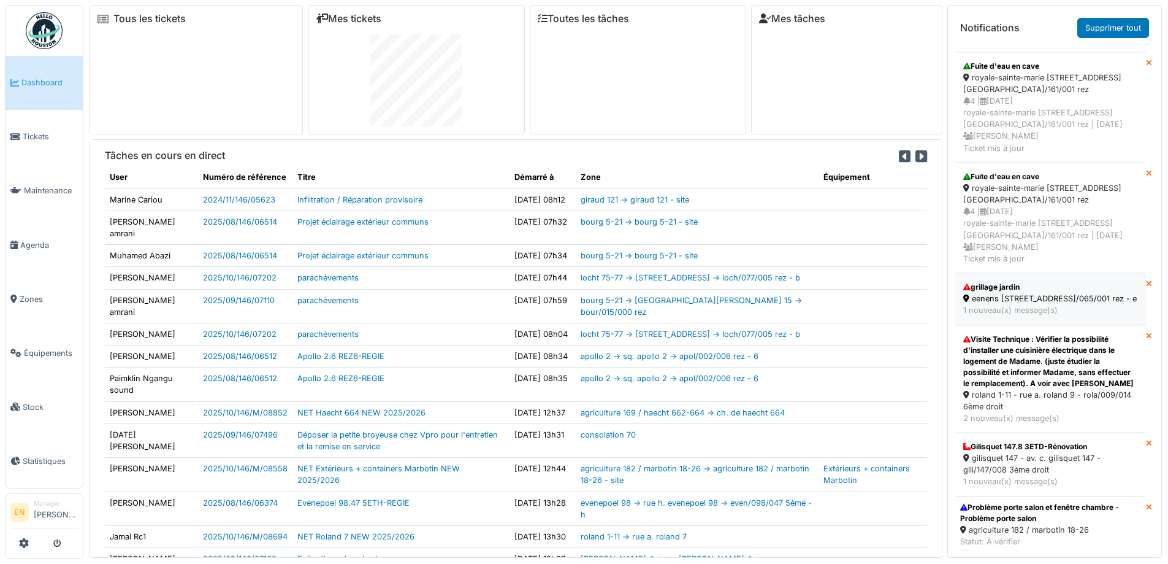
click at [1022, 304] on div "eenens 65 - rue général eenens 65 - eene/065/001 rez - e" at bounding box center [1050, 299] width 175 height 12
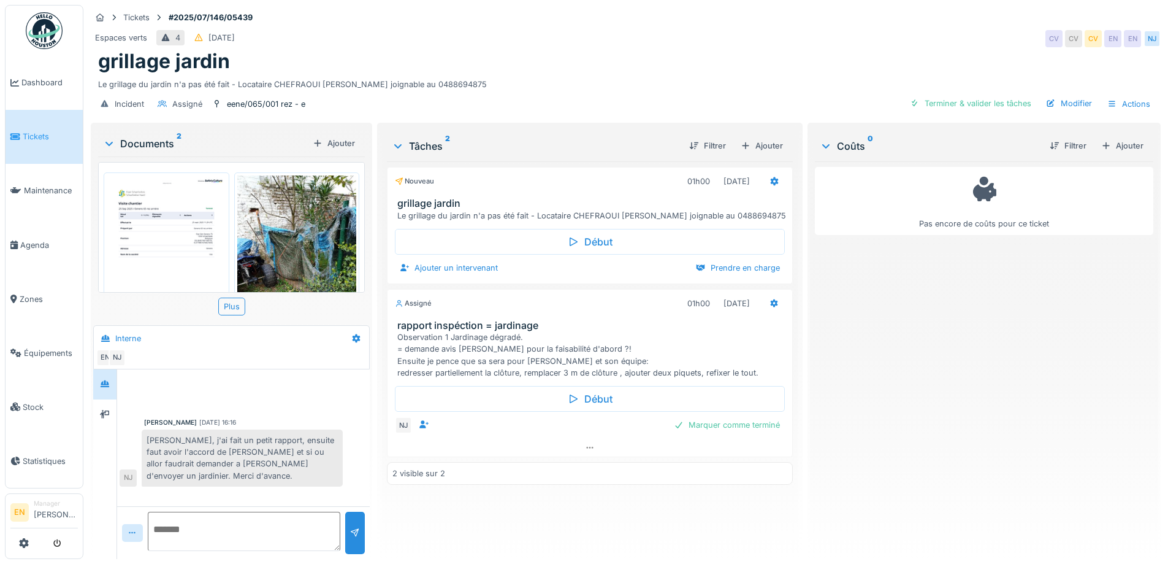
scroll to position [9, 0]
click at [591, 443] on icon at bounding box center [590, 447] width 10 height 8
click at [855, 424] on div "Pas encore de coûts pour ce ticket" at bounding box center [984, 355] width 339 height 388
click at [903, 377] on div "Pas encore de coûts pour ce ticket" at bounding box center [984, 355] width 339 height 388
click at [503, 74] on div "Le grillage du jardin n'a pas été fait - Locataire CHEFRAOUI Fatima joignable a…" at bounding box center [625, 82] width 1055 height 17
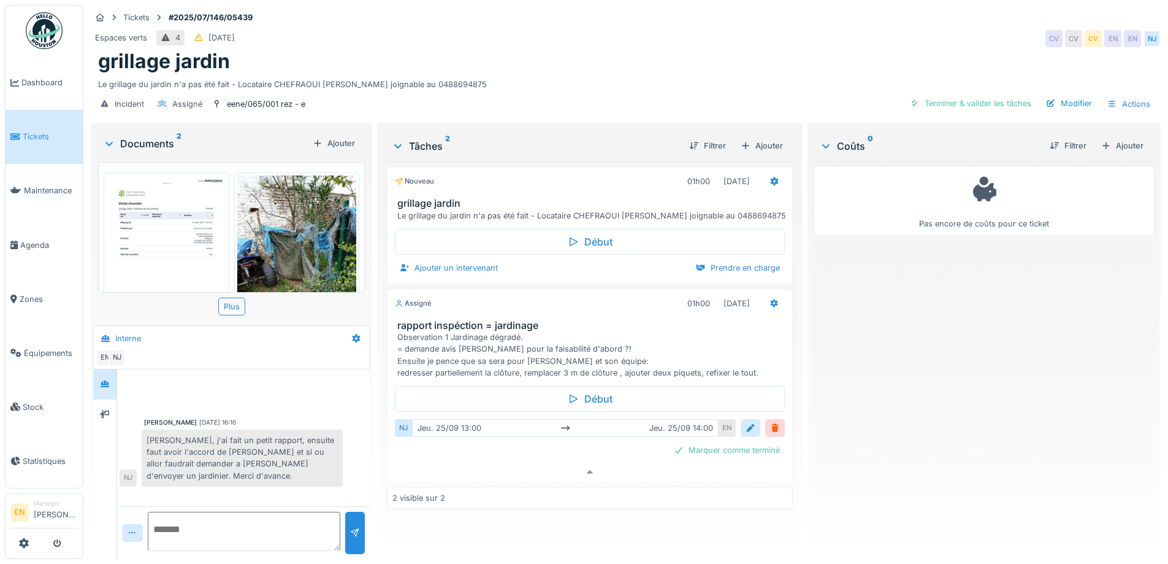
click at [900, 39] on div "Espaces verts 4 13/07/2025 CV CV CV EN EN NJ" at bounding box center [626, 39] width 1070 height 22
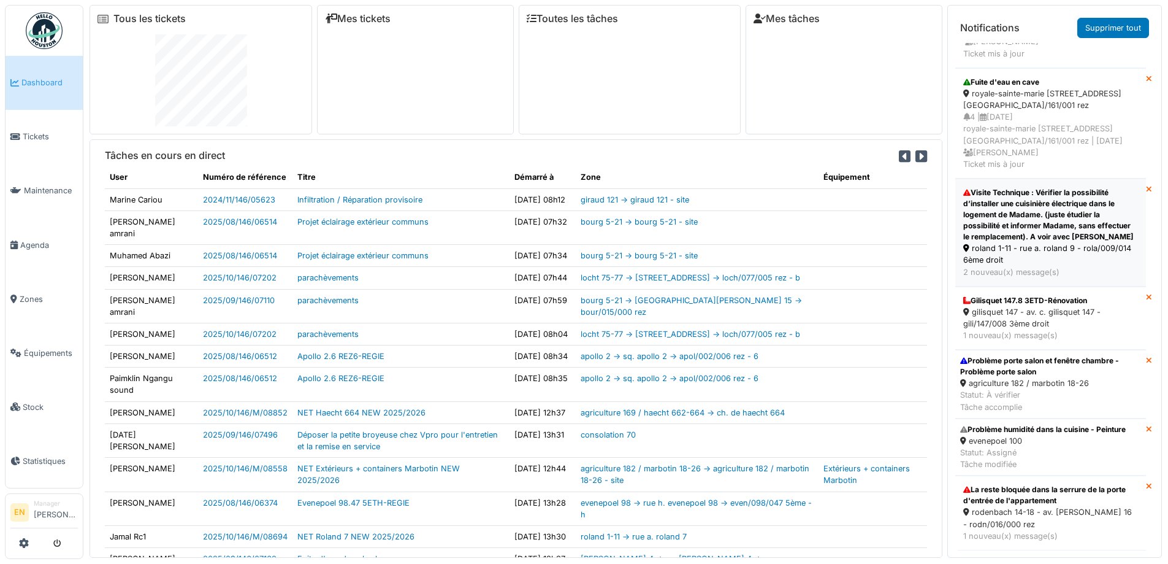
scroll to position [13, 0]
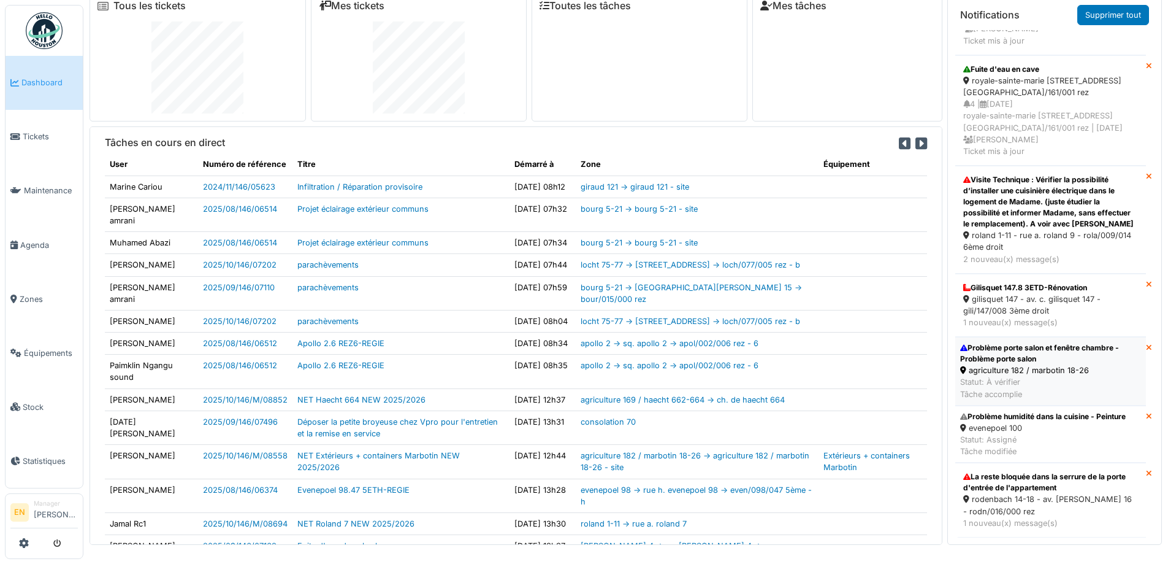
click at [1040, 350] on div "Problème porte salon et fenêtre chambre - Problème porte salon" at bounding box center [1050, 353] width 181 height 22
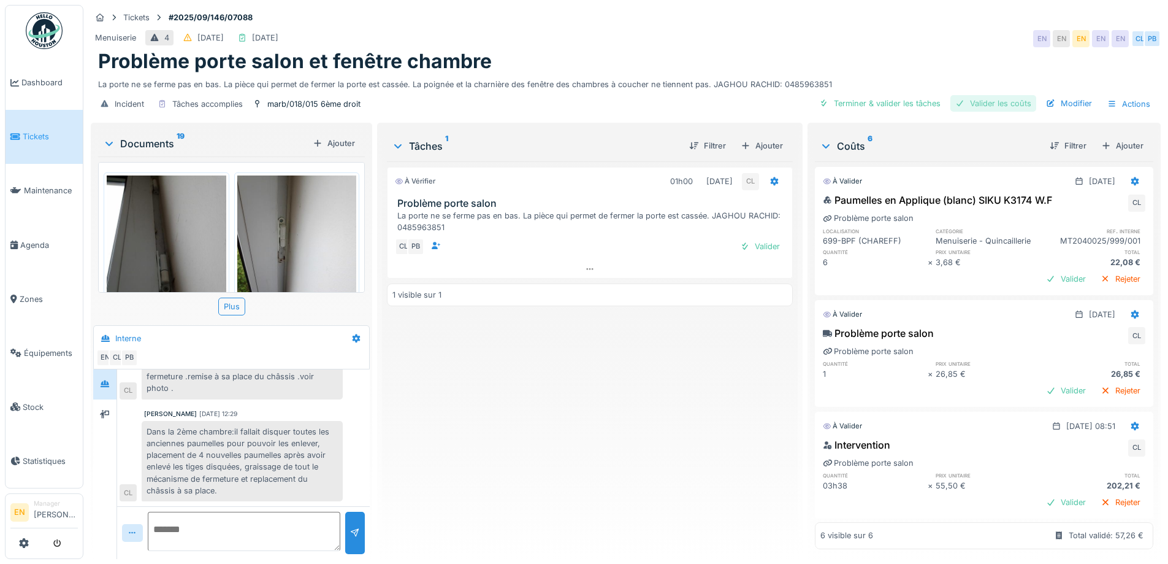
click at [990, 98] on div "Valider les coûts" at bounding box center [994, 103] width 86 height 17
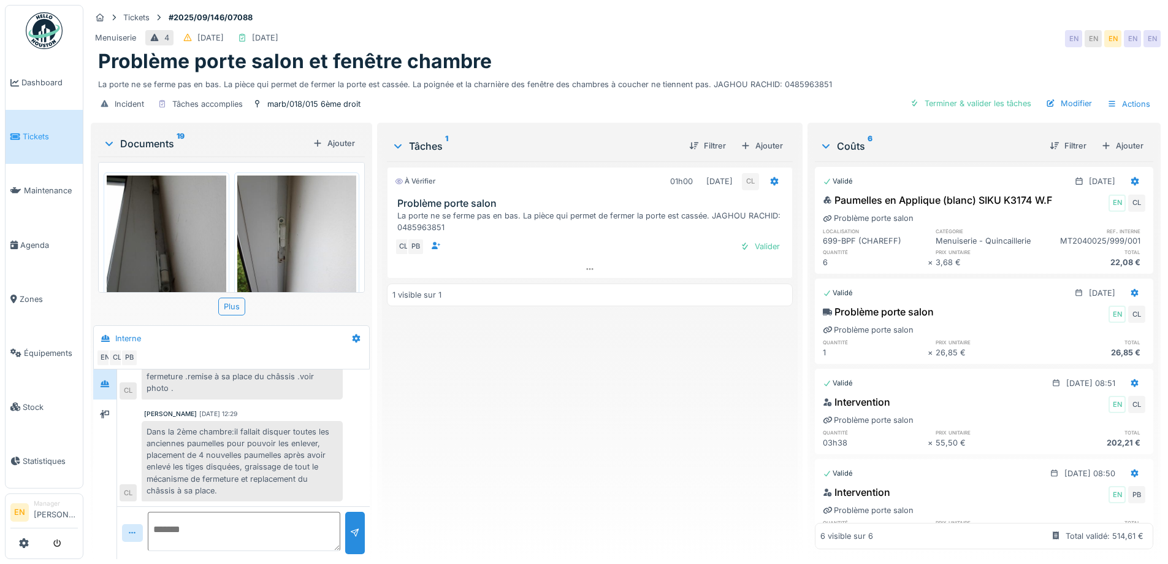
click at [607, 416] on div "À vérifier 01h00 [DATE] CL Problème porte salon La porte ne se ferme pas en bas…" at bounding box center [589, 355] width 405 height 388
click at [759, 243] on div "Valider" at bounding box center [760, 246] width 50 height 17
click at [635, 377] on div "Terminé 01h00 [DATE] CL EN Problème porte salon 1 visible sur 1" at bounding box center [589, 355] width 405 height 388
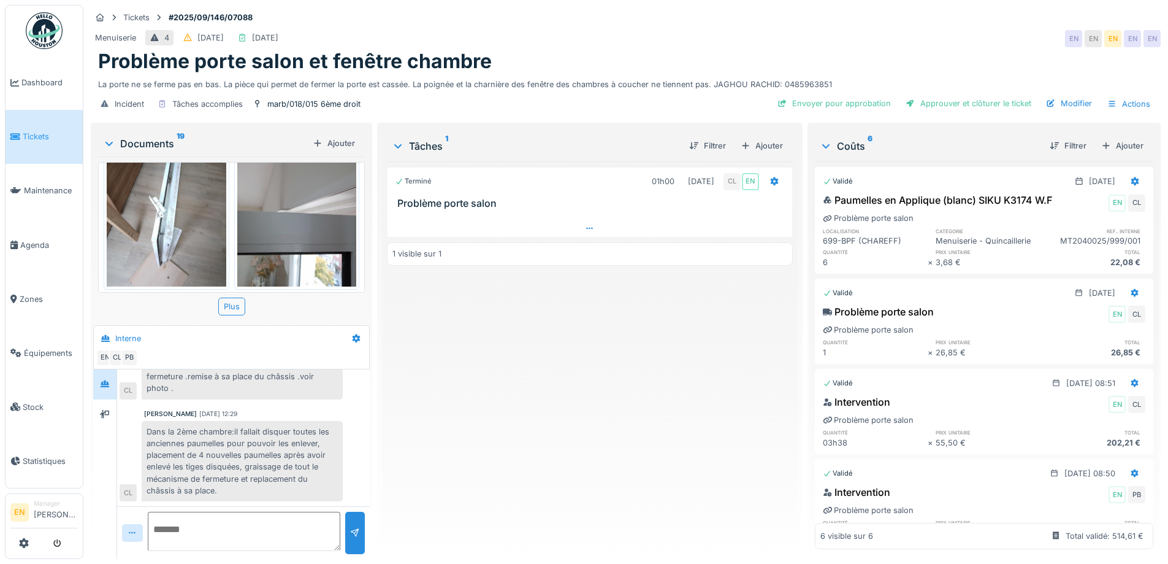
scroll to position [790, 0]
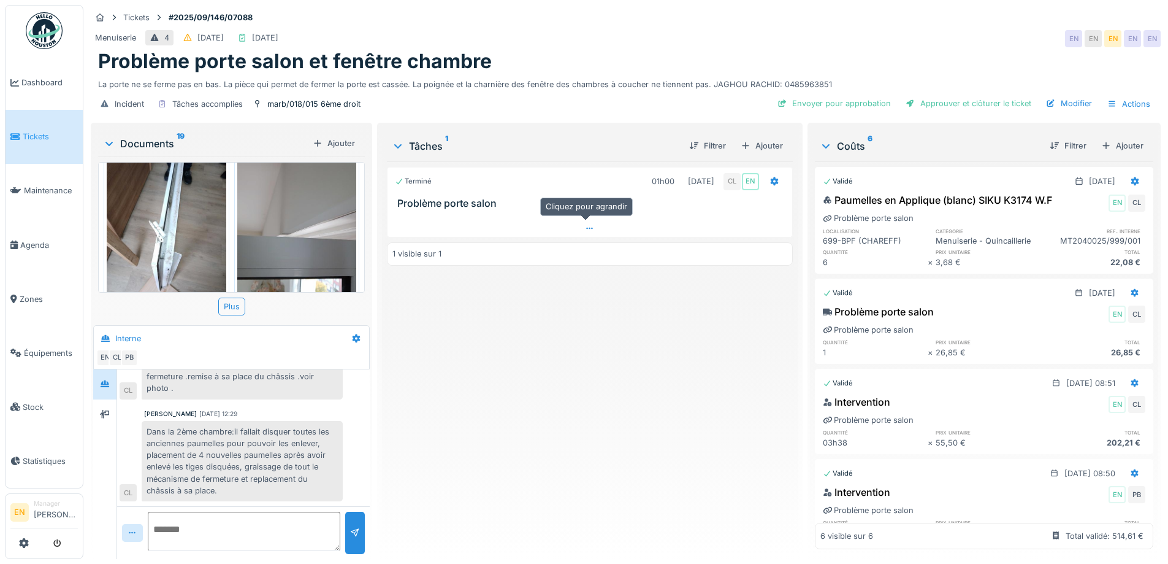
click at [589, 228] on icon at bounding box center [589, 229] width 7 height 2
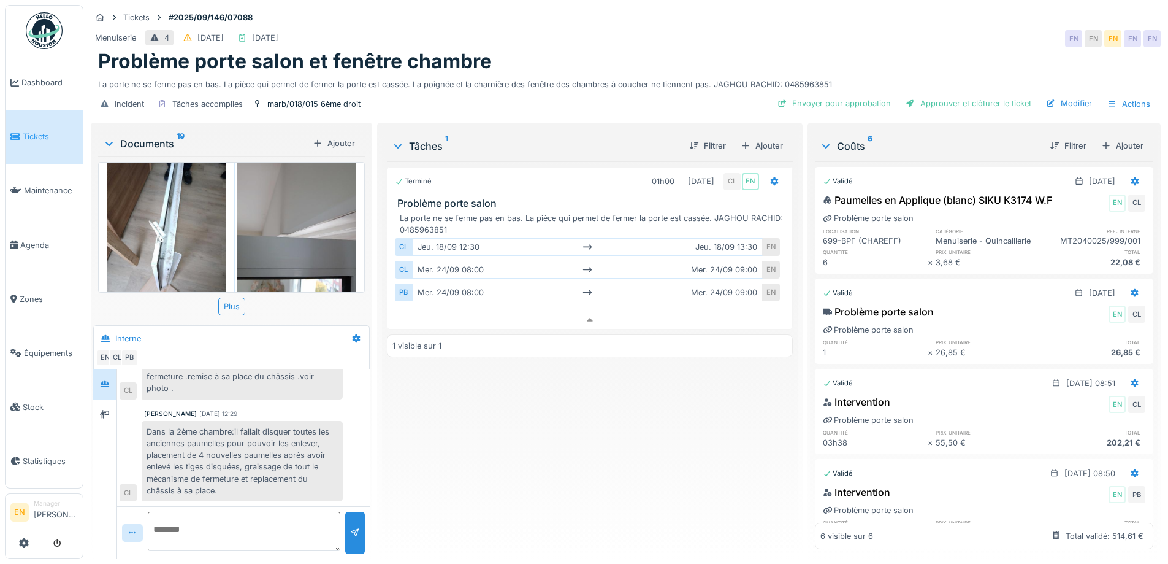
click at [673, 439] on div "Terminé 01h00 24/09/2025 CL EN Problème porte salon La porte ne se ferme pas en…" at bounding box center [589, 355] width 405 height 388
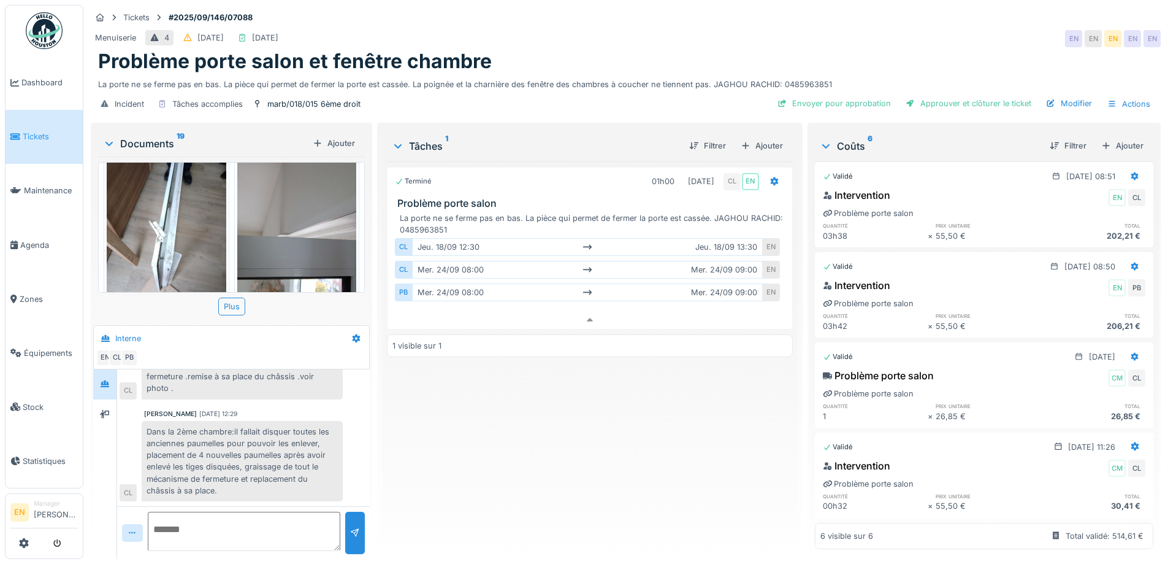
scroll to position [237, 0]
click at [810, 28] on div "Menuiserie 4 14/09/2025 25/09/2025 EN EN EN EN EN" at bounding box center [626, 39] width 1070 height 22
click at [946, 95] on div "Approuver et clôturer le ticket" at bounding box center [969, 103] width 136 height 17
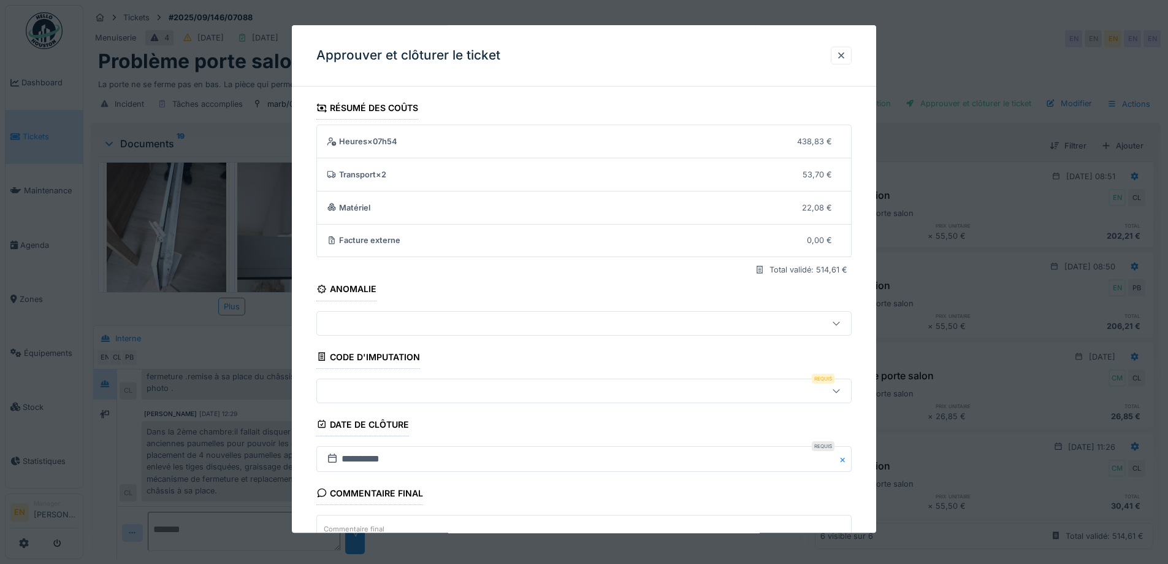
click at [841, 390] on icon at bounding box center [837, 390] width 10 height 8
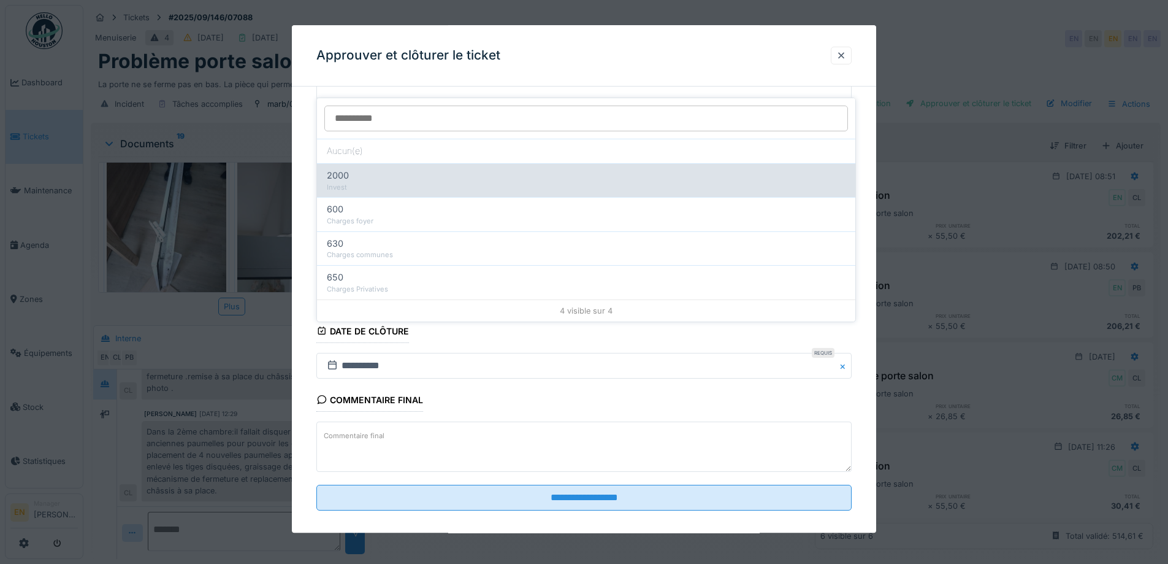
scroll to position [105, 0]
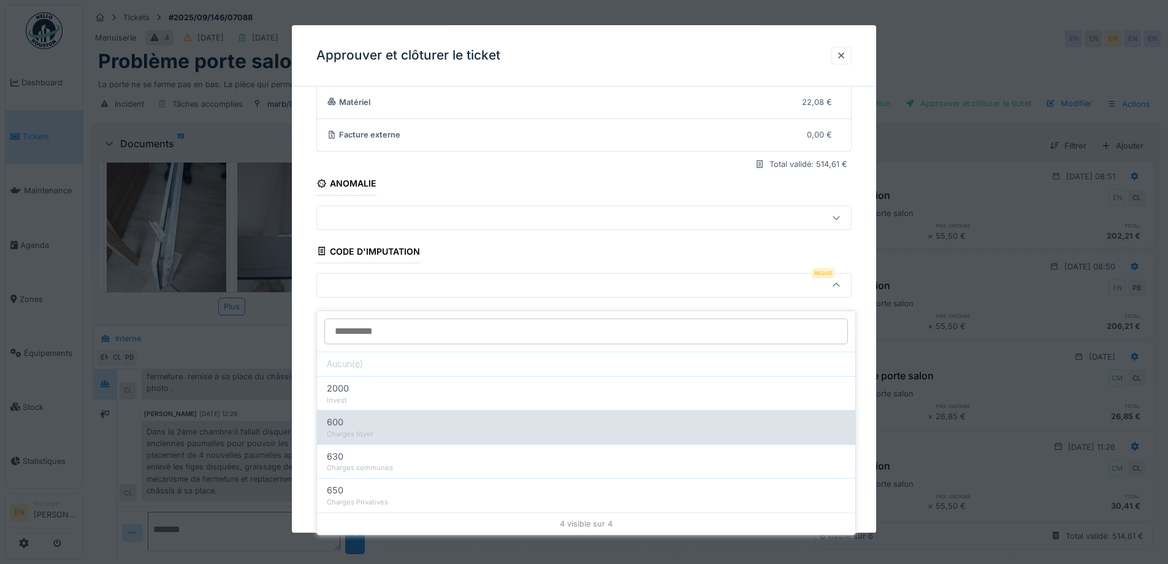
click at [400, 429] on div "Charges foyer" at bounding box center [586, 434] width 519 height 10
type input "***"
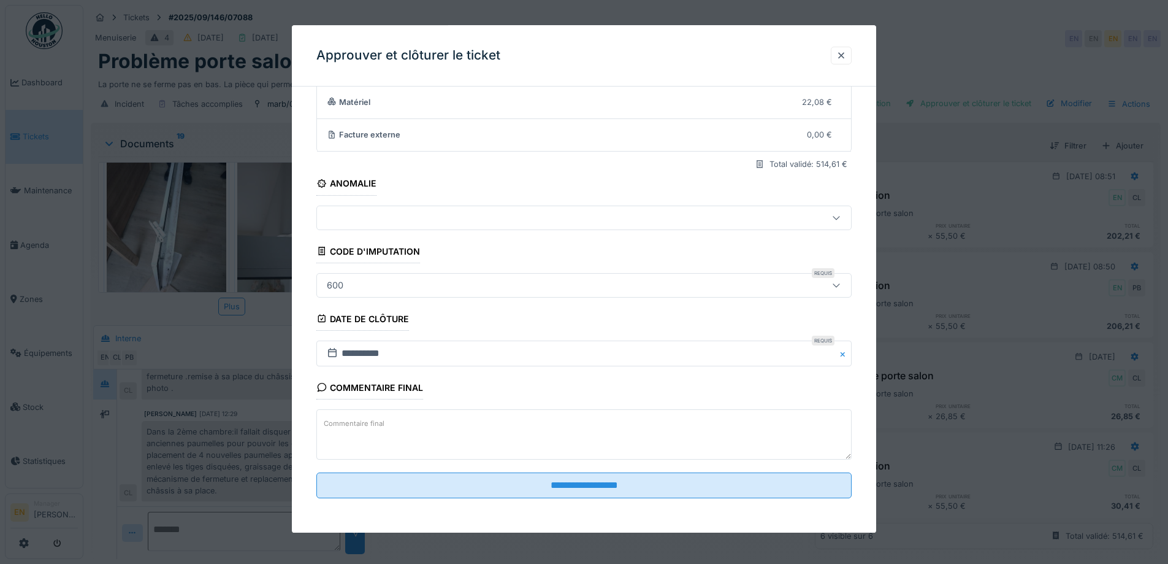
click at [876, 396] on div "**********" at bounding box center [584, 262] width 584 height 542
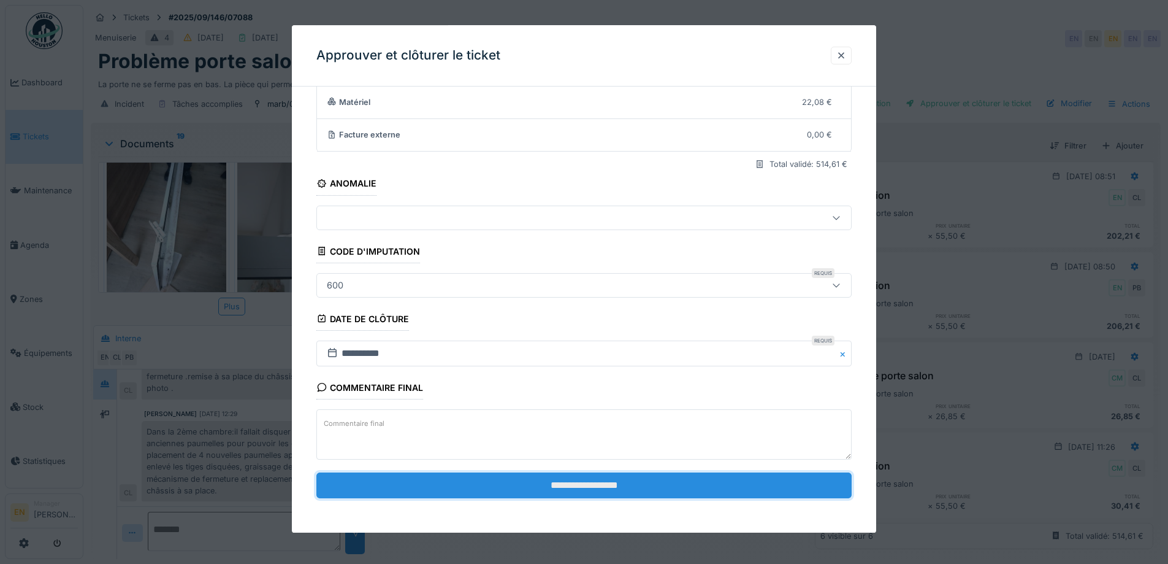
click at [610, 484] on input "**********" at bounding box center [583, 485] width 535 height 26
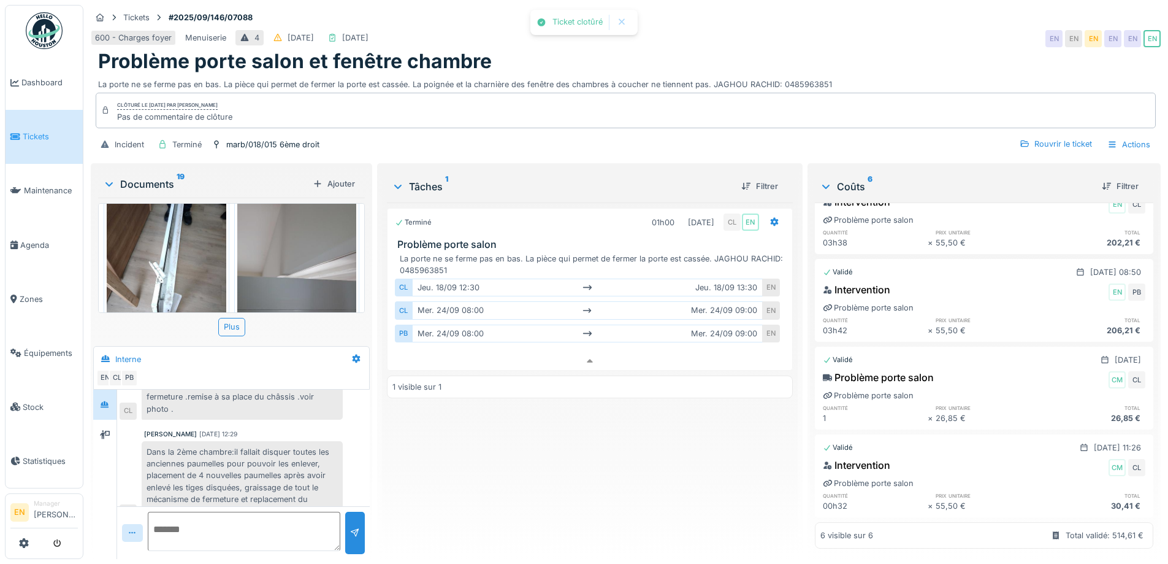
scroll to position [231, 0]
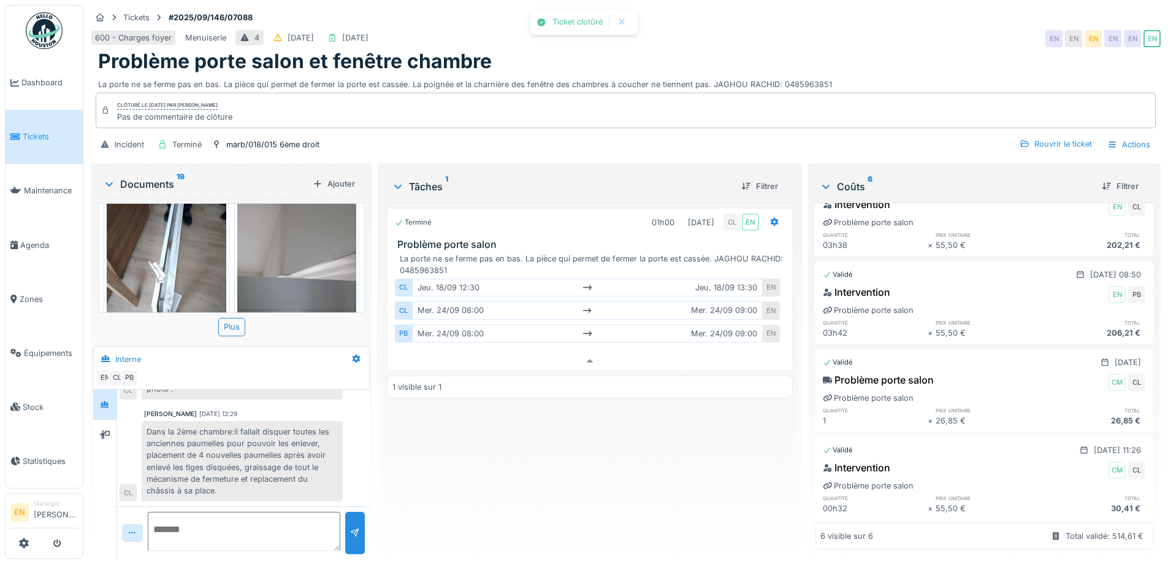
click at [625, 466] on div "Terminé 01h00 24/09/2025 CL EN Problème porte salon La porte ne se ferme pas en…" at bounding box center [589, 375] width 405 height 346
click at [1055, 136] on div "Rouvrir le ticket" at bounding box center [1056, 144] width 82 height 17
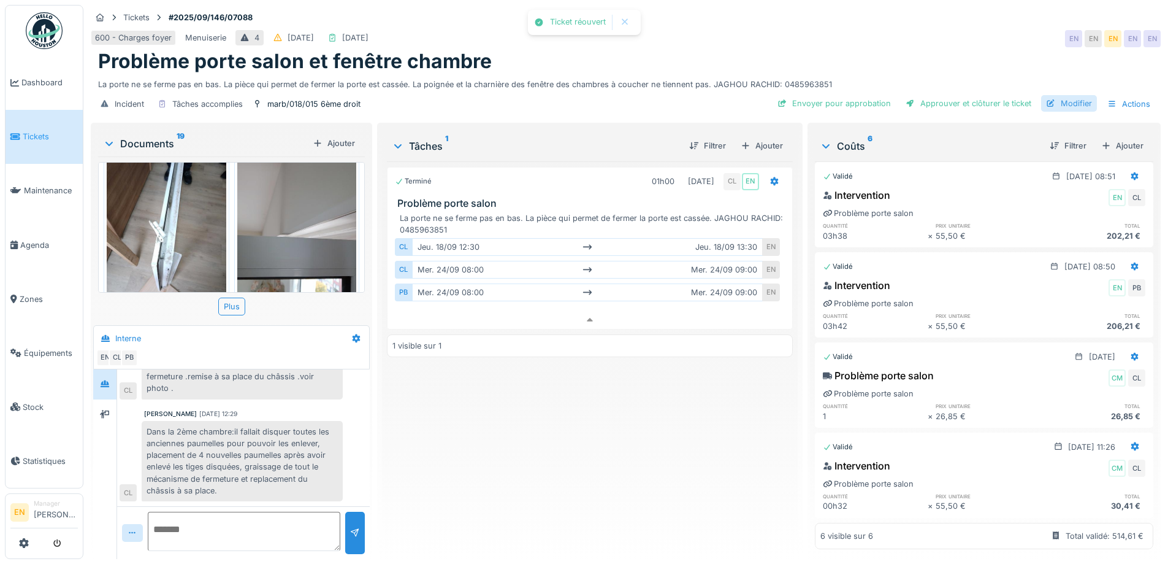
click at [1079, 95] on div "Modifier" at bounding box center [1069, 103] width 56 height 17
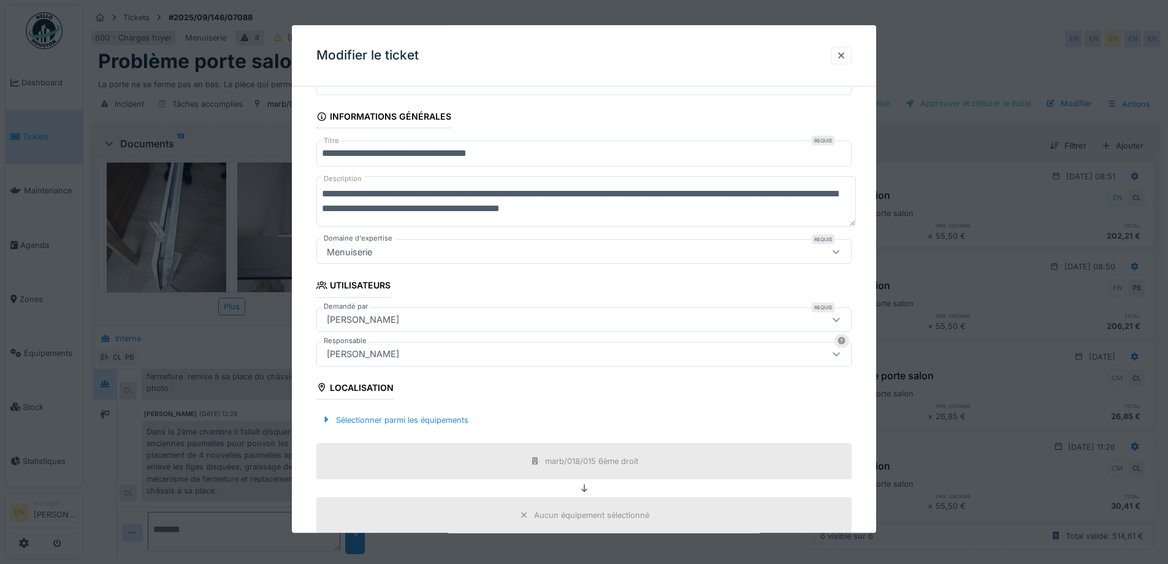
click at [460, 350] on div "[PERSON_NAME]" at bounding box center [553, 353] width 462 height 13
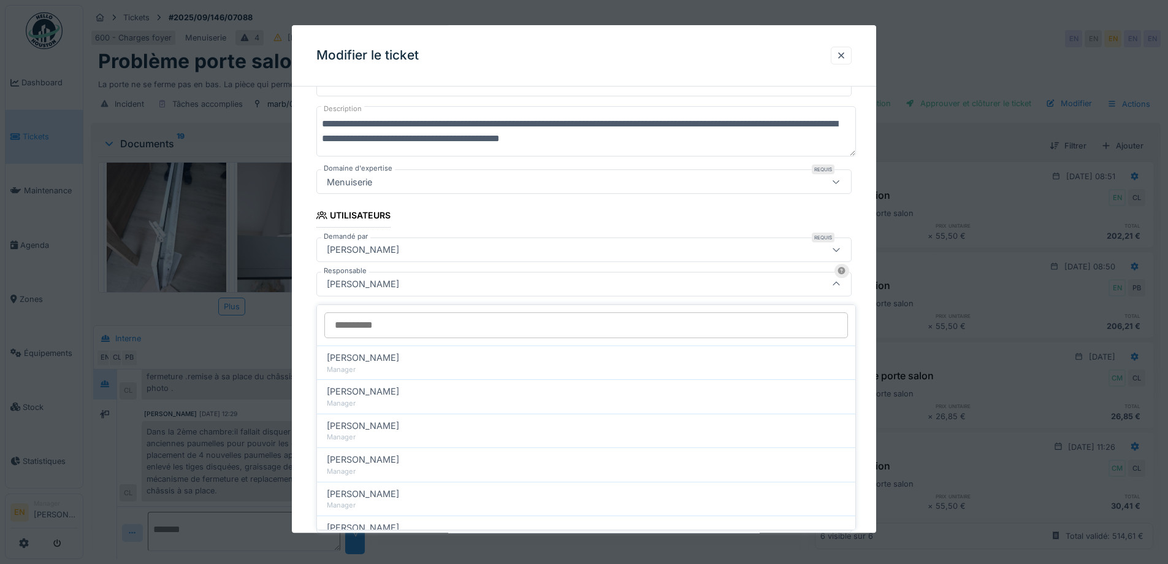
scroll to position [136, 0]
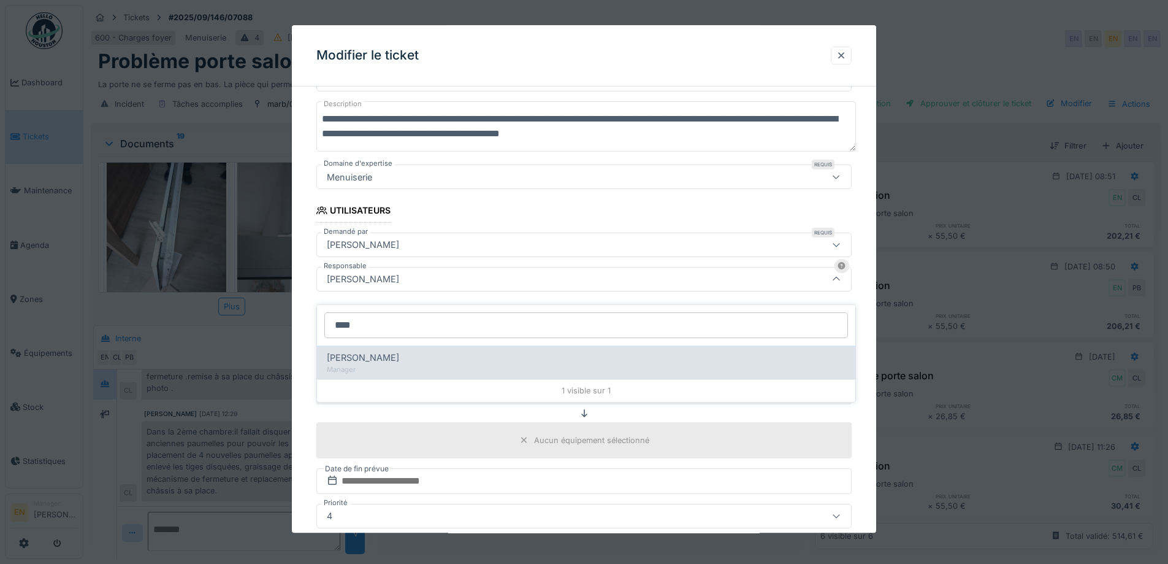
type input "****"
click at [429, 351] on div "[PERSON_NAME]" at bounding box center [586, 357] width 519 height 13
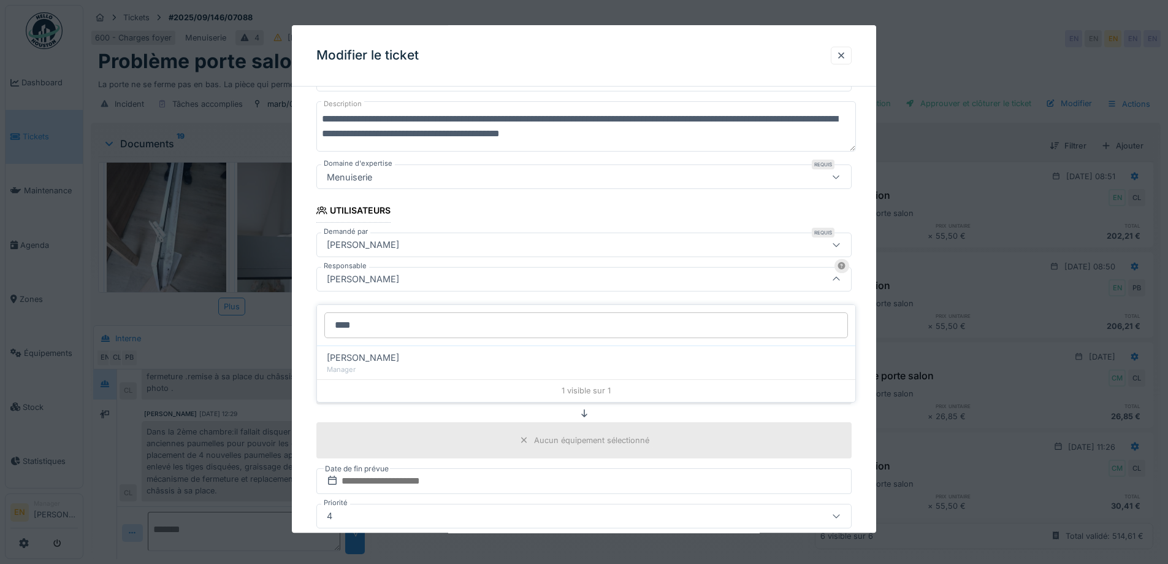
type input "****"
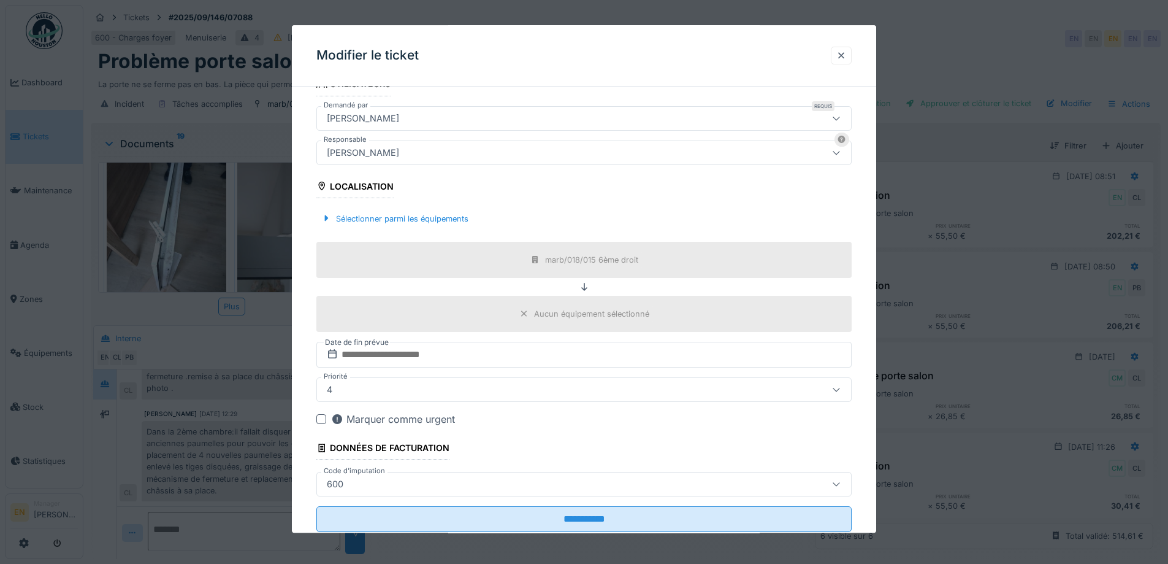
scroll to position [296, 0]
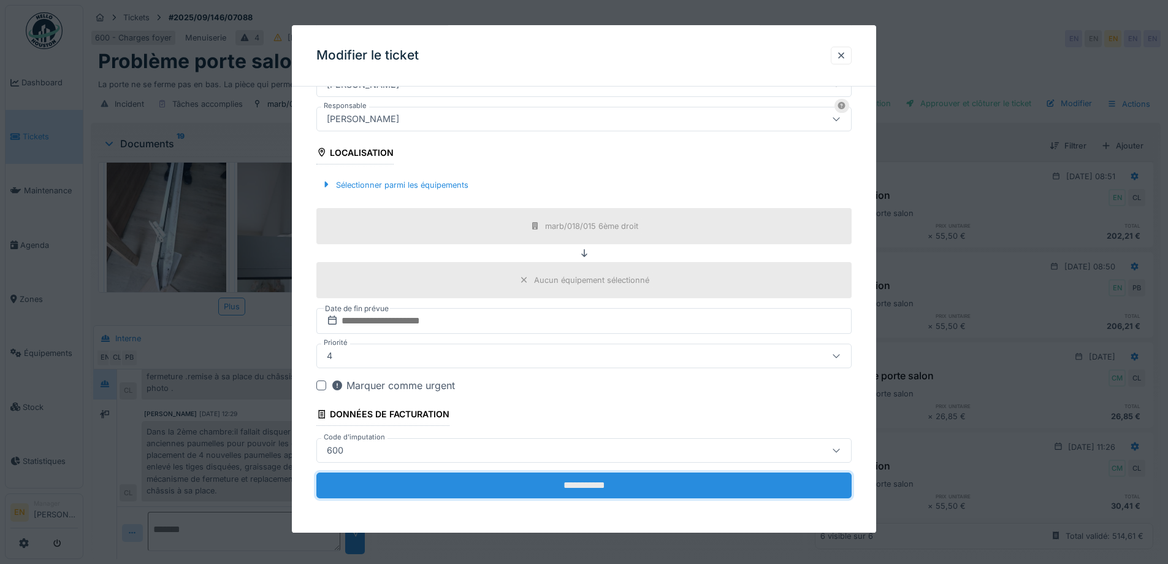
click at [584, 491] on input "**********" at bounding box center [583, 485] width 535 height 26
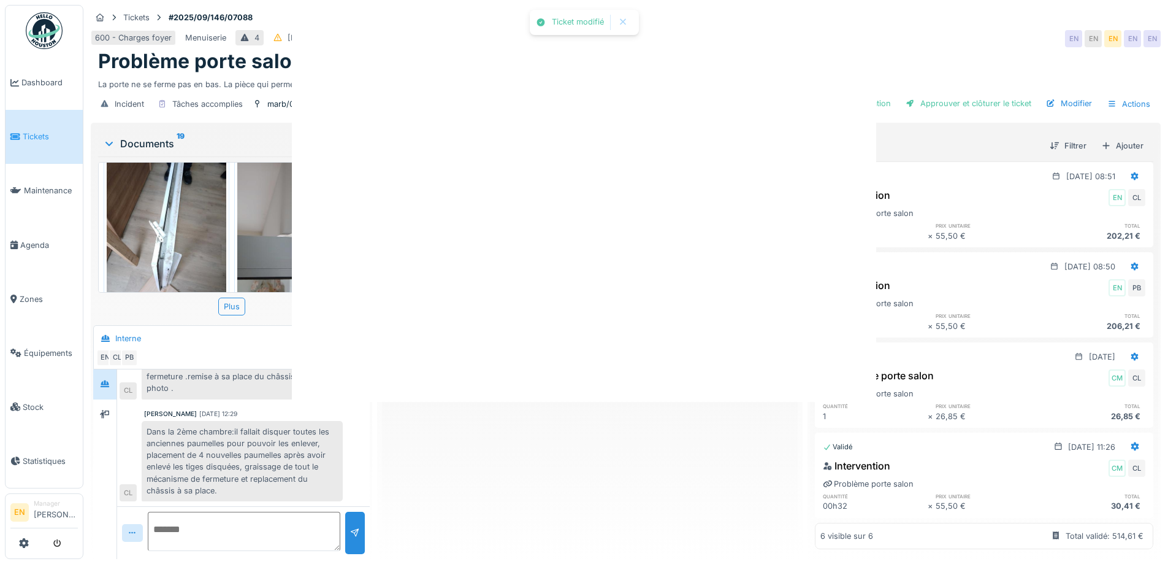
scroll to position [0, 0]
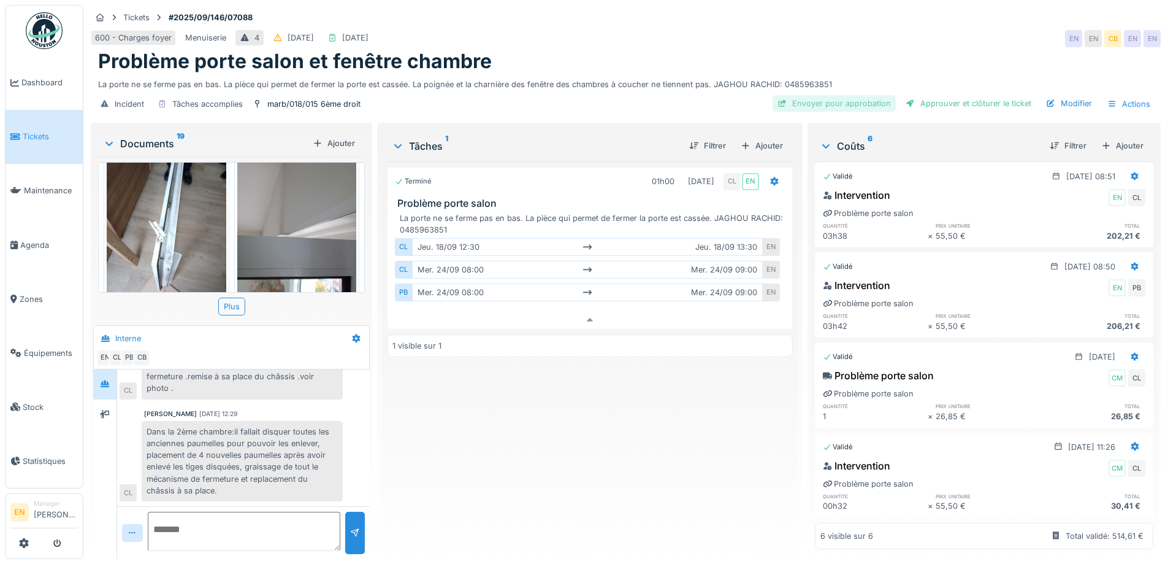
click at [828, 95] on div "Envoyer pour approbation" at bounding box center [834, 103] width 123 height 17
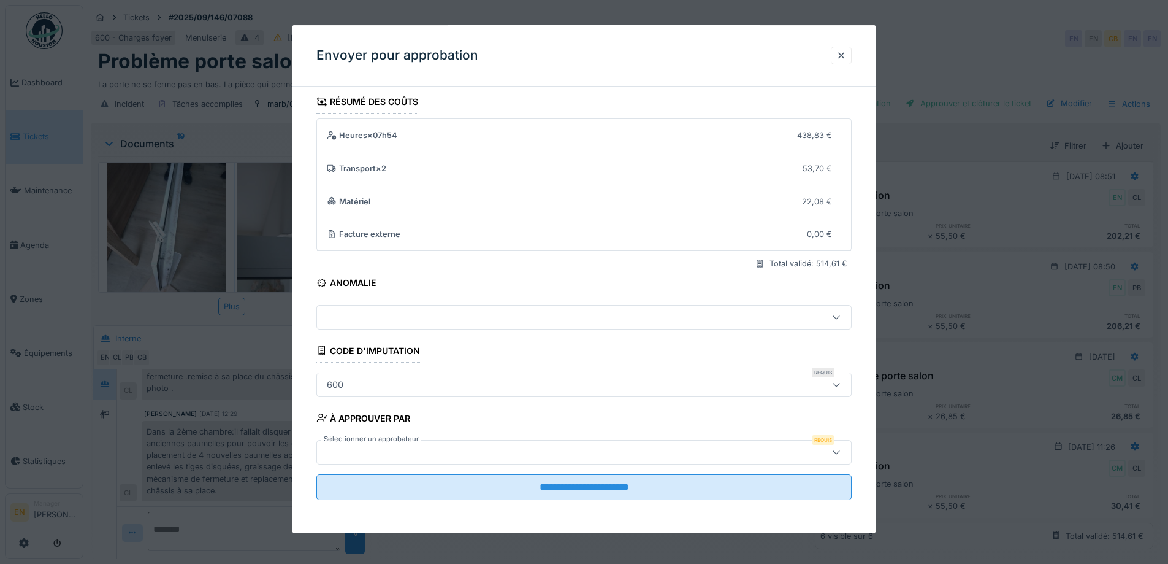
scroll to position [8, 0]
click at [841, 449] on icon at bounding box center [837, 450] width 10 height 8
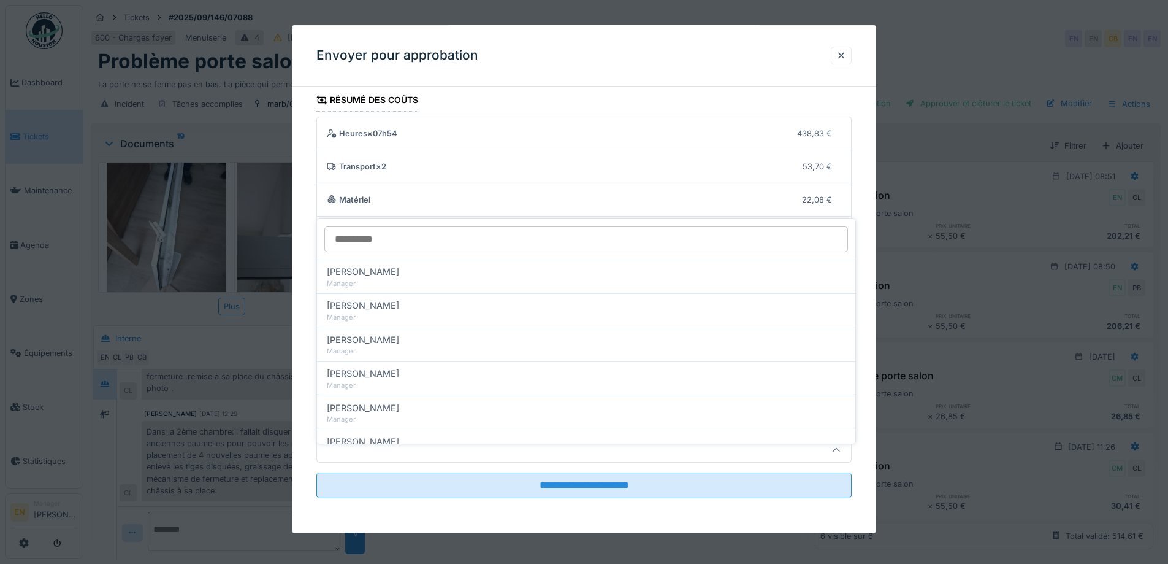
click at [419, 228] on input "Sélectionner un approbateur" at bounding box center [586, 239] width 524 height 26
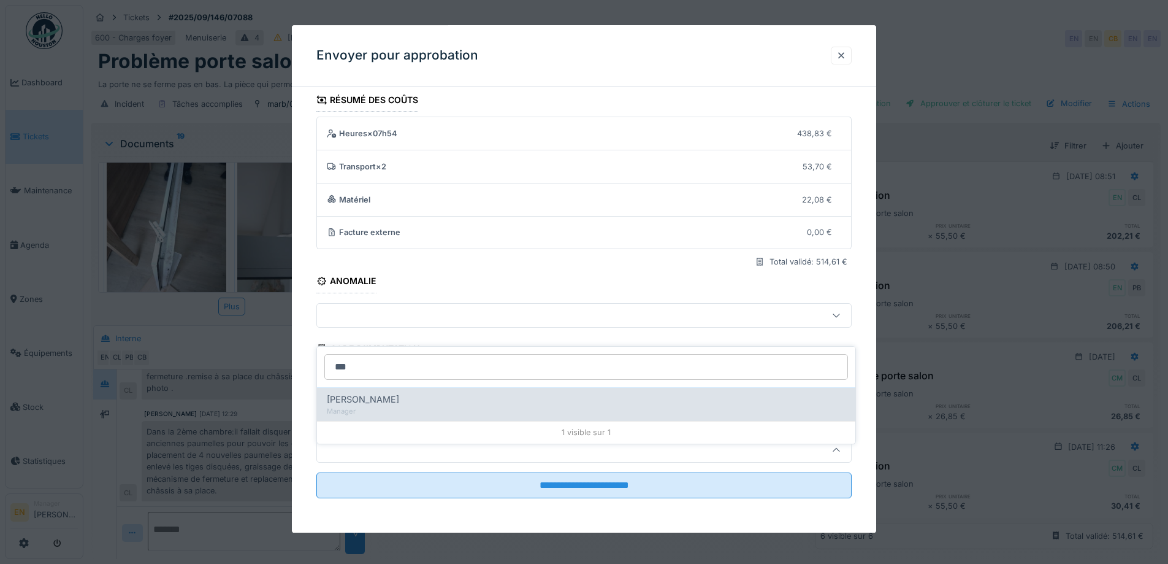
type input "***"
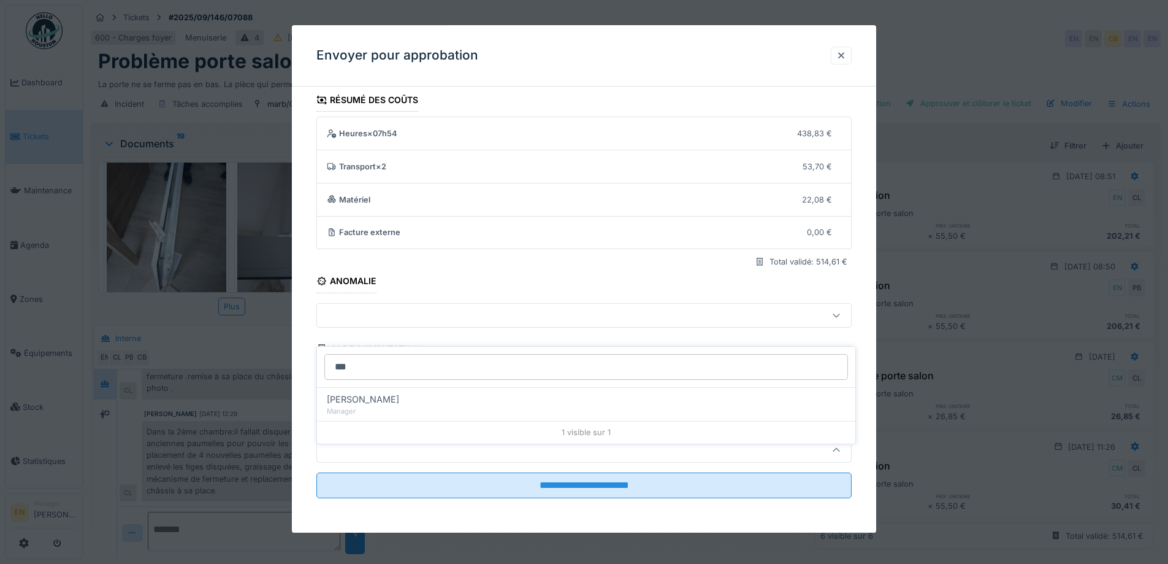
drag, startPoint x: 388, startPoint y: 392, endPoint x: 396, endPoint y: 396, distance: 8.5
click at [388, 393] on span "Christian Bassette" at bounding box center [363, 398] width 72 height 13
type input "****"
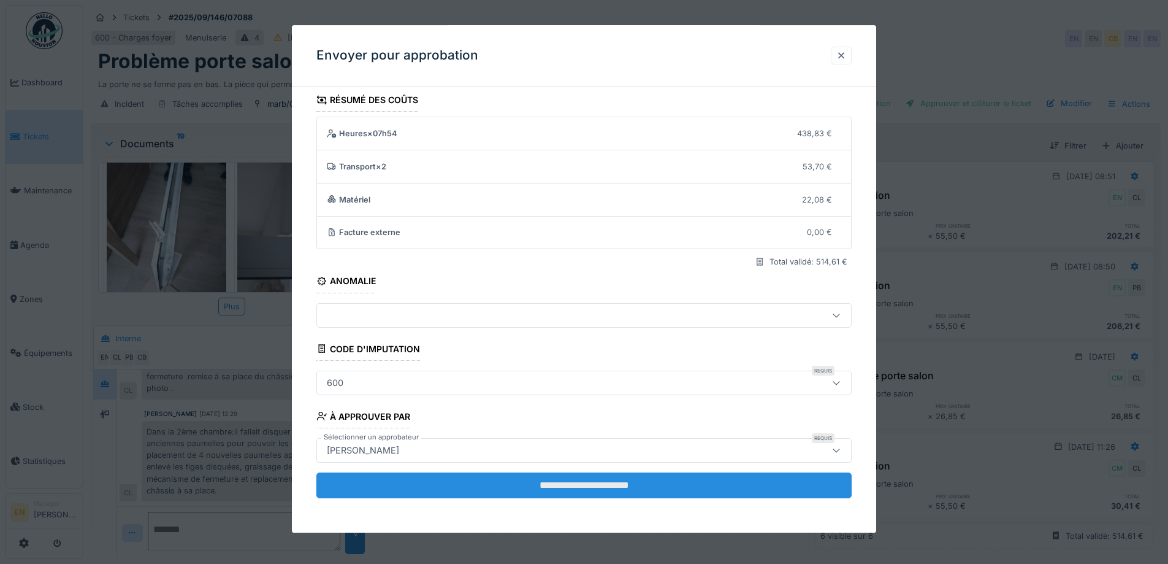
click at [574, 485] on input "**********" at bounding box center [583, 485] width 535 height 26
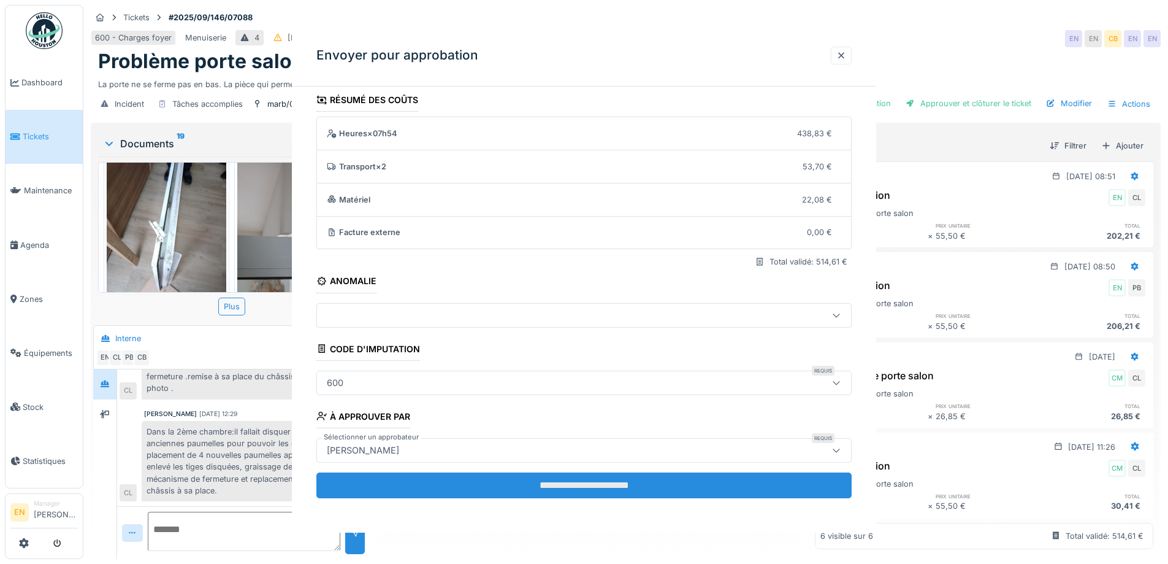
scroll to position [0, 0]
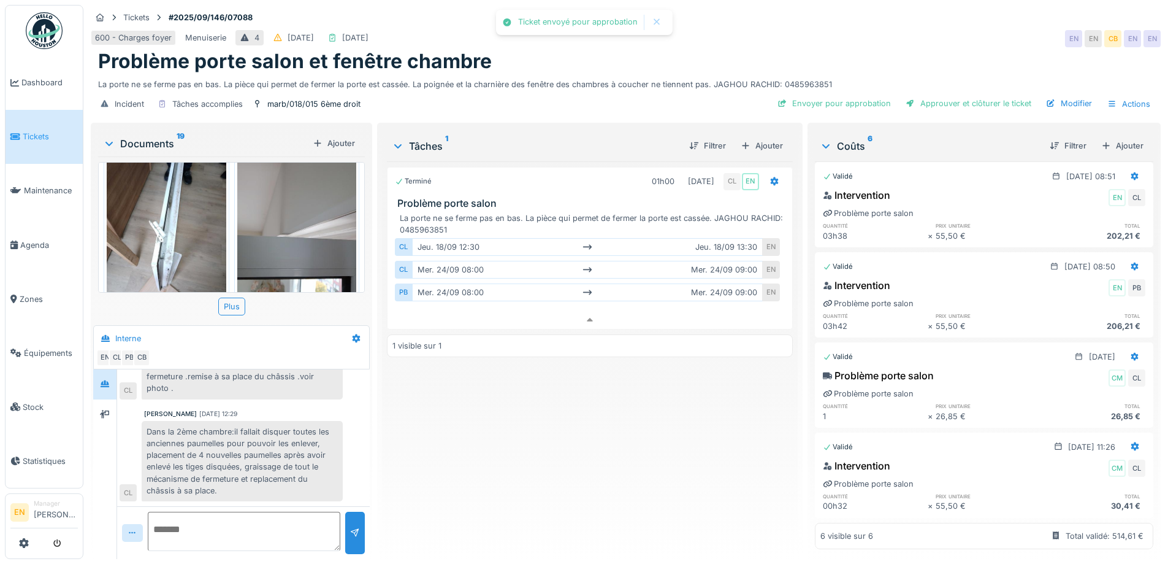
click at [589, 476] on div "Terminé 01h00 24/09/2025 CL EN Problème porte salon La porte ne se ferme pas en…" at bounding box center [589, 355] width 405 height 388
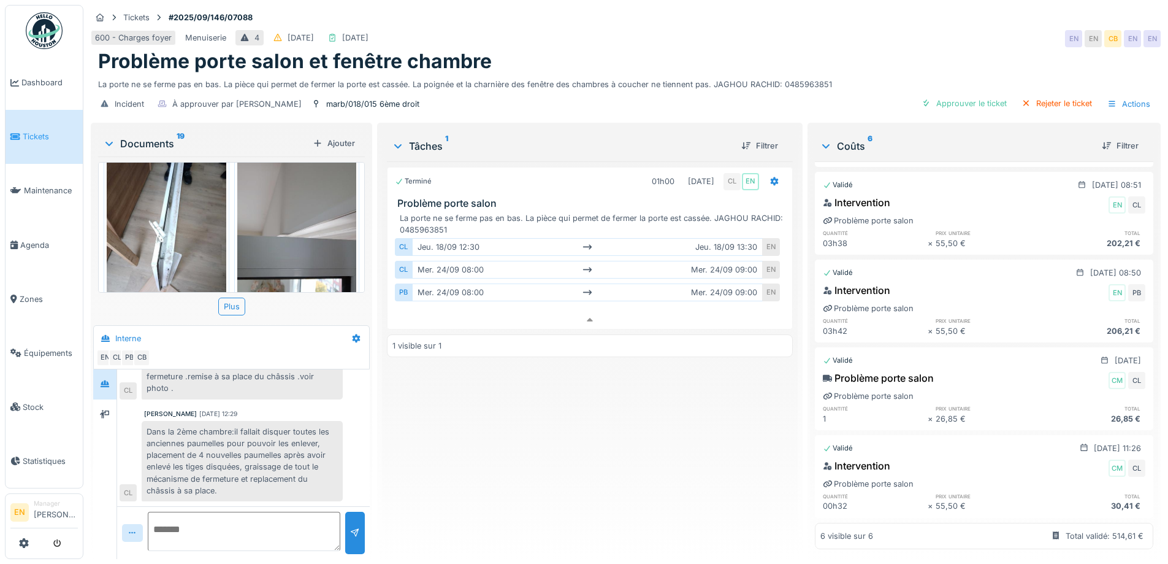
click at [38, 27] on img at bounding box center [44, 30] width 37 height 37
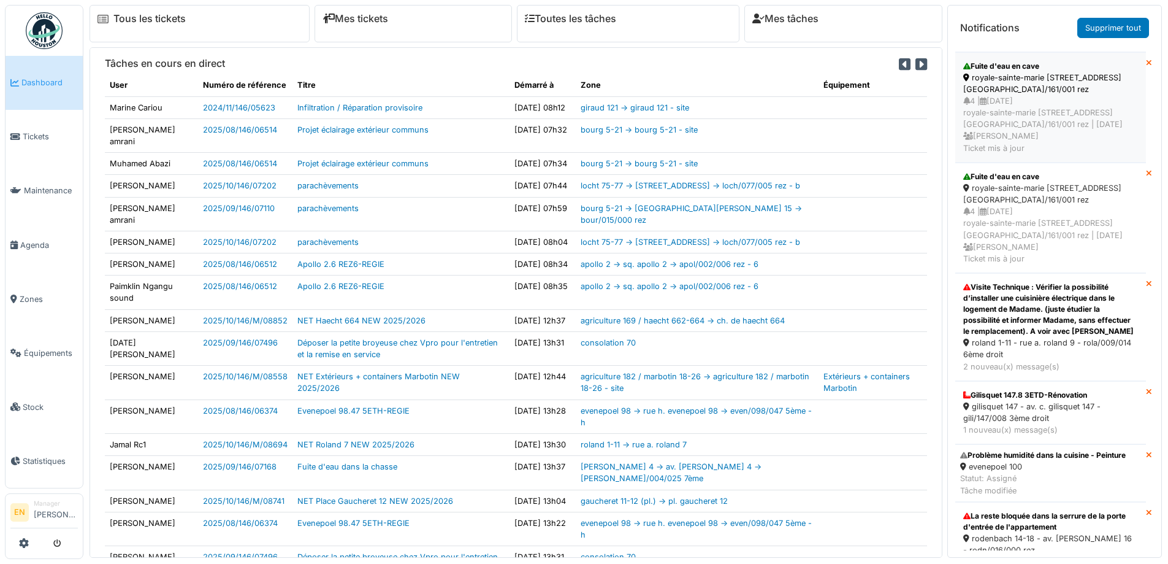
scroll to position [744, 0]
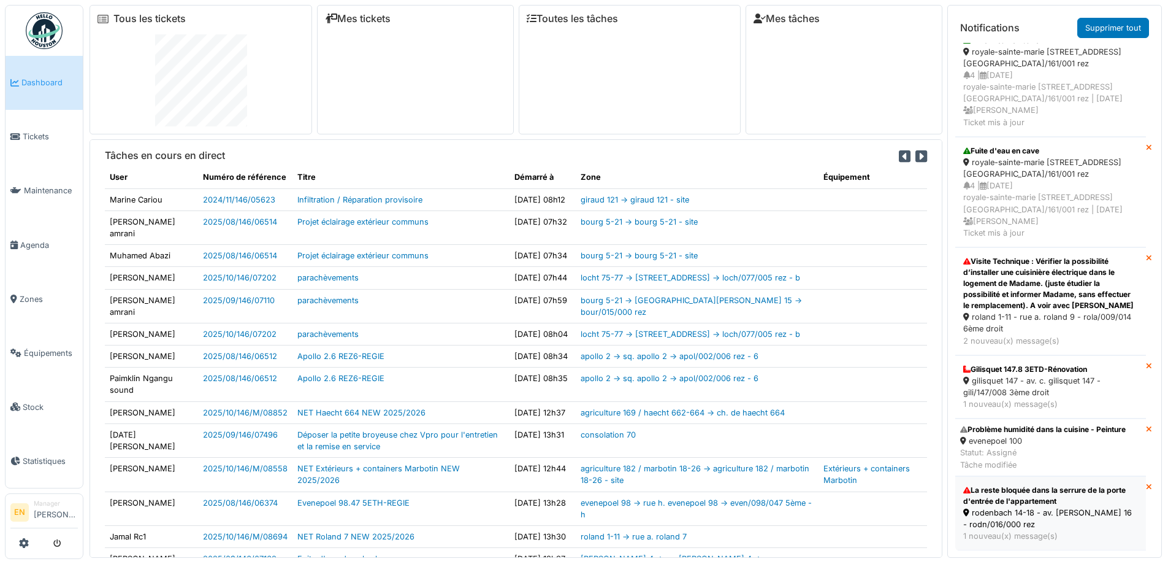
click at [1028, 491] on div "La reste bloquée dans la serrure de la porte d'entrée de l'appartement" at bounding box center [1050, 495] width 175 height 22
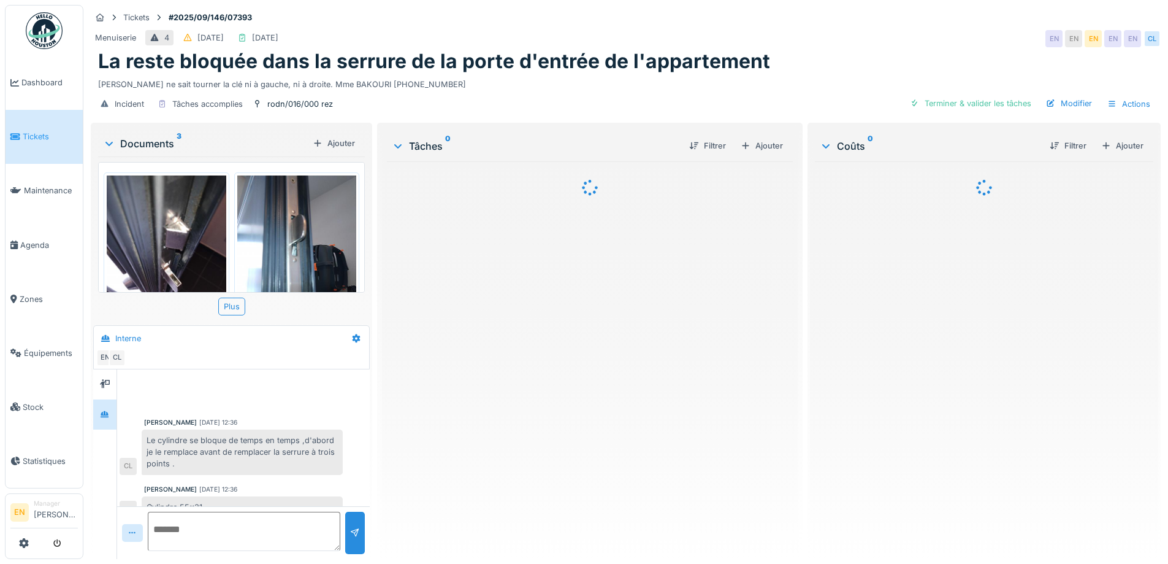
scroll to position [249, 0]
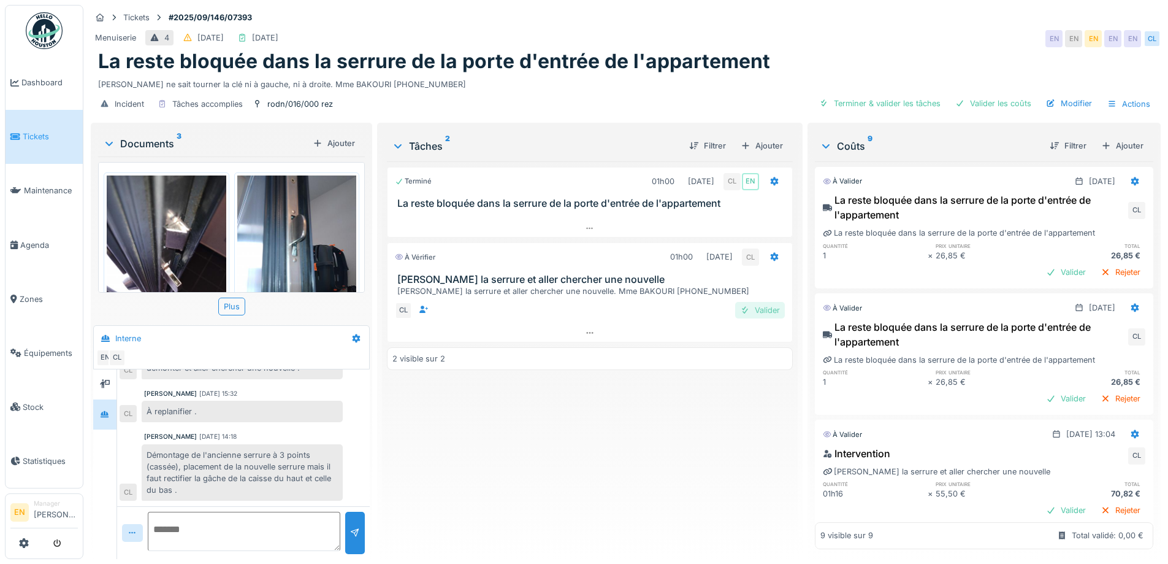
click at [765, 305] on div "Valider" at bounding box center [760, 310] width 50 height 17
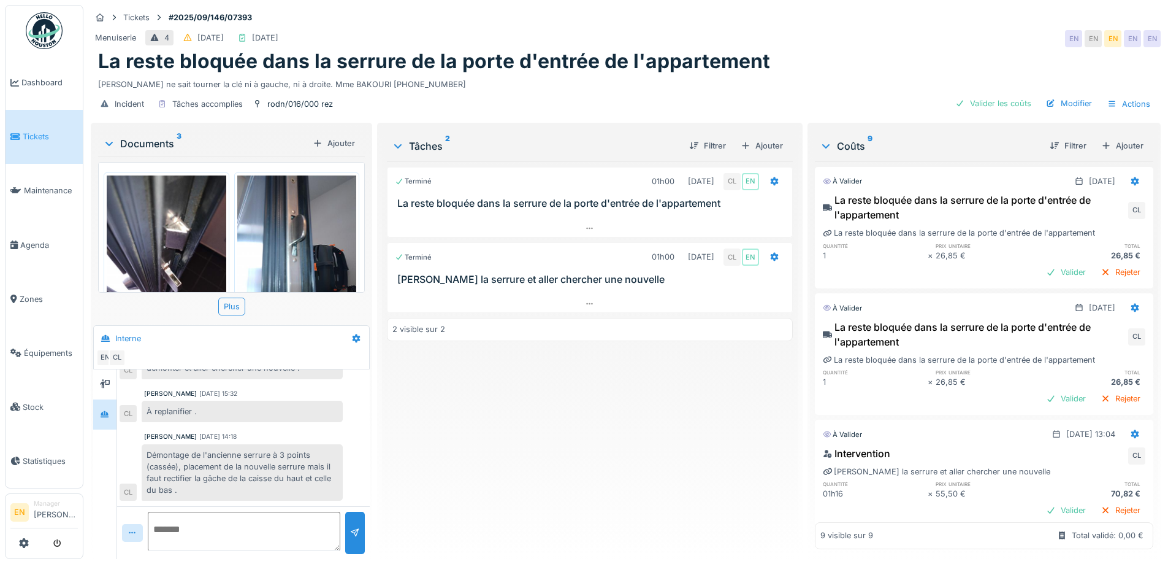
click at [467, 448] on div "Terminé 01h00 22/09/2025 CL EN La reste bloquée dans la serrure de la porte d'e…" at bounding box center [589, 355] width 405 height 388
click at [995, 105] on div "Valider les coûts" at bounding box center [994, 103] width 86 height 17
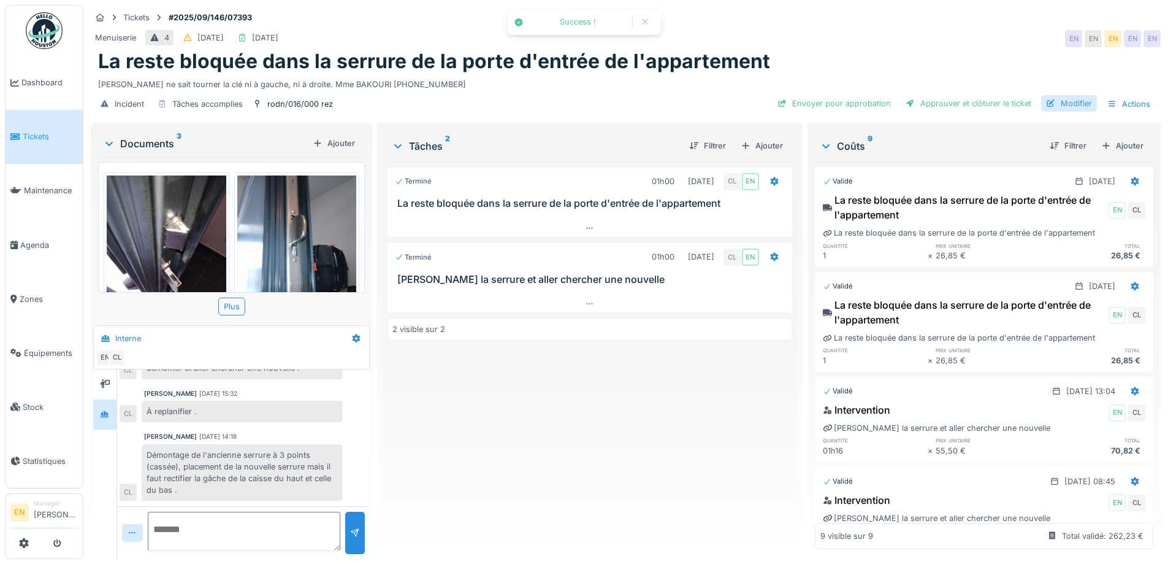
click at [1069, 105] on div "Modifier" at bounding box center [1069, 103] width 56 height 17
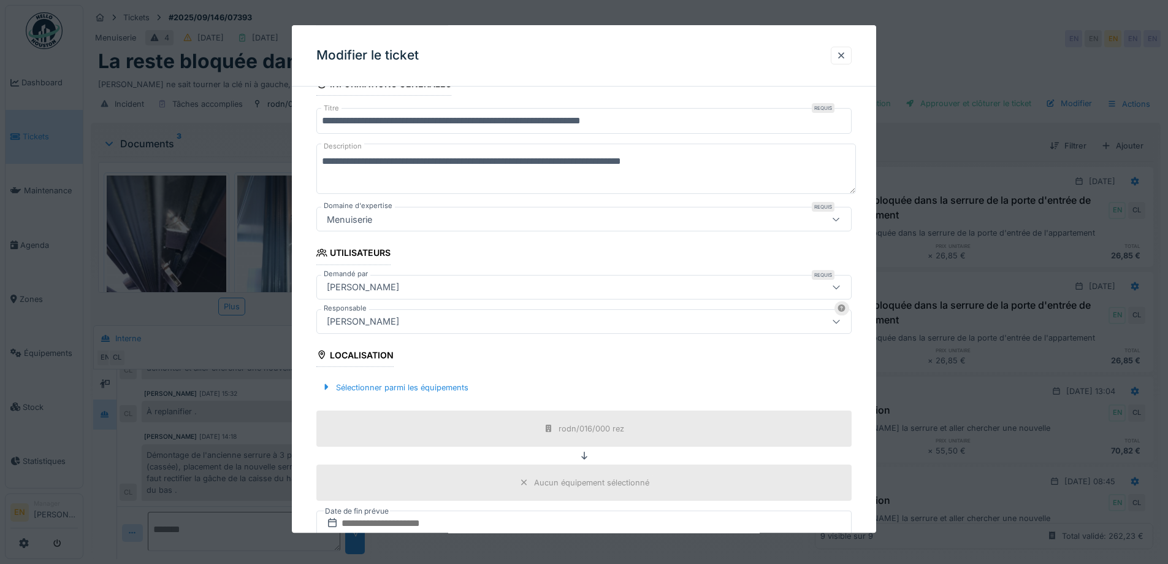
scroll to position [184, 0]
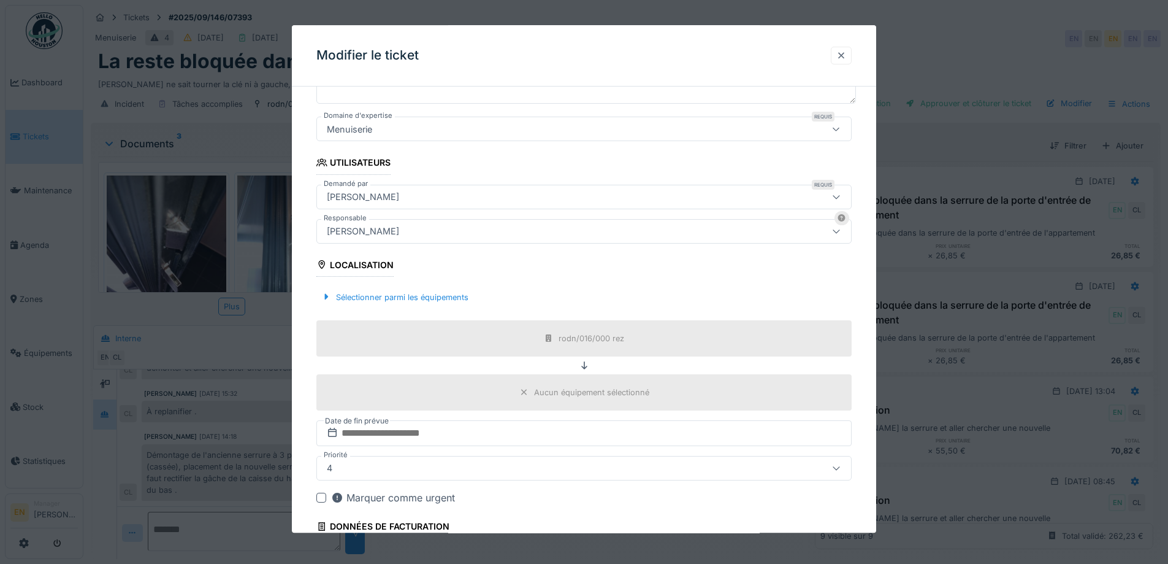
click at [846, 54] on div at bounding box center [841, 56] width 10 height 12
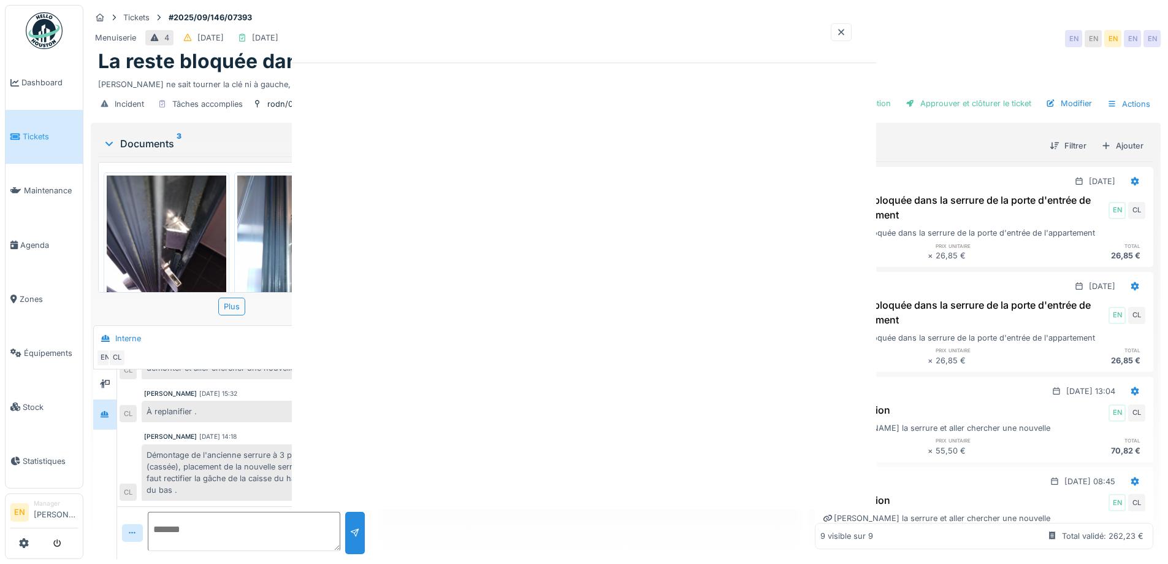
scroll to position [0, 0]
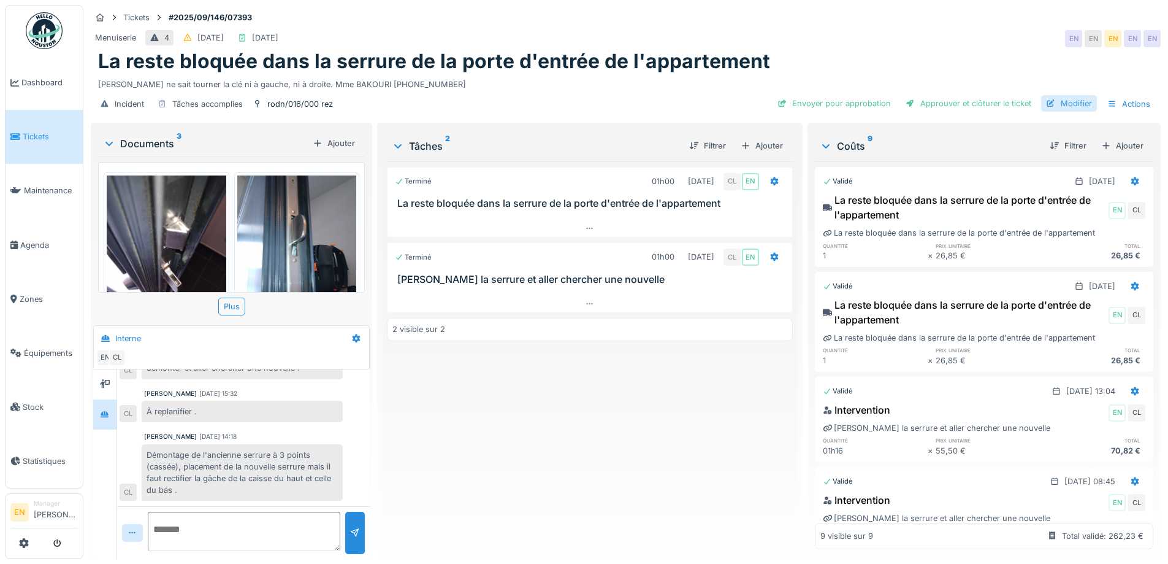
click at [1073, 104] on div "Modifier" at bounding box center [1069, 103] width 56 height 17
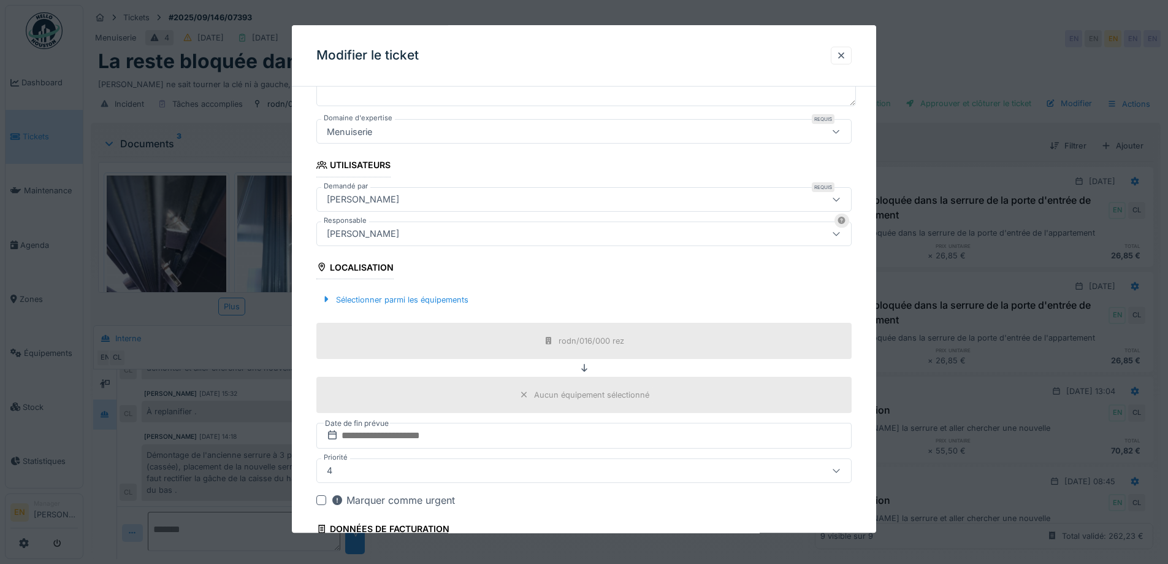
scroll to position [296, 0]
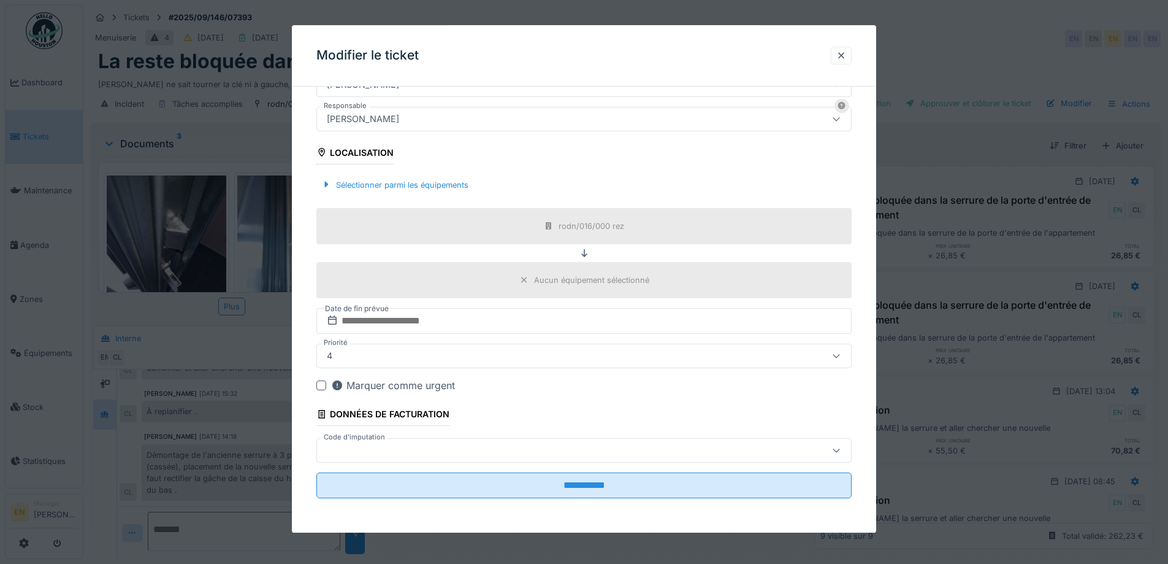
click at [460, 121] on div "[PERSON_NAME]" at bounding box center [553, 118] width 462 height 13
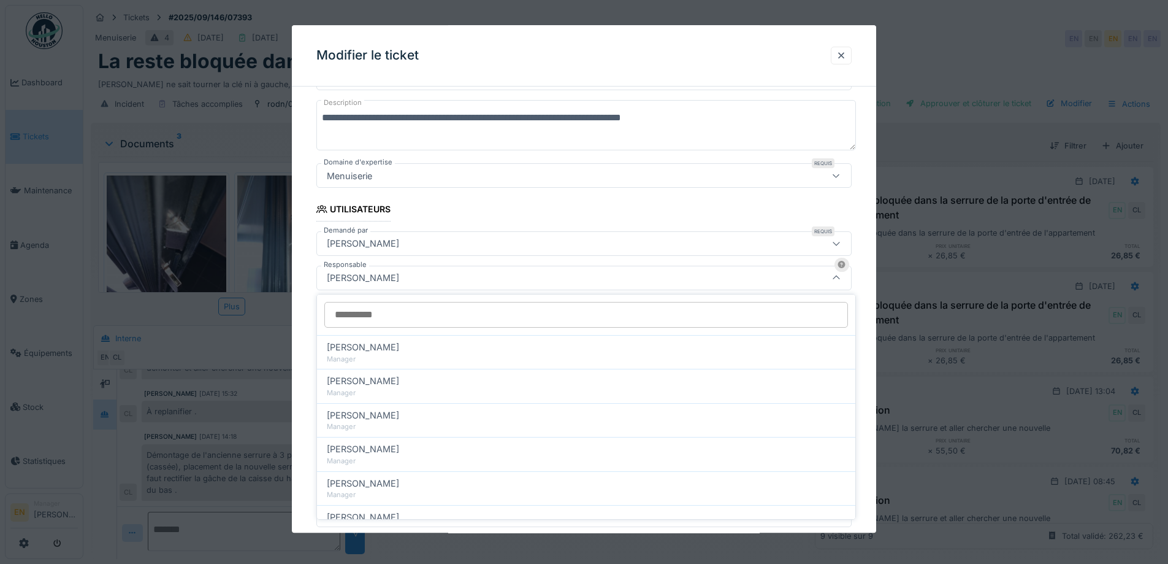
scroll to position [136, 0]
click at [458, 314] on input "Responsable" at bounding box center [586, 316] width 524 height 26
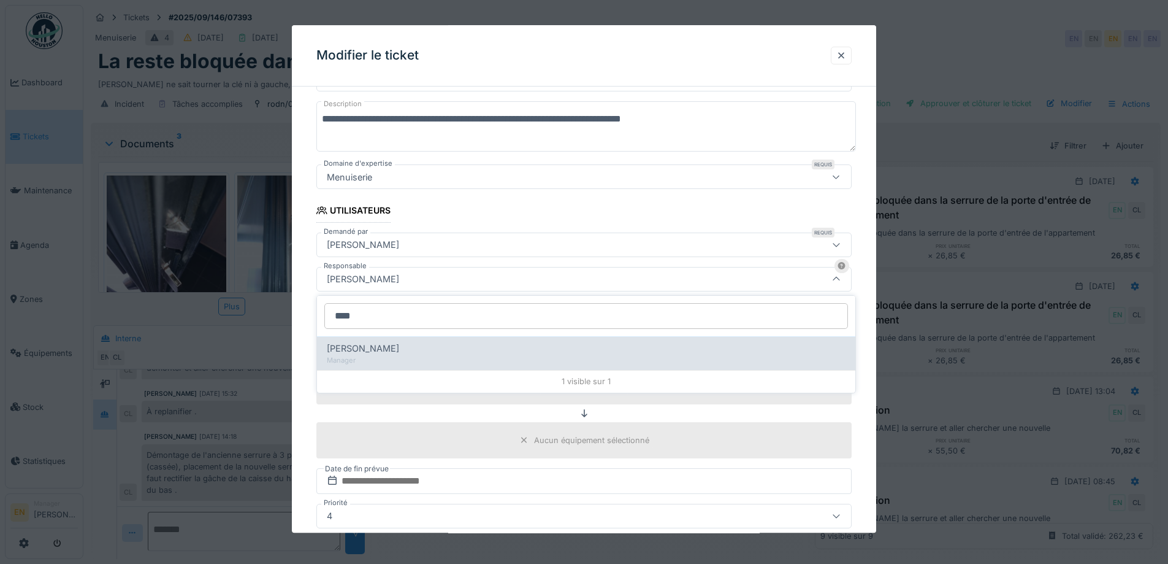
type input "****"
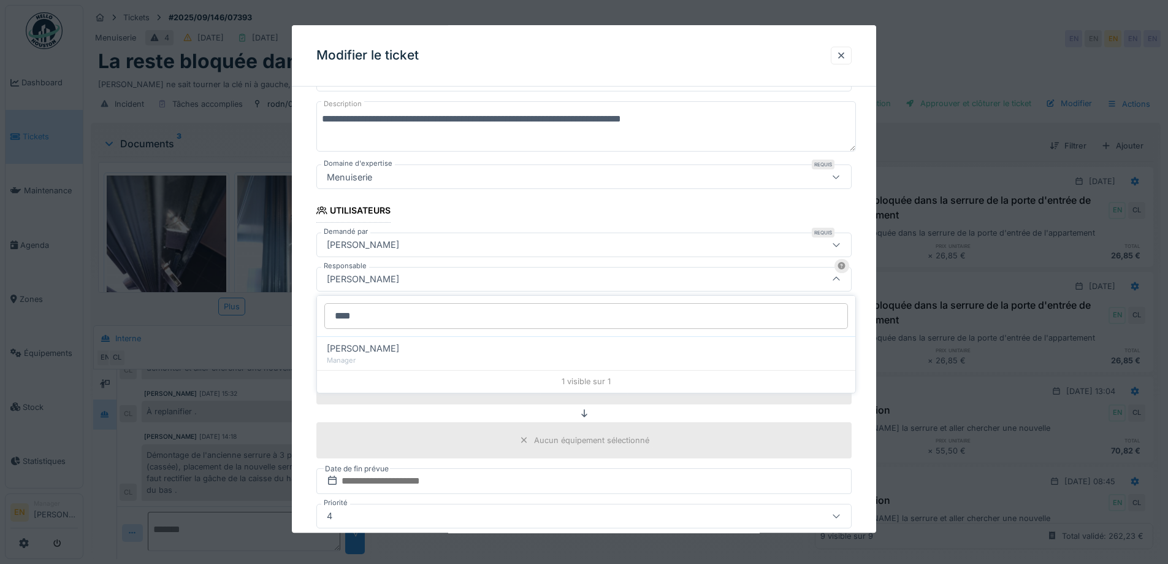
drag, startPoint x: 426, startPoint y: 348, endPoint x: 435, endPoint y: 351, distance: 9.7
click at [426, 348] on div "Christian Bassette" at bounding box center [586, 348] width 519 height 13
type input "****"
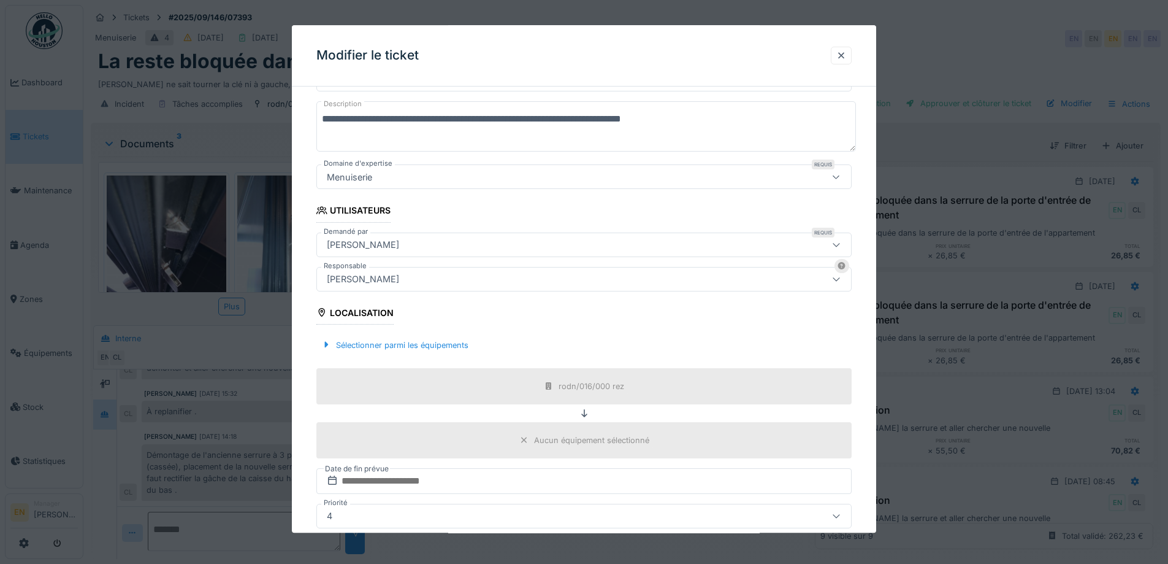
scroll to position [296, 0]
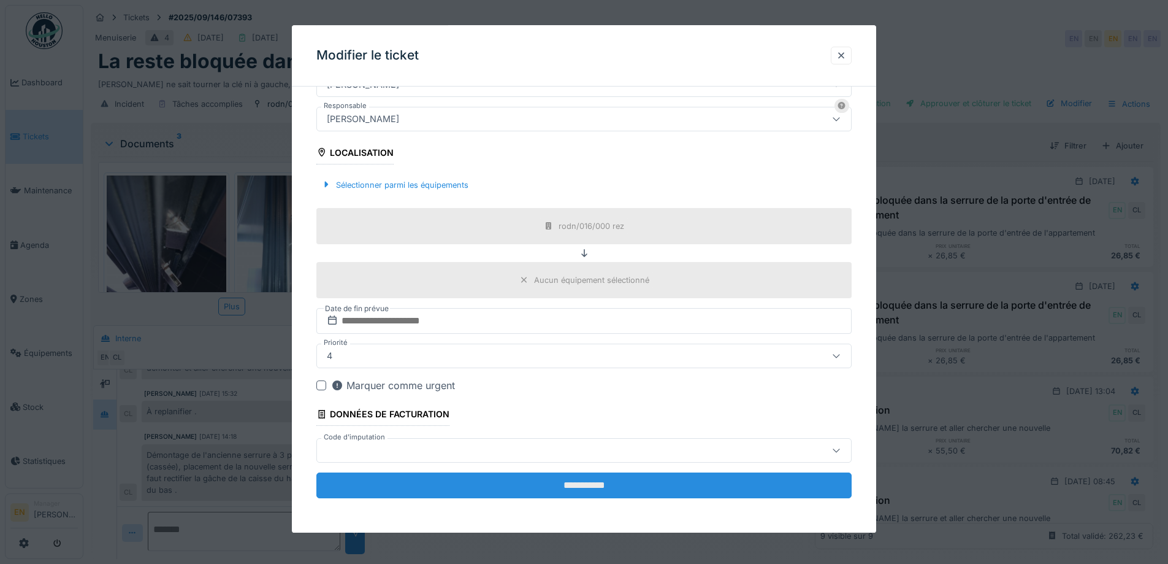
click at [587, 487] on input "**********" at bounding box center [583, 485] width 535 height 26
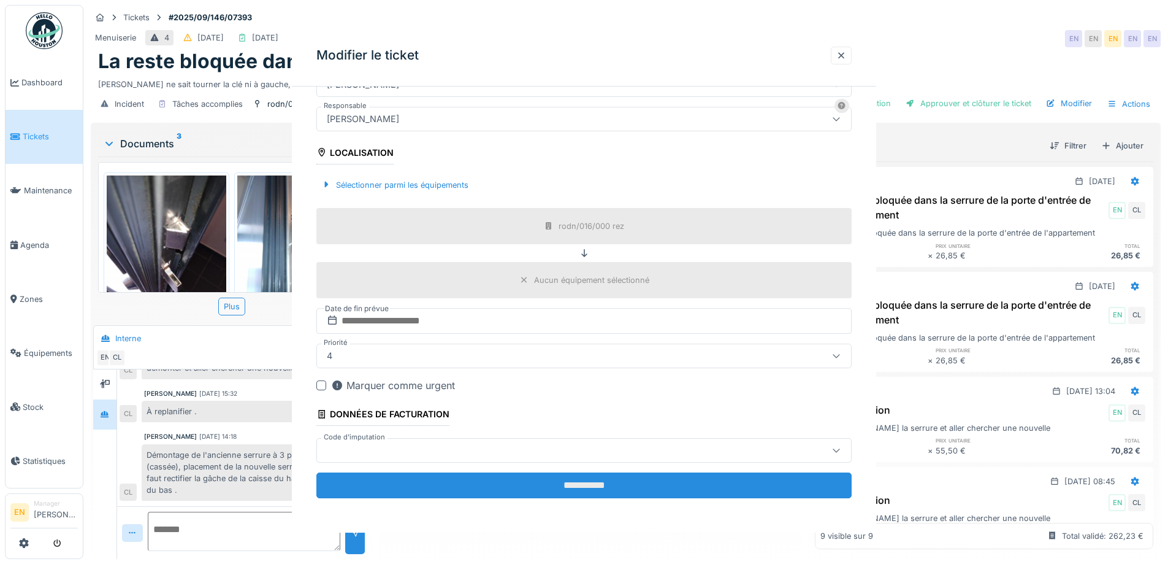
scroll to position [0, 0]
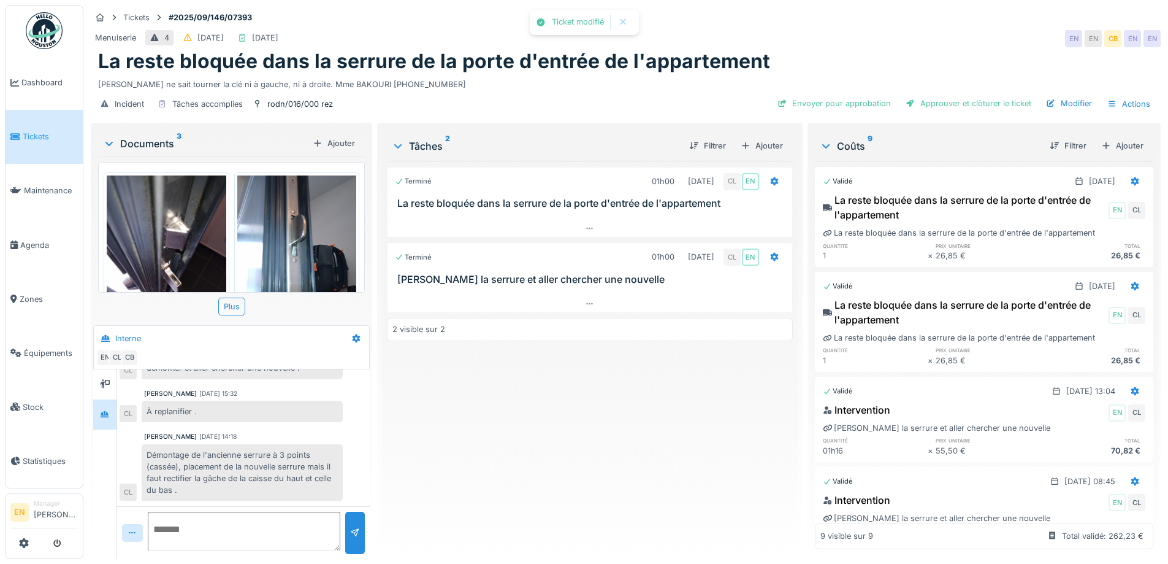
click at [605, 448] on div "Terminé 01h00 22/09/2025 CL EN La reste bloquée dans la serrure de la porte d'e…" at bounding box center [589, 355] width 405 height 388
click at [871, 50] on div "La reste bloquée dans la serrure de la porte d'entrée de l'appartement" at bounding box center [625, 61] width 1055 height 23
click at [863, 103] on div "Envoyer pour approbation" at bounding box center [834, 103] width 123 height 17
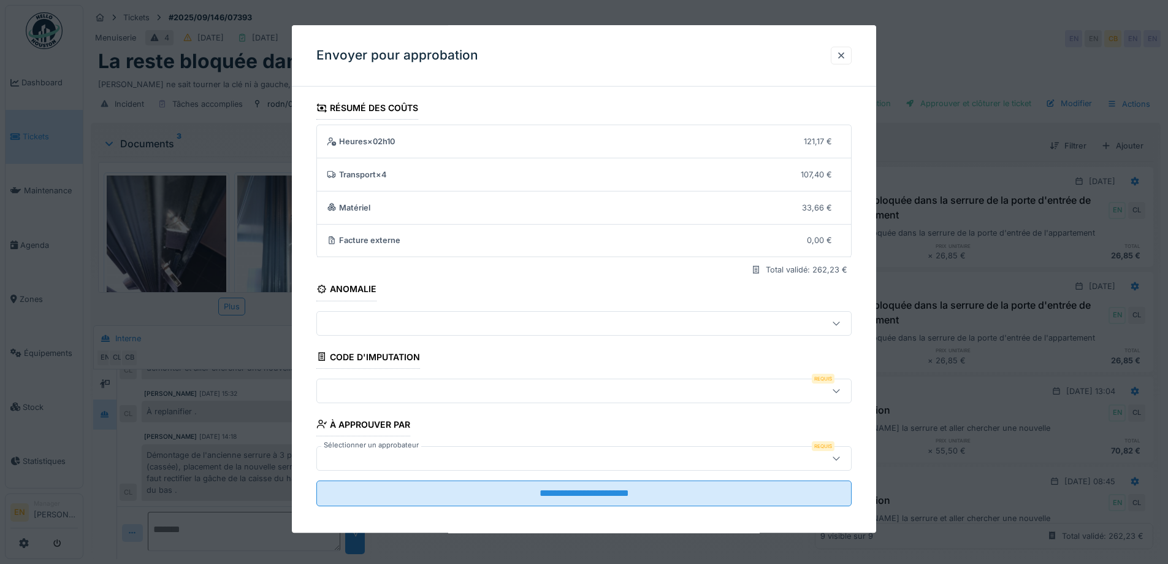
click at [841, 392] on icon at bounding box center [837, 390] width 10 height 8
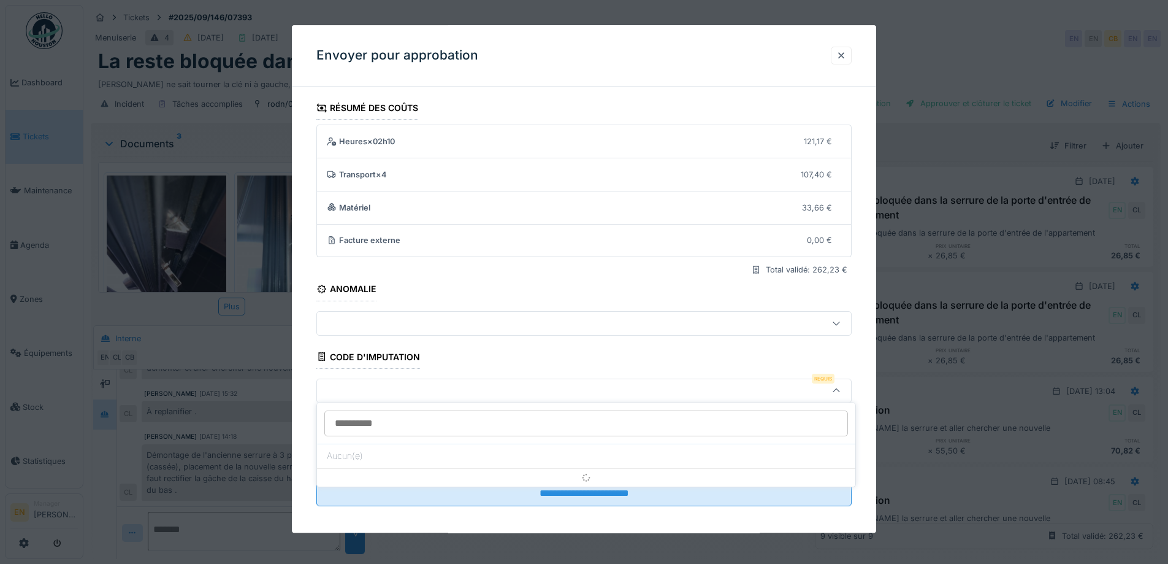
scroll to position [8, 0]
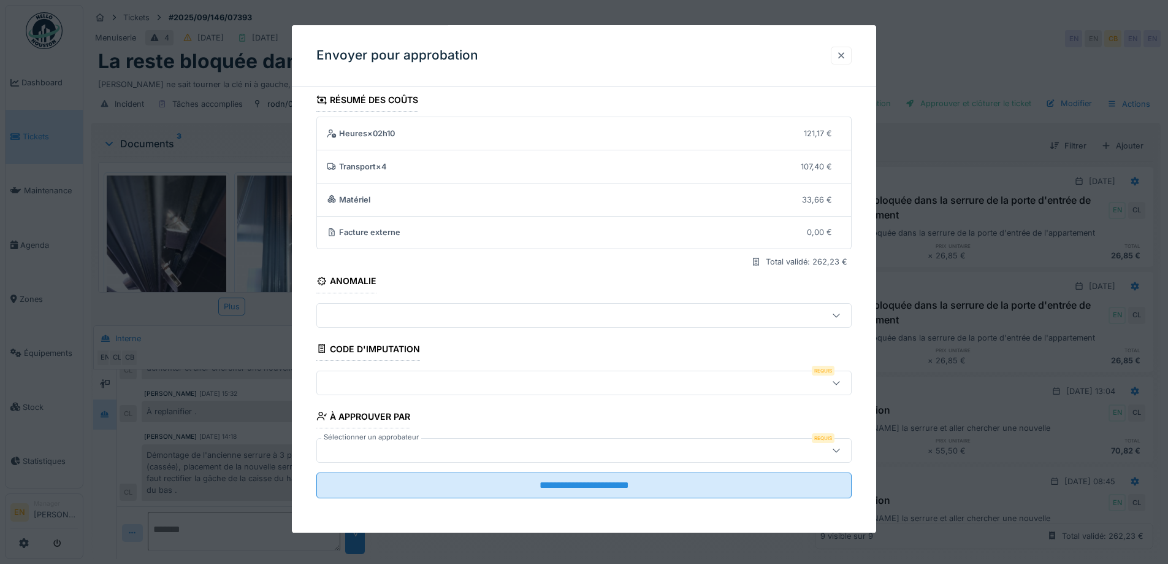
click at [846, 56] on div at bounding box center [841, 56] width 10 height 12
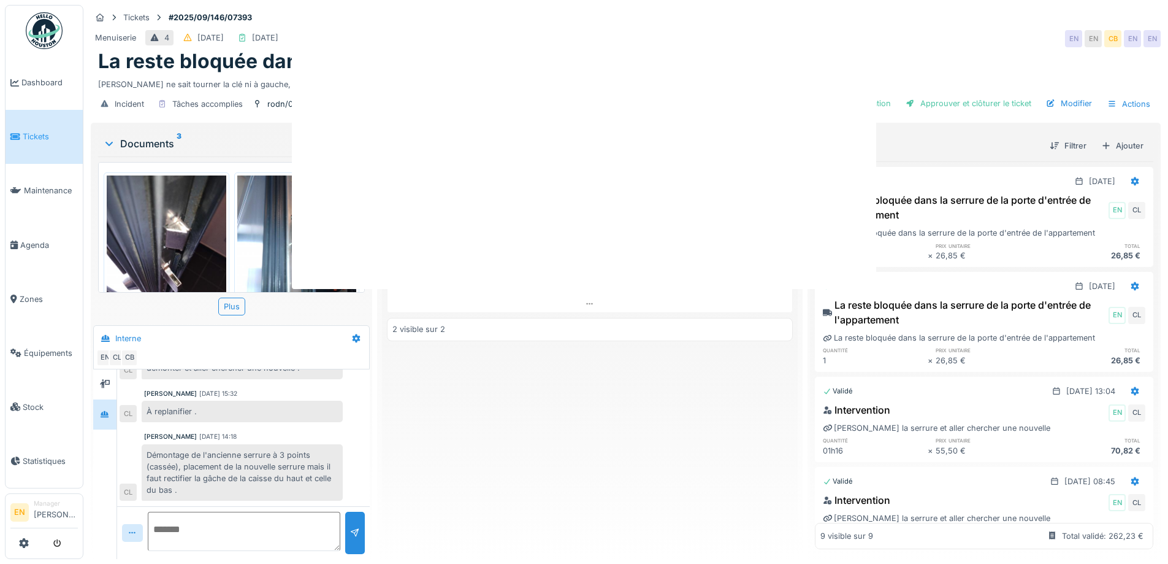
scroll to position [0, 0]
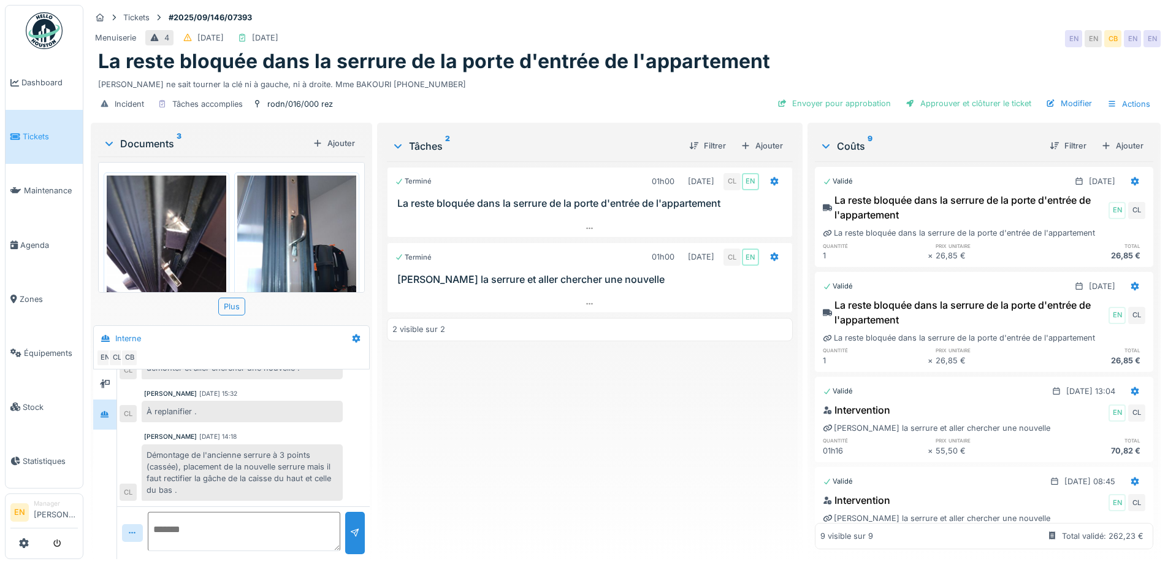
click at [873, 27] on div "Tickets #2025/09/146/07393 Menuiserie 4 27/09/2025 25/09/2025 EN EN CB EN EN La…" at bounding box center [625, 62] width 1075 height 115
drag, startPoint x: 518, startPoint y: 473, endPoint x: 530, endPoint y: 480, distance: 14.0
click at [519, 473] on div "Terminé 01h00 22/09/2025 CL EN La reste bloquée dans la serrure de la porte d'e…" at bounding box center [589, 355] width 405 height 388
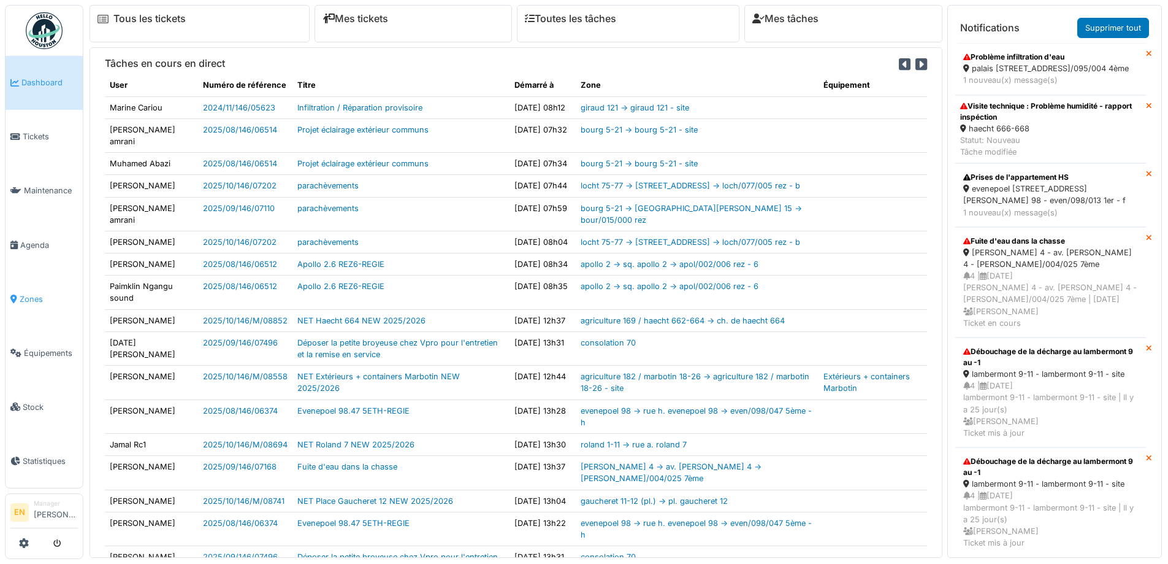
click at [33, 296] on span "Zones" at bounding box center [49, 299] width 58 height 12
click at [36, 242] on span "Agenda" at bounding box center [49, 245] width 58 height 12
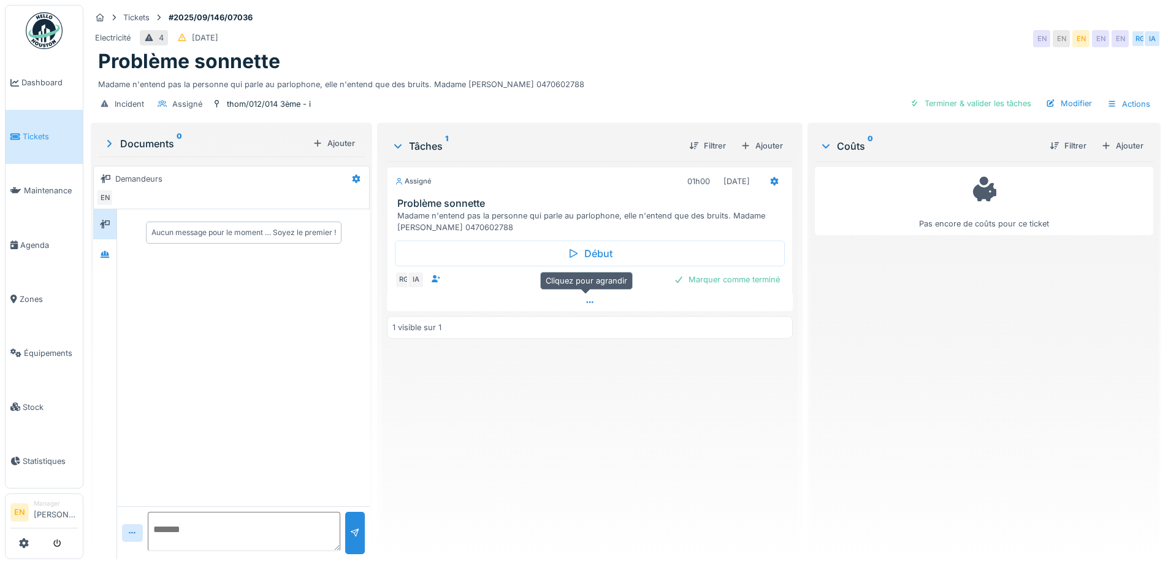
click at [587, 301] on icon at bounding box center [590, 302] width 10 height 8
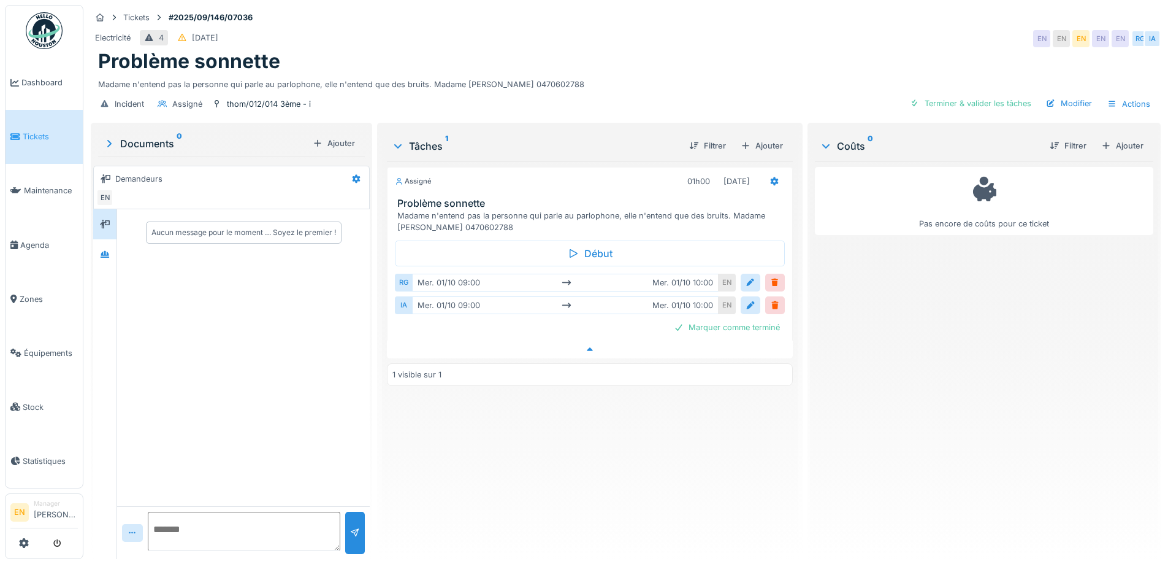
scroll to position [9, 0]
click at [642, 456] on div "Assigné 01h00 [DATE] Problème sonnette Madame n'entend pas la personne qui parl…" at bounding box center [589, 355] width 405 height 388
click at [770, 277] on div at bounding box center [775, 283] width 10 height 12
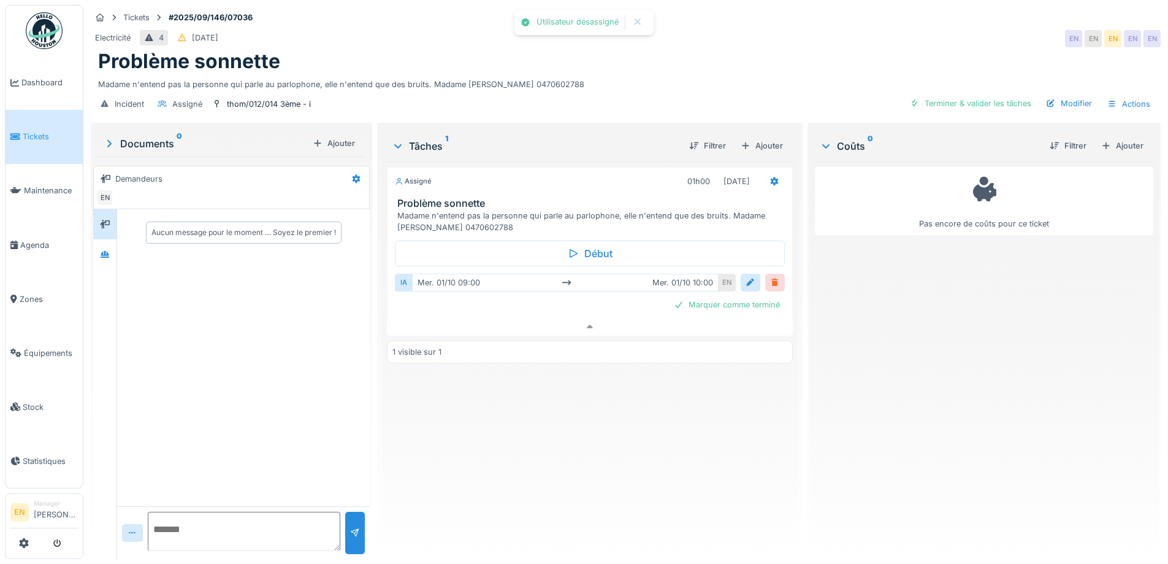
click at [770, 277] on div at bounding box center [775, 283] width 10 height 12
drag, startPoint x: 754, startPoint y: 45, endPoint x: 1057, endPoint y: 66, distance: 303.7
click at [759, 50] on div "Problème sonnette" at bounding box center [625, 61] width 1055 height 23
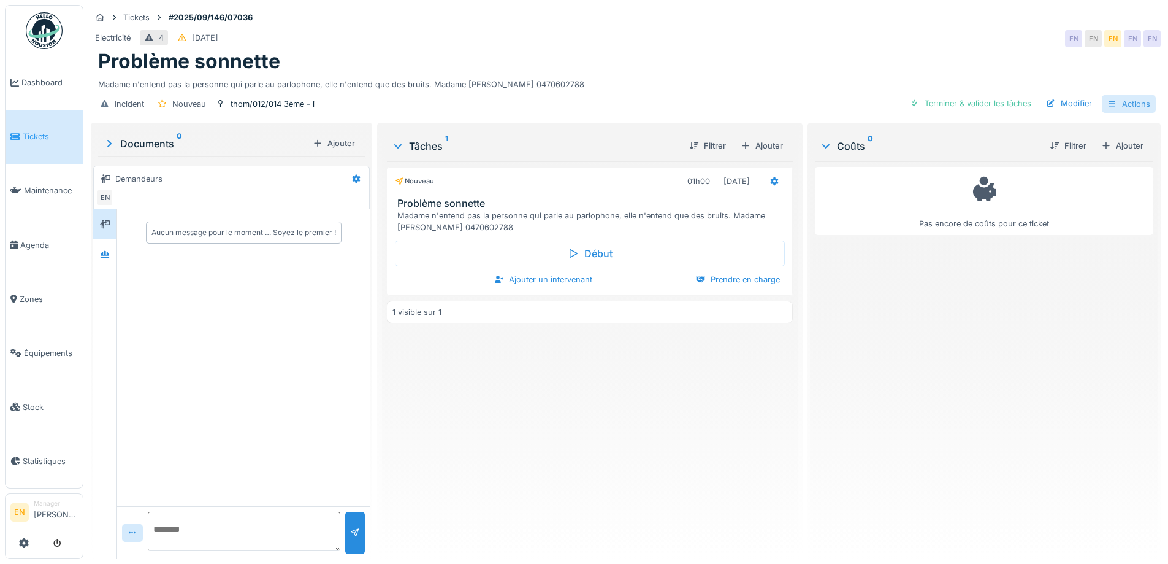
click at [1133, 96] on div "Actions" at bounding box center [1129, 104] width 54 height 18
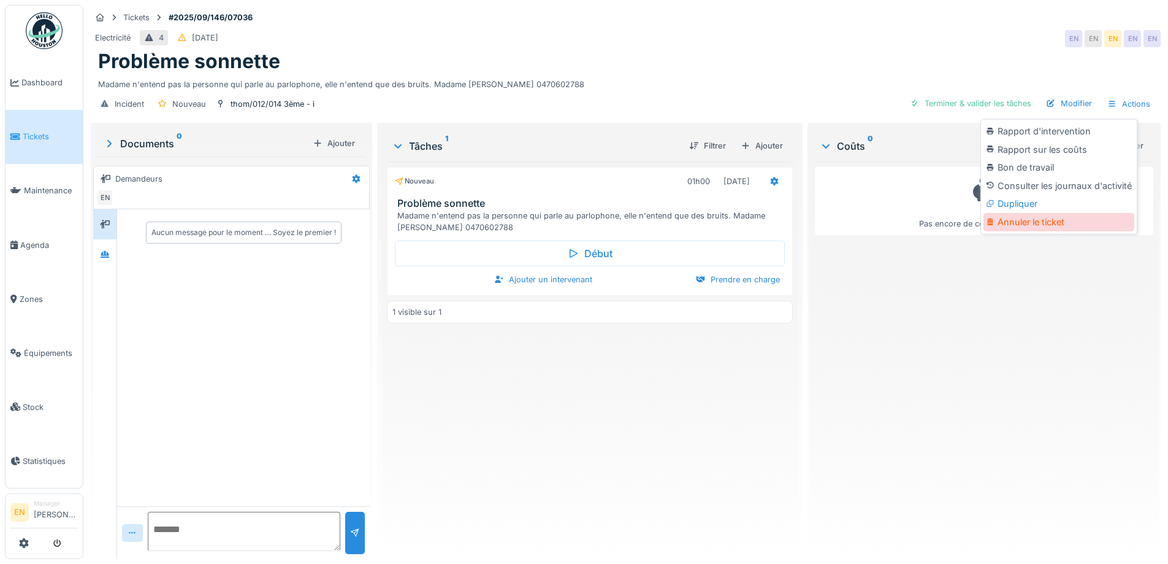
click at [1031, 217] on div "Annuler le ticket" at bounding box center [1059, 222] width 151 height 18
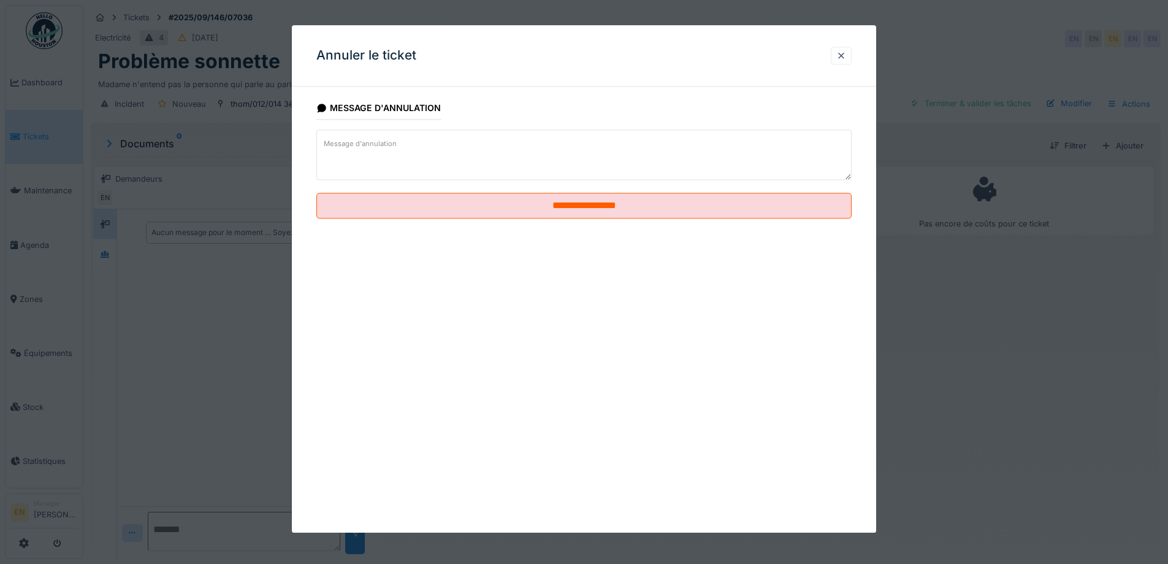
click at [401, 137] on textarea "Message d'annulation" at bounding box center [583, 154] width 535 height 50
paste textarea "**********"
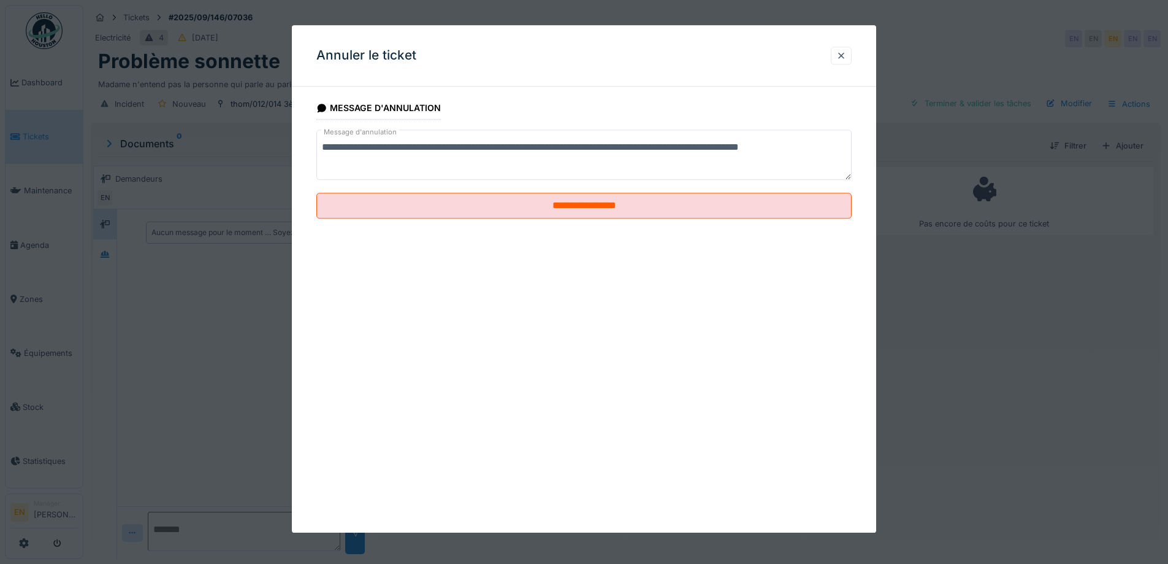
click at [730, 153] on textarea "**********" at bounding box center [583, 154] width 535 height 50
drag, startPoint x: 730, startPoint y: 153, endPoint x: 719, endPoint y: 148, distance: 12.9
click at [719, 148] on textarea "**********" at bounding box center [583, 154] width 535 height 50
drag, startPoint x: 379, startPoint y: 150, endPoint x: 605, endPoint y: 161, distance: 225.9
click at [605, 162] on textarea "**********" at bounding box center [583, 154] width 535 height 50
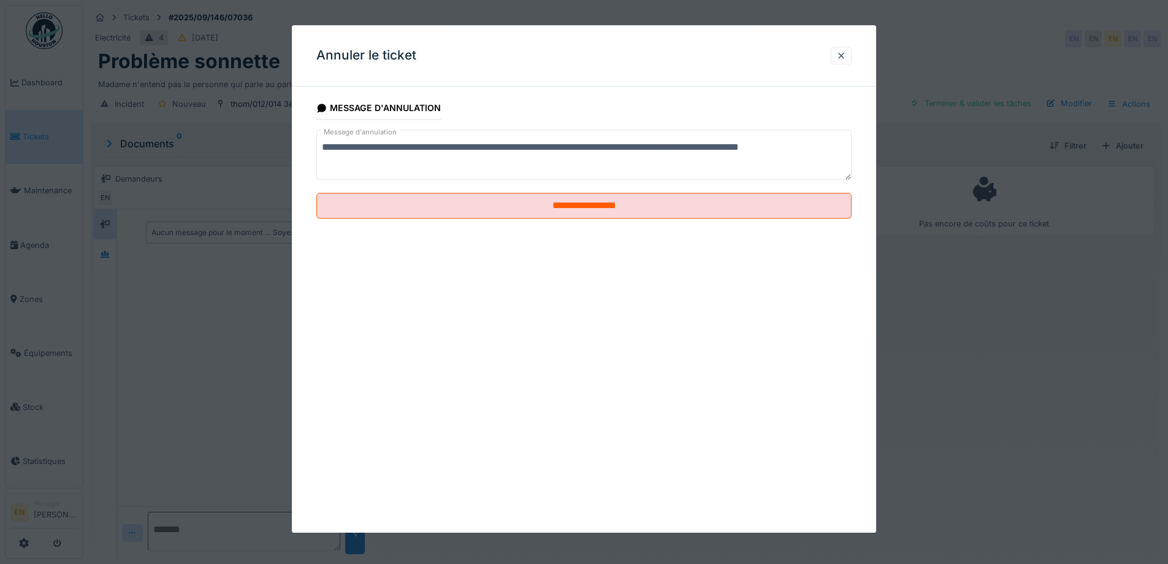
click at [562, 153] on textarea "**********" at bounding box center [583, 154] width 535 height 50
click at [434, 359] on div "**********" at bounding box center [584, 278] width 584 height 507
click at [844, 148] on textarea "**********" at bounding box center [583, 154] width 535 height 50
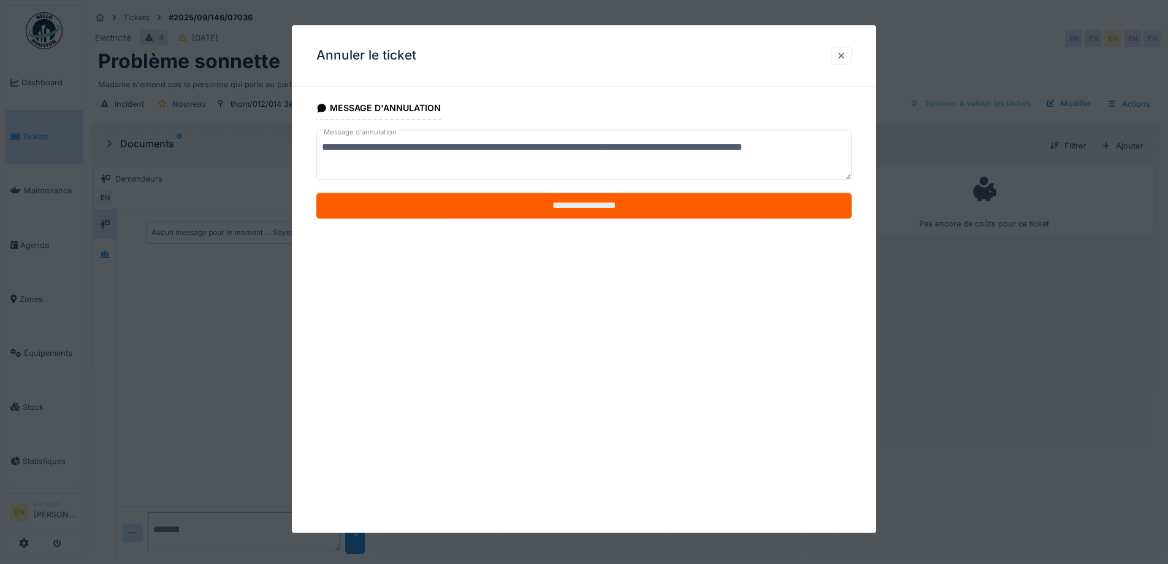
type textarea "**********"
click at [637, 204] on input "**********" at bounding box center [583, 206] width 535 height 26
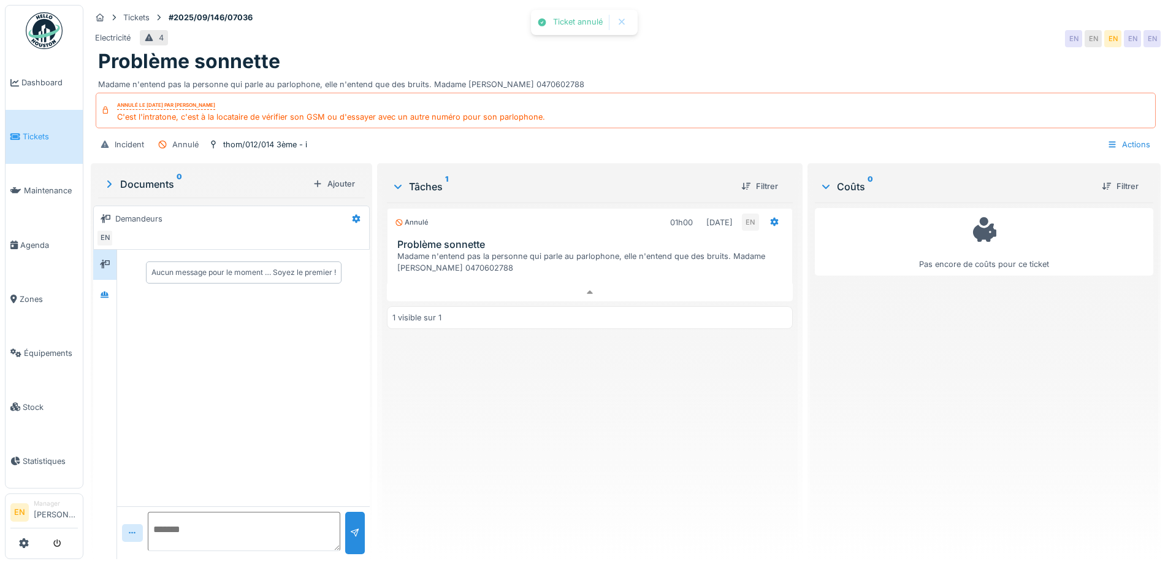
drag, startPoint x: 692, startPoint y: 406, endPoint x: 435, endPoint y: 161, distance: 355.2
click at [686, 395] on div "Annulé 01h00 [DATE] EN Problème sonnette Madame n'entend pas la personne qui pa…" at bounding box center [589, 375] width 405 height 346
click at [635, 412] on div "Annulé 01h00 [DATE] EN Problème sonnette Madame n'entend pas la personne qui pa…" at bounding box center [589, 375] width 405 height 346
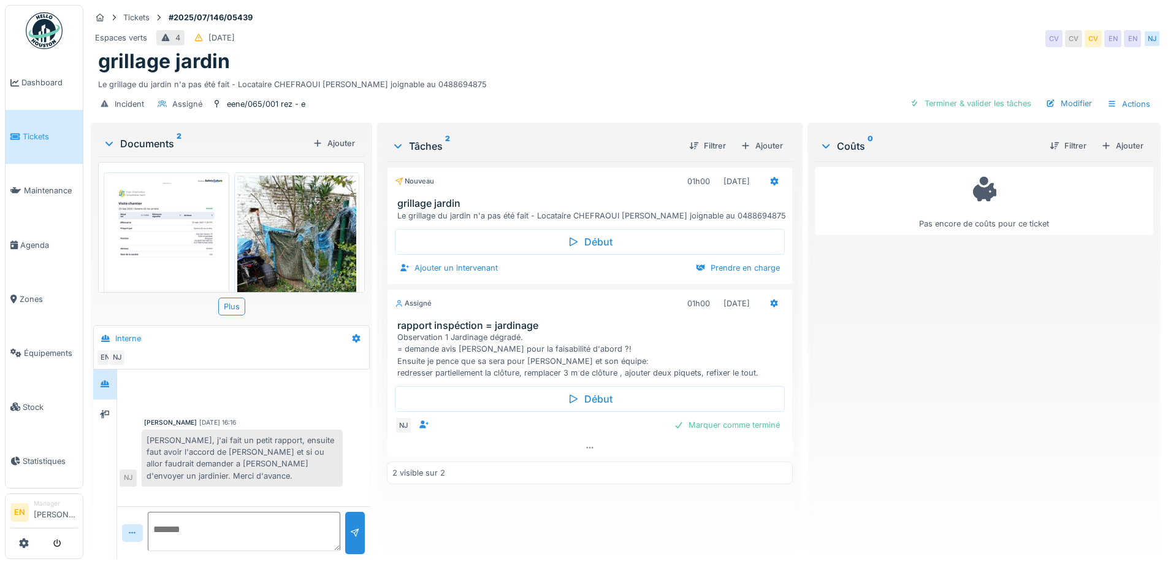
scroll to position [9, 0]
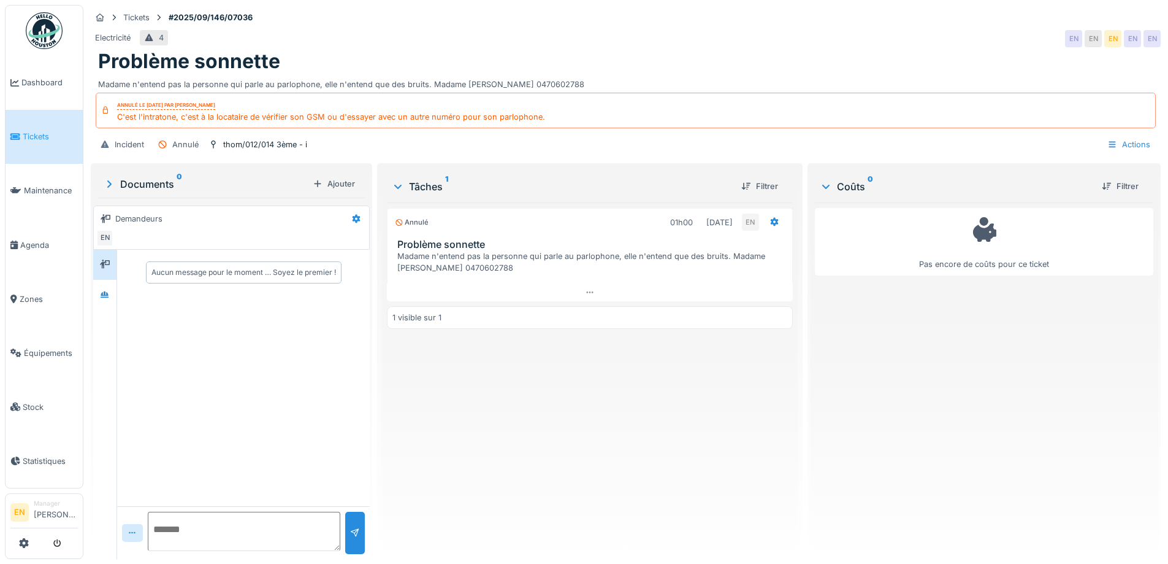
click at [532, 476] on div "Annulé 01h00 [DATE] EN Problème sonnette Madame n'entend pas la personne qui pa…" at bounding box center [589, 375] width 405 height 346
click at [538, 465] on div "Annulé 01h00 [DATE] EN Problème sonnette Madame n'entend pas la personne qui pa…" at bounding box center [589, 375] width 405 height 346
click at [544, 462] on div "Annulé 01h00 [DATE] EN Problème sonnette Madame n'entend pas la personne qui pa…" at bounding box center [589, 375] width 405 height 346
click at [473, 402] on div "Annulé 01h00 [DATE] EN Problème sonnette Madame n'entend pas la personne qui pa…" at bounding box center [589, 375] width 405 height 346
click at [496, 426] on div "Annulé 01h00 [DATE] EN Problème sonnette Madame n'entend pas la personne qui pa…" at bounding box center [589, 375] width 405 height 346
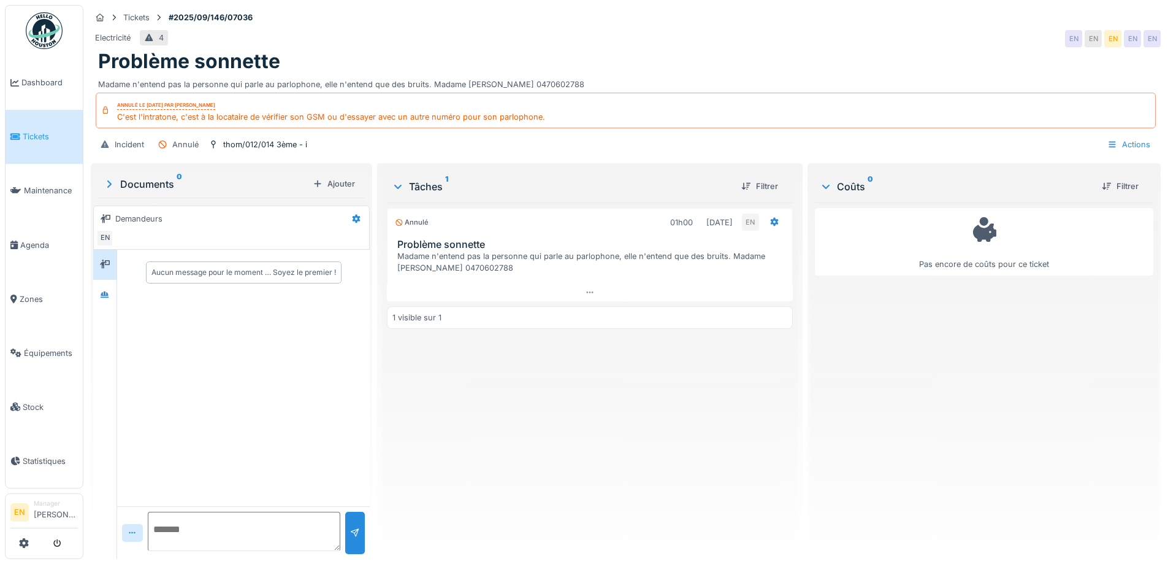
drag, startPoint x: 515, startPoint y: 438, endPoint x: 510, endPoint y: 429, distance: 10.2
click at [515, 435] on div "Annulé 01h00 [DATE] EN Problème sonnette Madame n'entend pas la personne qui pa…" at bounding box center [589, 375] width 405 height 346
drag, startPoint x: 394, startPoint y: 266, endPoint x: 429, endPoint y: 269, distance: 35.0
click at [429, 269] on div "Problème sonnette [PERSON_NAME] n'entend pas la personne qui parle au parlophon…" at bounding box center [590, 257] width 404 height 36
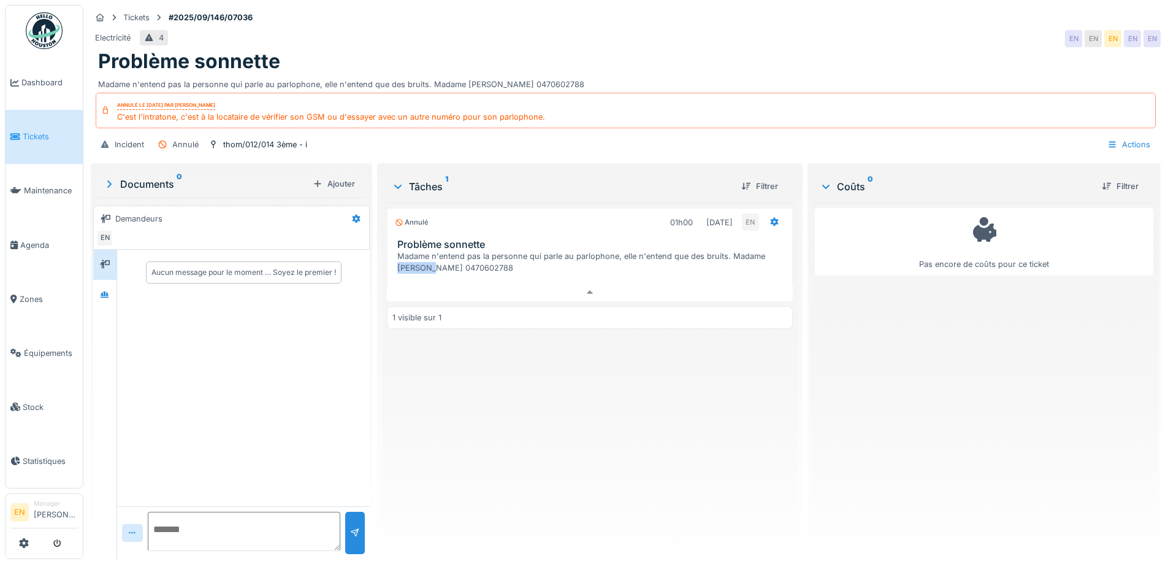
copy div "Barradas"
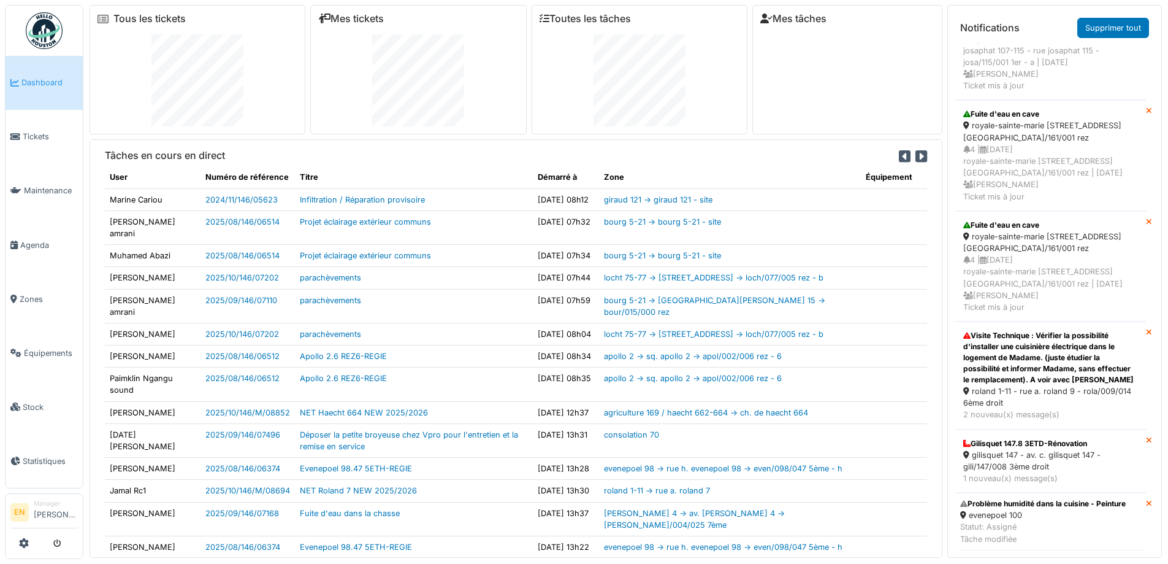
scroll to position [790, 0]
click at [995, 438] on div "Gilisquet 147.8 3ETD-Rénovation" at bounding box center [1050, 443] width 175 height 11
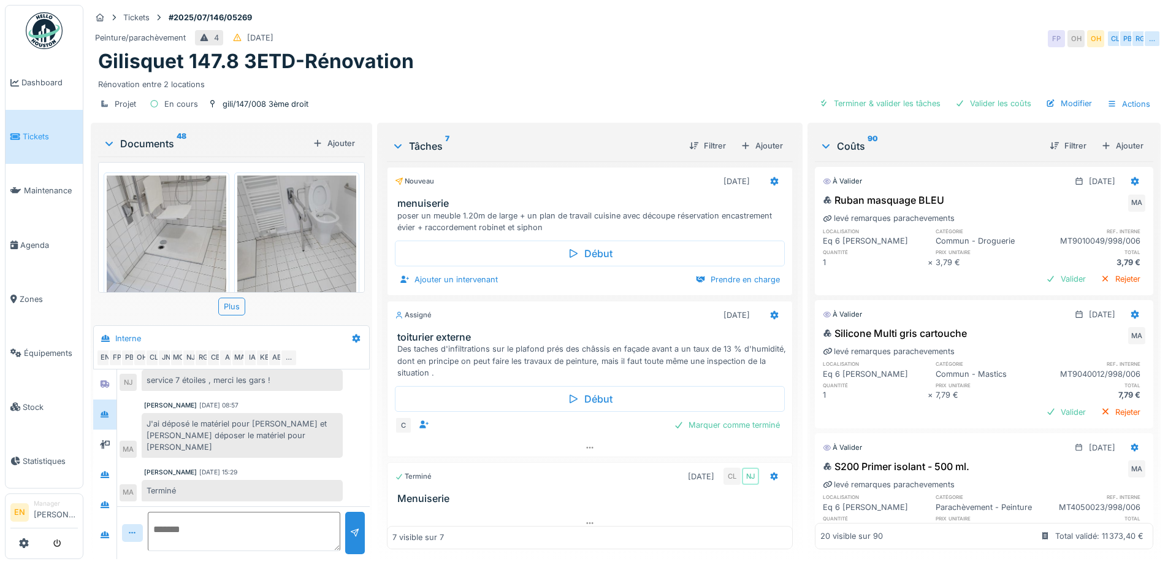
click at [174, 233] on img at bounding box center [167, 254] width 120 height 159
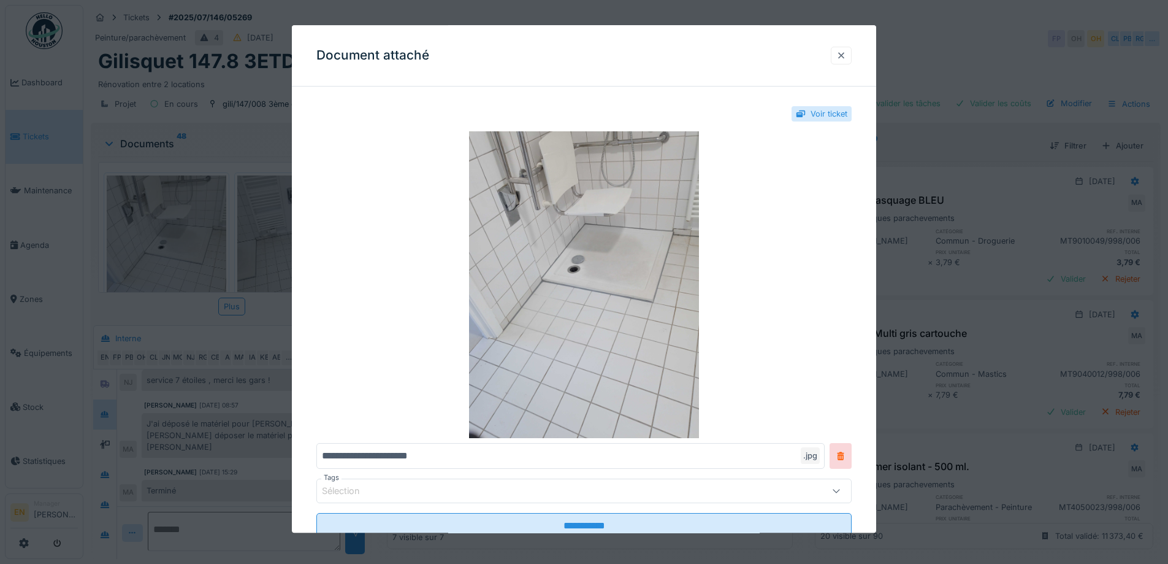
click at [846, 55] on div at bounding box center [841, 56] width 10 height 12
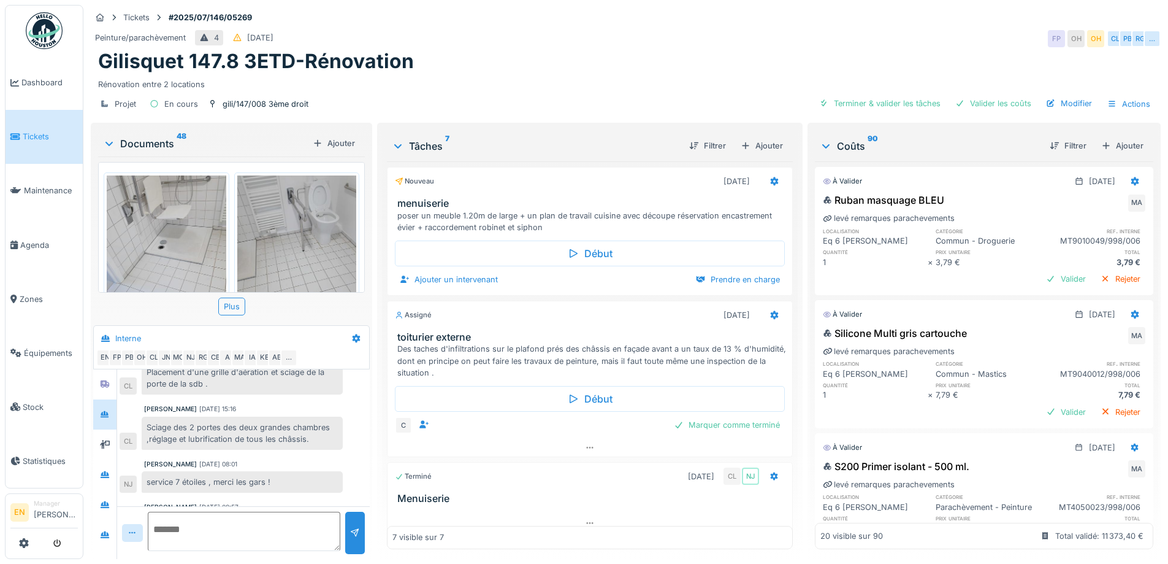
scroll to position [103, 0]
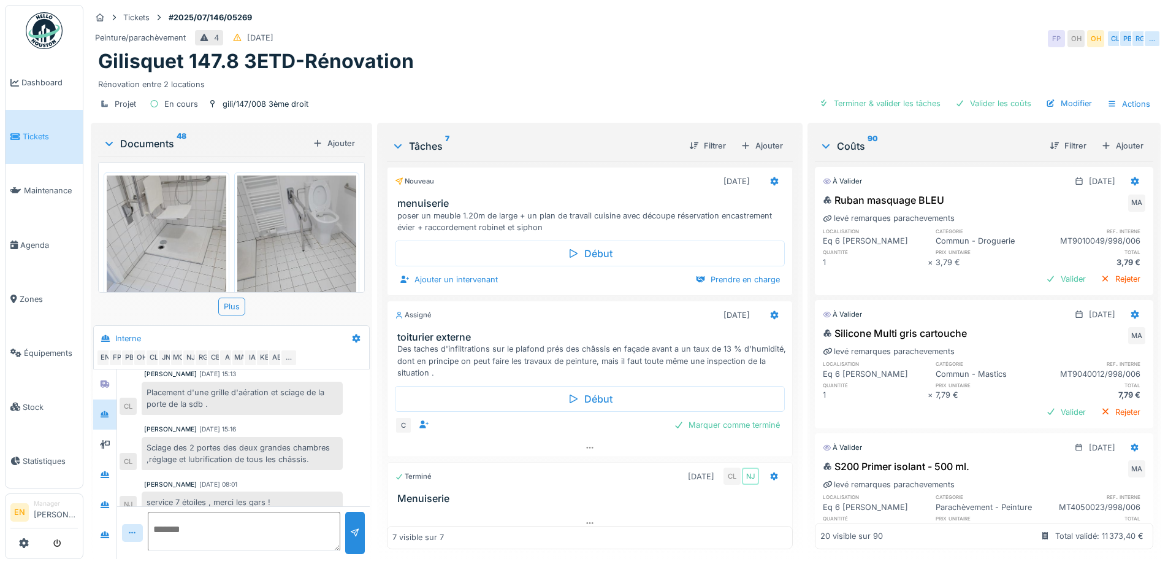
click at [199, 247] on img at bounding box center [167, 254] width 120 height 159
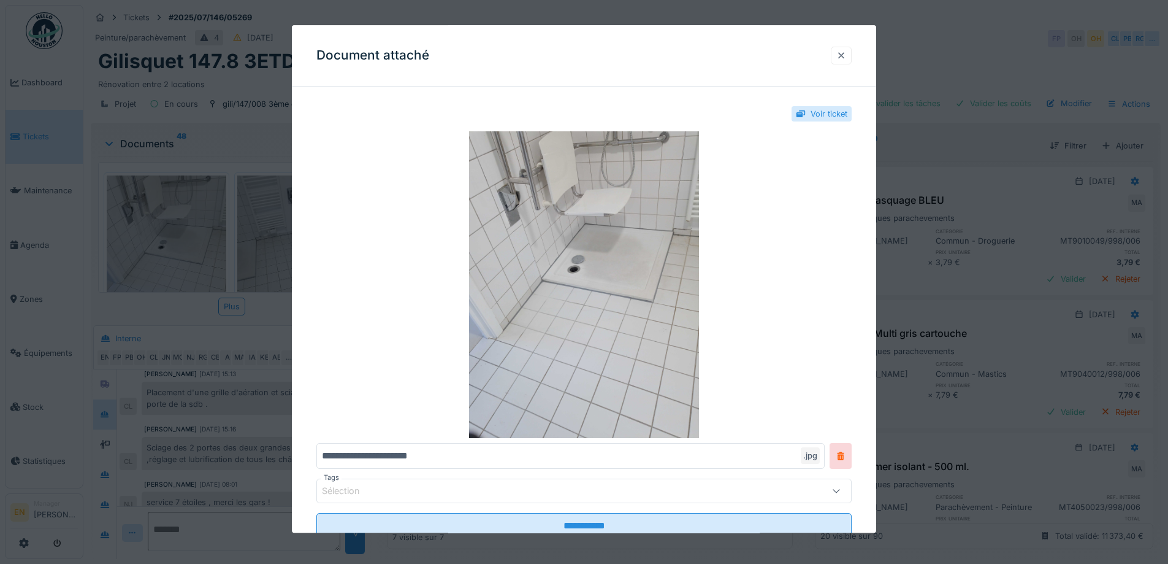
click at [843, 61] on div at bounding box center [841, 56] width 10 height 12
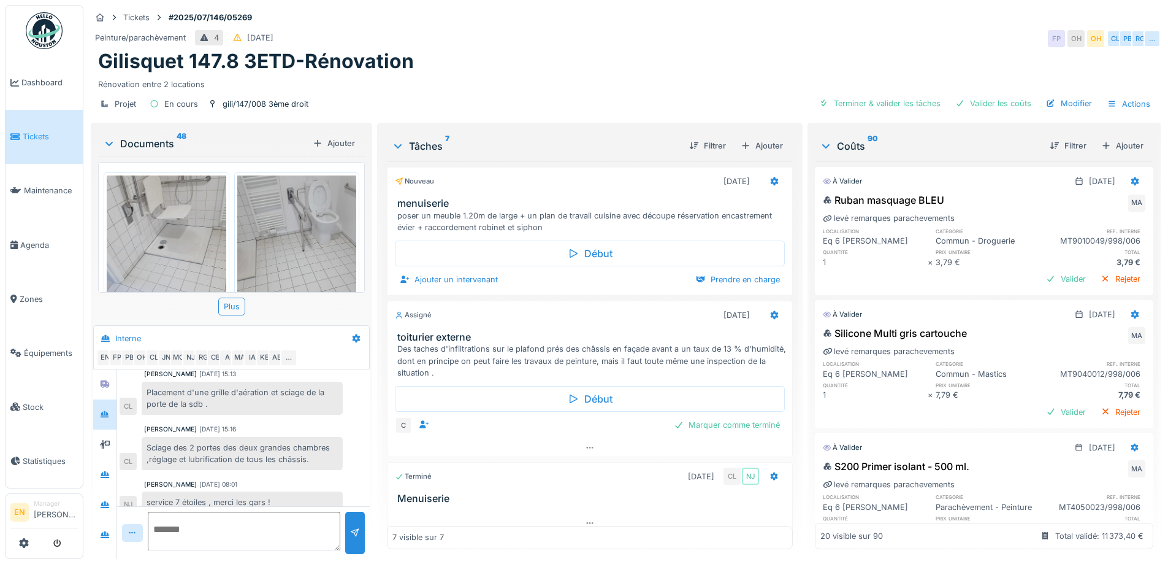
click at [310, 238] on img at bounding box center [297, 254] width 120 height 159
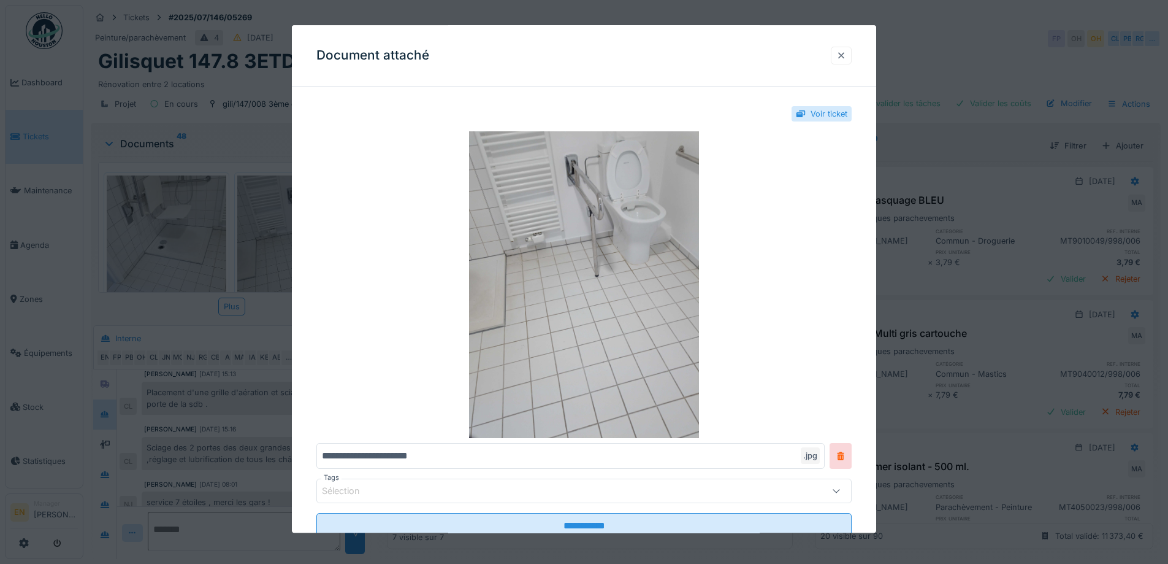
click at [842, 58] on div at bounding box center [841, 56] width 10 height 12
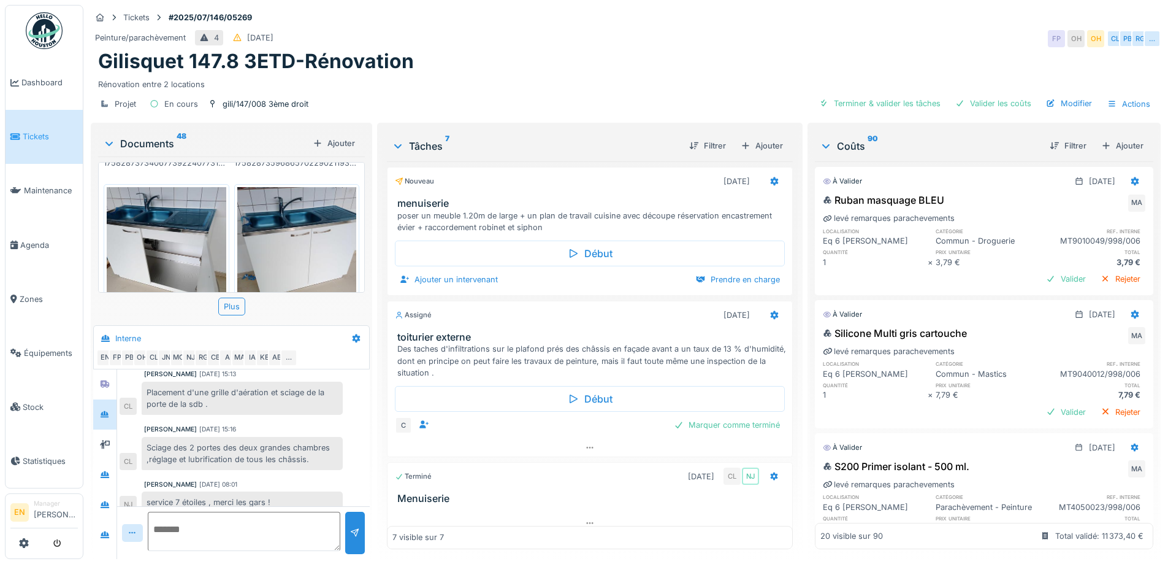
scroll to position [1724, 0]
click at [42, 33] on img at bounding box center [44, 30] width 37 height 37
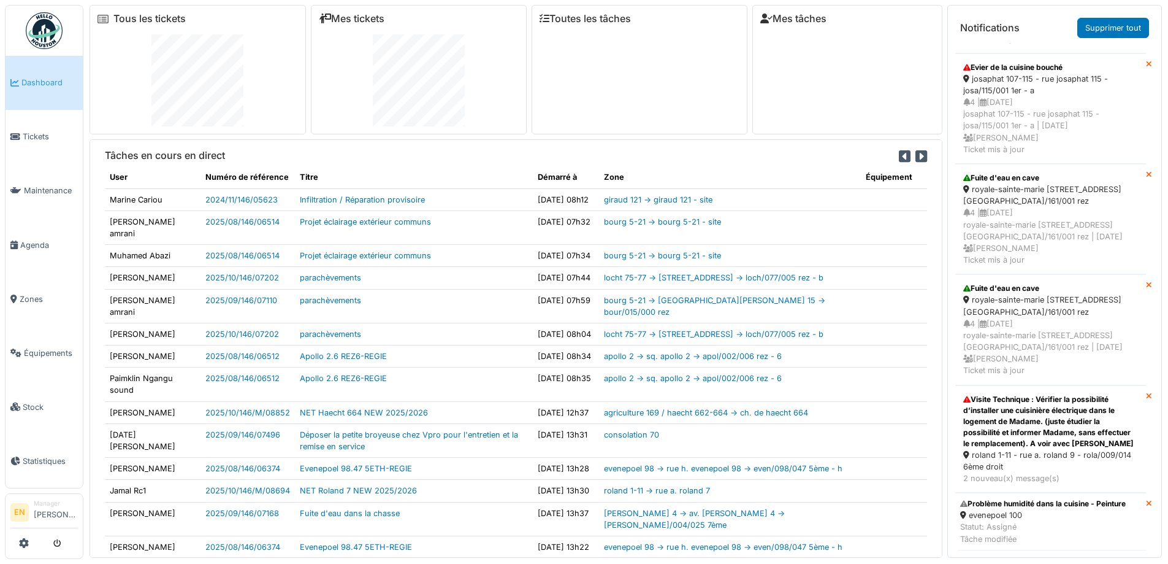
scroll to position [790, 0]
click at [1011, 419] on div "Visite Technique : Vérifier la possibilité d’installer une cuisinière électriqu…" at bounding box center [1050, 421] width 175 height 55
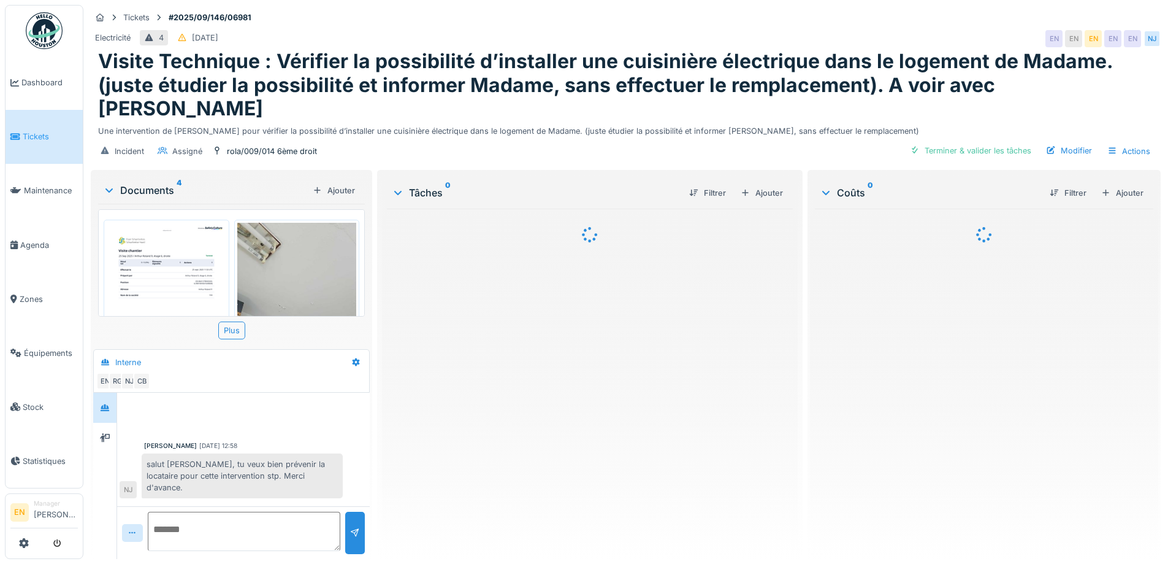
scroll to position [273, 0]
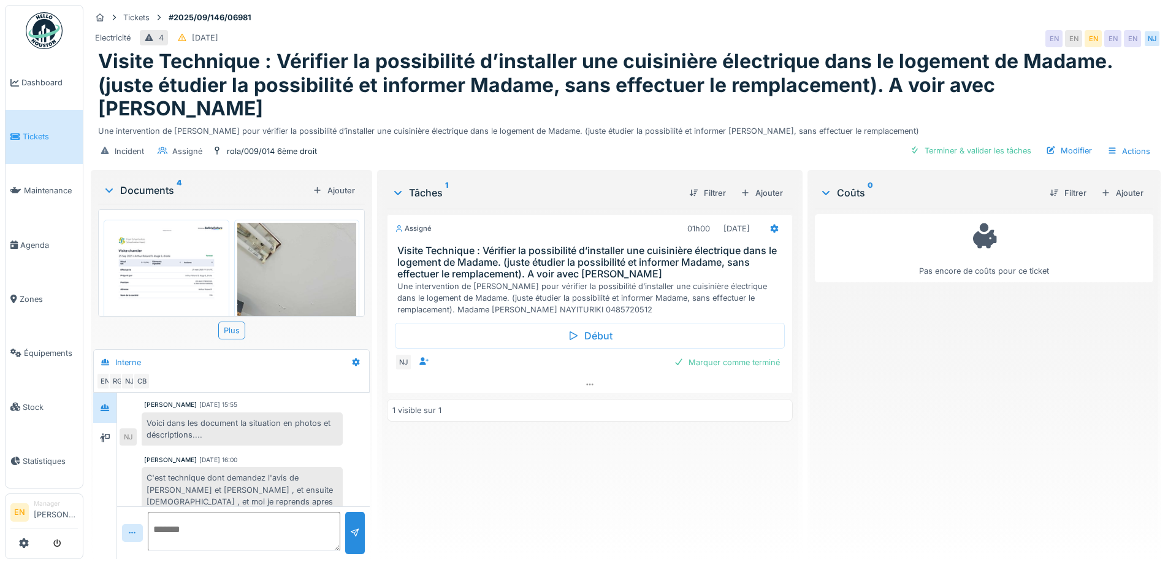
click at [186, 281] on img at bounding box center [167, 307] width 120 height 169
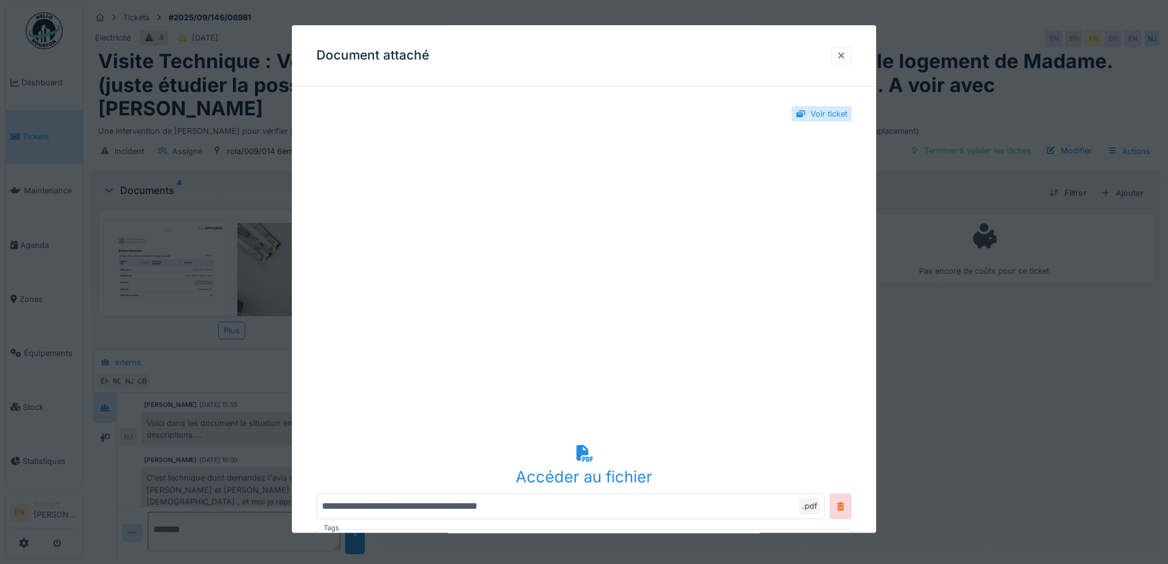
click at [846, 55] on div at bounding box center [841, 56] width 10 height 12
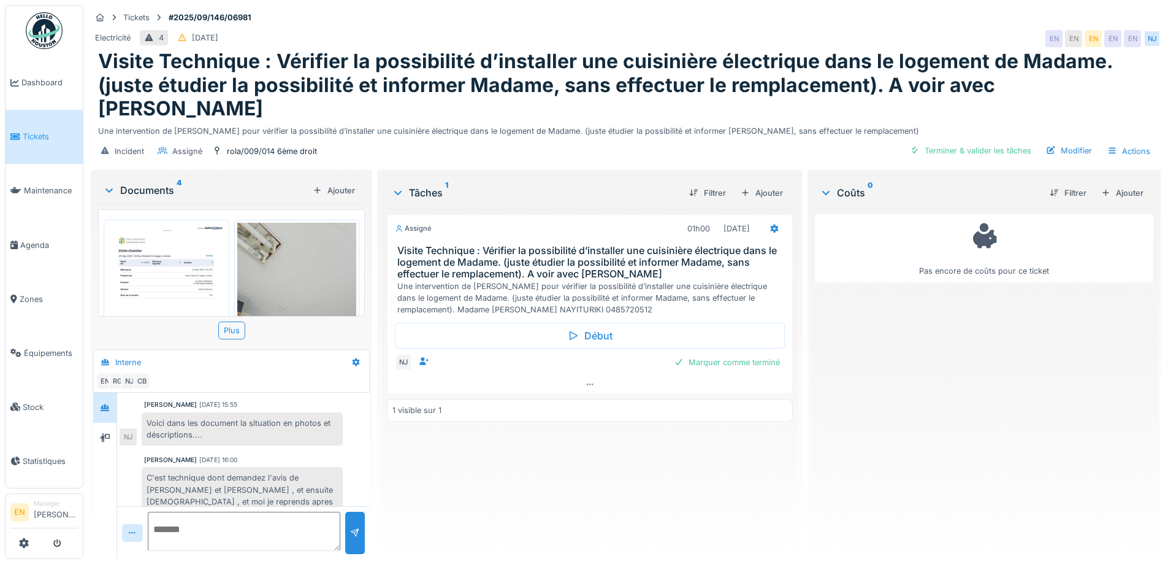
click at [482, 477] on div "Assigné 01h00 [DATE] Visite Technique : Vérifier la possibilité d’installer une…" at bounding box center [589, 379] width 405 height 340
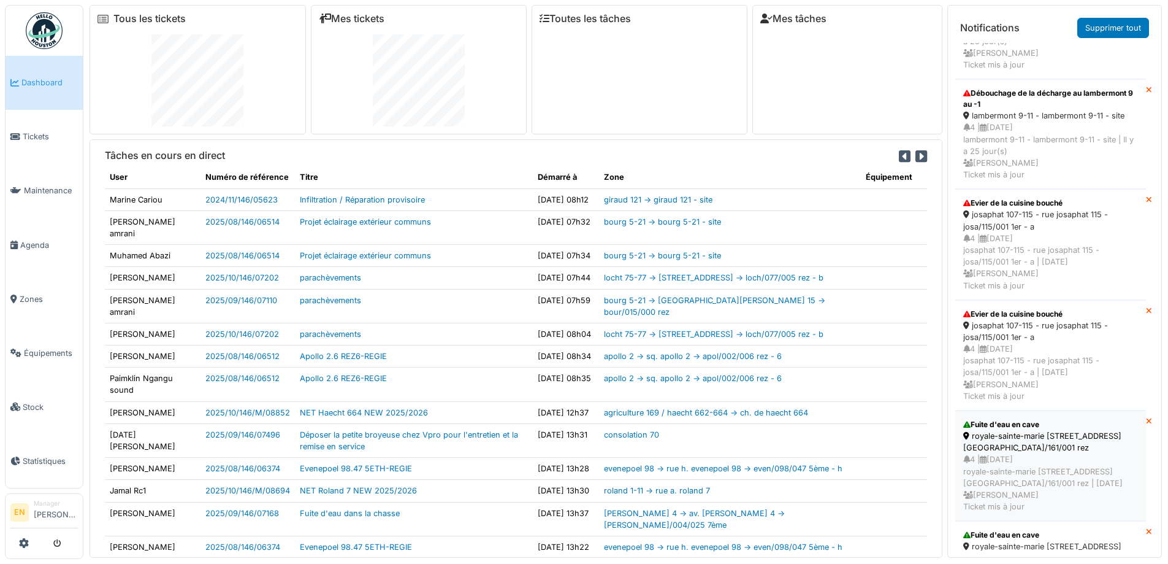
scroll to position [488, 0]
click at [1044, 356] on div "4 | [DATE] josaphat 107-115 - rue josaphat 115 - josa/115/001 1er - a | [DATE] …" at bounding box center [1050, 372] width 175 height 59
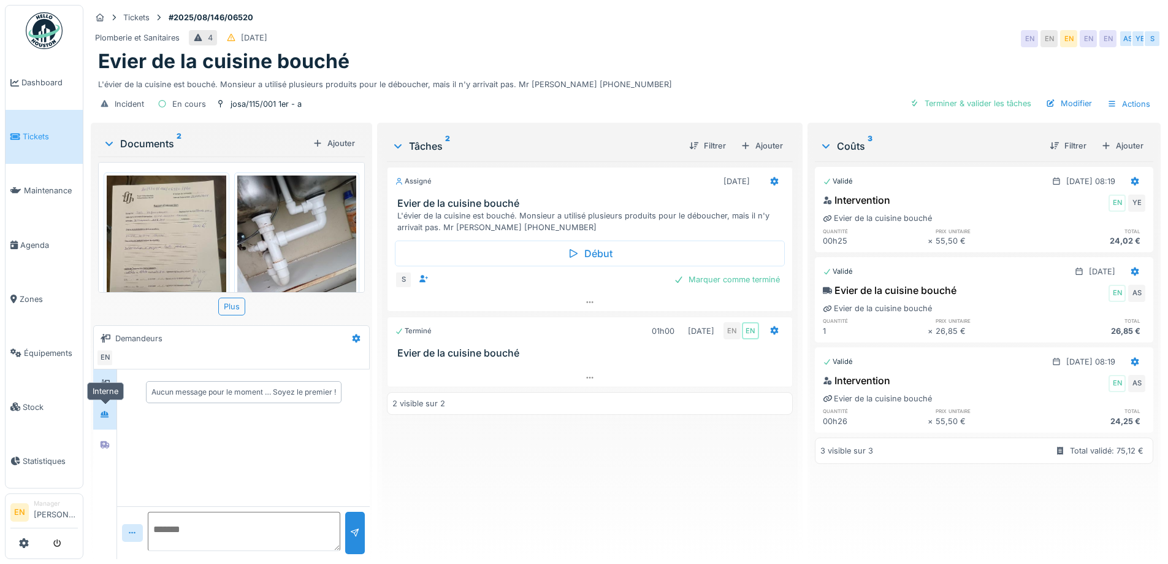
click at [105, 410] on icon at bounding box center [105, 414] width 10 height 8
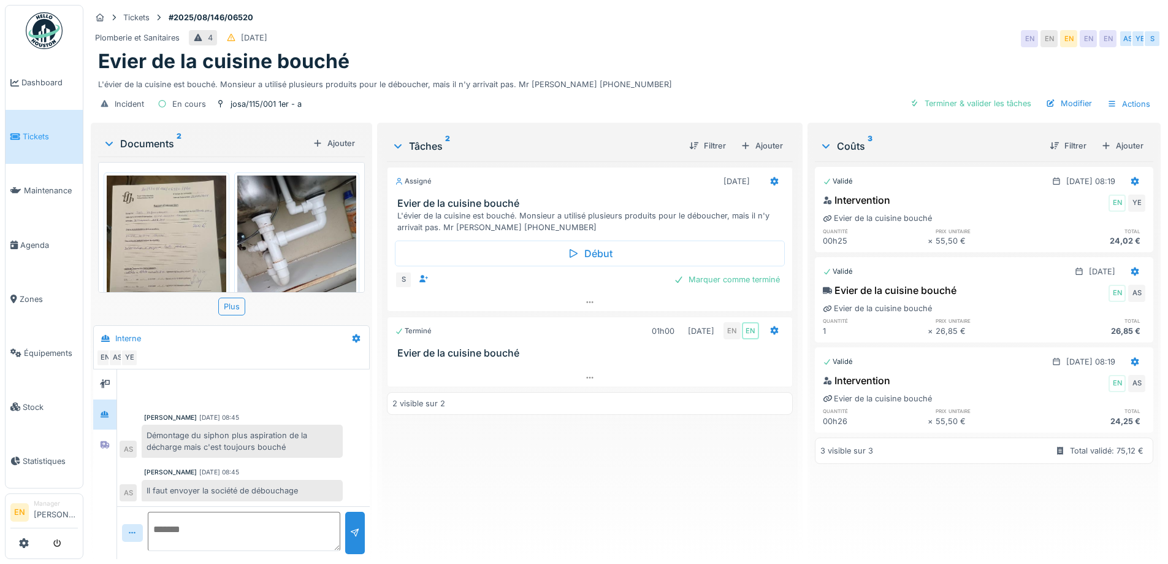
click at [158, 242] on img at bounding box center [167, 254] width 120 height 159
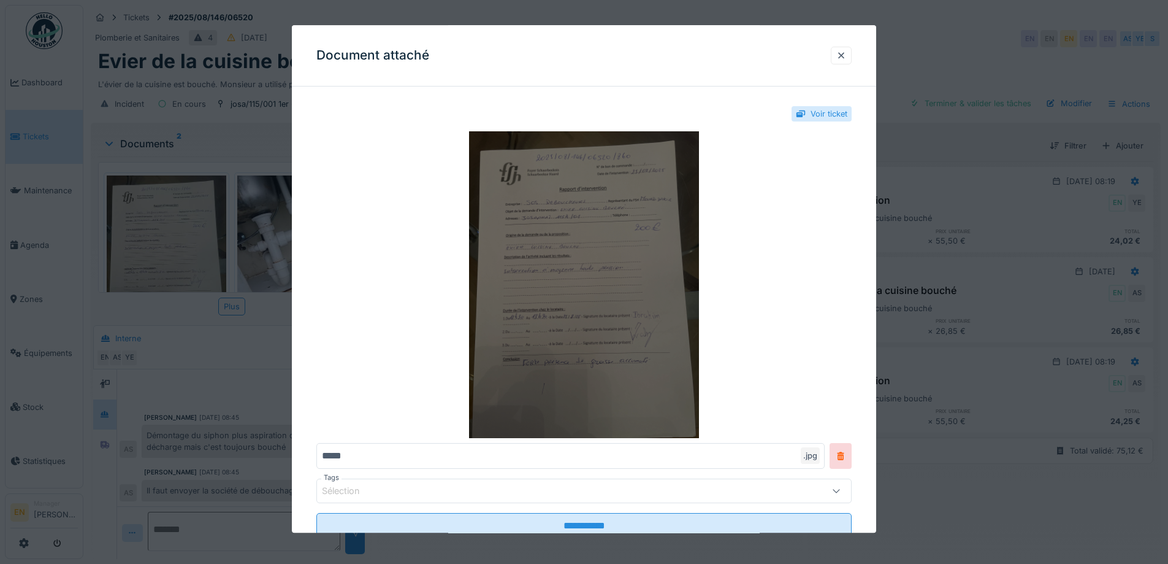
click at [597, 237] on img at bounding box center [583, 285] width 535 height 307
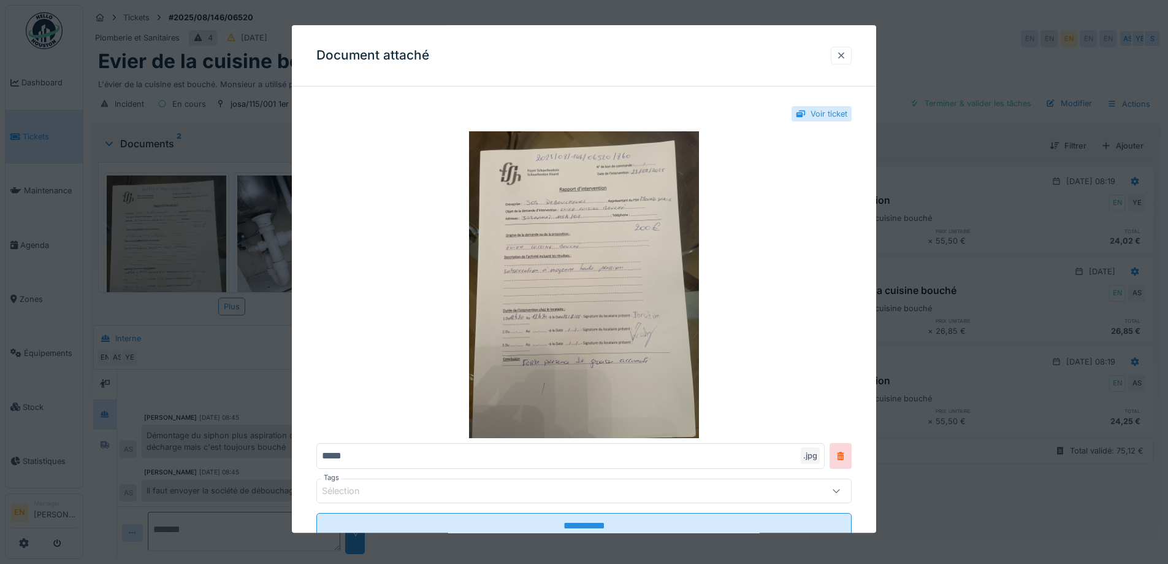
click at [844, 53] on div at bounding box center [841, 56] width 10 height 12
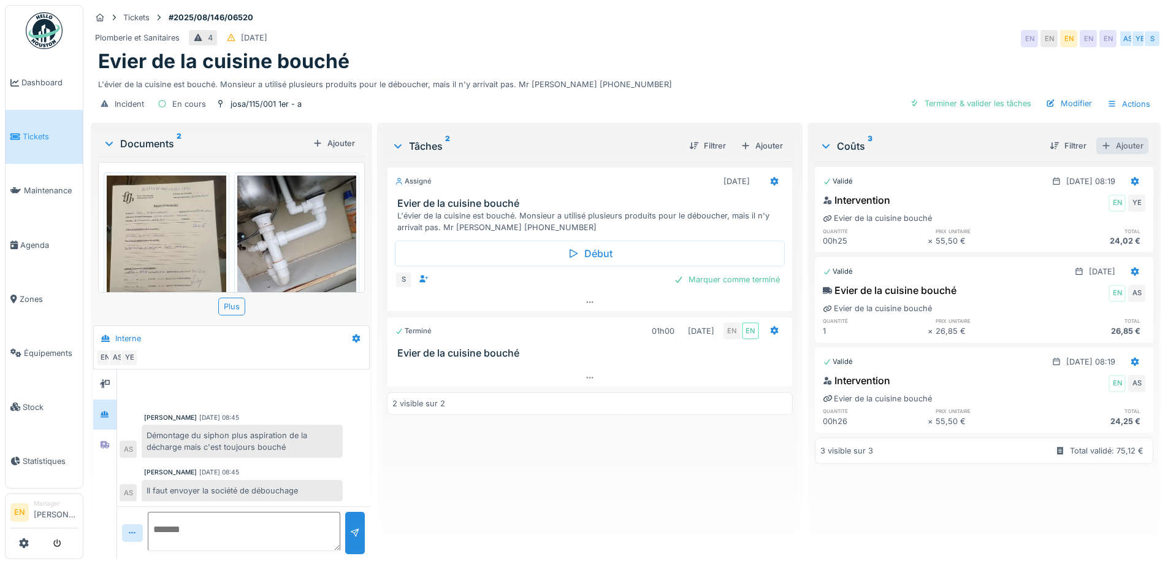
click at [1113, 143] on div "Ajouter" at bounding box center [1122, 145] width 52 height 17
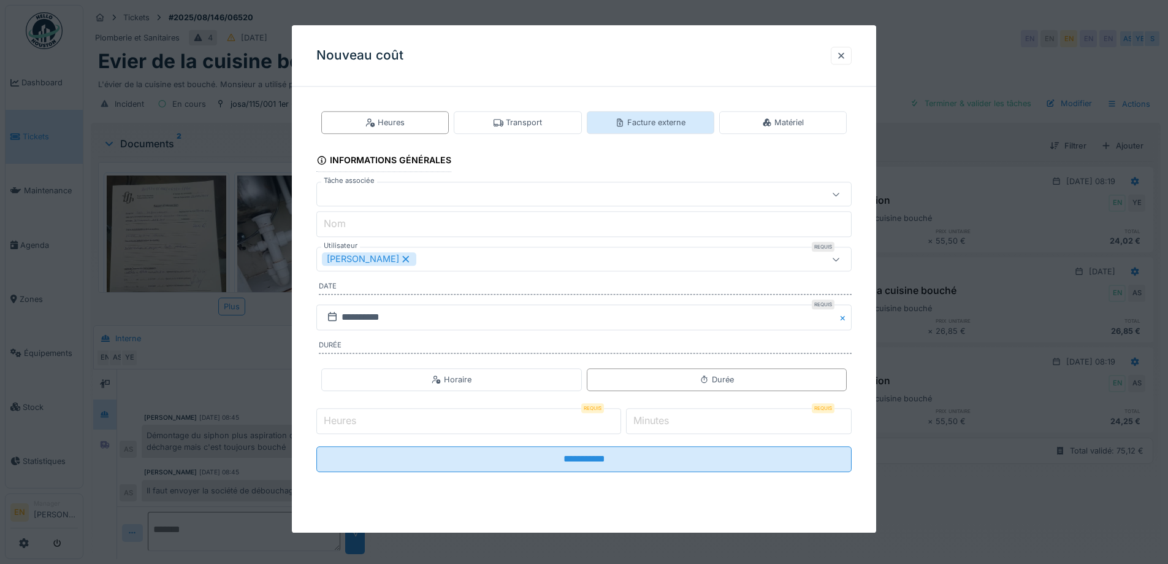
click at [677, 121] on div "Facture externe" at bounding box center [650, 123] width 71 height 12
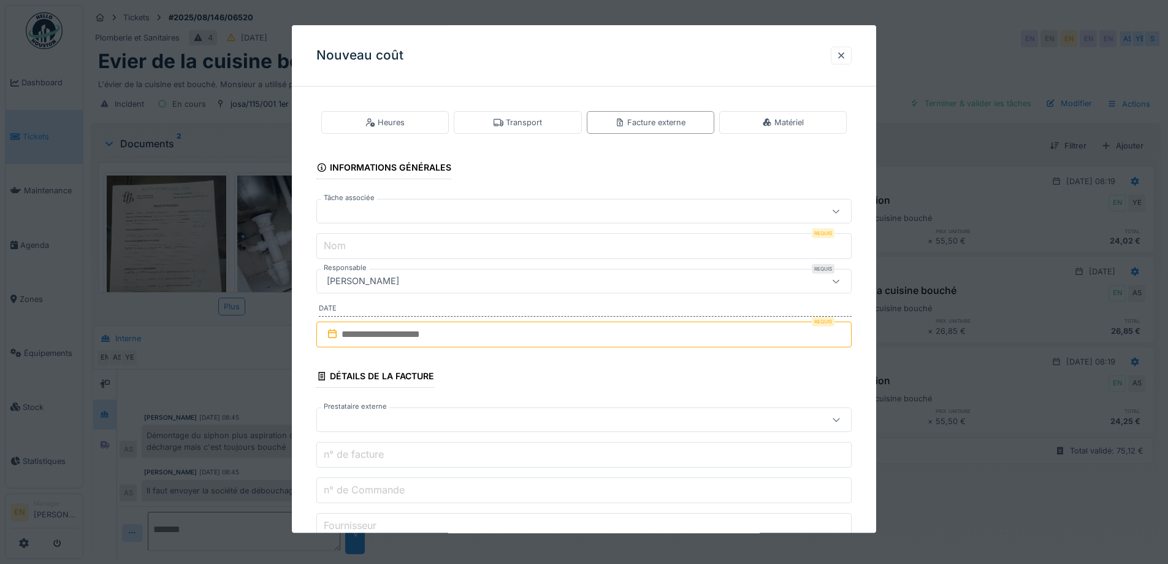
click at [648, 248] on input "Nom" at bounding box center [583, 247] width 535 height 26
click at [537, 214] on div at bounding box center [553, 211] width 462 height 13
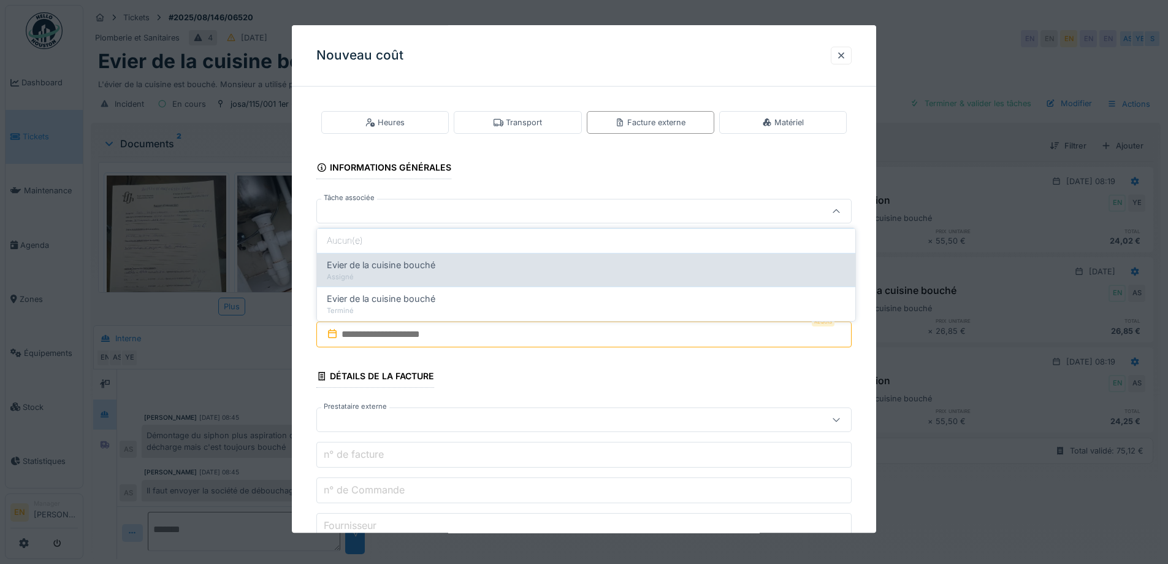
click at [416, 266] on span "Evier de la cuisine bouché" at bounding box center [381, 264] width 109 height 13
type input "******"
type input "**********"
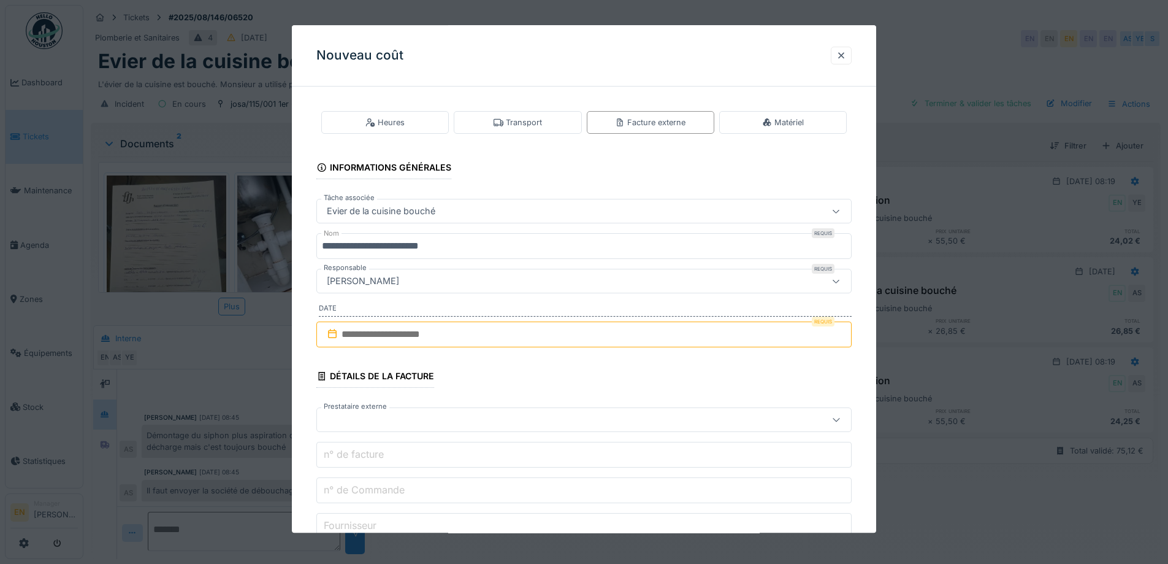
click at [461, 332] on input "text" at bounding box center [583, 334] width 535 height 26
click at [516, 362] on button "Previous Month" at bounding box center [524, 365] width 20 height 20
click at [525, 494] on div "25" at bounding box center [526, 494] width 17 height 17
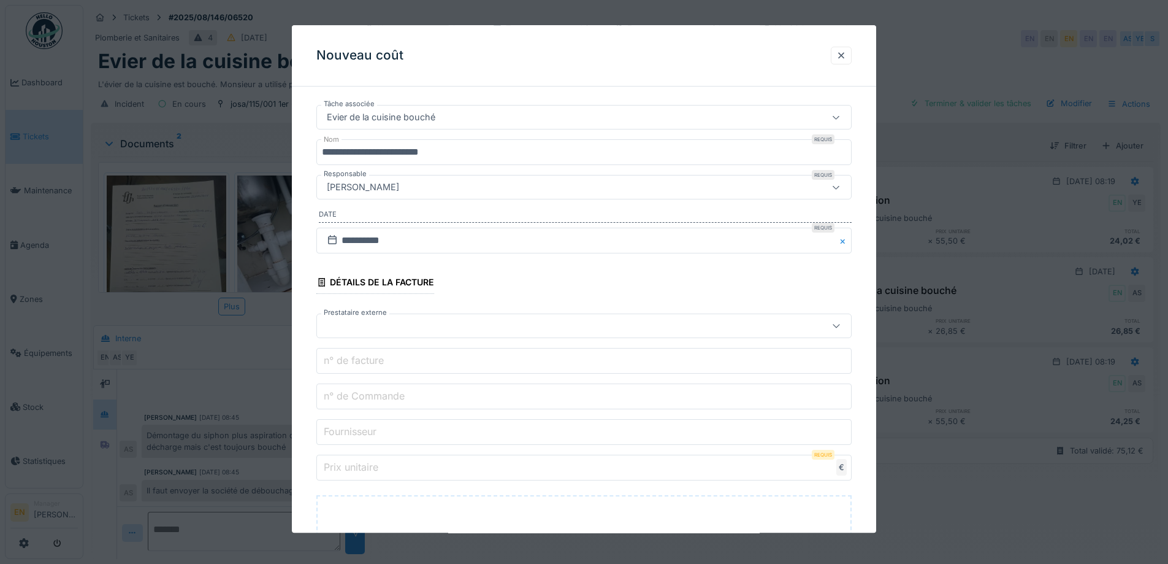
scroll to position [123, 0]
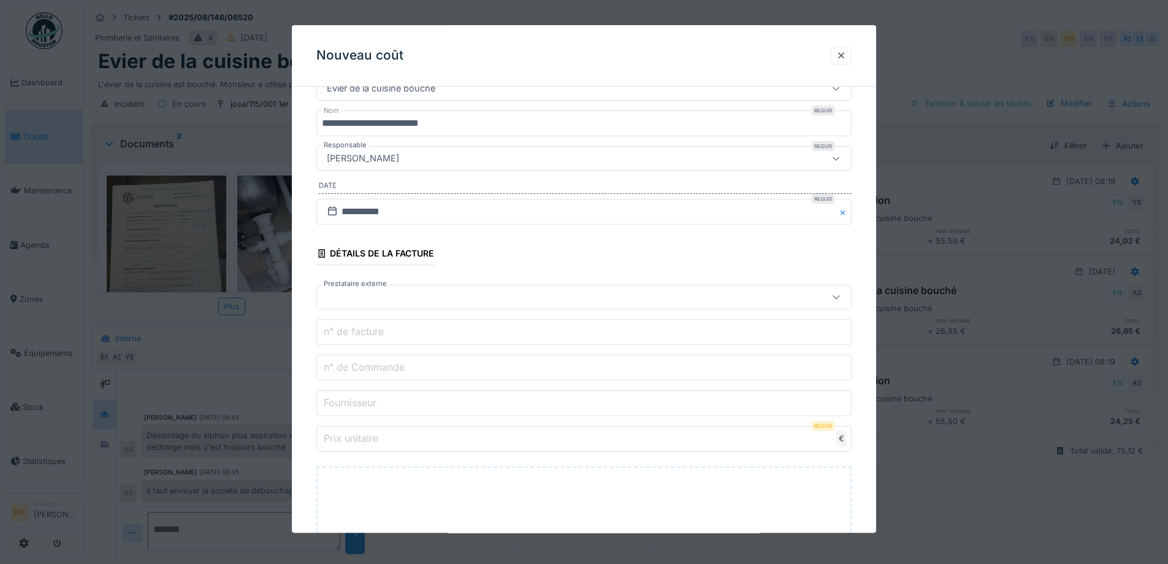
click at [493, 296] on div at bounding box center [553, 297] width 462 height 13
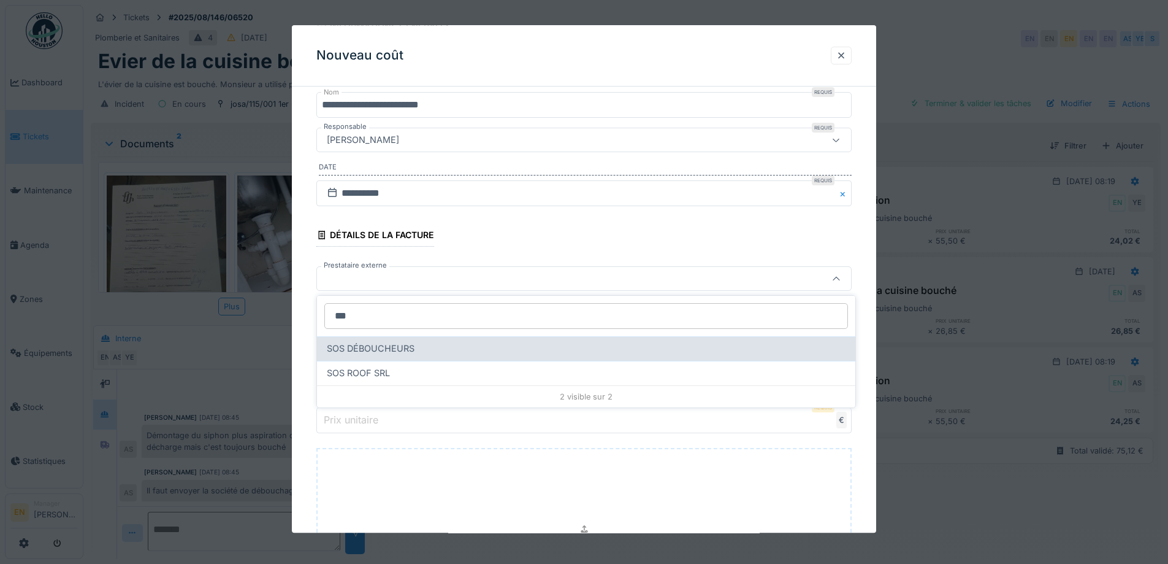
type input "***"
click at [426, 349] on div "SOS DÉBOUCHEURS" at bounding box center [586, 348] width 519 height 13
type input "***"
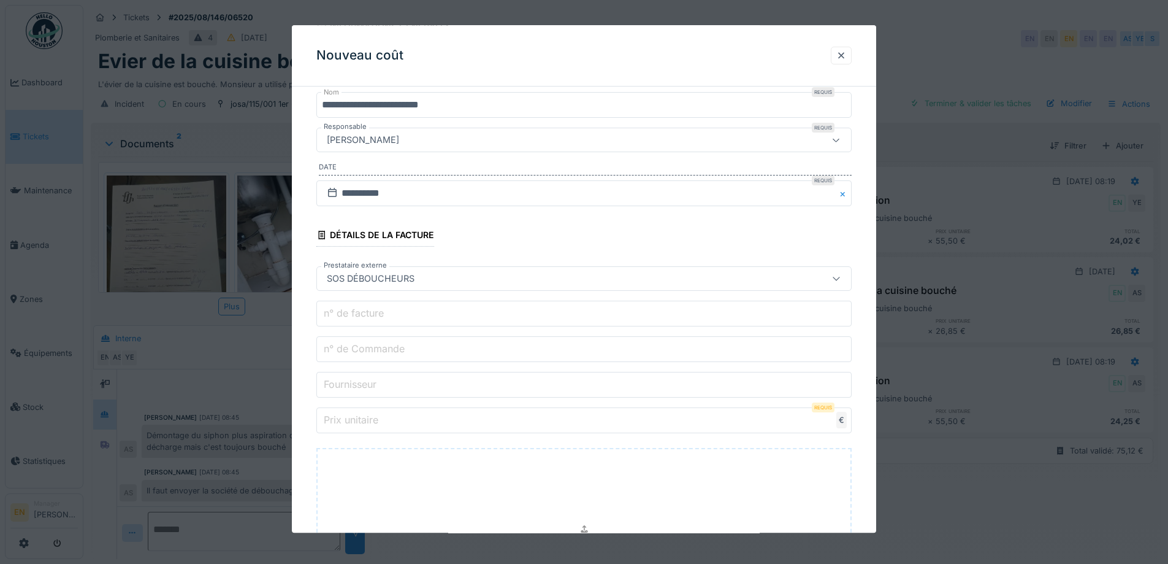
click at [446, 347] on input "n° de Commande" at bounding box center [583, 350] width 535 height 26
type input "**********"
click at [413, 381] on input "Fournisseur" at bounding box center [583, 385] width 535 height 26
type input "**********"
click at [499, 412] on input "Prix unitaire" at bounding box center [583, 421] width 535 height 26
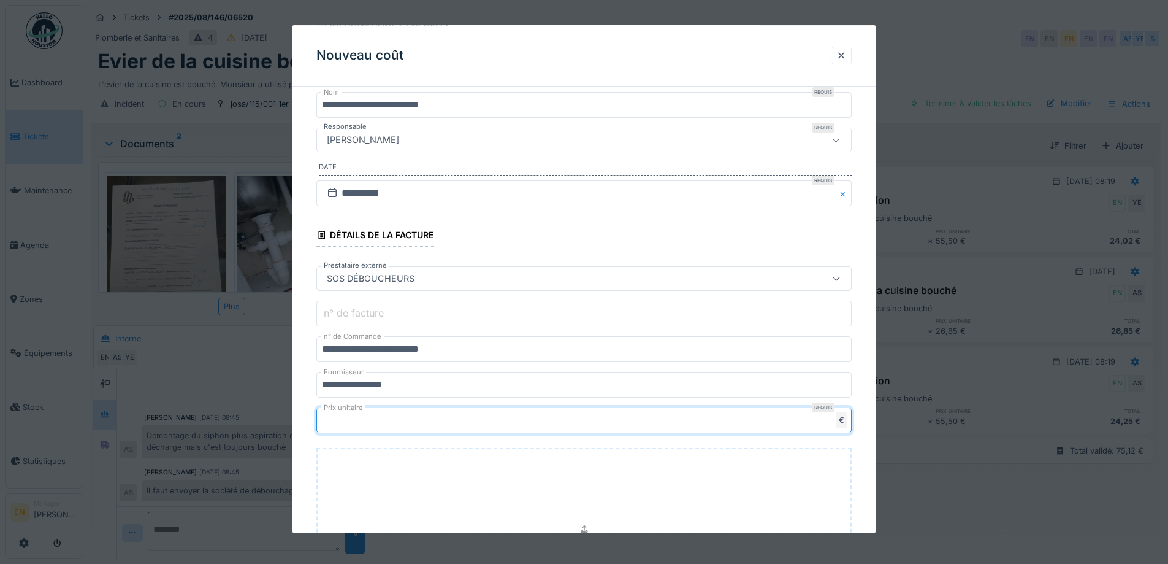
type input "***"
click at [455, 318] on input "n° de facture" at bounding box center [583, 314] width 535 height 26
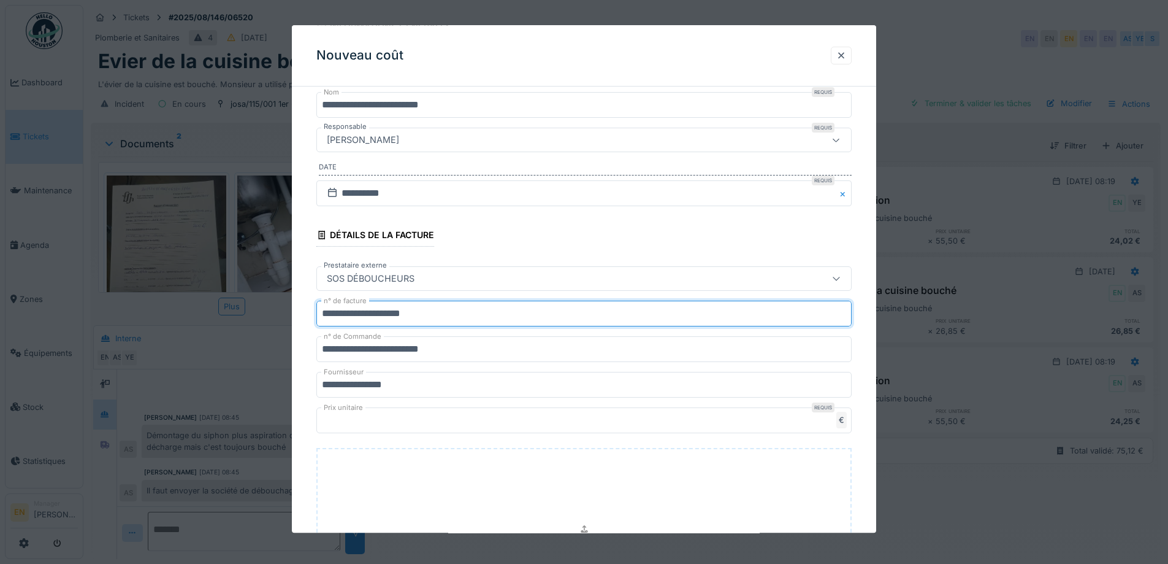
type input "**********"
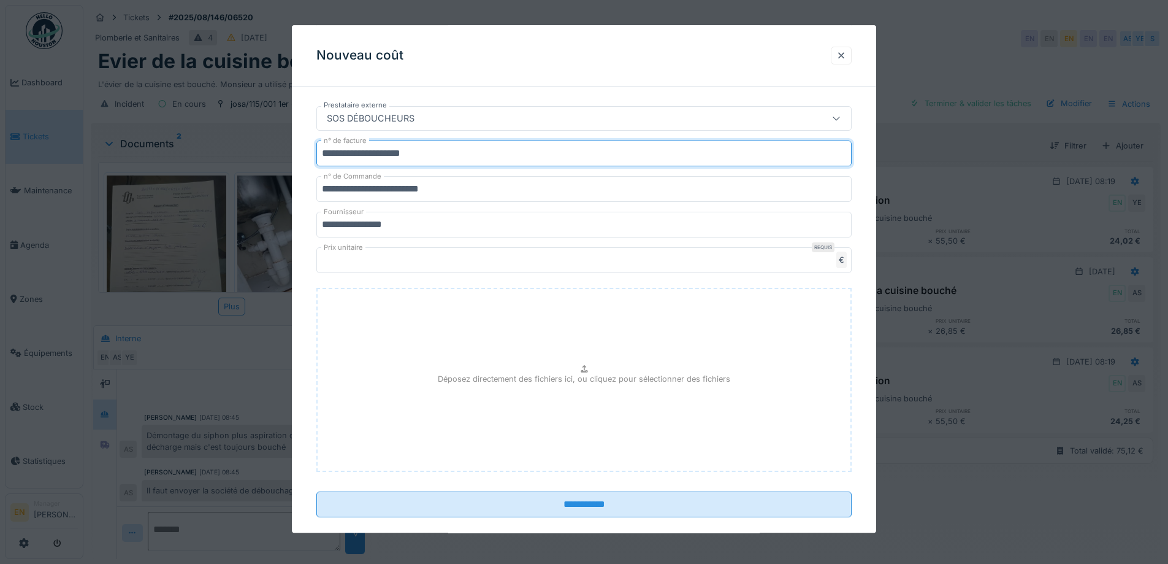
scroll to position [320, 0]
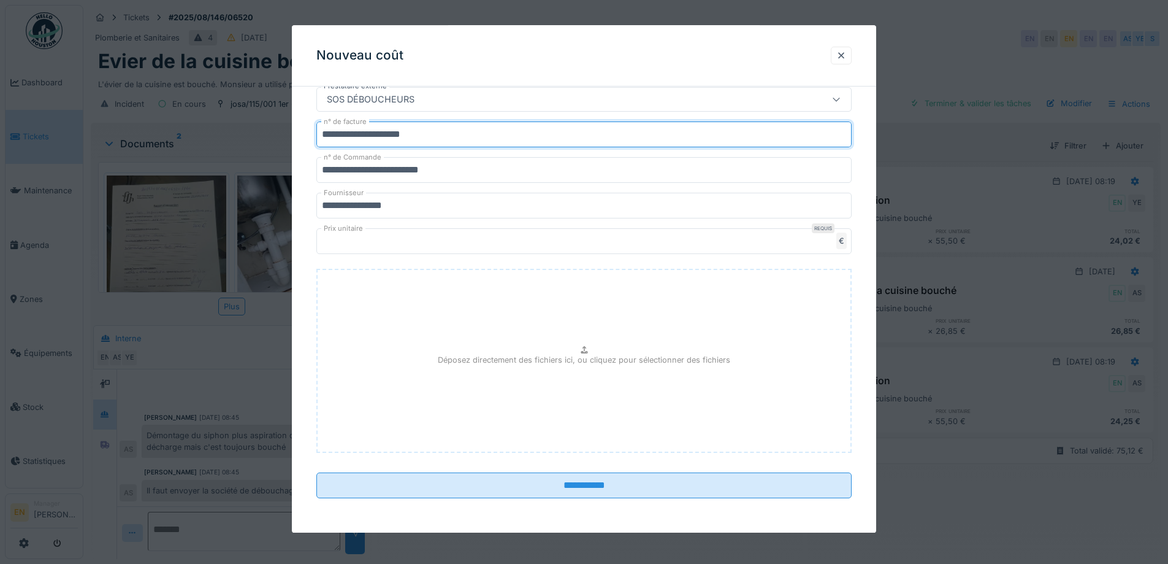
click at [587, 364] on p "Déposez directement des fichiers ici, ou cliquez pour sélectionner des fichiers" at bounding box center [584, 360] width 293 height 12
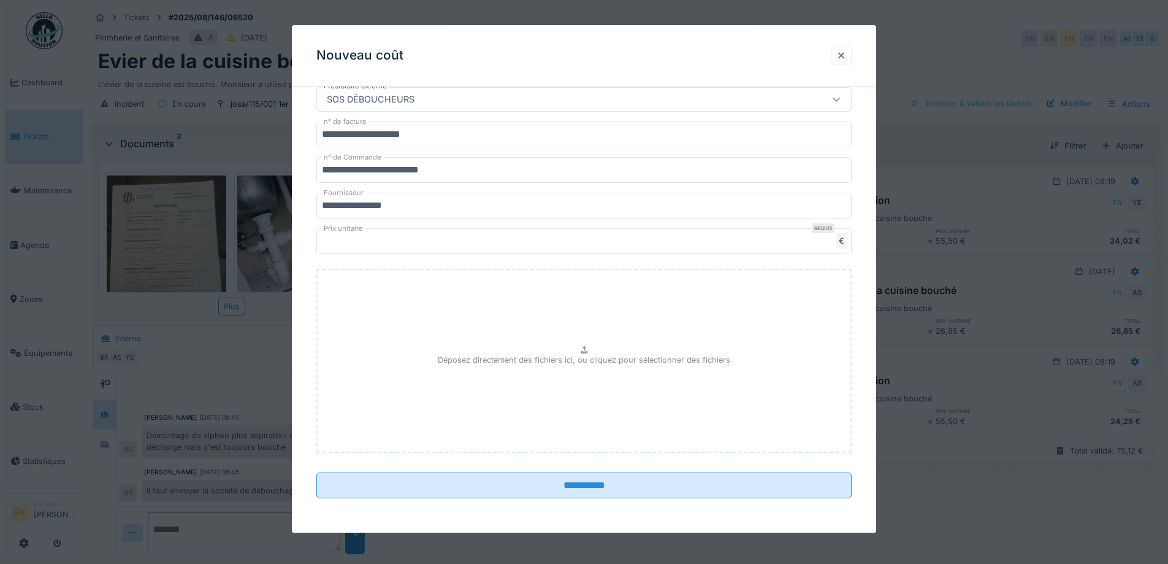
type input "**********"
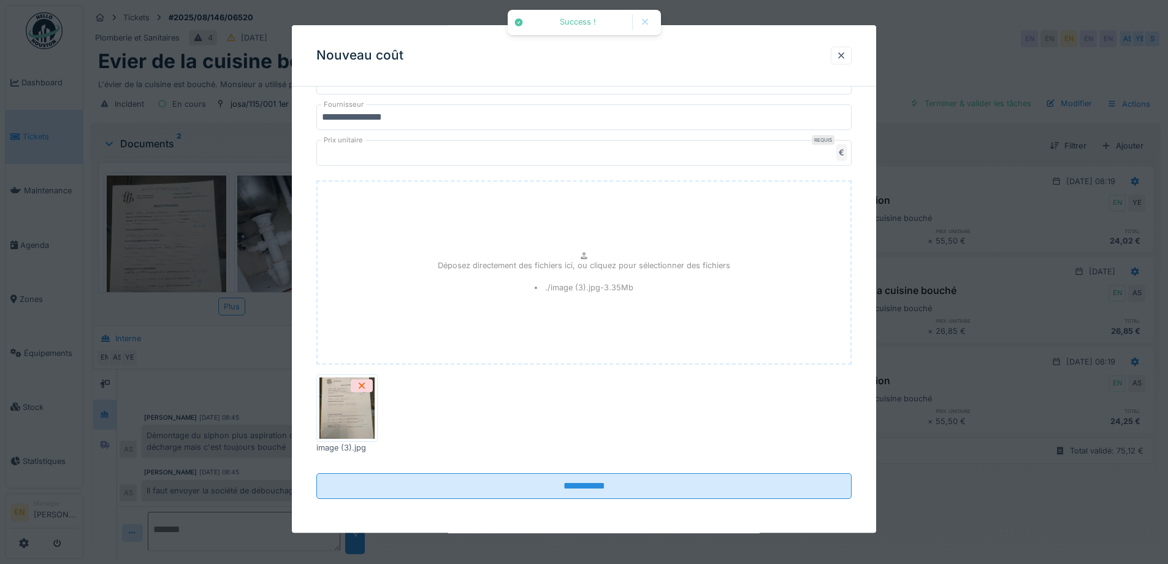
scroll to position [409, 0]
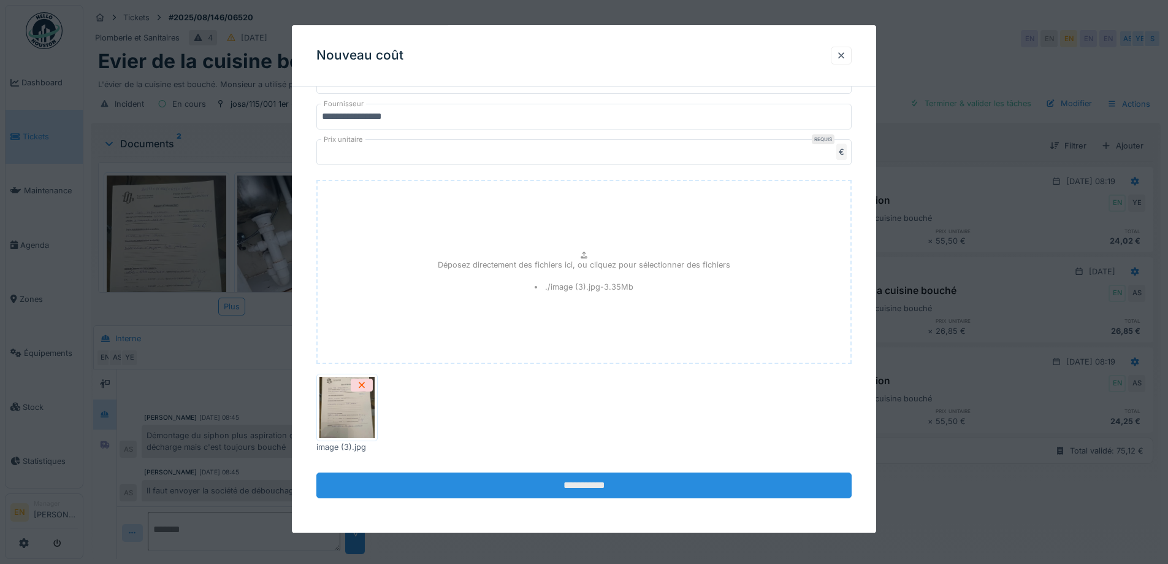
click at [578, 486] on input "**********" at bounding box center [583, 486] width 535 height 26
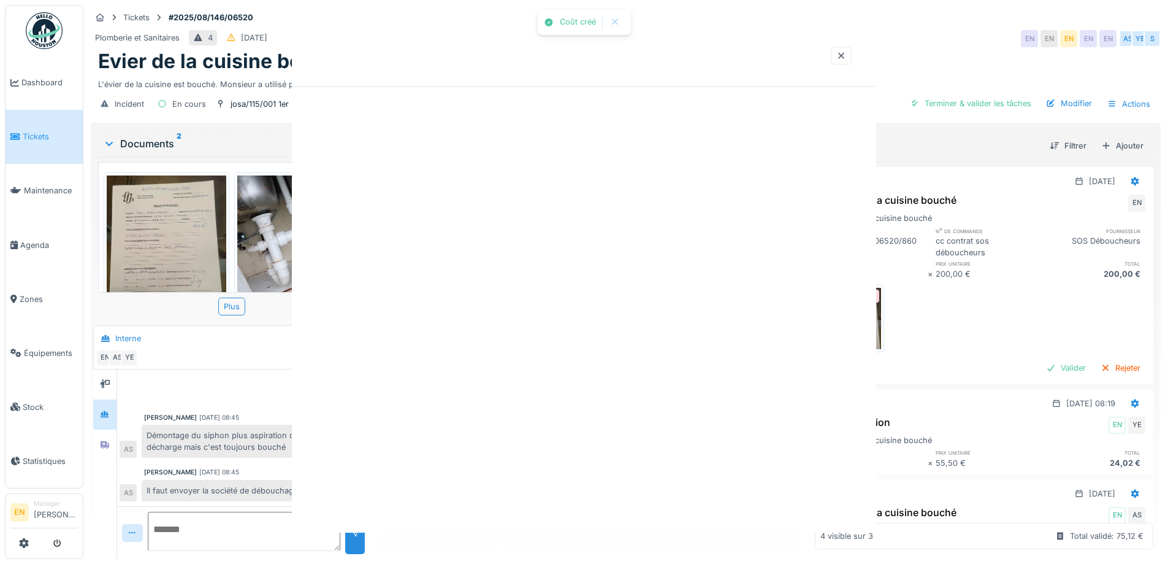
scroll to position [0, 0]
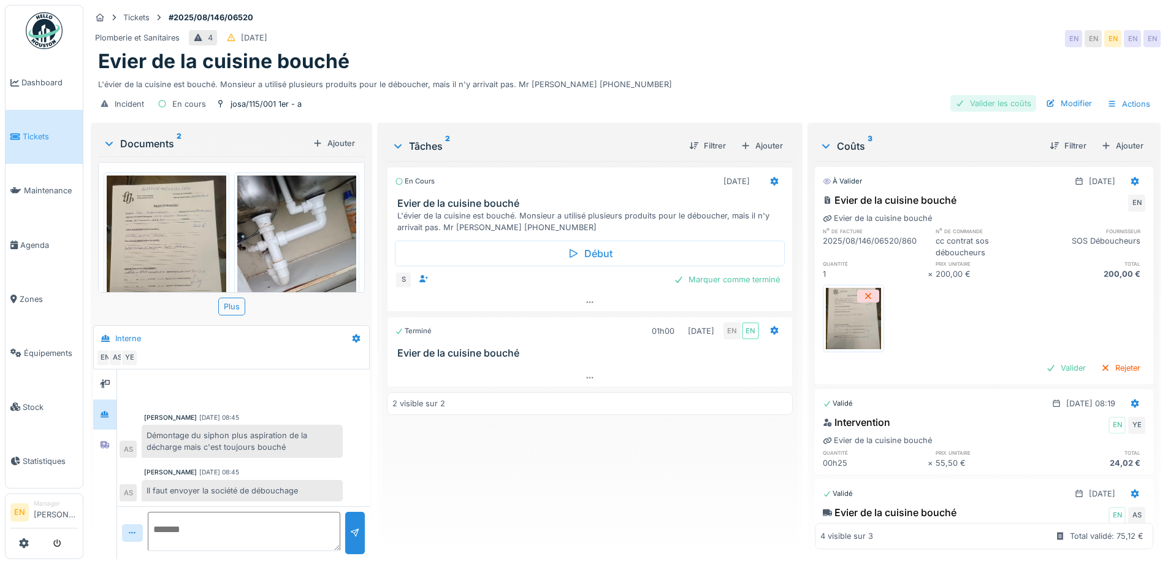
click at [989, 107] on div "Valider les coûts" at bounding box center [994, 103] width 86 height 17
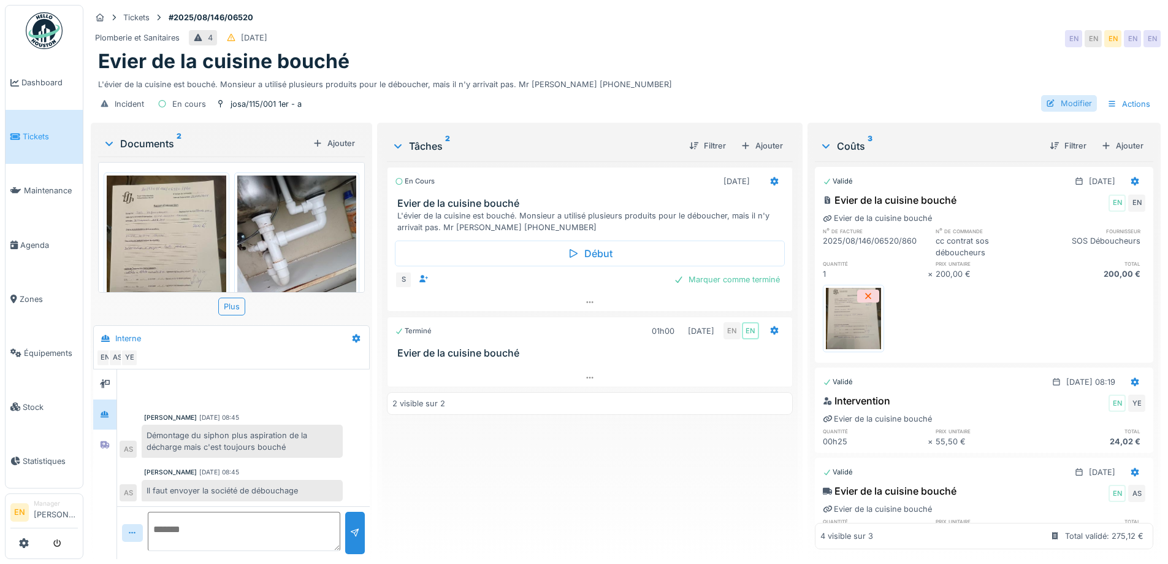
click at [1065, 103] on div "Modifier" at bounding box center [1069, 103] width 56 height 17
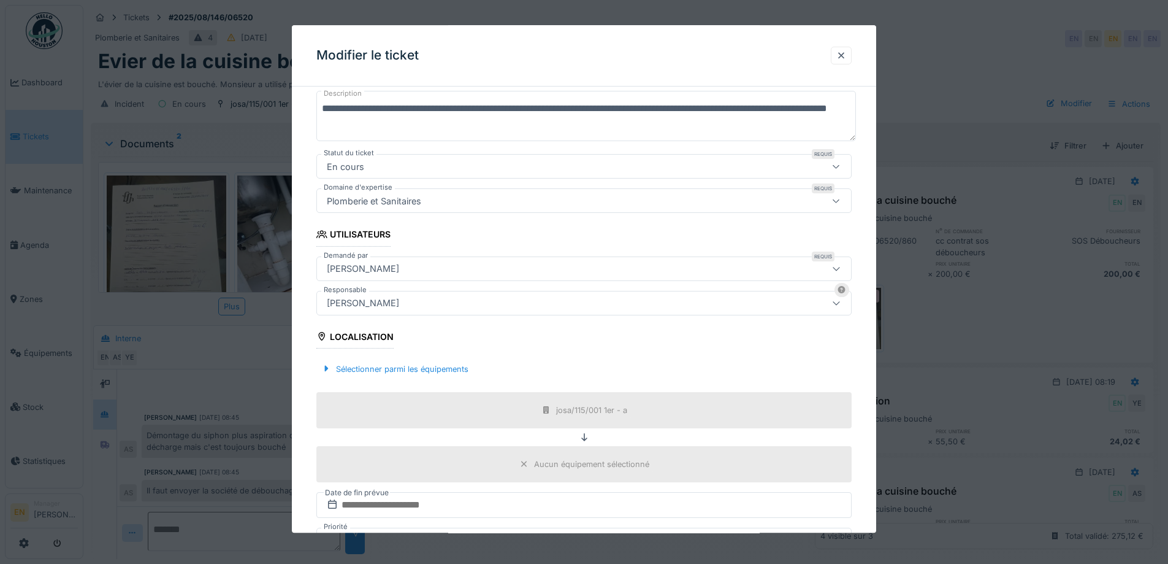
click at [476, 305] on div "[PERSON_NAME]" at bounding box center [553, 302] width 462 height 13
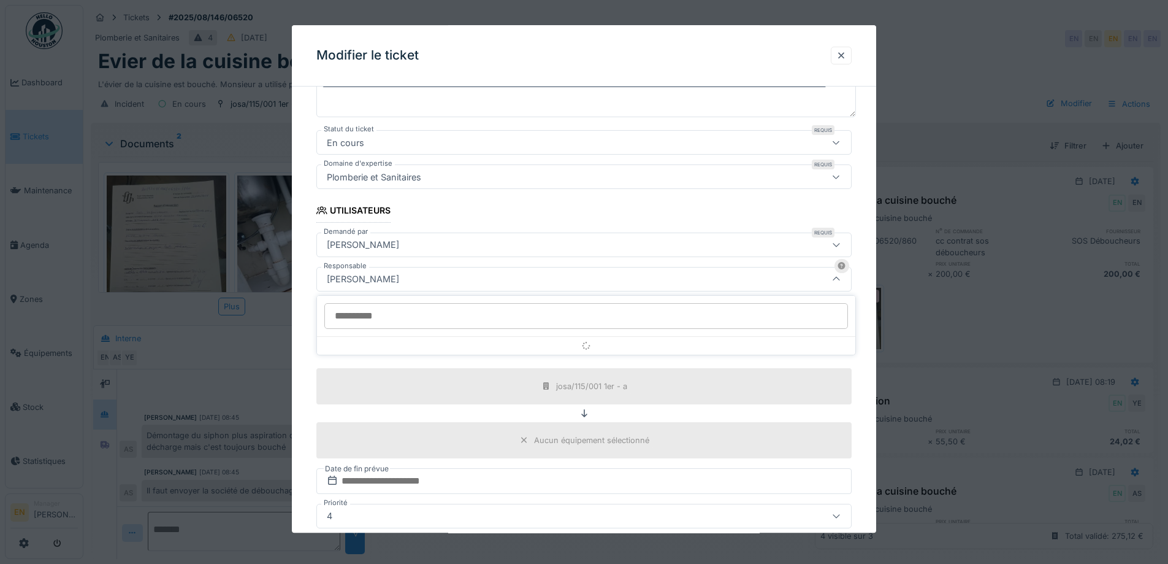
click at [470, 320] on input "Responsable" at bounding box center [586, 316] width 524 height 26
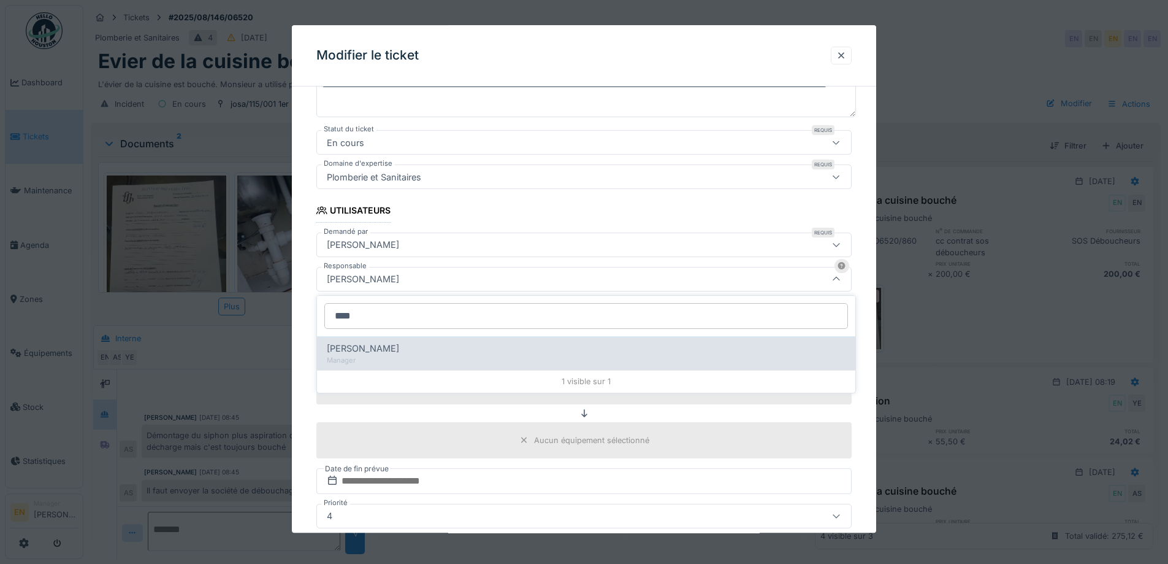
type input "****"
click at [422, 355] on div "Manager" at bounding box center [586, 360] width 519 height 10
type input "****"
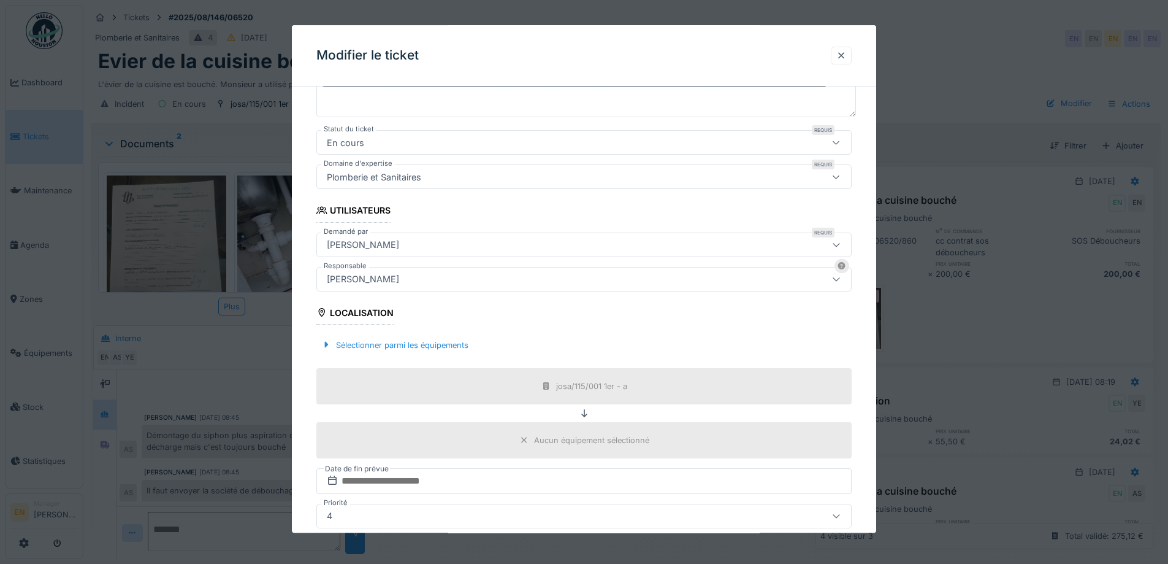
scroll to position [331, 0]
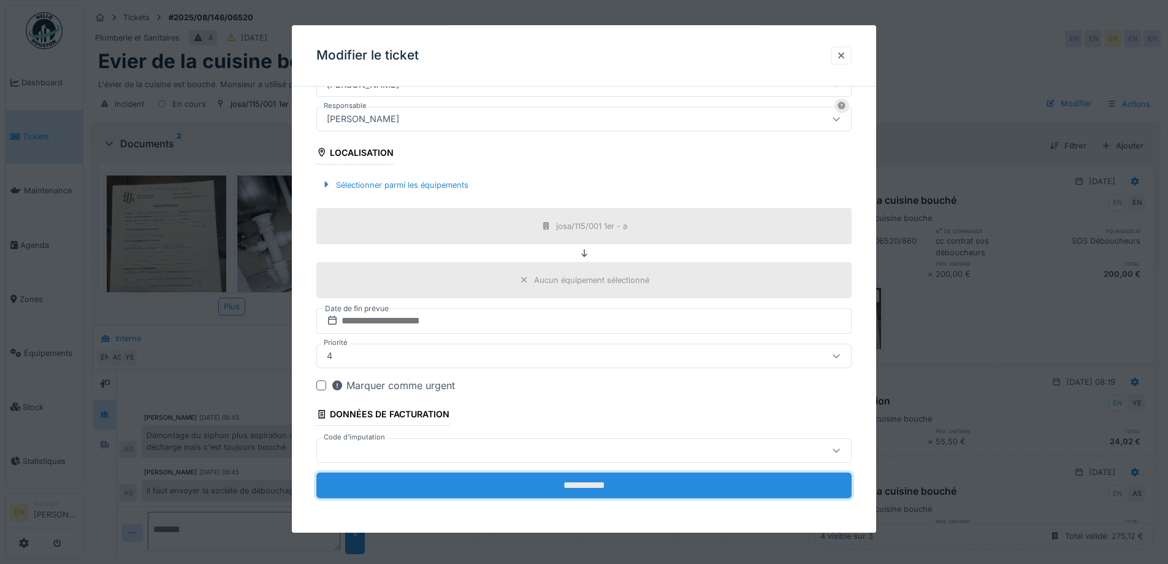
click at [570, 484] on input "**********" at bounding box center [583, 485] width 535 height 26
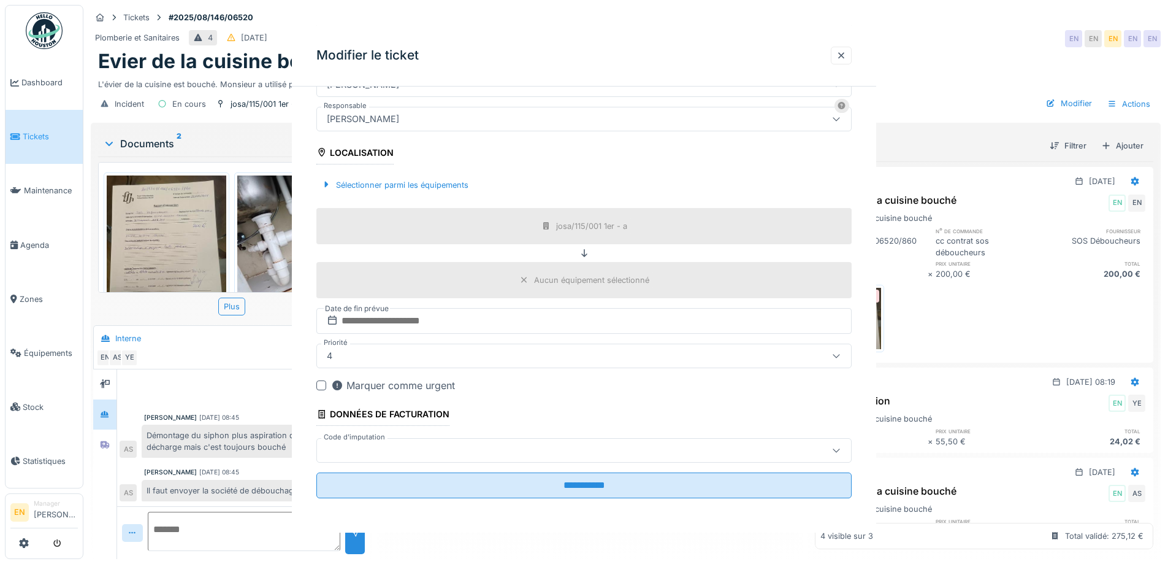
scroll to position [0, 0]
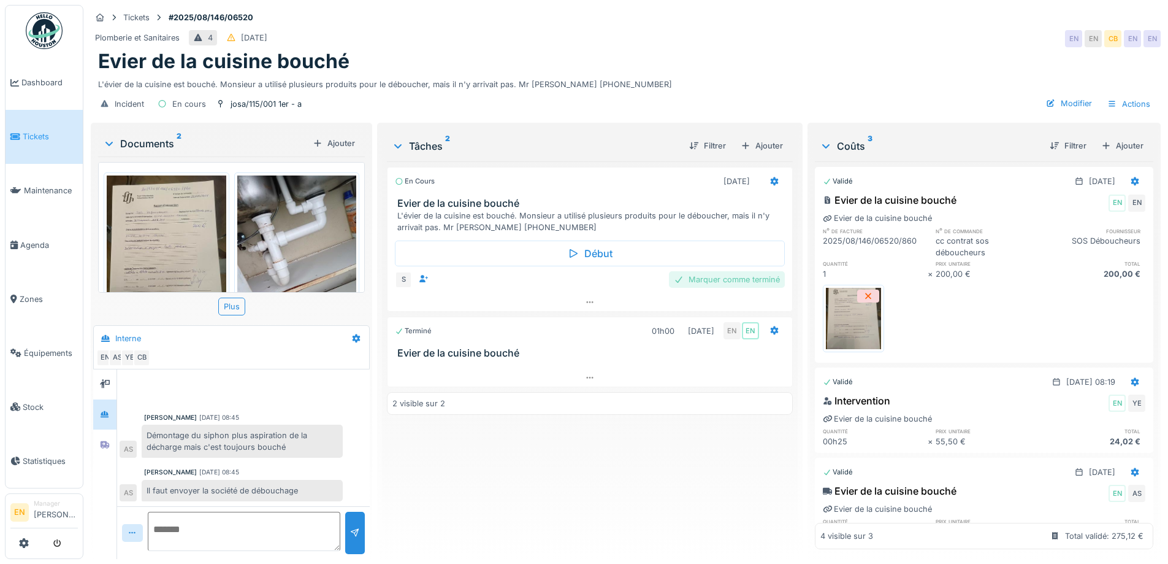
click at [719, 277] on div "Marquer comme terminé" at bounding box center [727, 279] width 116 height 17
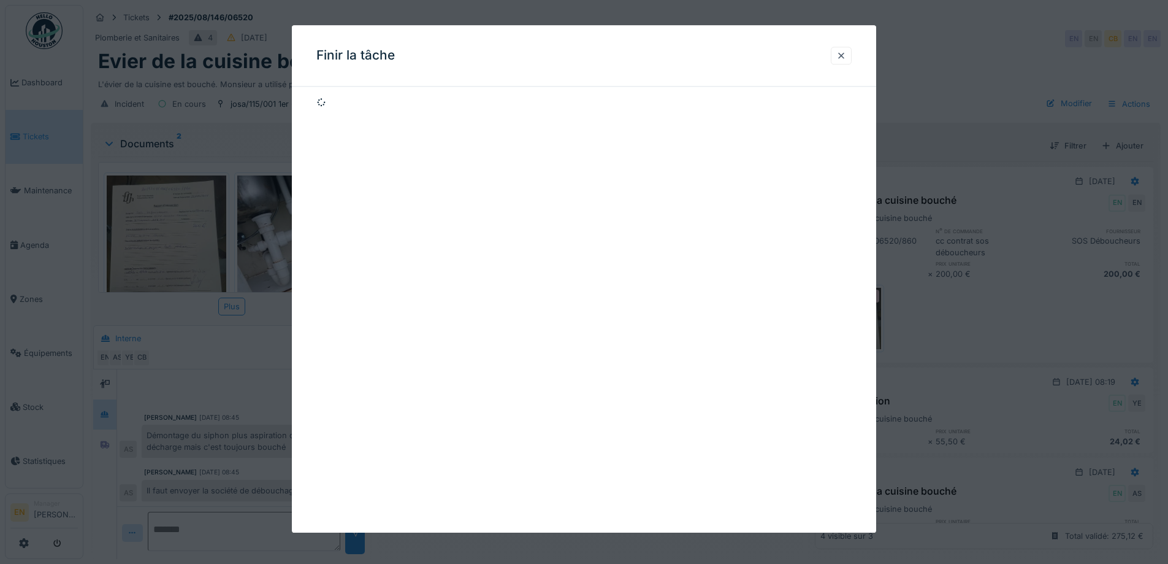
scroll to position [9, 0]
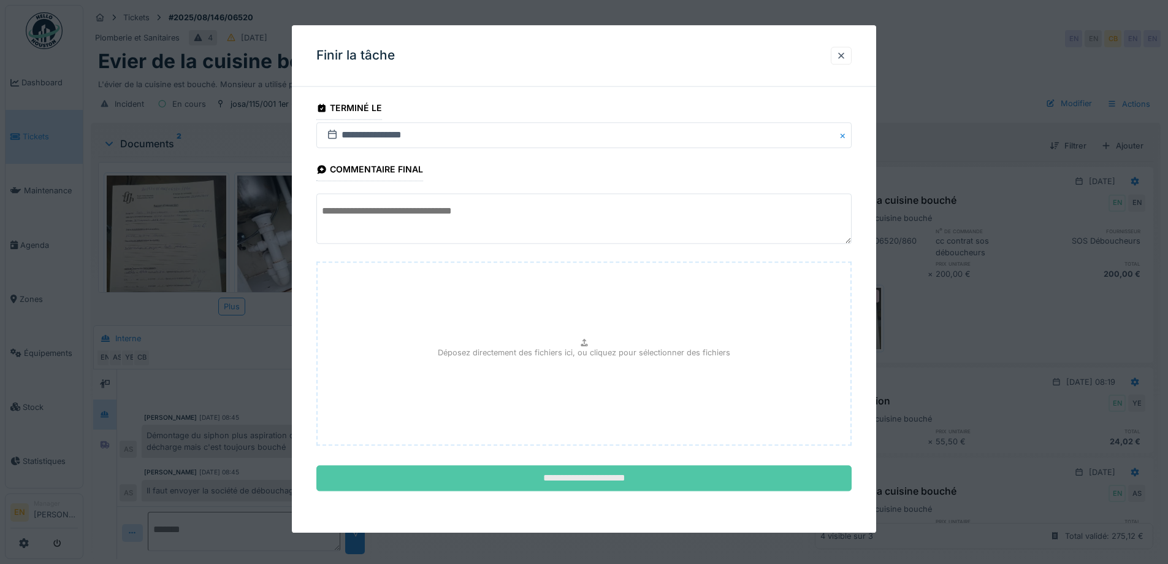
click at [619, 475] on input "**********" at bounding box center [583, 478] width 535 height 26
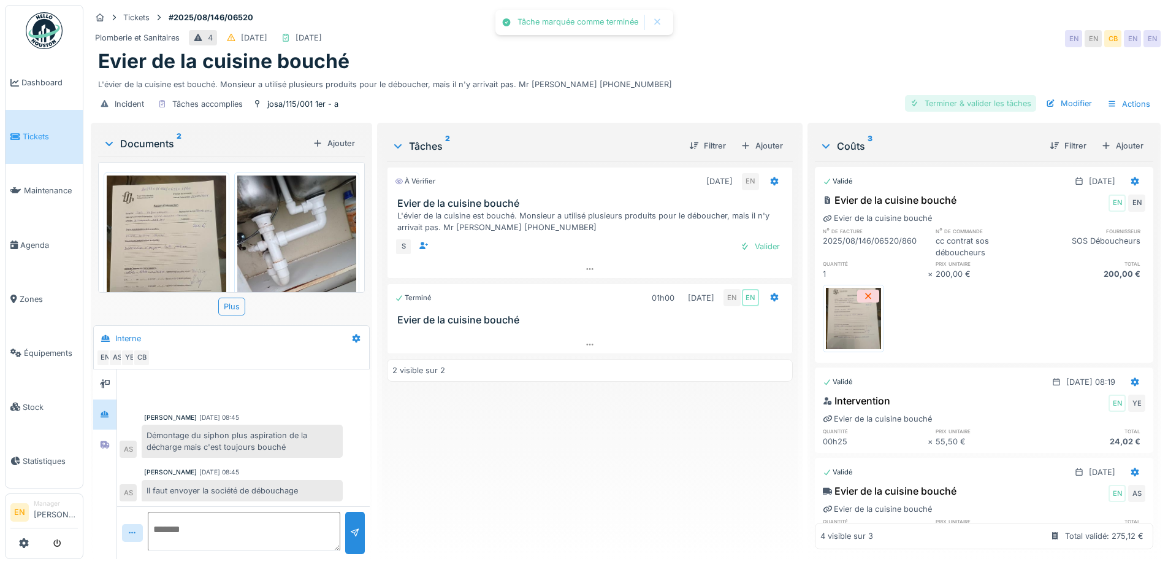
click at [971, 95] on div "Terminer & valider les tâches" at bounding box center [970, 103] width 131 height 17
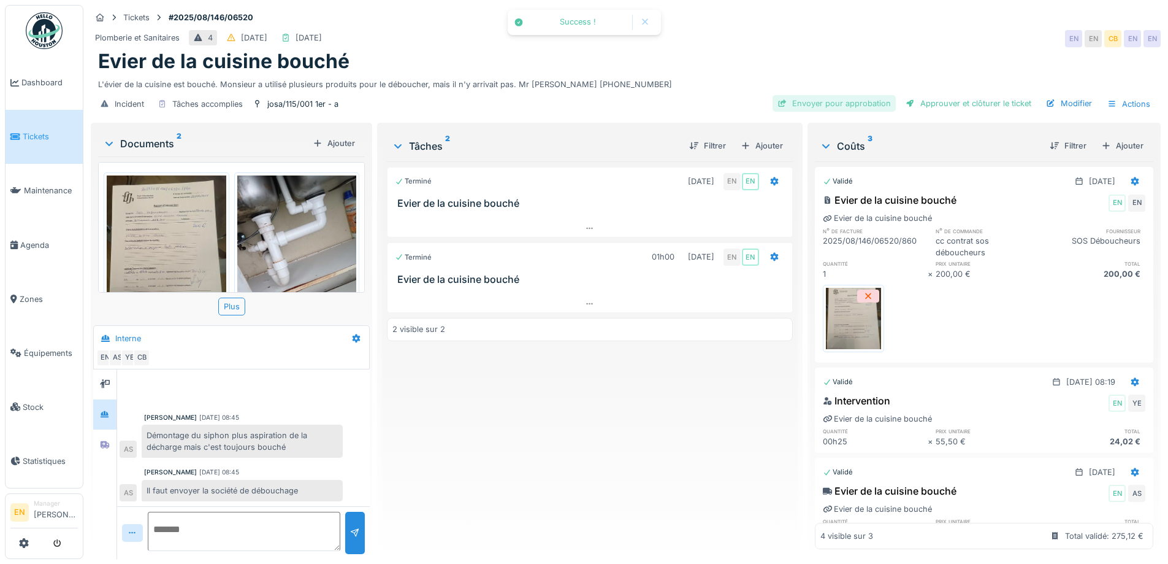
click at [817, 96] on div "Envoyer pour approbation" at bounding box center [834, 103] width 123 height 17
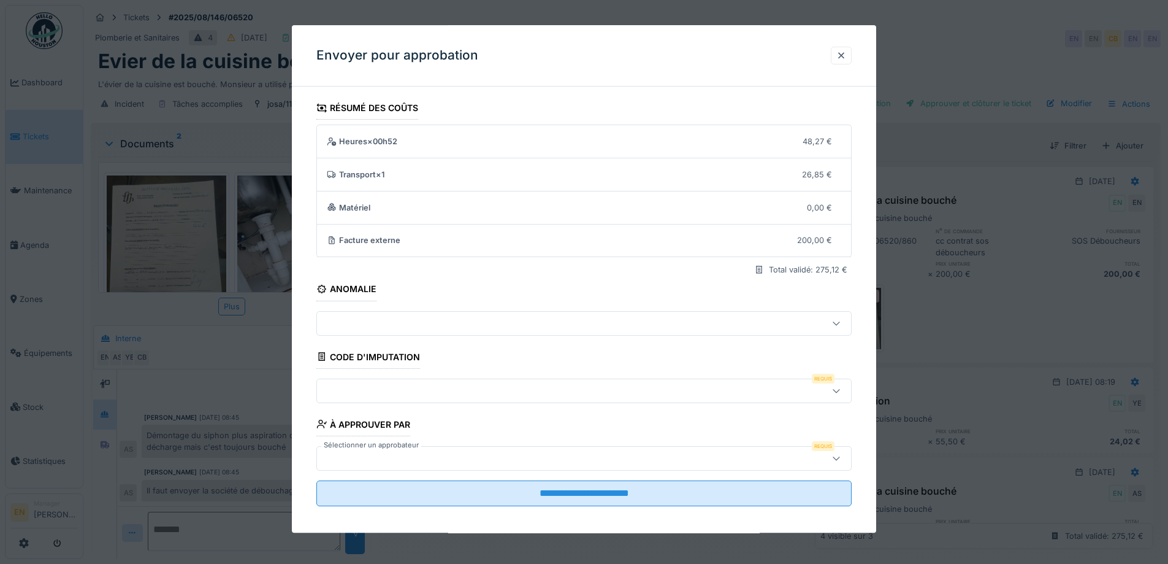
click at [840, 389] on icon at bounding box center [837, 390] width 10 height 8
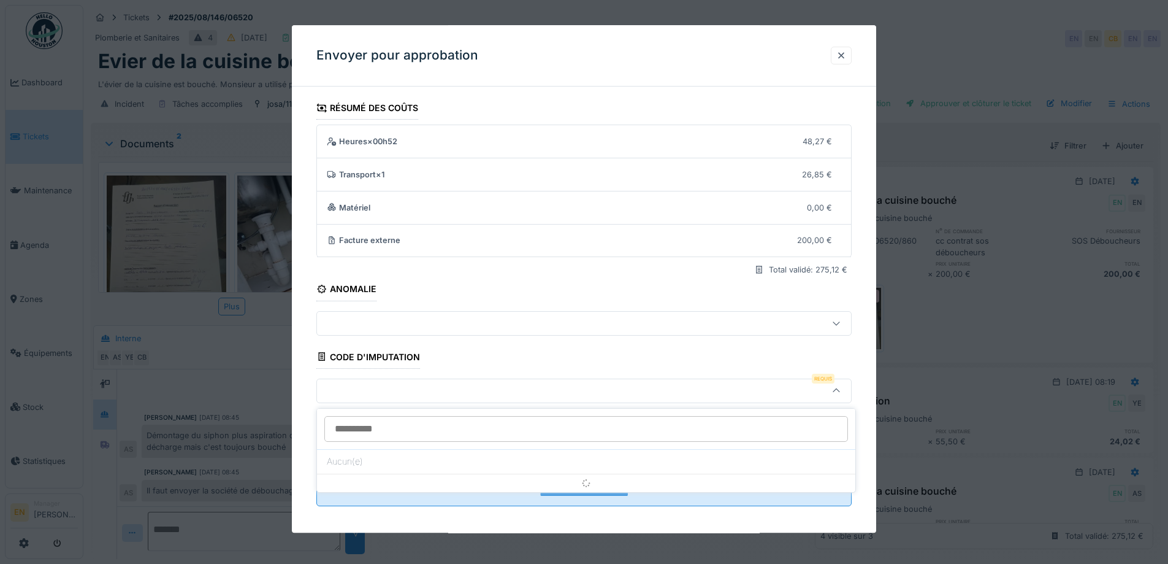
scroll to position [8, 0]
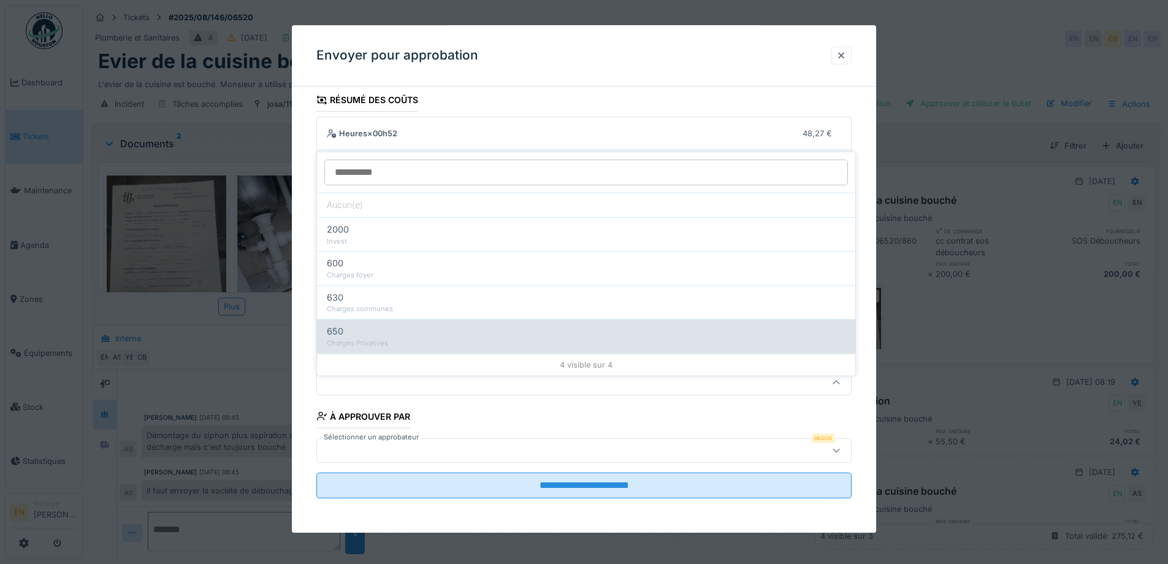
click at [375, 338] on div "Charges Privatives" at bounding box center [586, 343] width 519 height 10
type input "***"
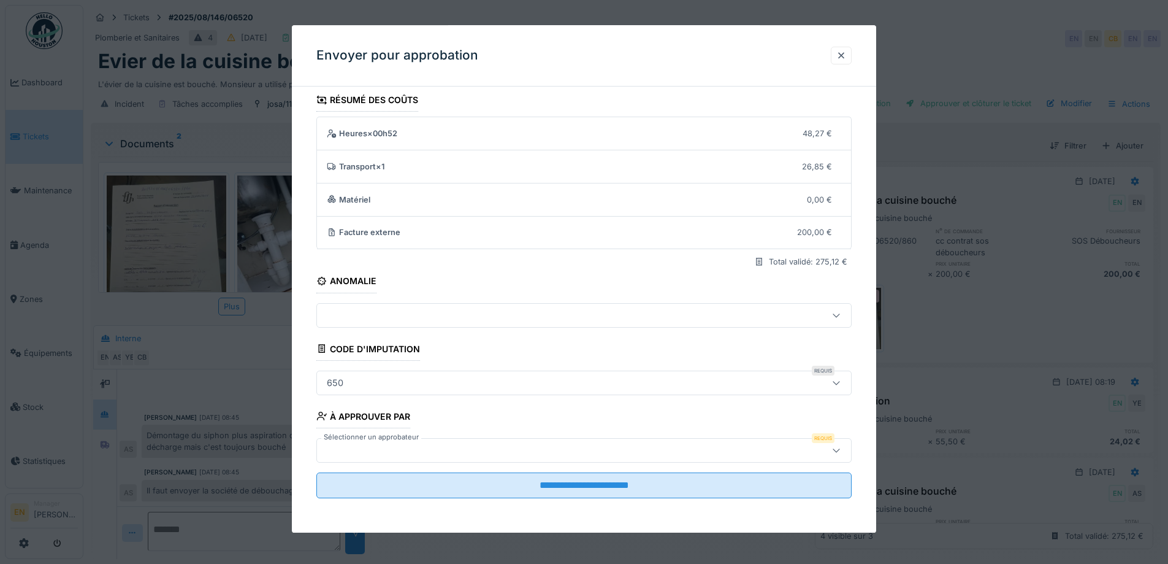
click at [773, 455] on div at bounding box center [553, 449] width 462 height 13
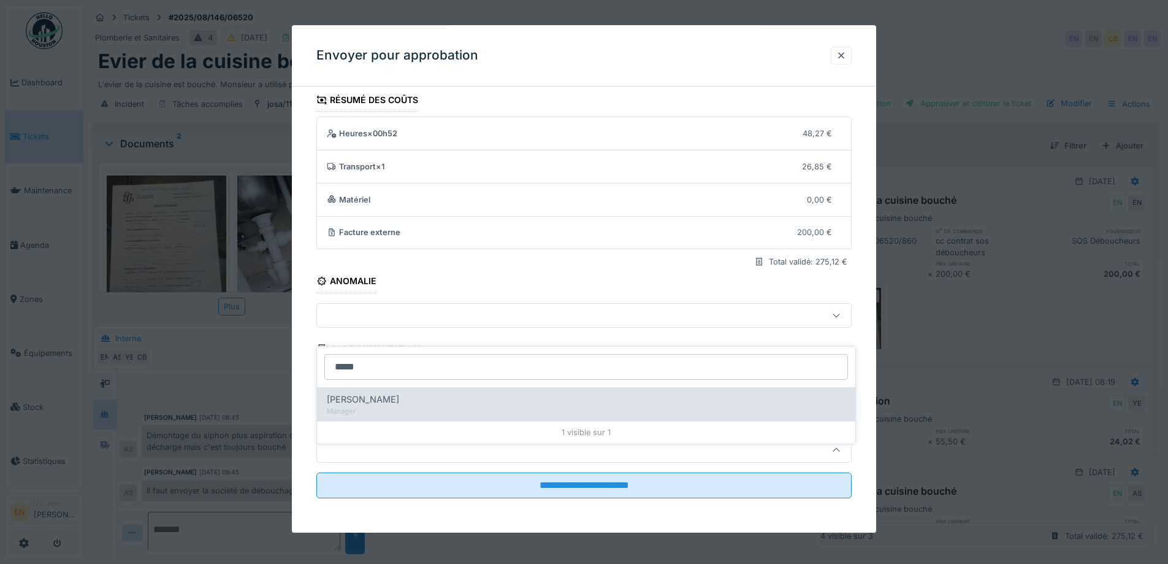
type input "*****"
click at [375, 392] on span "Christian Bassette" at bounding box center [363, 398] width 72 height 13
type input "****"
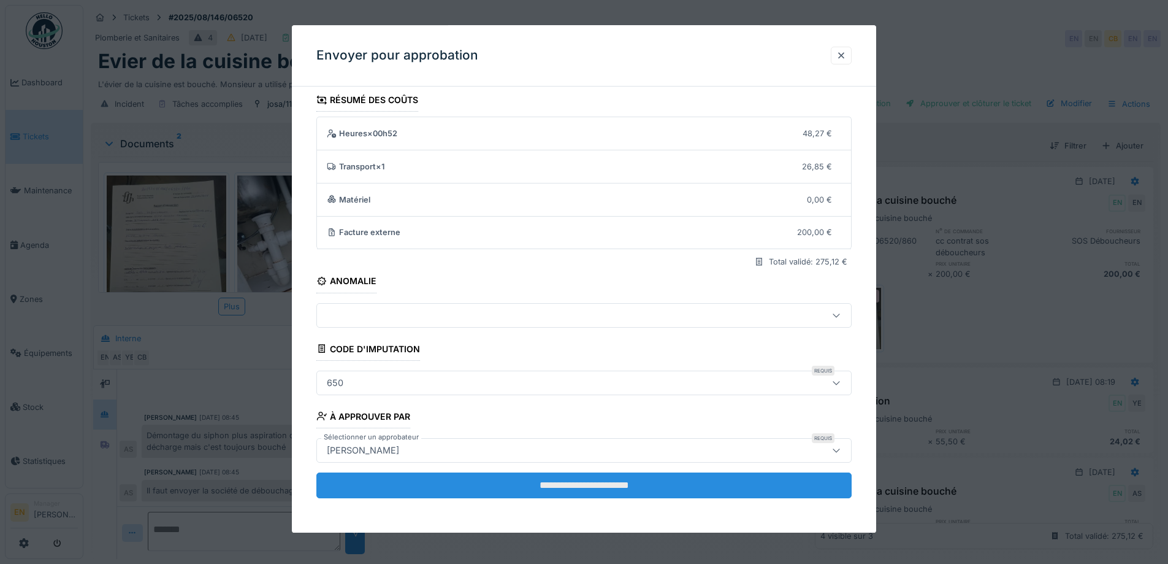
click at [576, 490] on input "**********" at bounding box center [583, 485] width 535 height 26
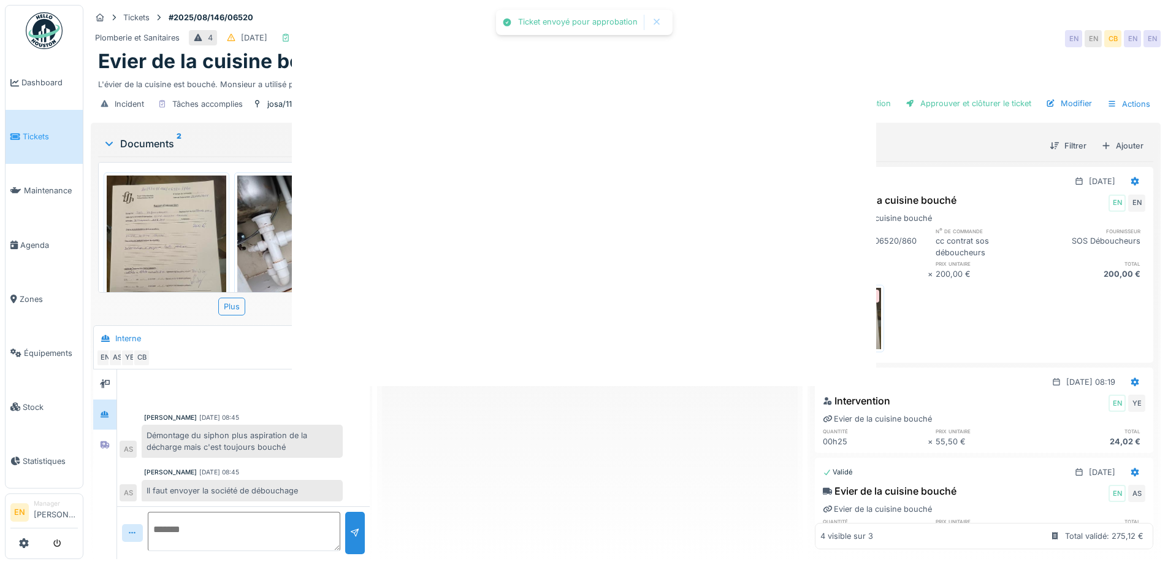
scroll to position [0, 0]
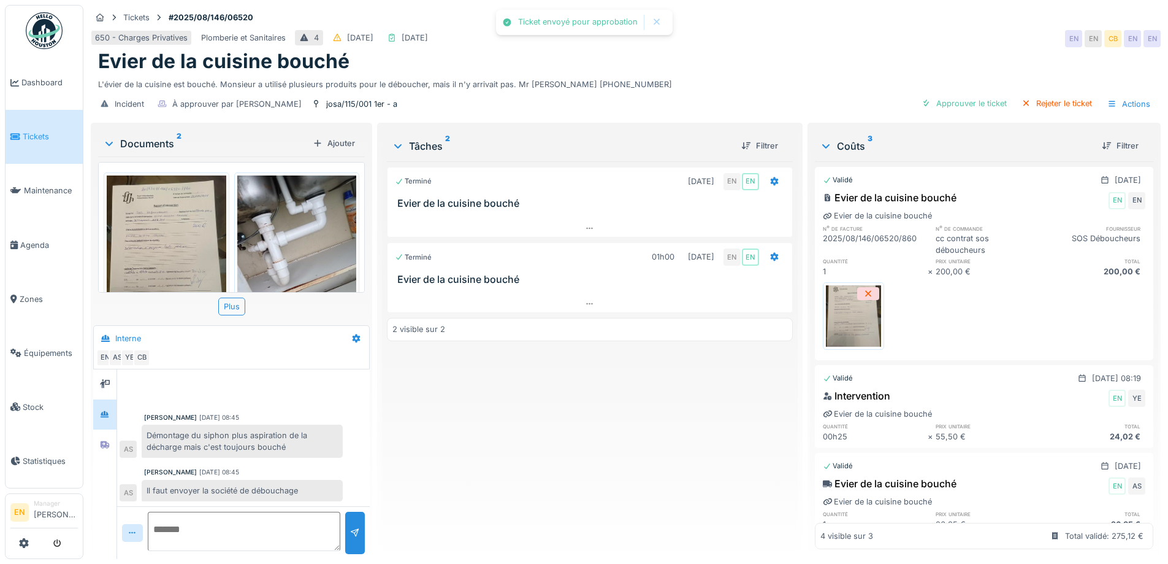
drag, startPoint x: 576, startPoint y: 490, endPoint x: 683, endPoint y: 310, distance: 209.5
click at [577, 490] on div "Terminé 20/08/2025 EN EN Evier de la cuisine bouché Terminé 01h00 20/08/2025 EN…" at bounding box center [589, 355] width 405 height 388
click at [55, 35] on img at bounding box center [44, 30] width 37 height 37
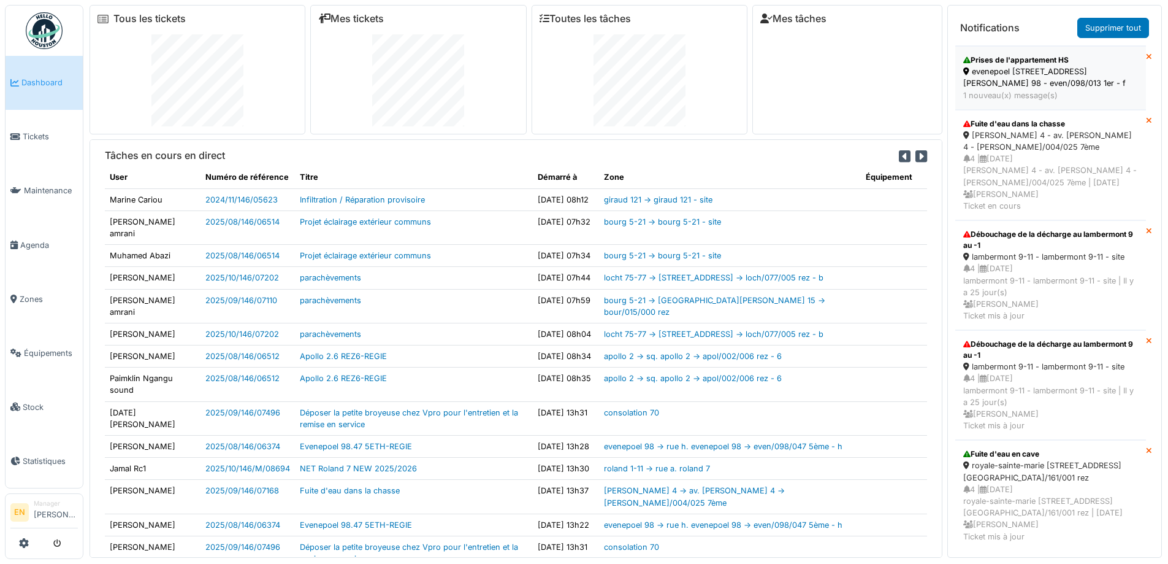
scroll to position [245, 0]
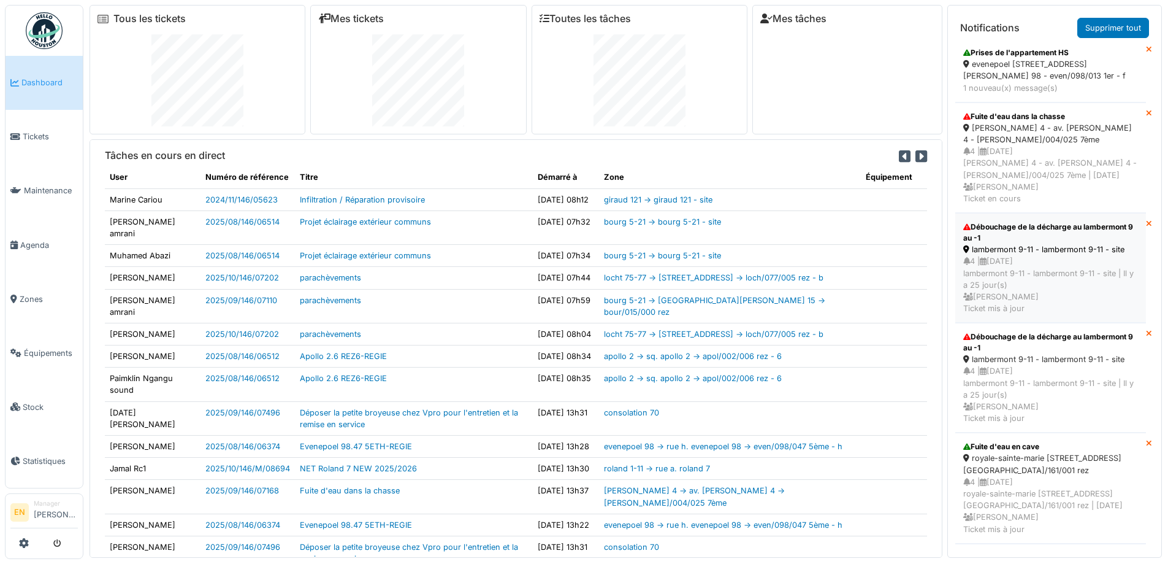
click at [1033, 255] on div "lambermont 9-11 - lambermont 9-11 - site" at bounding box center [1050, 249] width 175 height 12
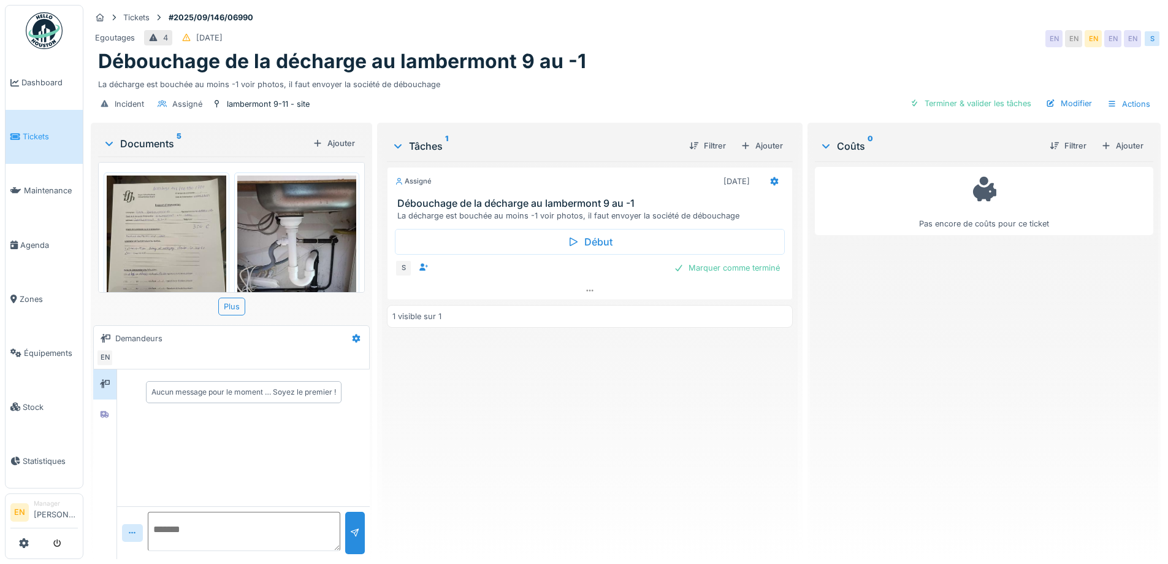
click at [160, 244] on img at bounding box center [167, 254] width 120 height 159
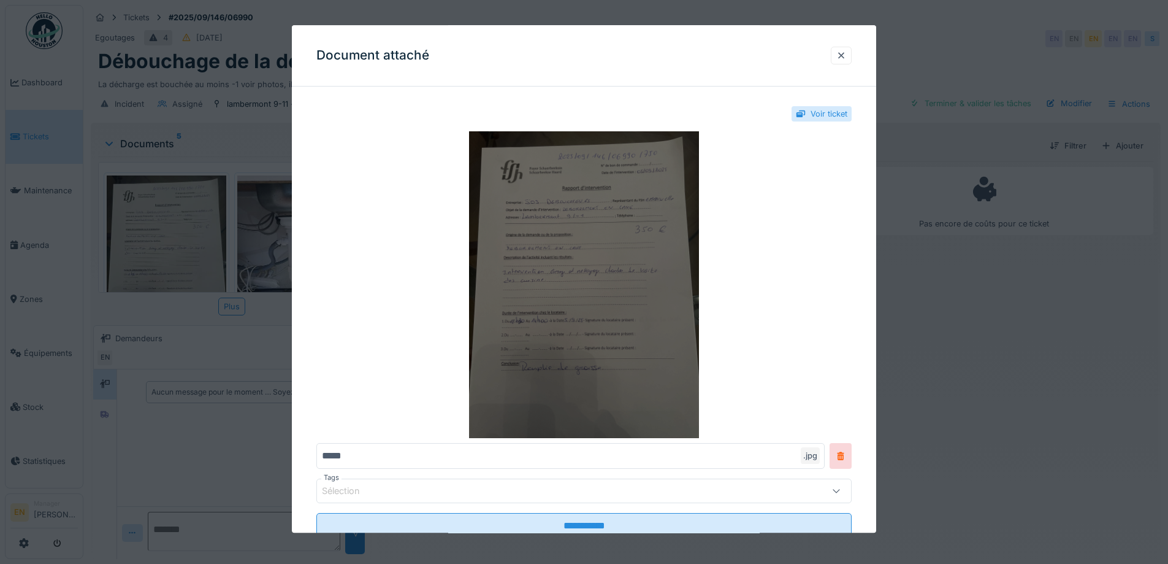
click at [562, 321] on img at bounding box center [583, 285] width 535 height 307
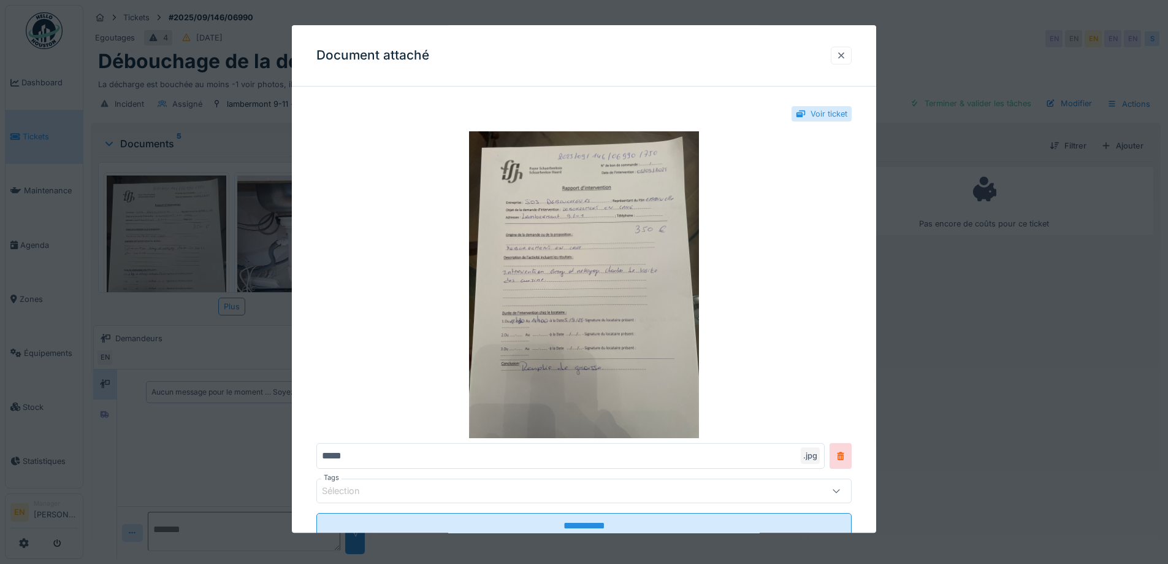
click at [846, 59] on div at bounding box center [841, 56] width 10 height 12
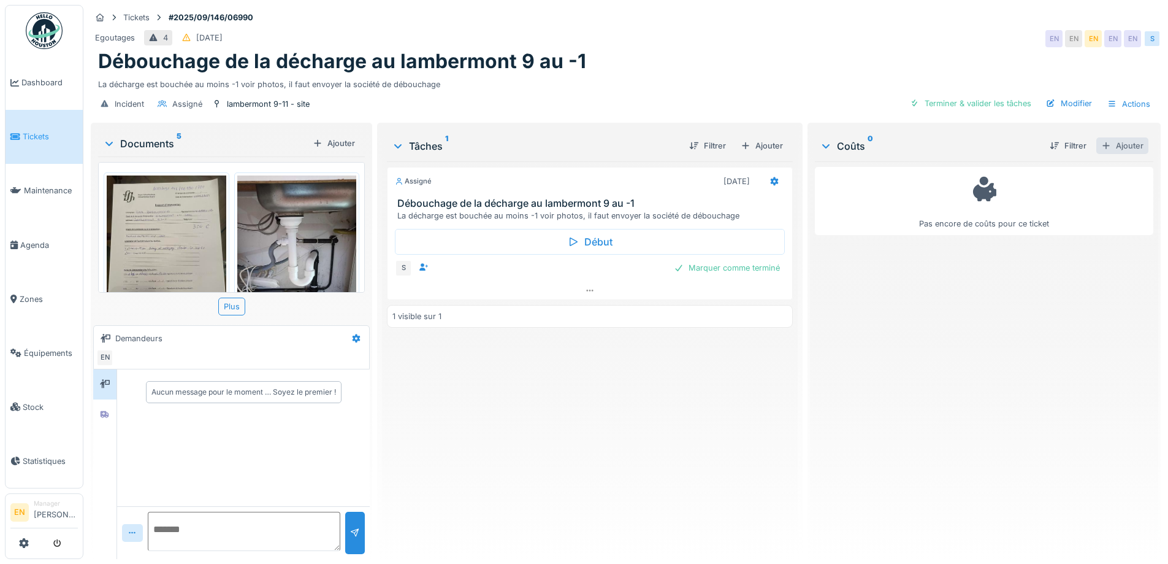
click at [1106, 143] on div "Ajouter" at bounding box center [1122, 145] width 52 height 17
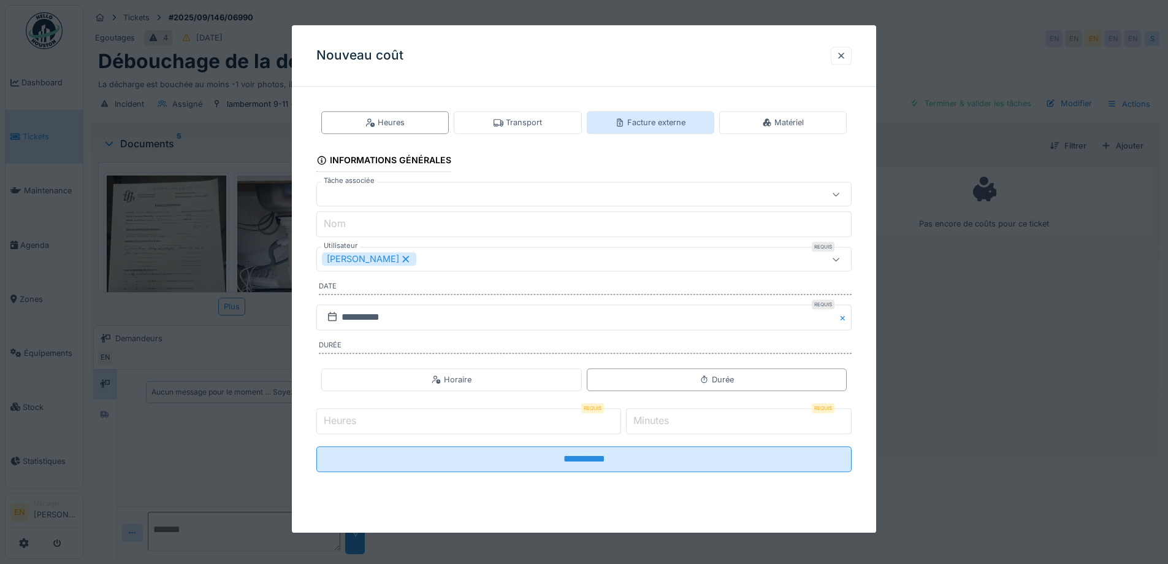
click at [663, 126] on div "Facture externe" at bounding box center [650, 123] width 71 height 12
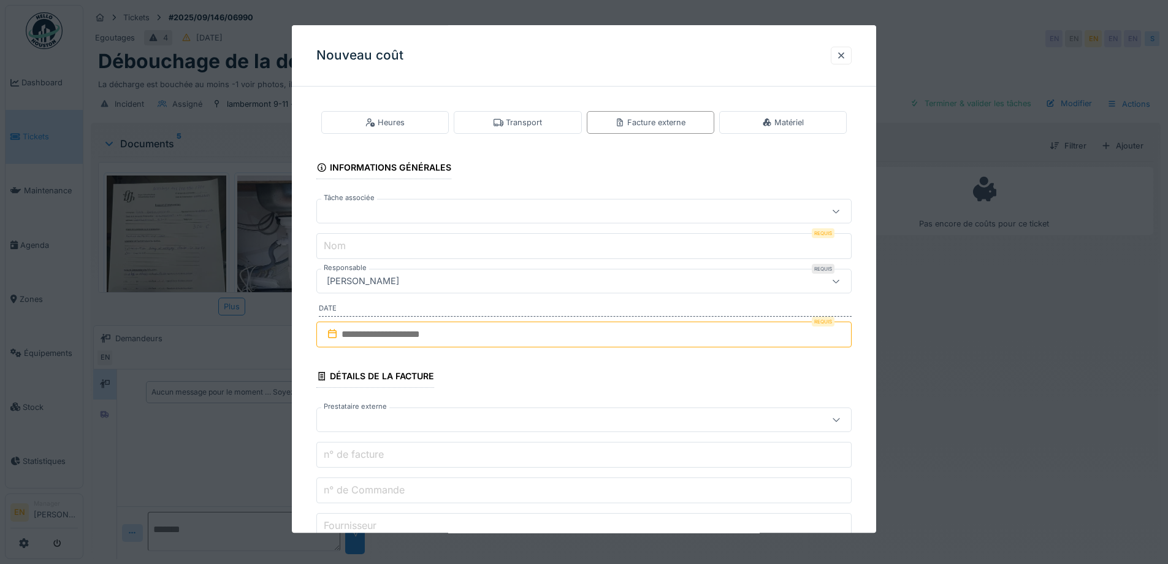
click at [462, 332] on input "text" at bounding box center [583, 334] width 535 height 26
click at [607, 414] on div "5" at bounding box center [606, 414] width 17 height 17
click at [501, 214] on div at bounding box center [553, 211] width 462 height 13
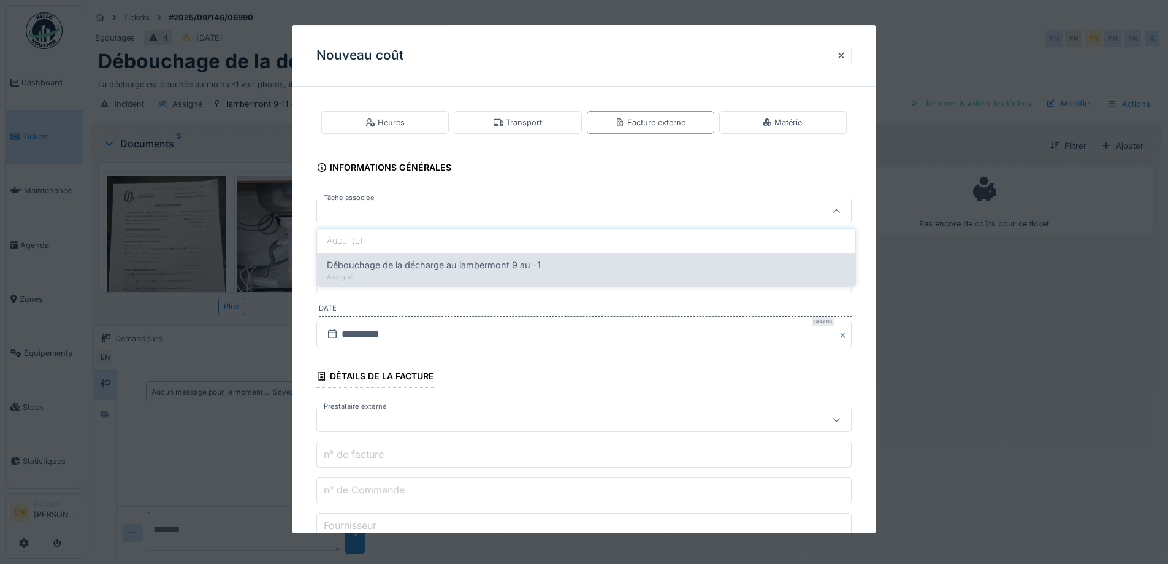
click at [488, 277] on div "Assigné" at bounding box center [586, 277] width 519 height 10
type input "******"
type input "**********"
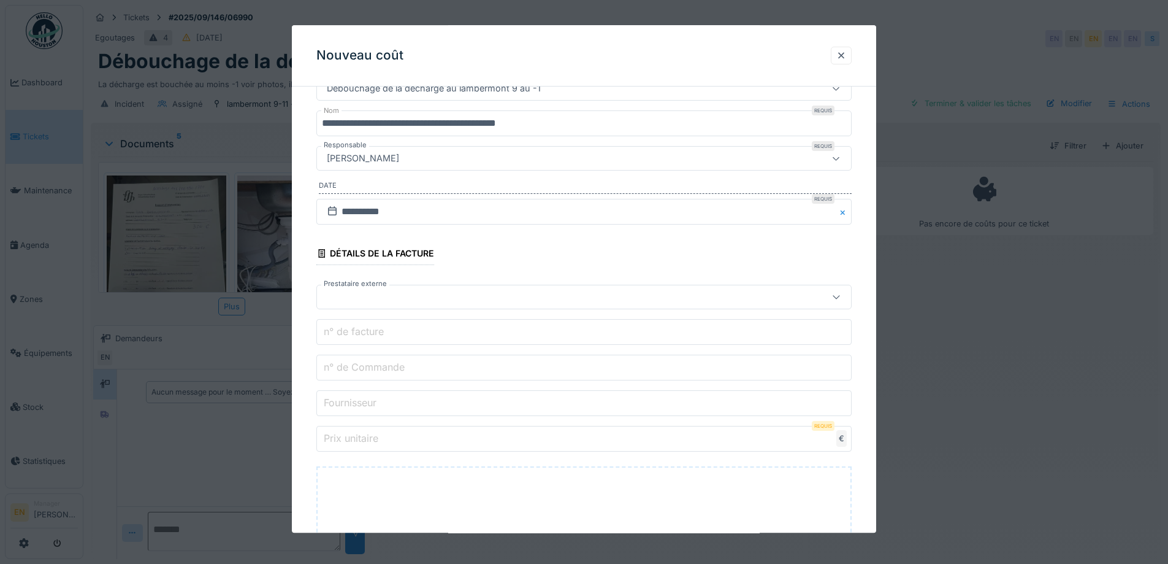
click at [454, 291] on div at bounding box center [553, 297] width 462 height 13
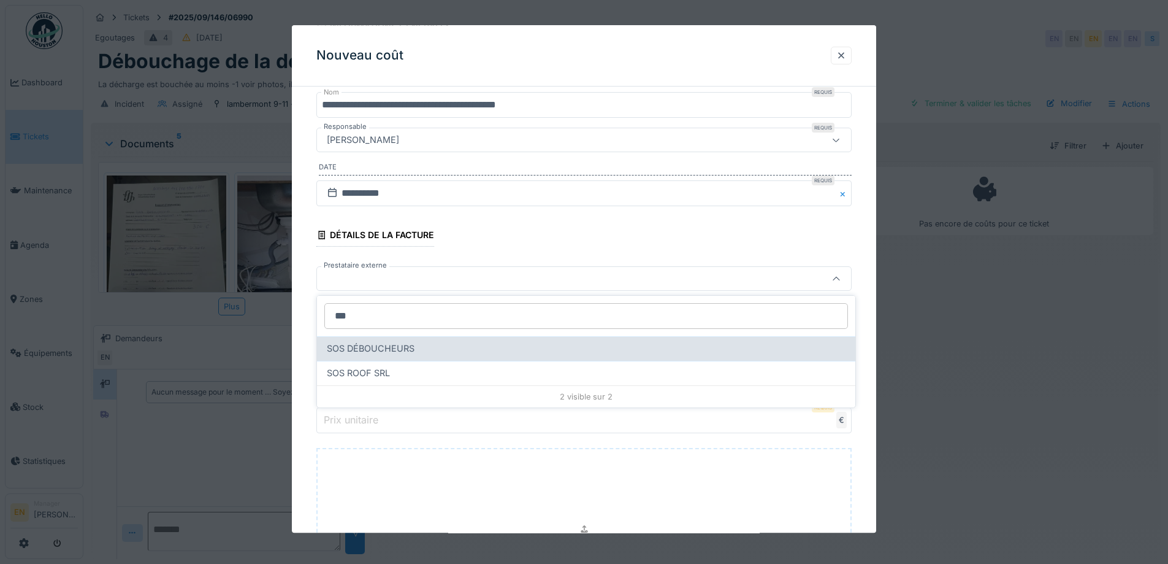
type input "***"
click at [413, 351] on span "SOS DÉBOUCHEURS" at bounding box center [371, 348] width 88 height 13
type input "***"
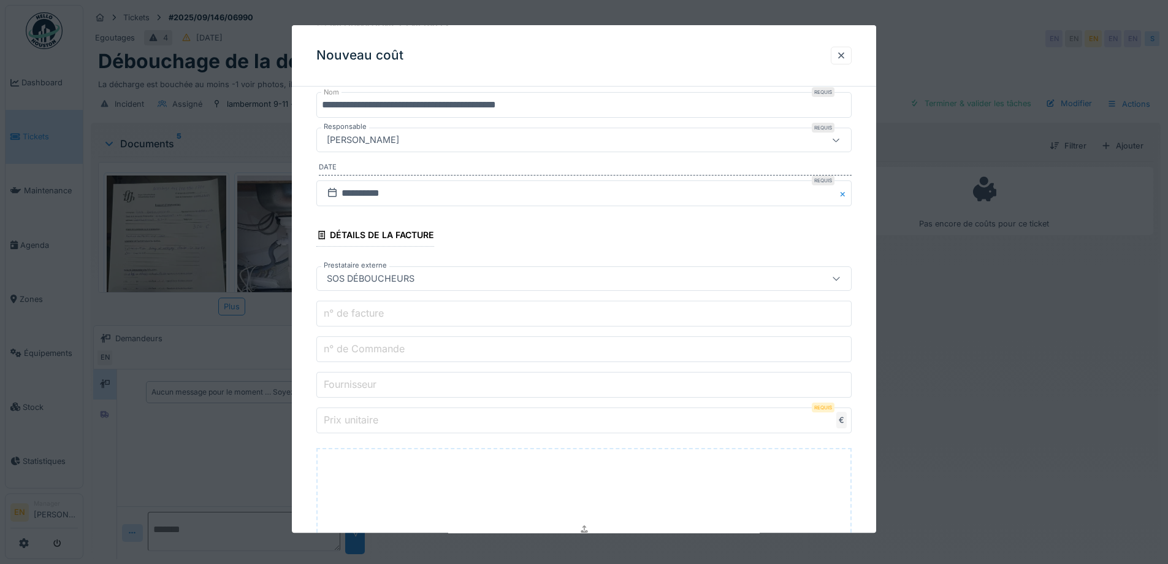
click at [407, 355] on input "n° de Commande" at bounding box center [583, 350] width 535 height 26
type input "**********"
click at [414, 383] on input "Fournisseur" at bounding box center [583, 385] width 535 height 26
type input "**********"
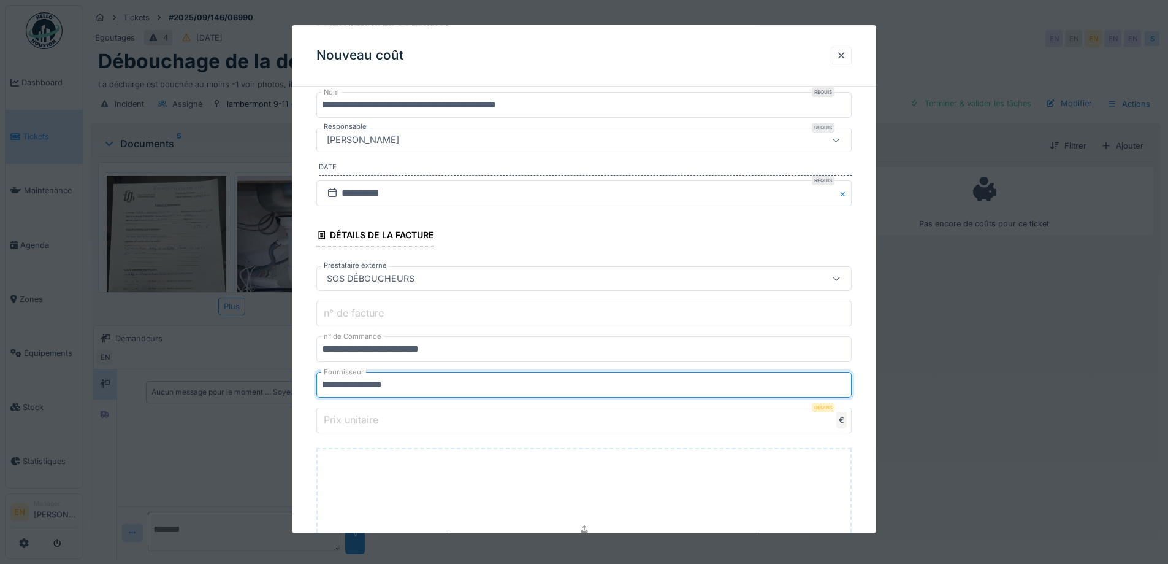
click at [436, 416] on input "Prix unitaire" at bounding box center [583, 421] width 535 height 26
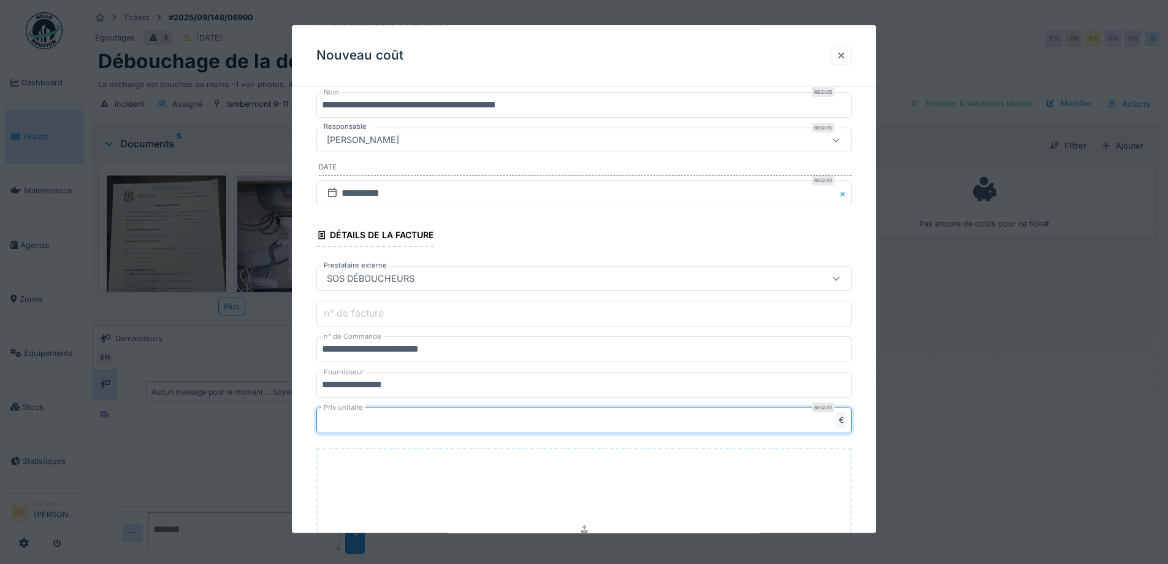
type input "***"
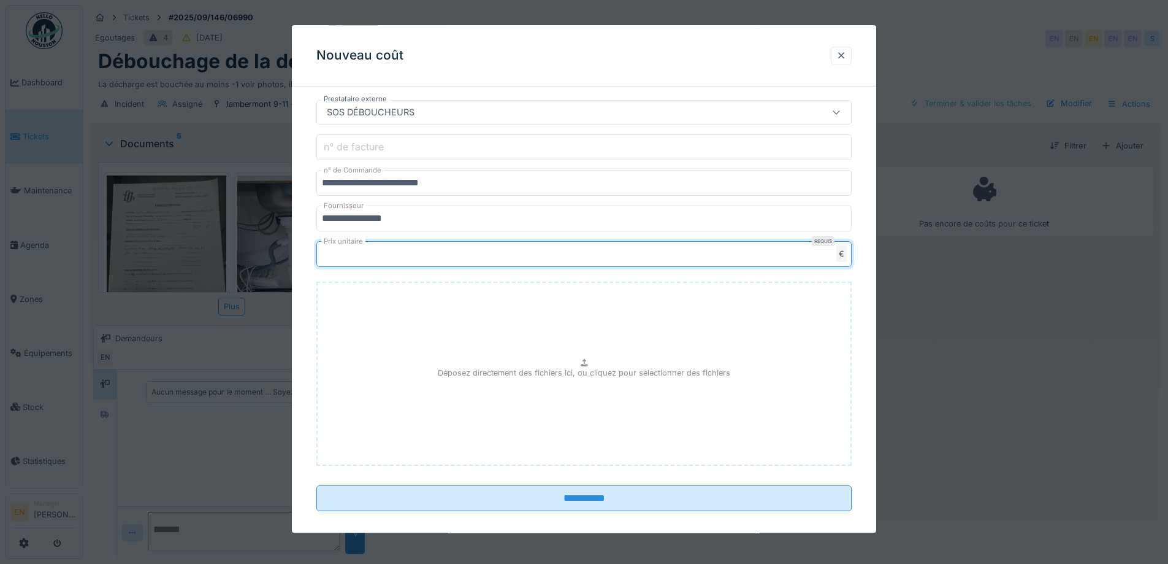
scroll to position [320, 0]
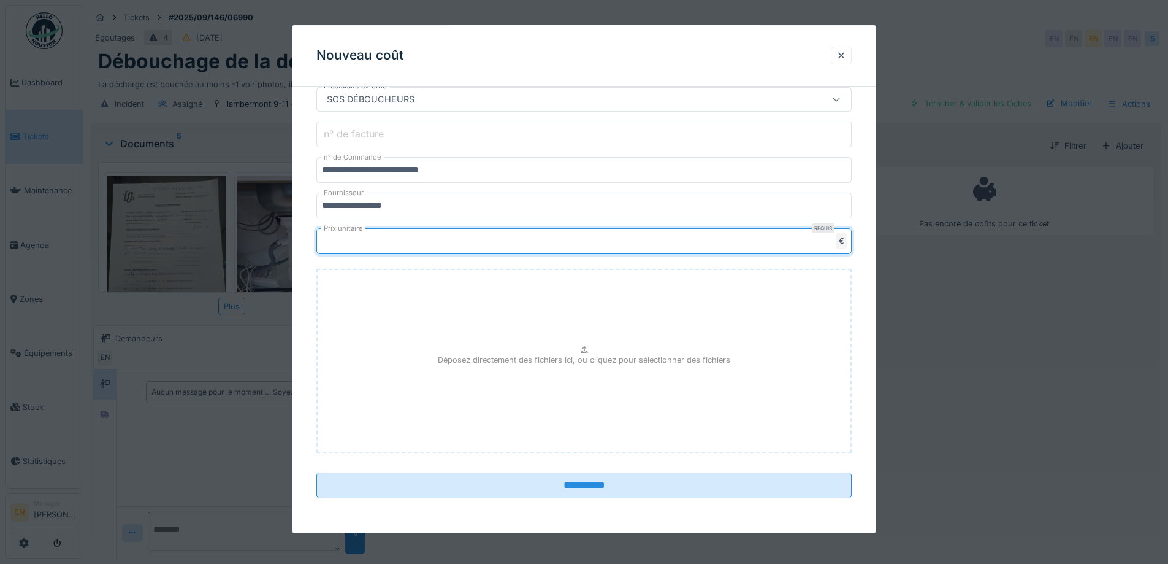
click at [597, 361] on p "Déposez directement des fichiers ici, ou cliquez pour sélectionner des fichiers" at bounding box center [584, 360] width 293 height 12
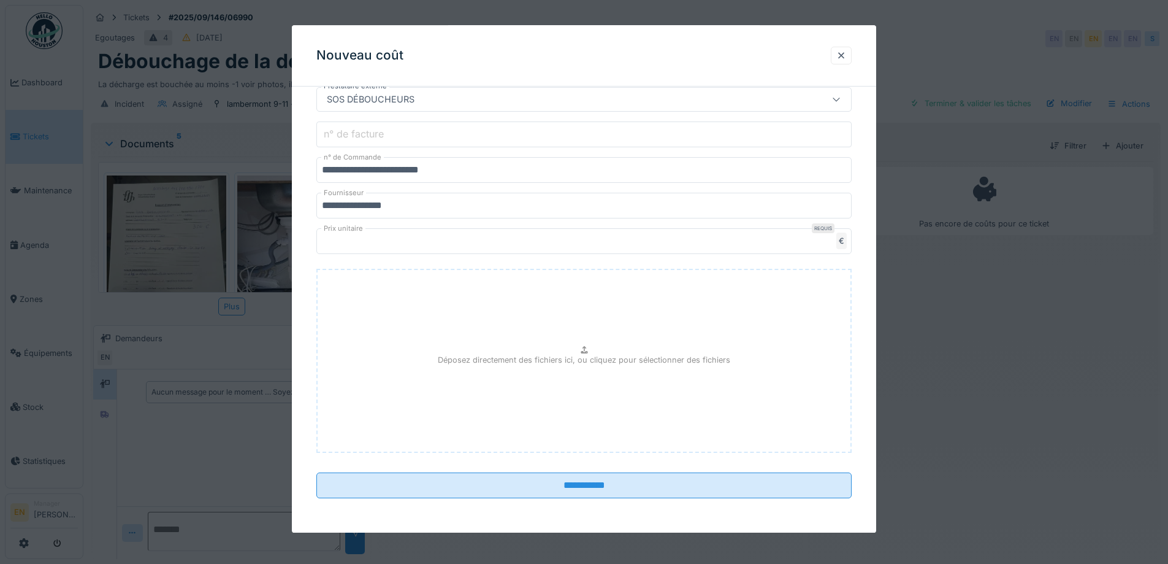
type input "**********"
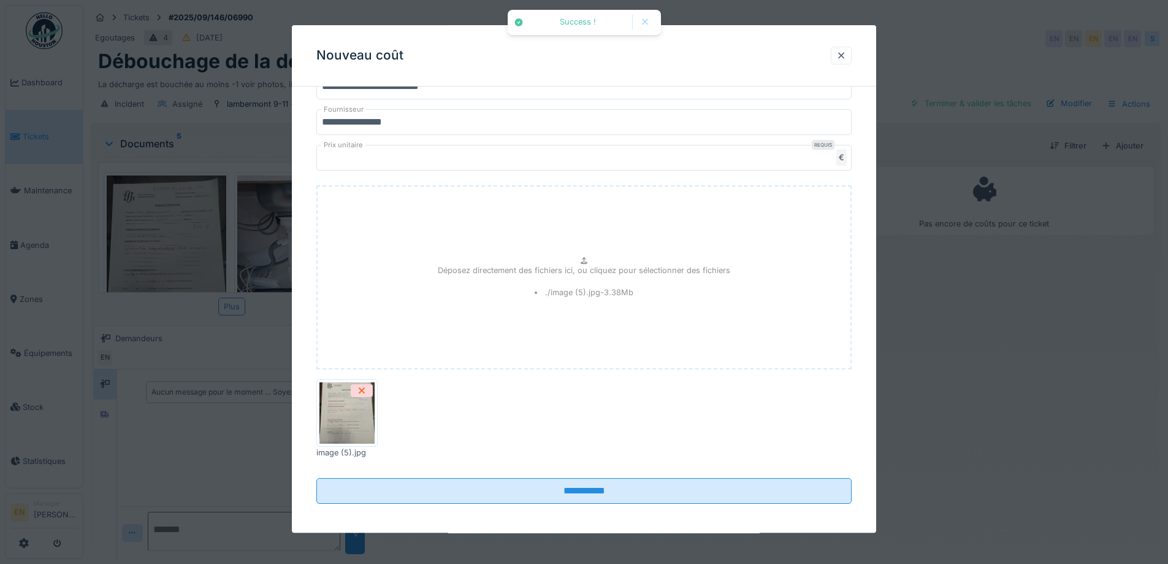
scroll to position [409, 0]
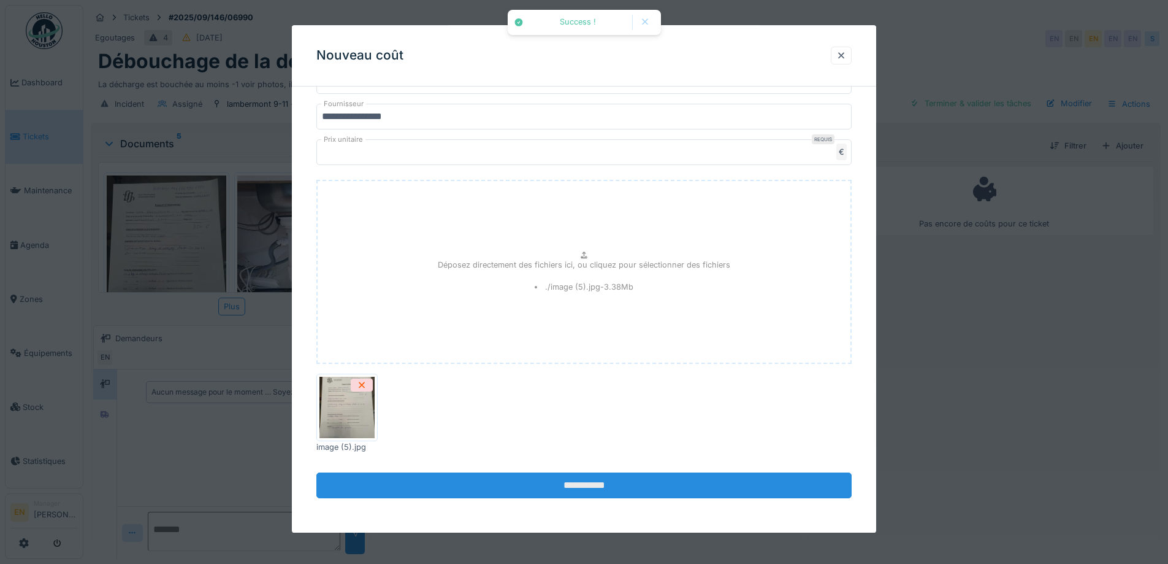
click at [584, 491] on input "**********" at bounding box center [583, 486] width 535 height 26
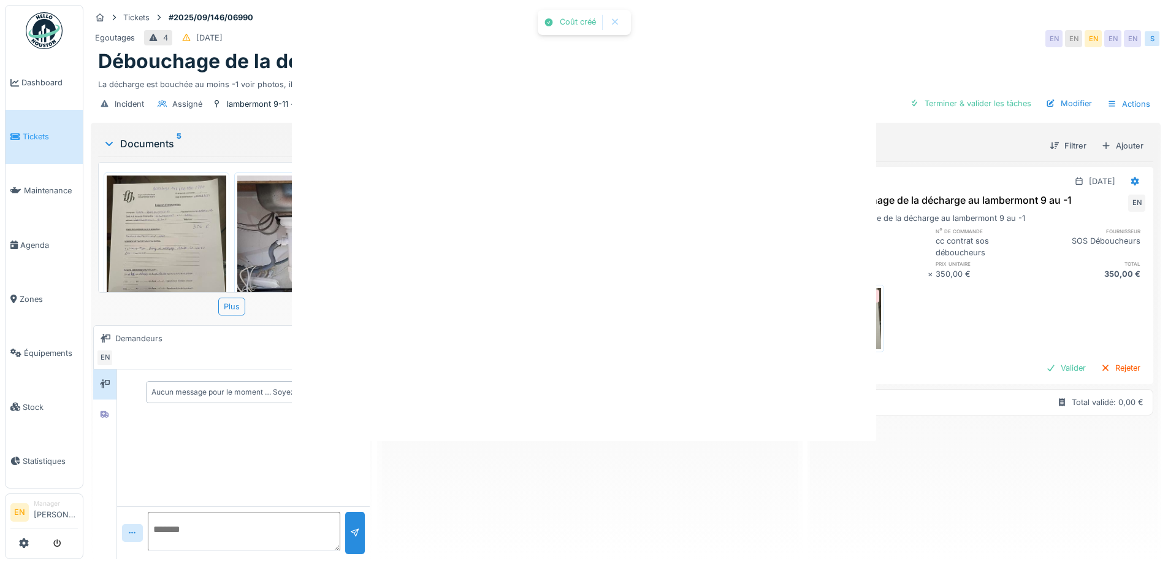
scroll to position [0, 0]
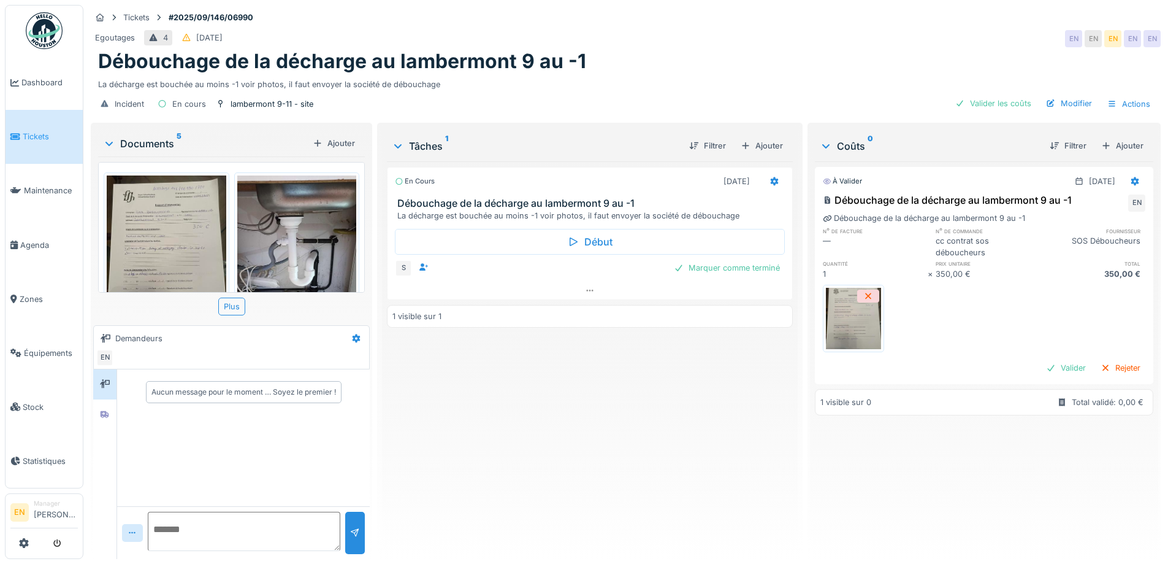
click at [600, 459] on div "En cours 04/09/2025 Débouchage de la décharge au lambermont 9 au -1 La décharge…" at bounding box center [589, 355] width 405 height 388
click at [627, 434] on div "En cours 04/09/2025 Débouchage de la décharge au lambermont 9 au -1 La décharge…" at bounding box center [589, 355] width 405 height 388
click at [572, 423] on div "En cours 04/09/2025 Débouchage de la décharge au lambermont 9 au -1 La décharge…" at bounding box center [589, 355] width 405 height 388
click at [984, 102] on div "Valider les coûts" at bounding box center [994, 103] width 86 height 17
click at [711, 272] on div "Marquer comme terminé" at bounding box center [727, 267] width 116 height 17
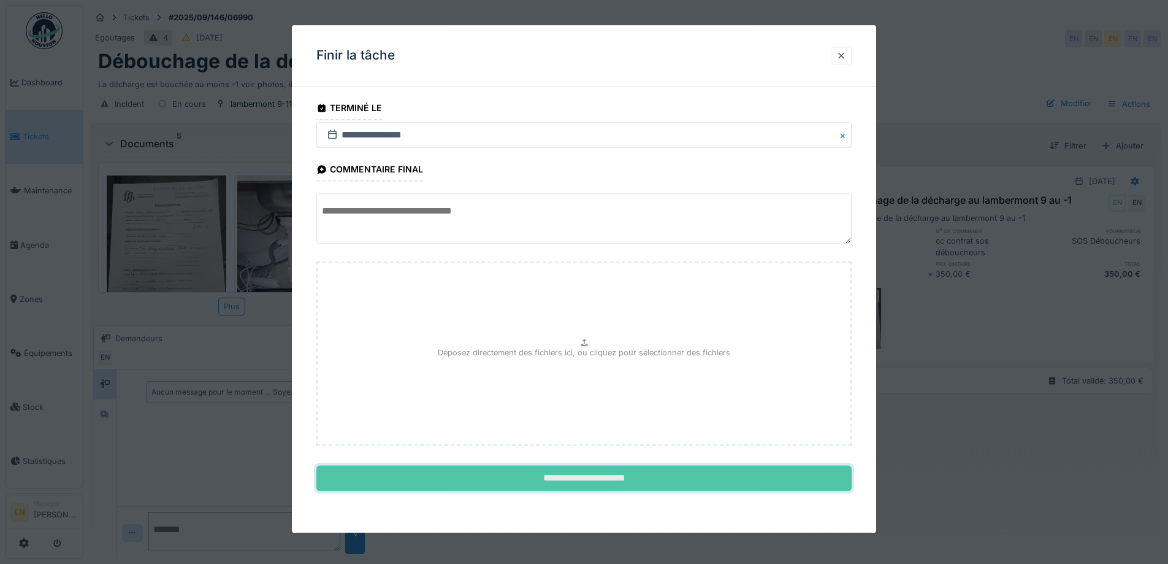
click at [616, 480] on input "**********" at bounding box center [583, 478] width 535 height 26
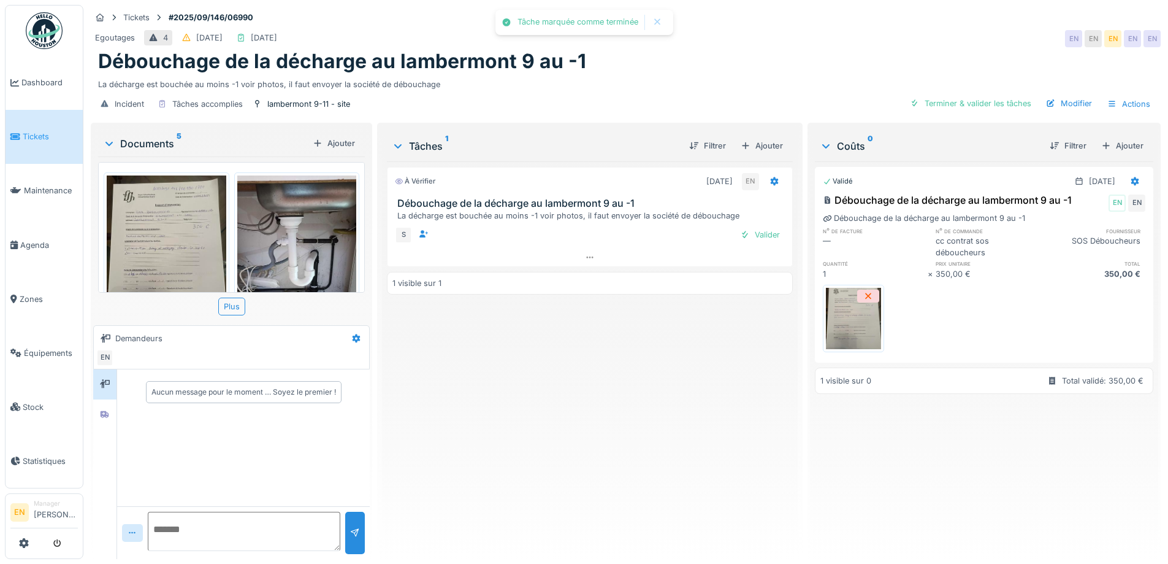
click at [629, 465] on div "À vérifier 04/09/2025 EN Débouchage de la décharge au lambermont 9 au -1 La déc…" at bounding box center [589, 355] width 405 height 388
click at [762, 234] on div "Valider" at bounding box center [760, 234] width 50 height 17
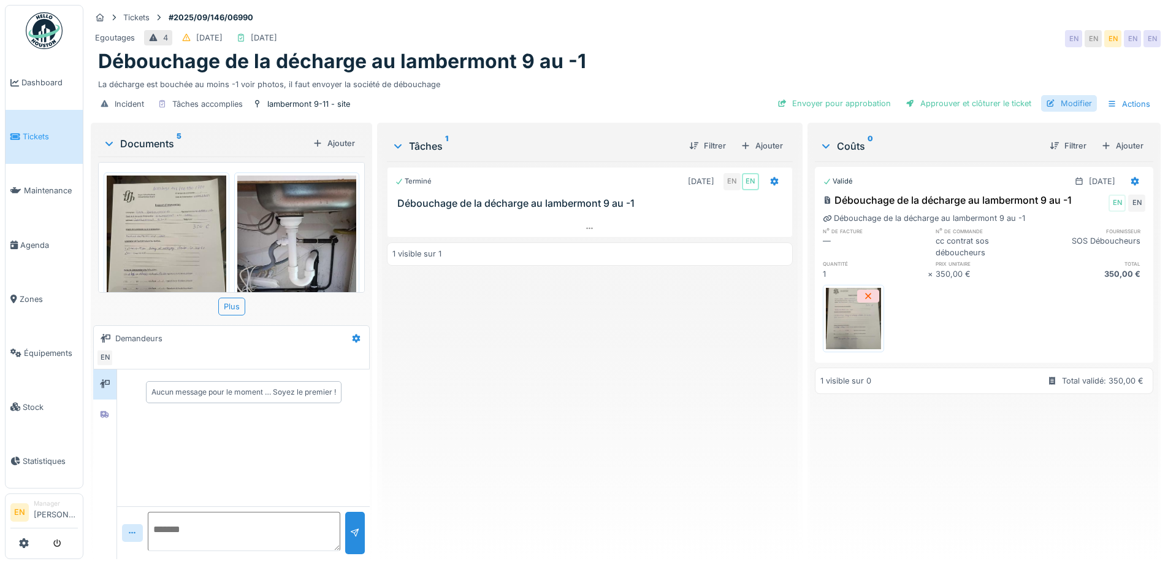
click at [1059, 106] on div "Modifier" at bounding box center [1069, 103] width 56 height 17
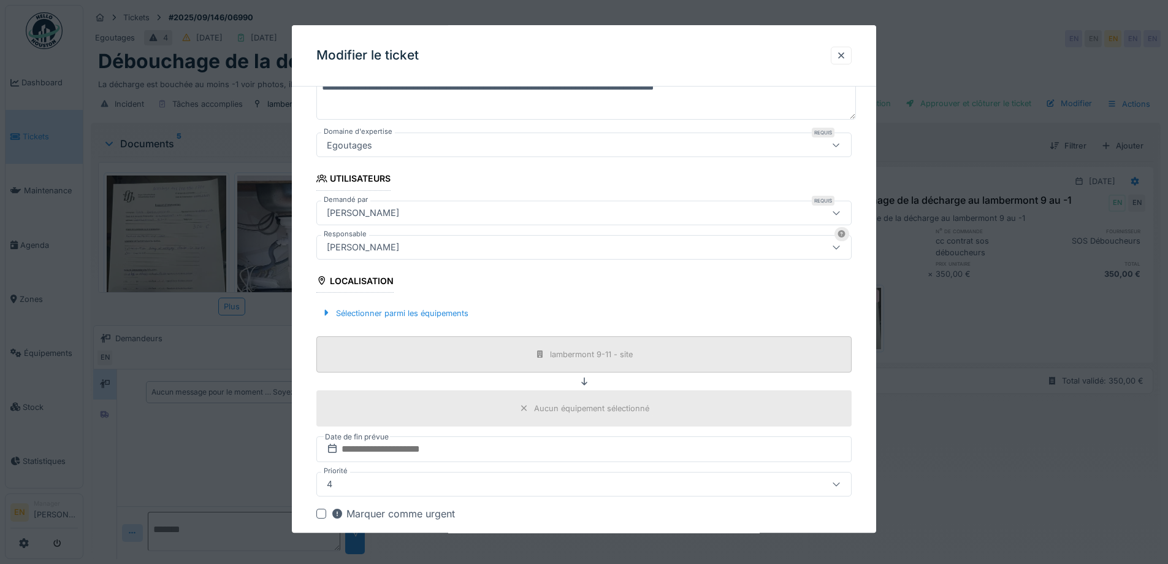
scroll to position [184, 0]
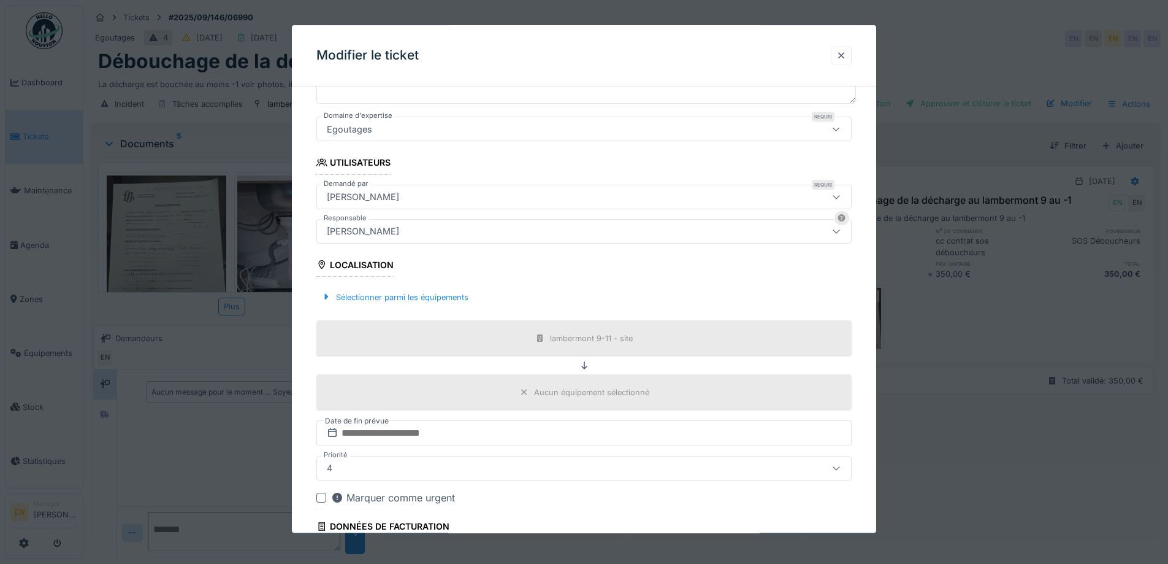
click at [486, 232] on div "[PERSON_NAME]" at bounding box center [553, 230] width 462 height 13
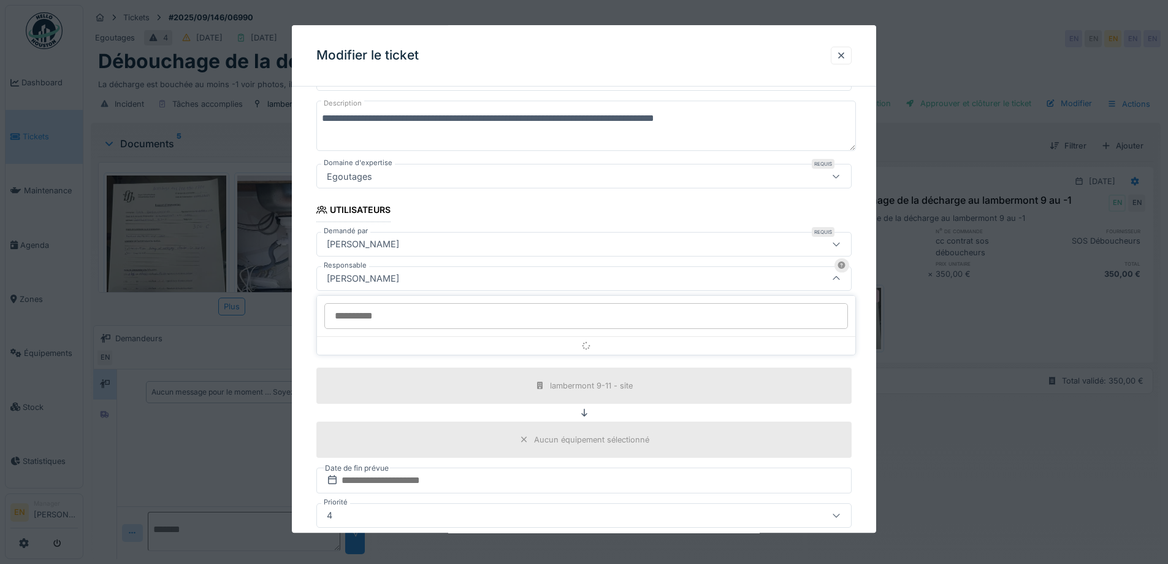
scroll to position [136, 0]
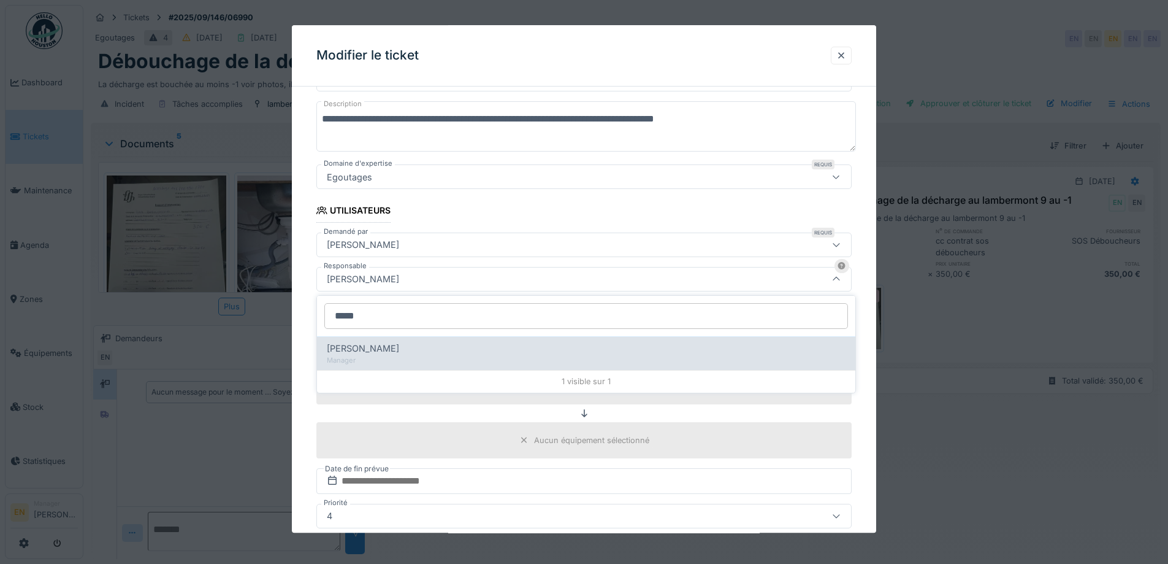
type input "*****"
click at [432, 353] on div "Christian Bassette" at bounding box center [586, 348] width 519 height 13
type input "****"
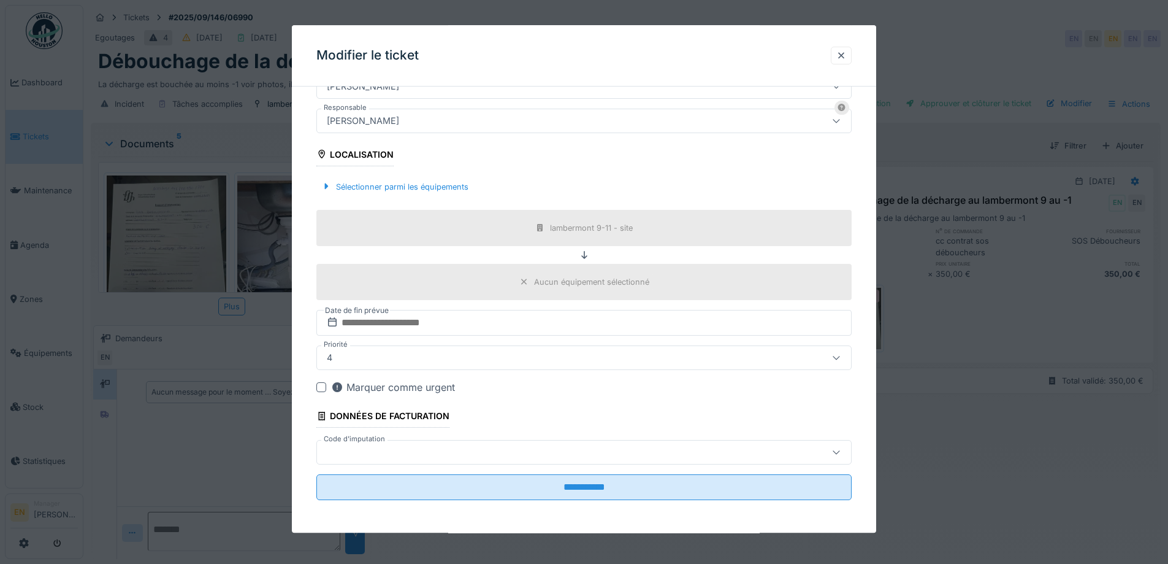
scroll to position [296, 0]
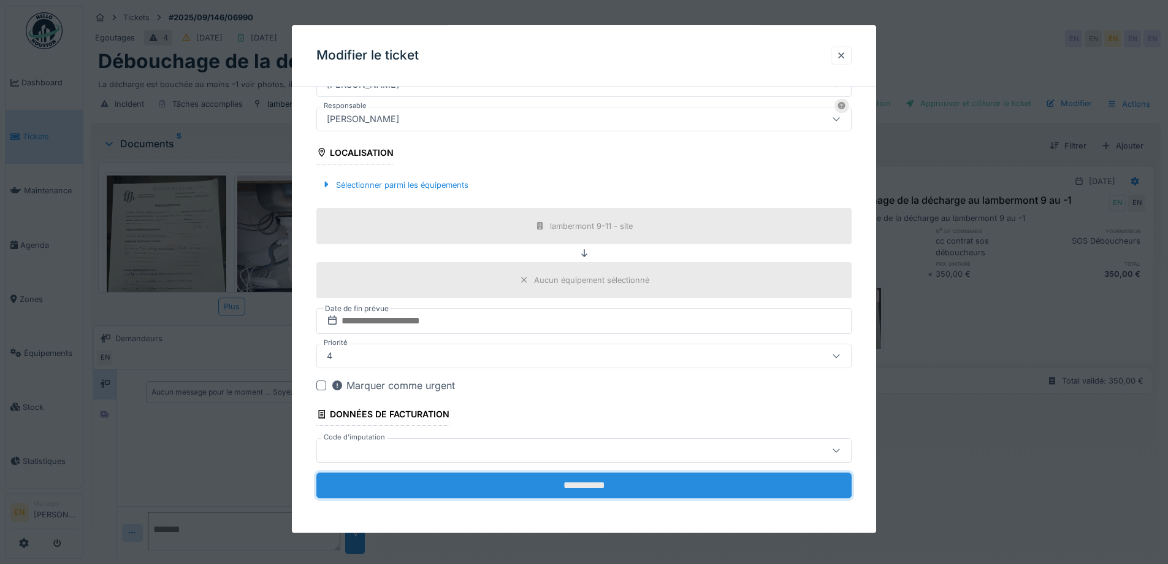
click at [589, 487] on input "**********" at bounding box center [583, 485] width 535 height 26
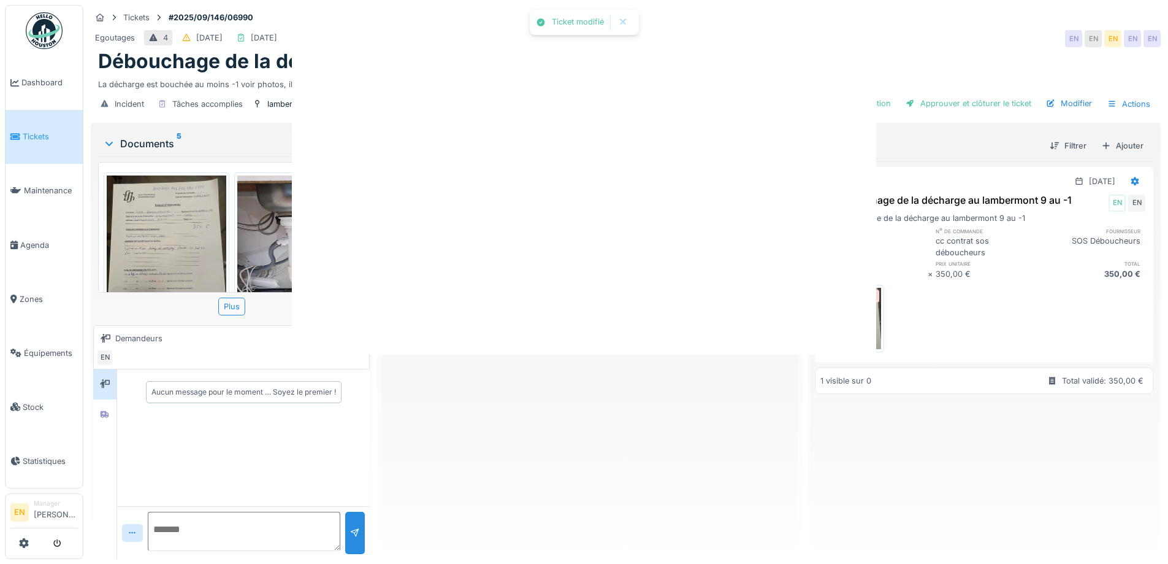
scroll to position [0, 0]
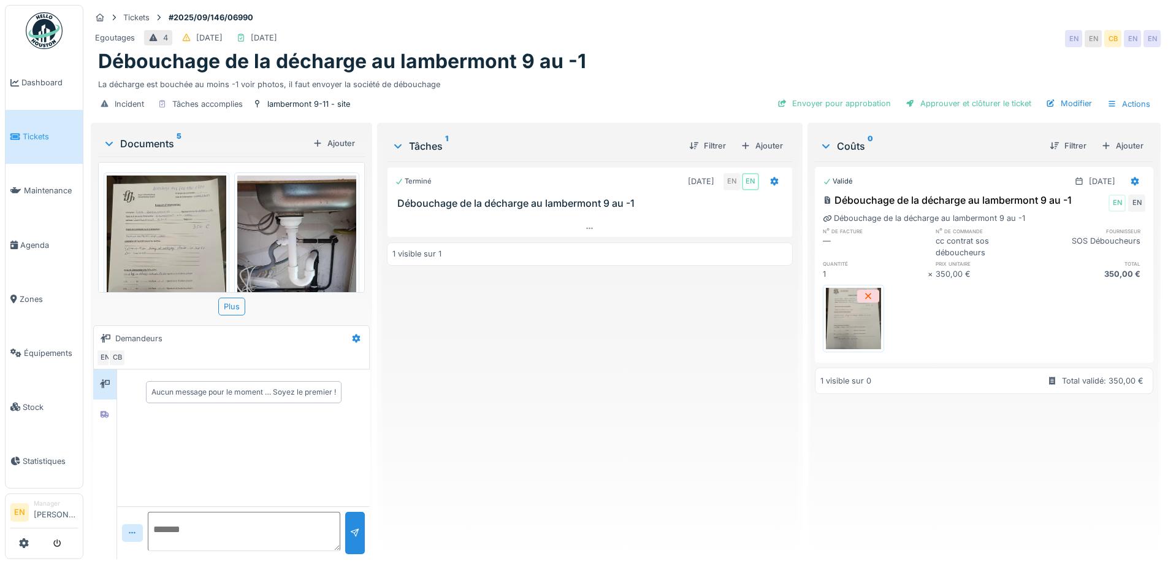
click at [660, 324] on div "Terminé 04/09/2025 EN EN Débouchage de la décharge au lambermont 9 au -1 1 visi…" at bounding box center [589, 355] width 405 height 388
click at [867, 106] on div "Envoyer pour approbation" at bounding box center [834, 103] width 123 height 17
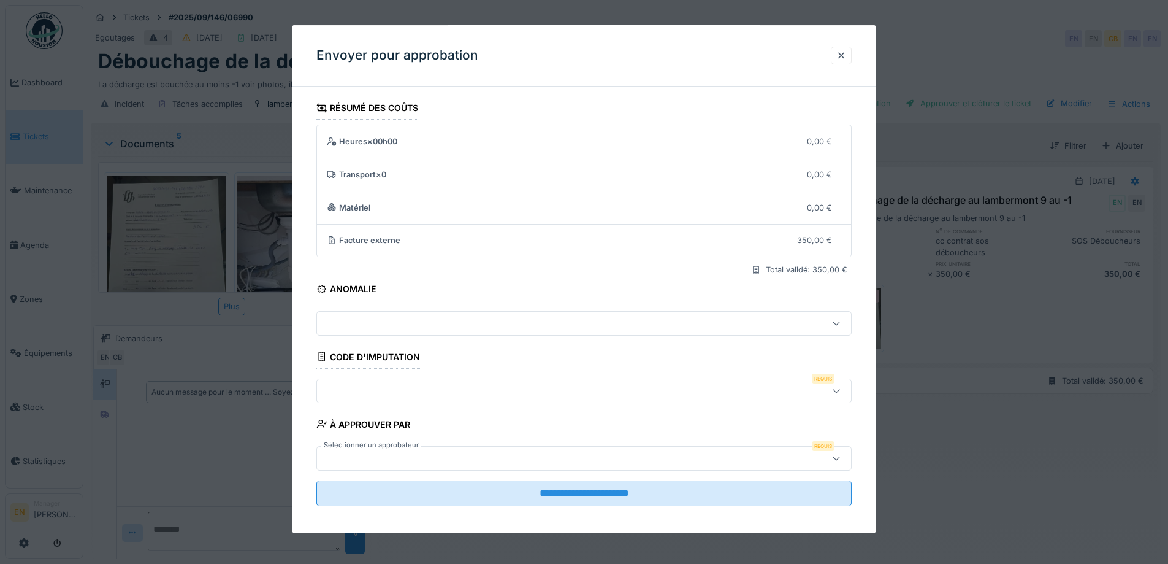
click at [846, 389] on div at bounding box center [836, 390] width 29 height 23
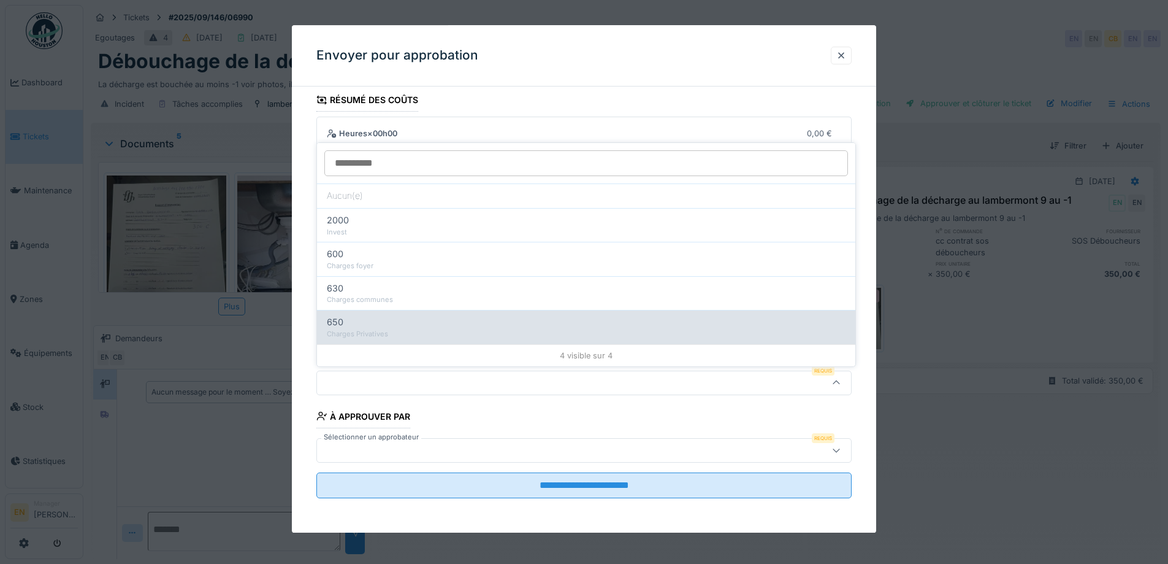
click at [376, 334] on div "Charges Privatives" at bounding box center [586, 334] width 519 height 10
type input "***"
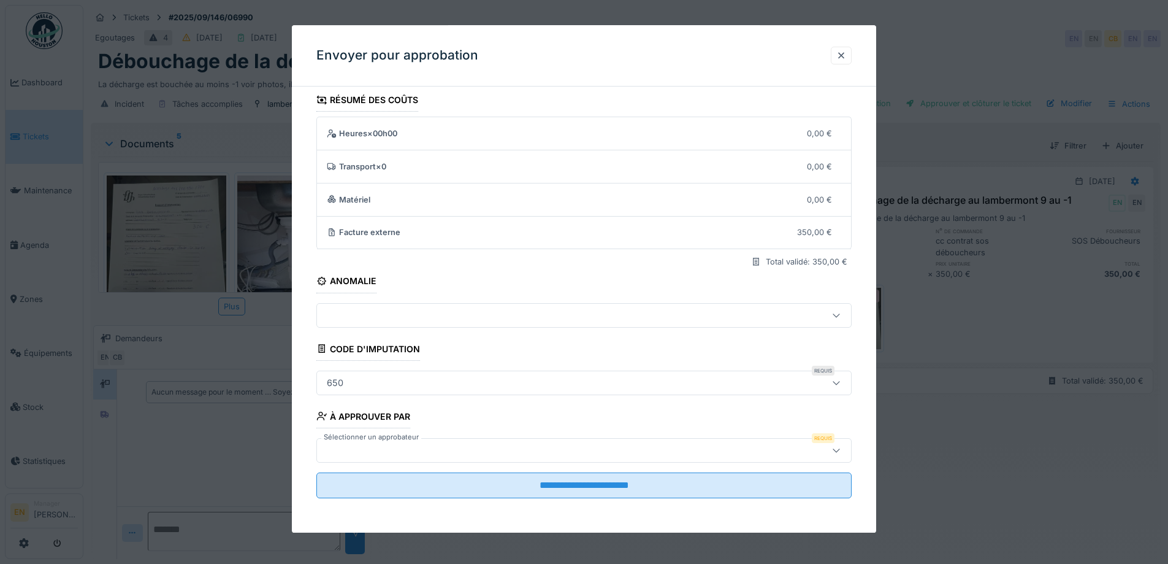
click at [711, 438] on div at bounding box center [583, 450] width 535 height 25
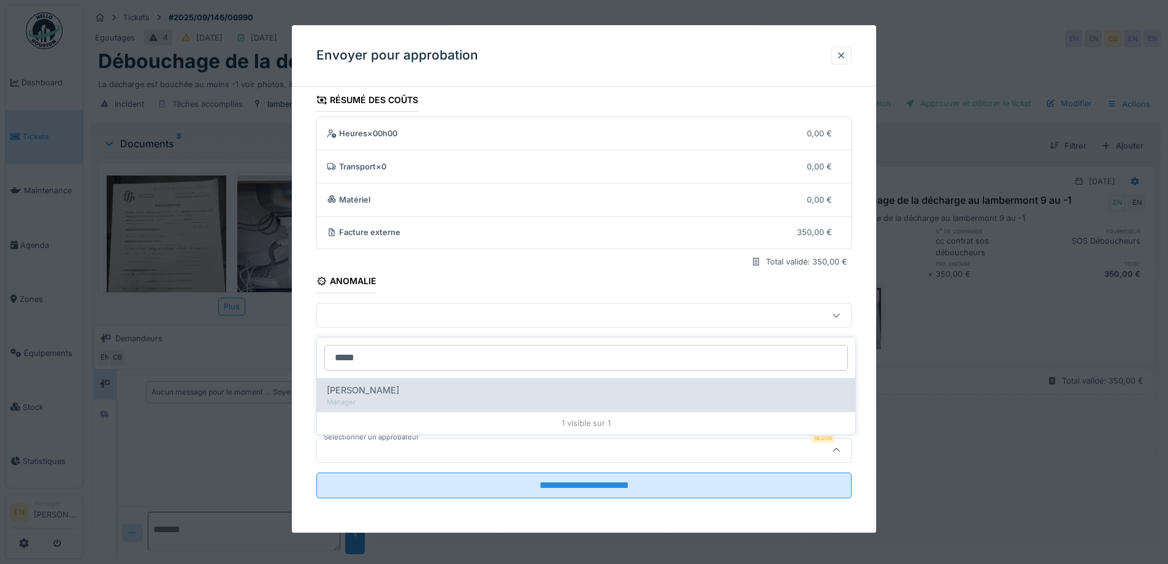
type input "*****"
click at [404, 396] on div "Christian Bassette" at bounding box center [586, 389] width 519 height 13
type input "****"
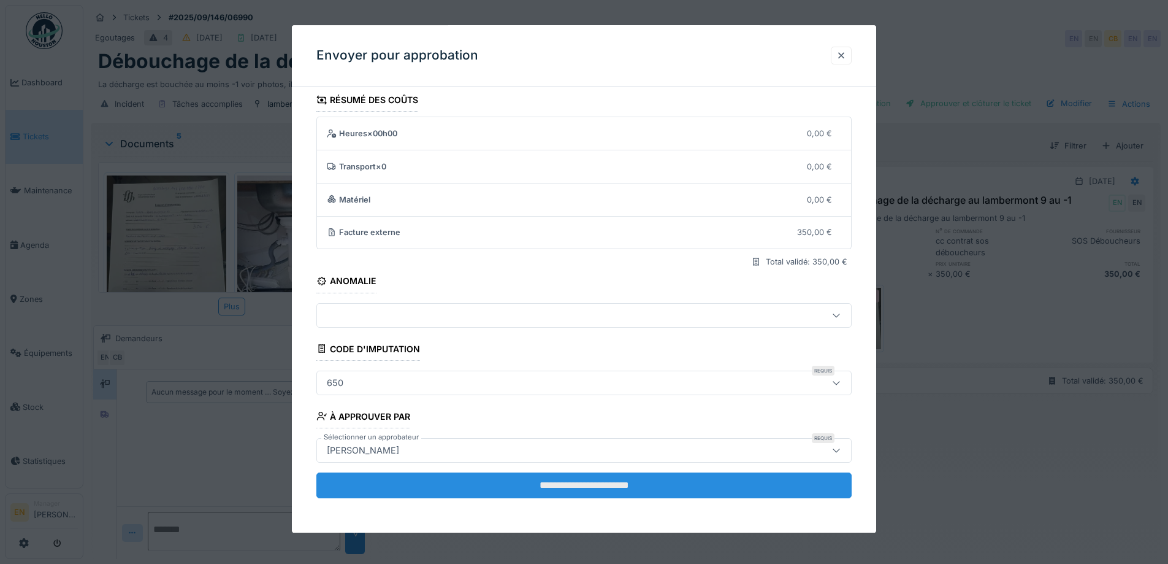
click at [625, 485] on input "**********" at bounding box center [583, 485] width 535 height 26
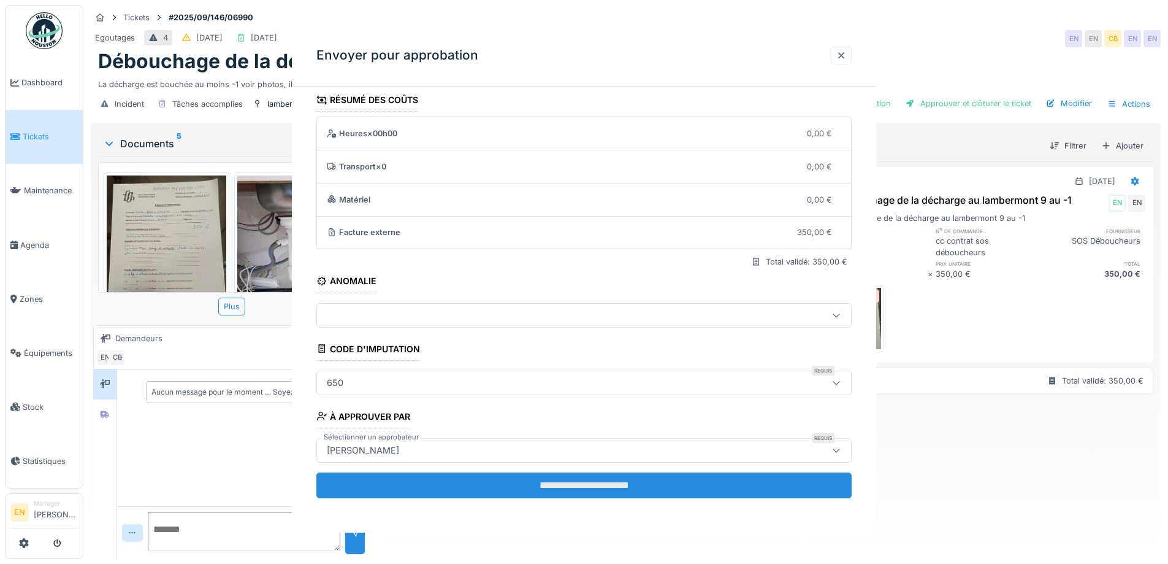
scroll to position [0, 0]
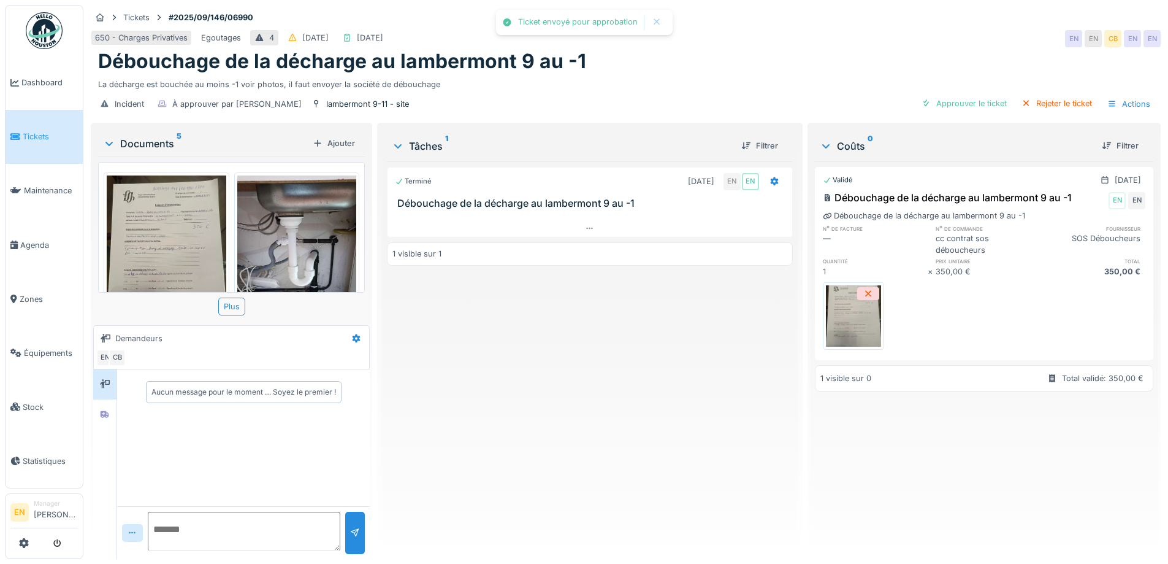
click at [51, 31] on img at bounding box center [44, 30] width 37 height 37
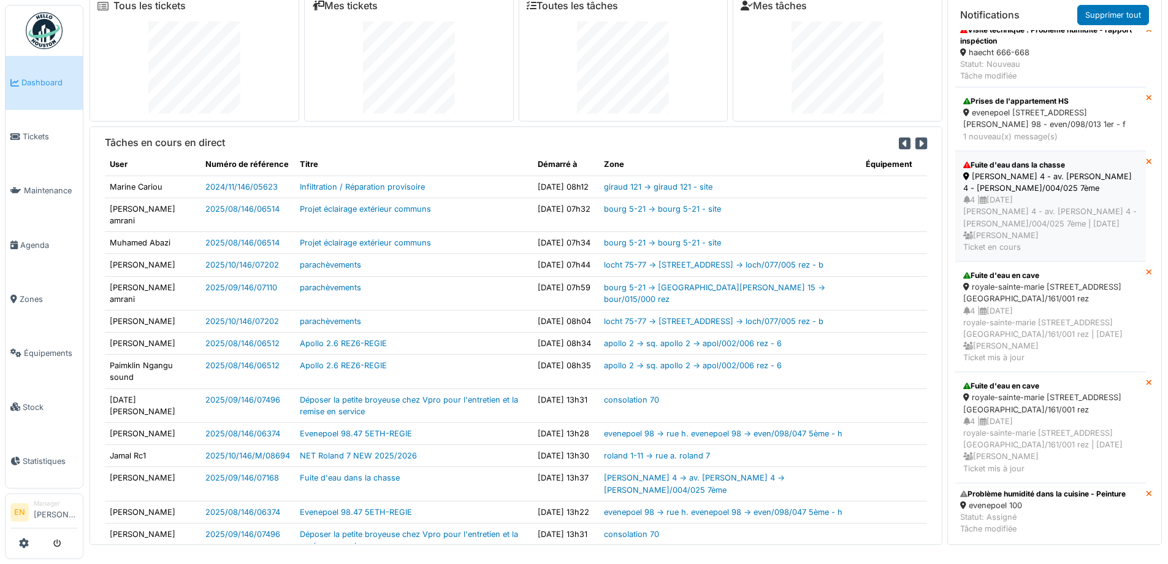
scroll to position [231, 0]
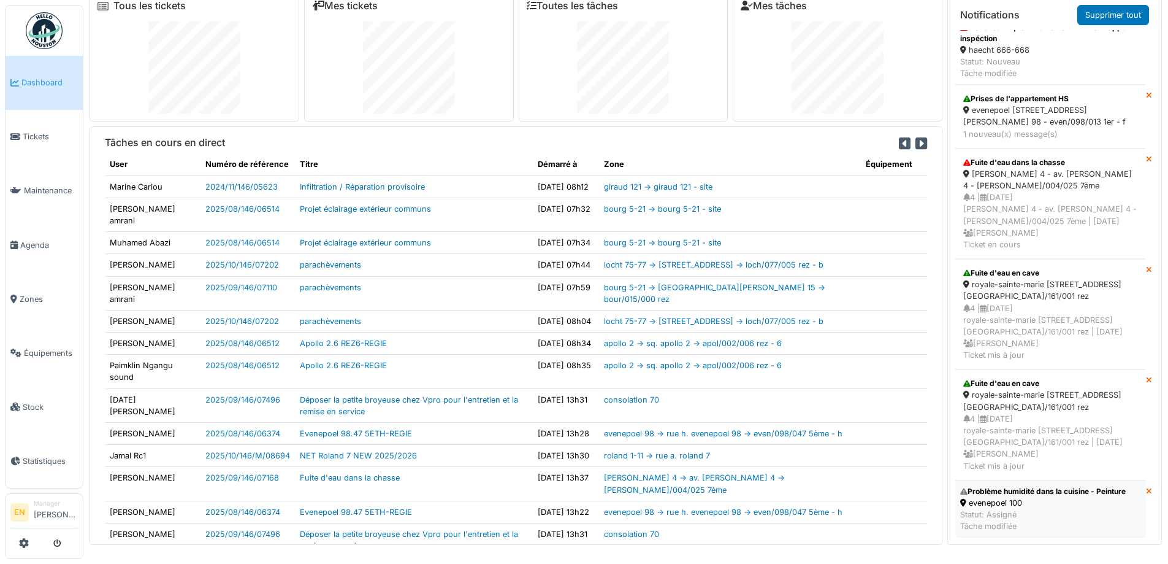
click at [1032, 497] on div "evenepoel 100" at bounding box center [1043, 503] width 166 height 12
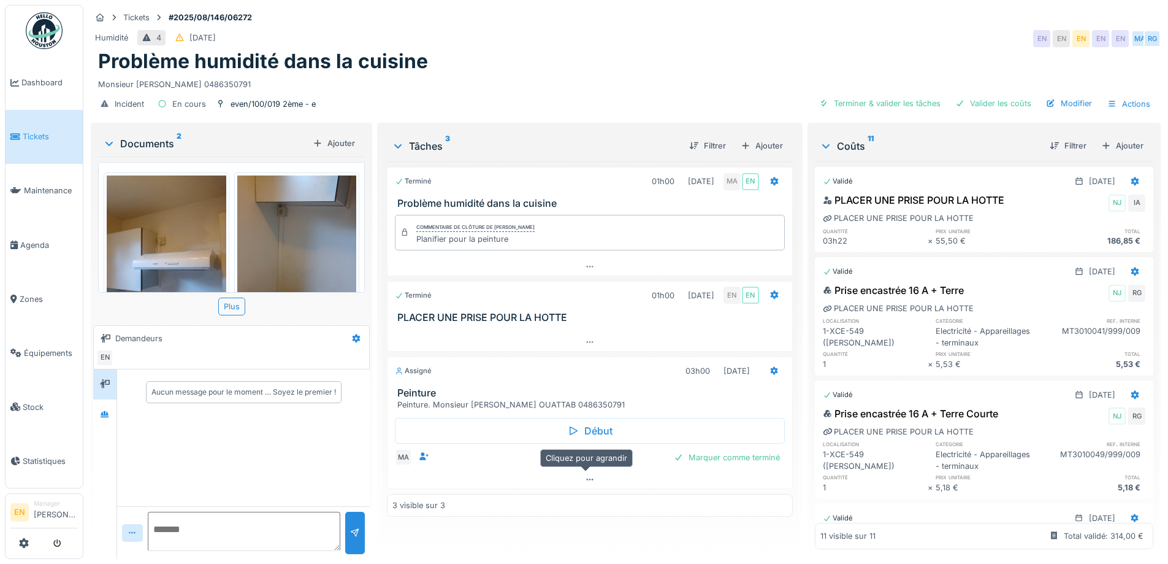
click at [587, 479] on icon at bounding box center [590, 479] width 10 height 8
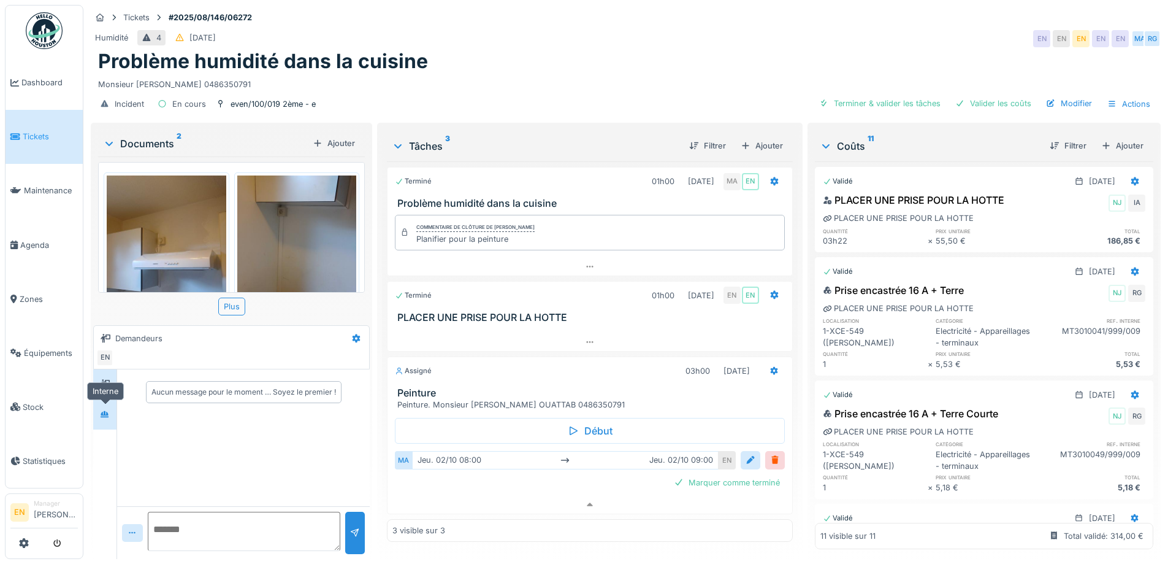
click at [110, 410] on icon at bounding box center [105, 414] width 10 height 8
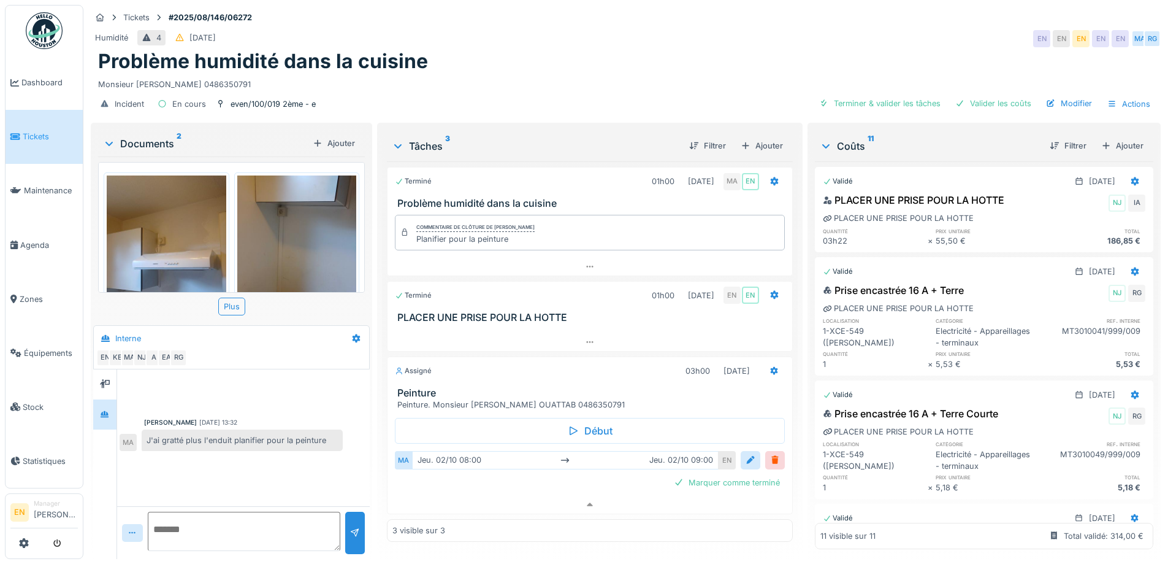
click at [52, 45] on img at bounding box center [44, 30] width 37 height 37
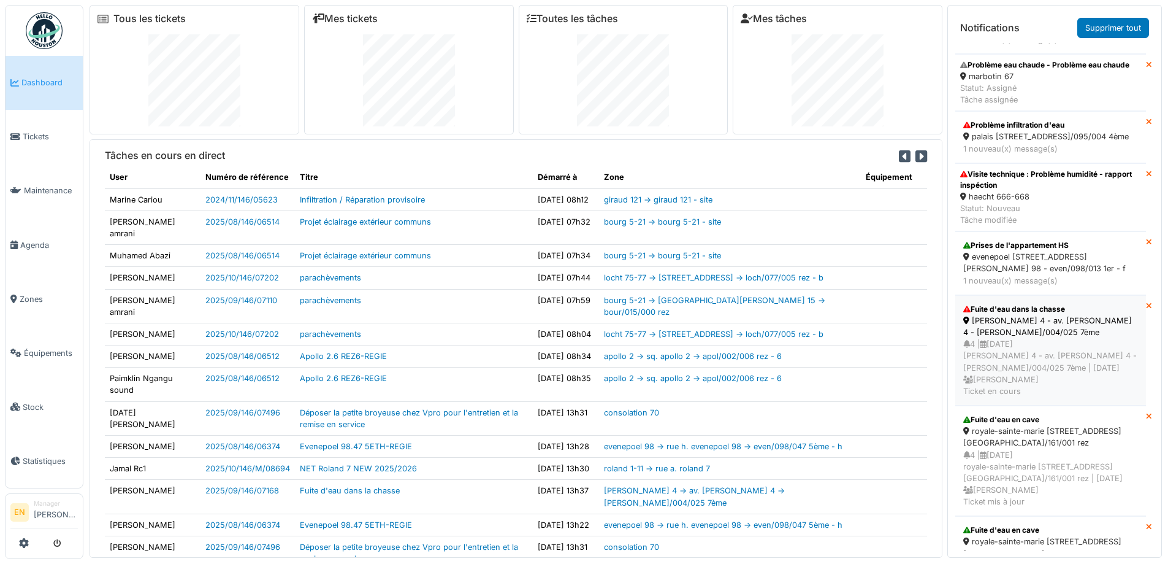
scroll to position [51, 0]
click at [1012, 340] on div "[PERSON_NAME] 4 - av. [PERSON_NAME] 4 - [PERSON_NAME]/004/025 7ème" at bounding box center [1050, 327] width 175 height 23
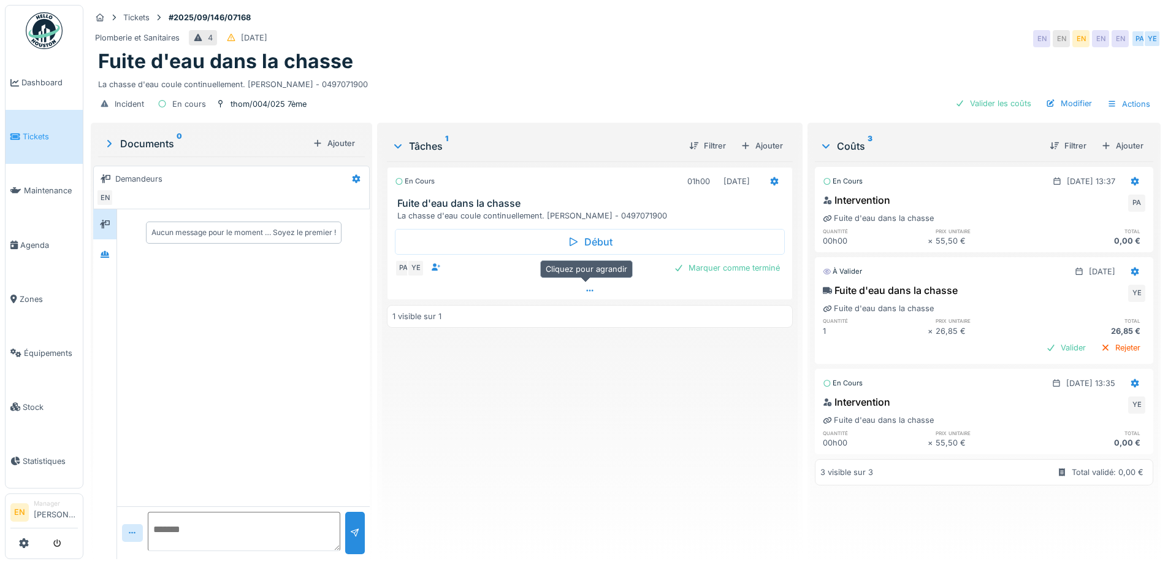
click at [590, 286] on icon at bounding box center [590, 290] width 10 height 8
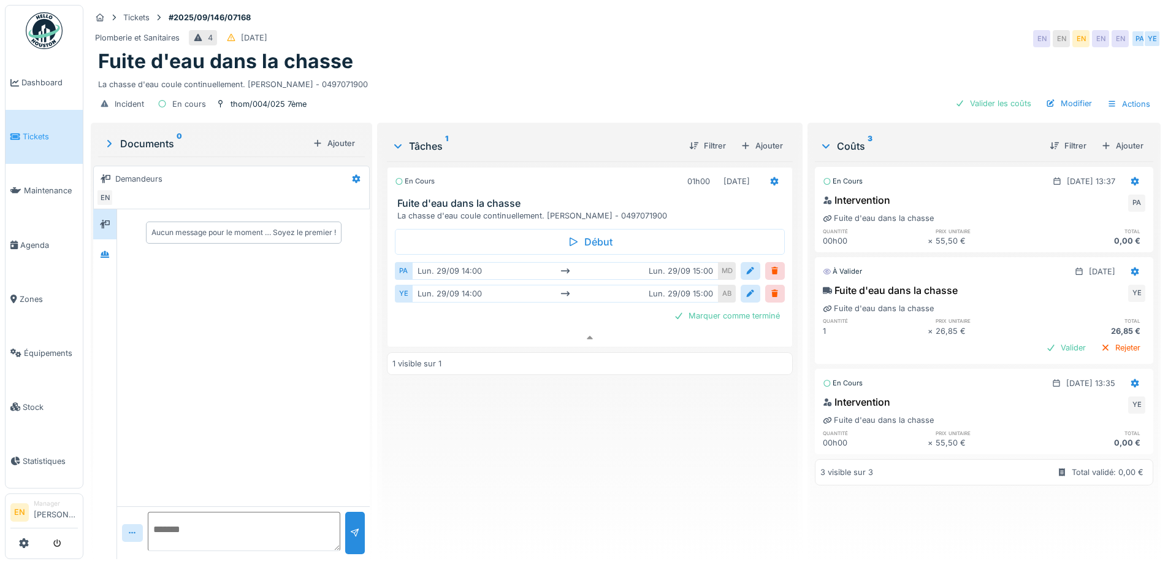
click at [36, 36] on img at bounding box center [44, 30] width 37 height 37
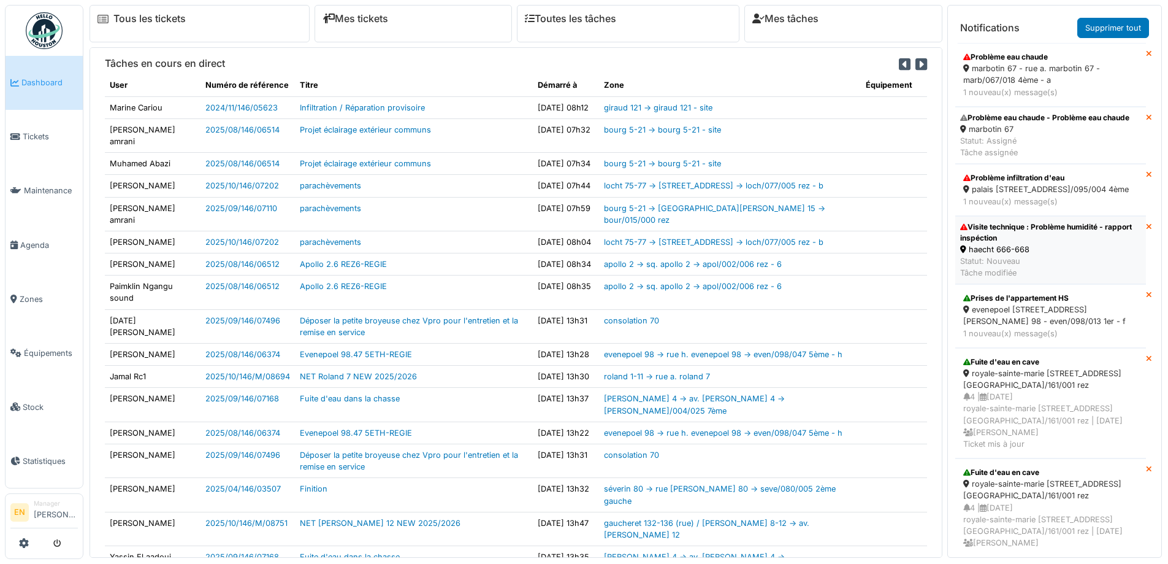
click at [1009, 255] on div "haecht 666-668" at bounding box center [1050, 249] width 181 height 12
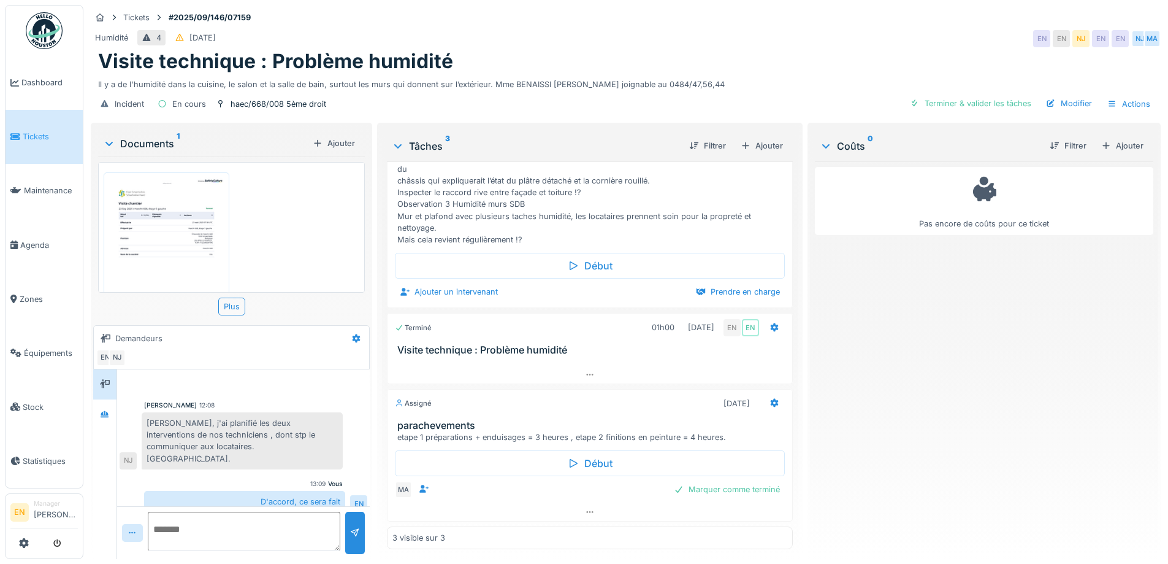
scroll to position [164, 0]
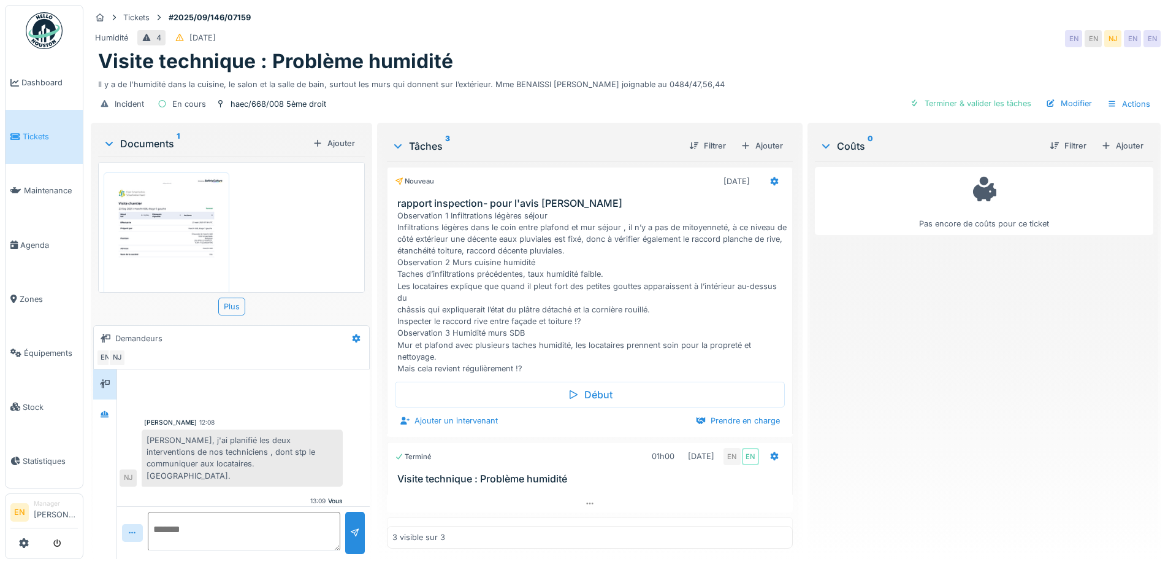
scroll to position [212, 0]
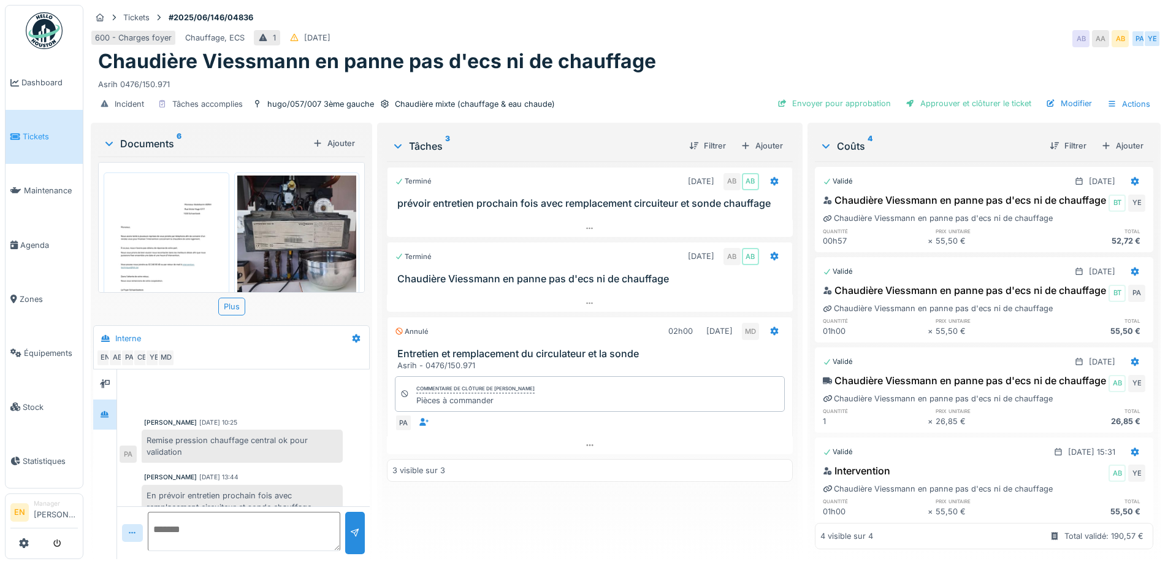
scroll to position [408, 0]
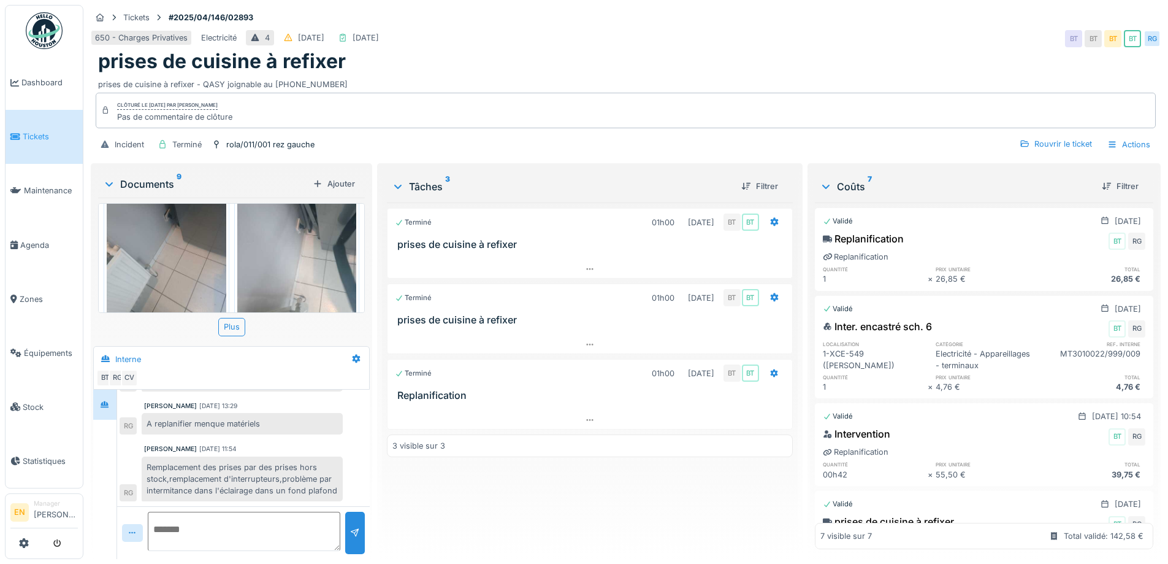
scroll to position [183, 0]
click at [532, 96] on div "Clôturé le mardi 15 avril 2025 par Bouchra Tamtam Pas de commentaire de clôture" at bounding box center [626, 111] width 1060 height 36
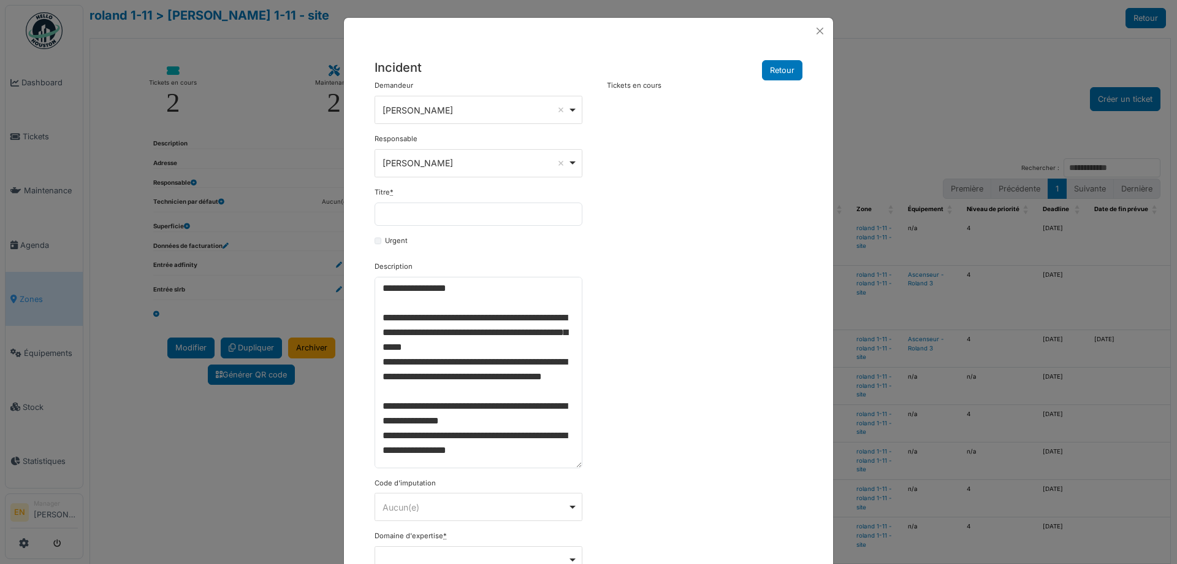
select select "***"
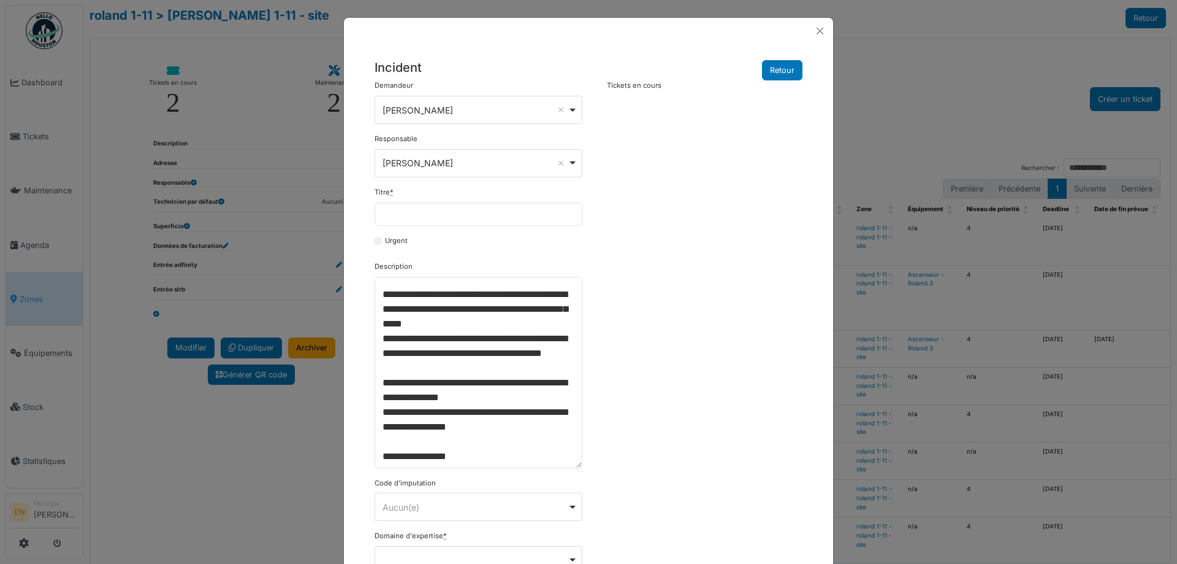
scroll to position [67, 0]
click at [819, 33] on button "Close" at bounding box center [820, 31] width 17 height 17
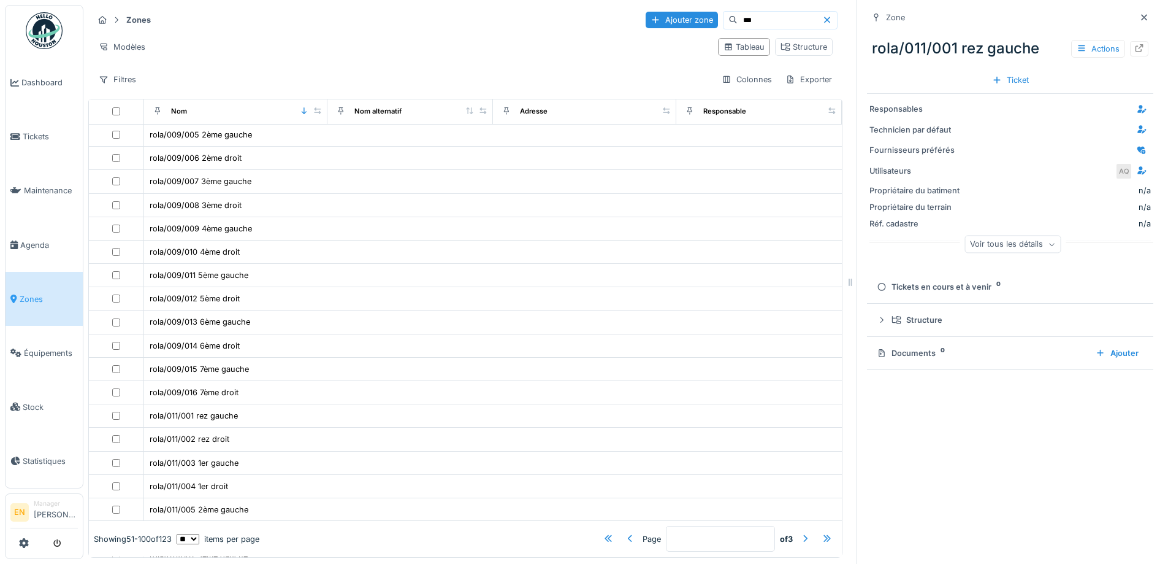
scroll to position [364, 0]
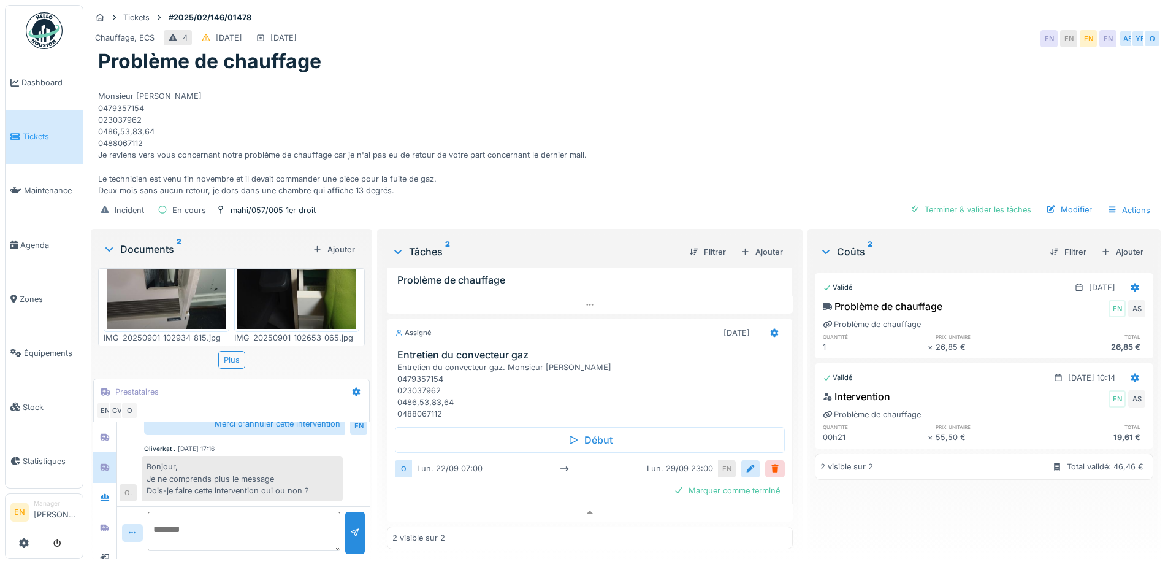
scroll to position [169, 0]
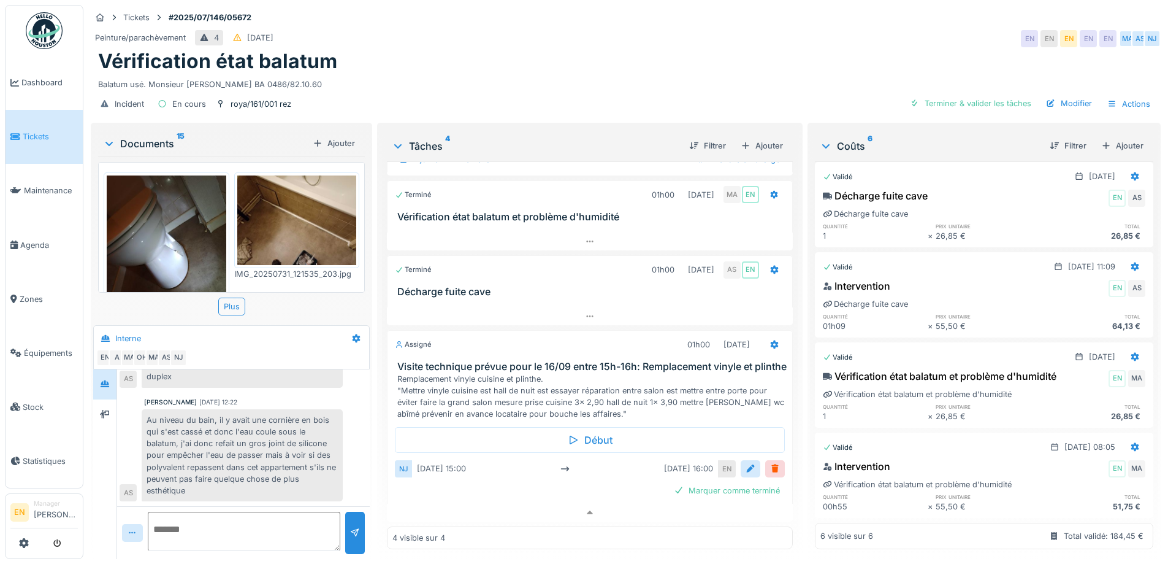
scroll to position [123, 0]
click at [288, 447] on div "Au niveau du bain, il y avait une cornière en bois qui s'est cassé et donc l'ea…" at bounding box center [242, 455] width 201 height 92
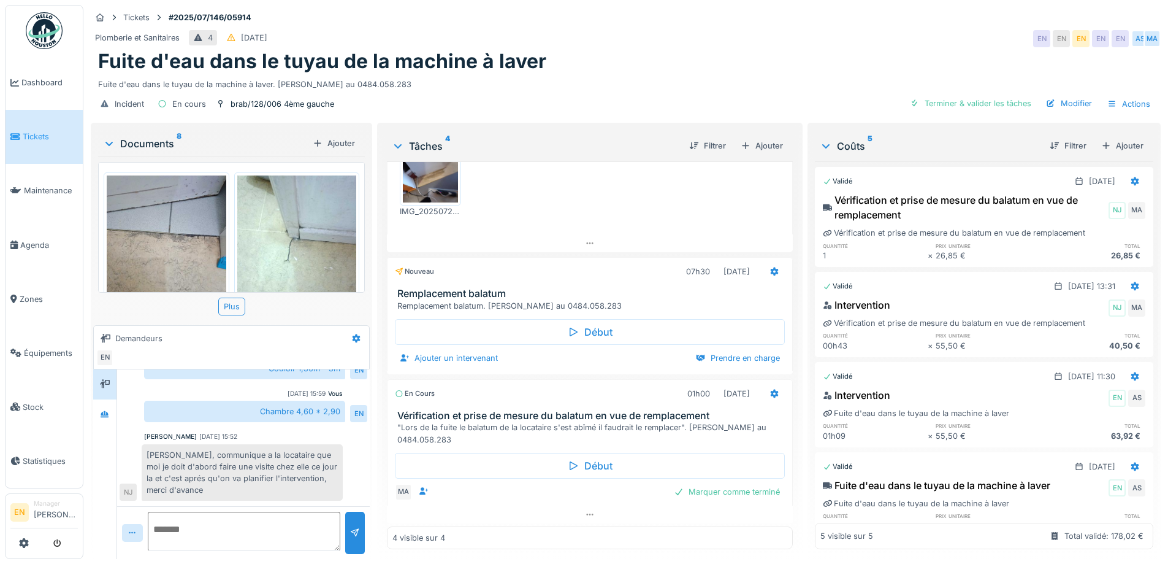
scroll to position [215, 0]
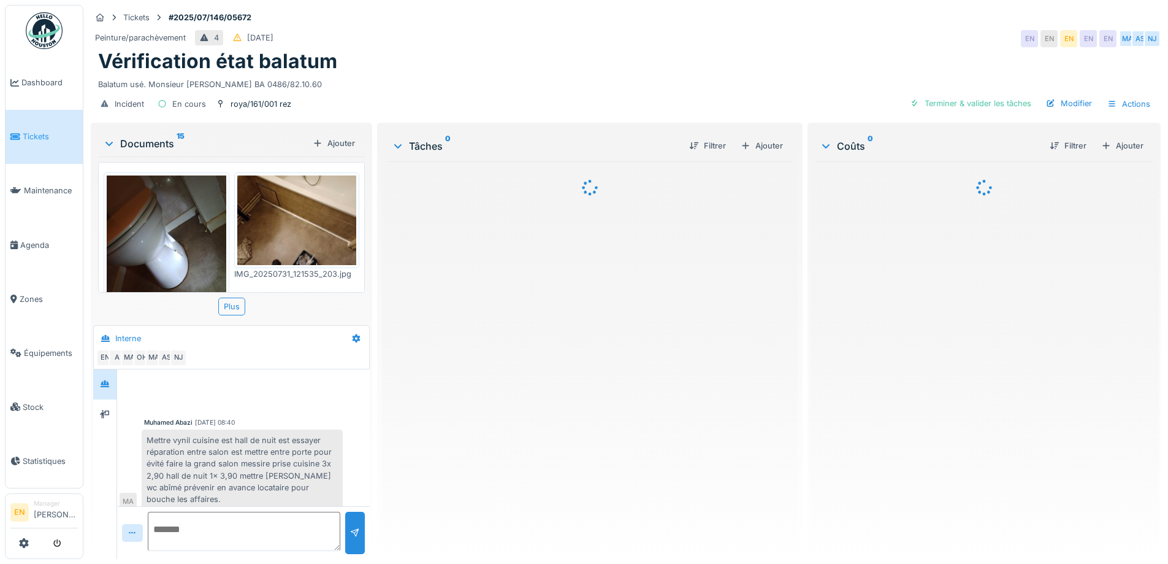
scroll to position [461, 0]
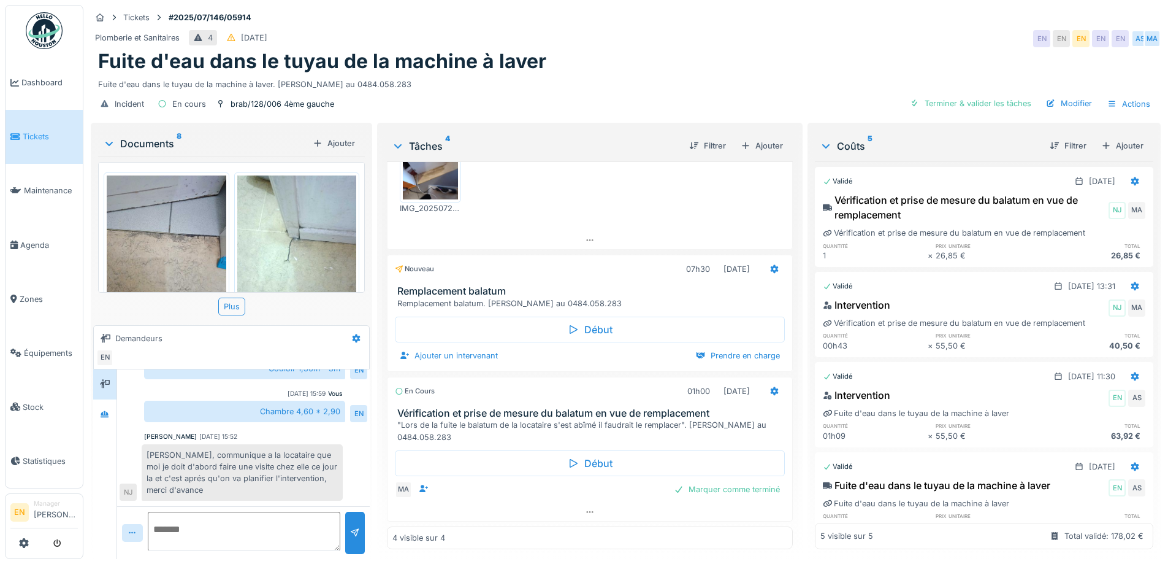
scroll to position [9, 0]
click at [585, 508] on icon at bounding box center [590, 512] width 10 height 8
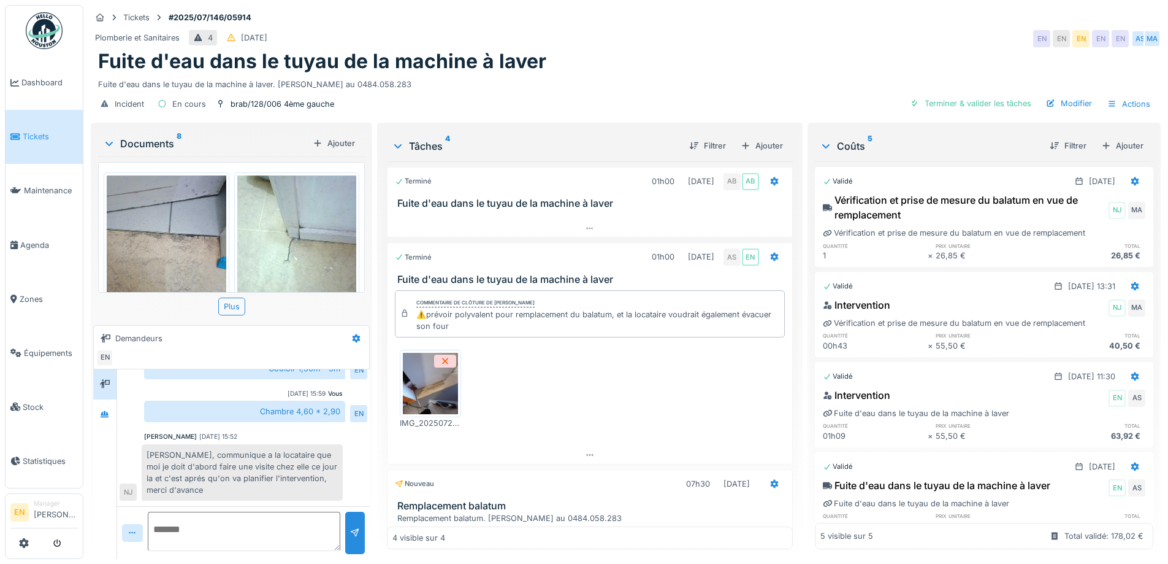
scroll to position [0, 0]
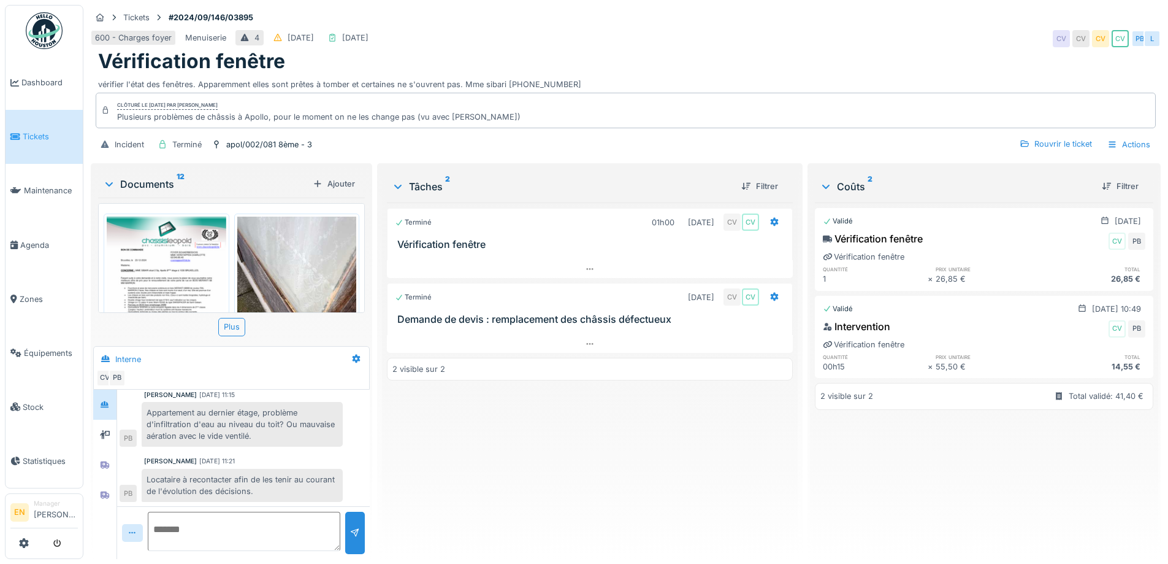
click at [177, 267] on img at bounding box center [167, 300] width 120 height 169
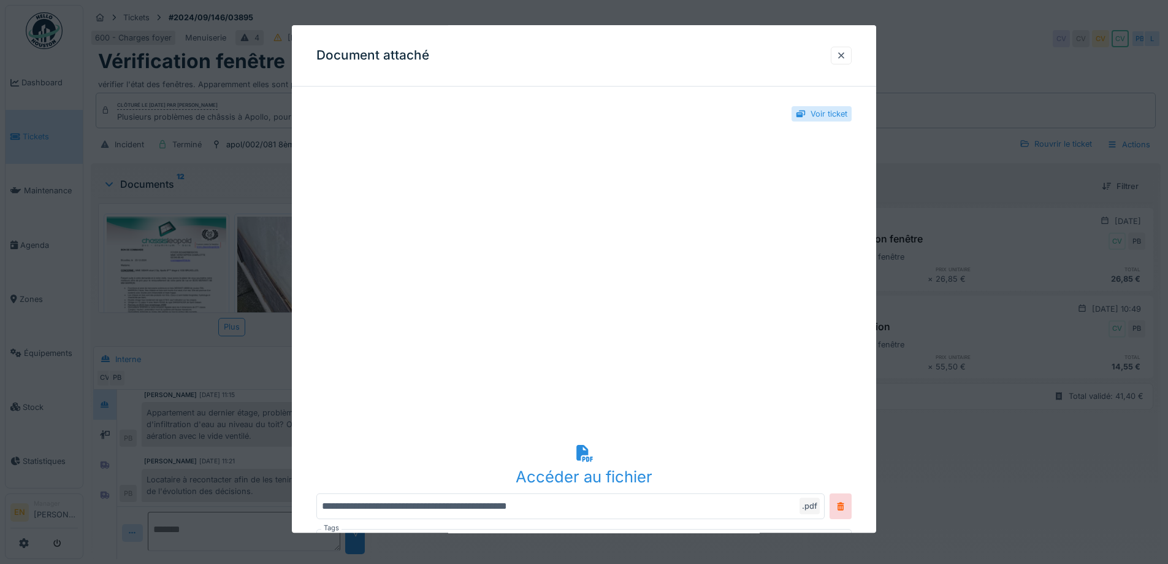
drag, startPoint x: 848, startPoint y: 53, endPoint x: 646, endPoint y: 45, distance: 202.5
click at [846, 52] on div at bounding box center [841, 56] width 10 height 12
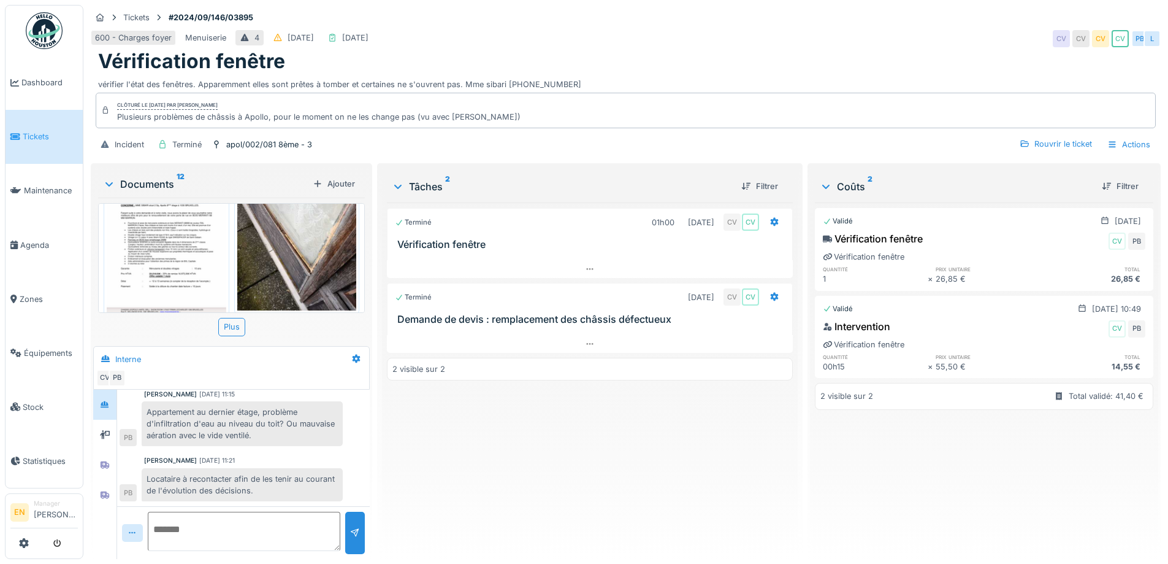
scroll to position [61, 0]
click at [185, 253] on img at bounding box center [167, 239] width 120 height 169
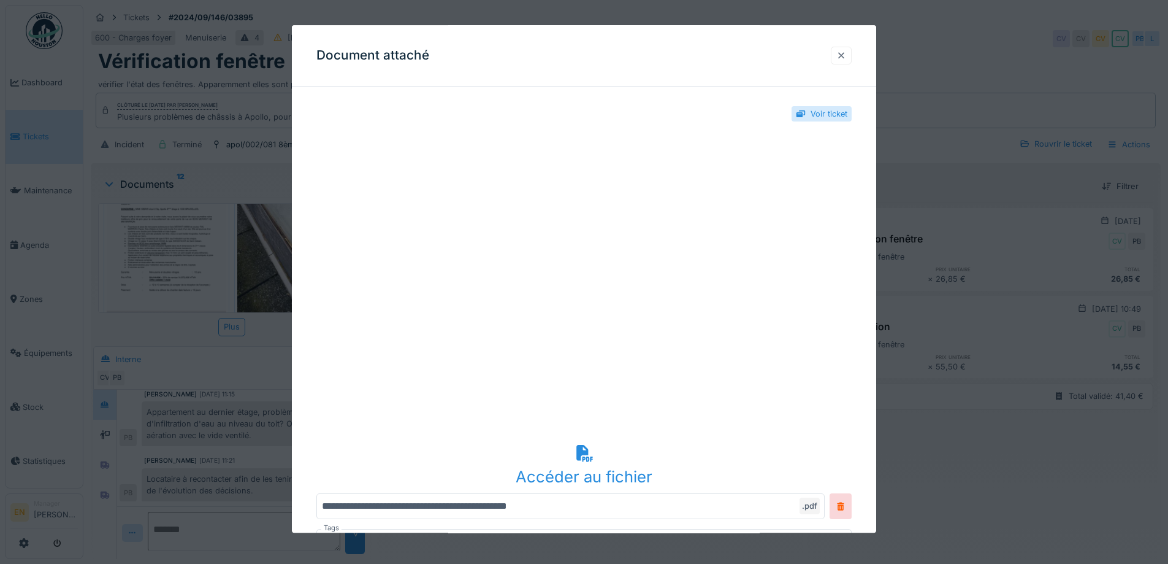
click at [843, 58] on div at bounding box center [841, 56] width 10 height 12
